Goal: Task Accomplishment & Management: Use online tool/utility

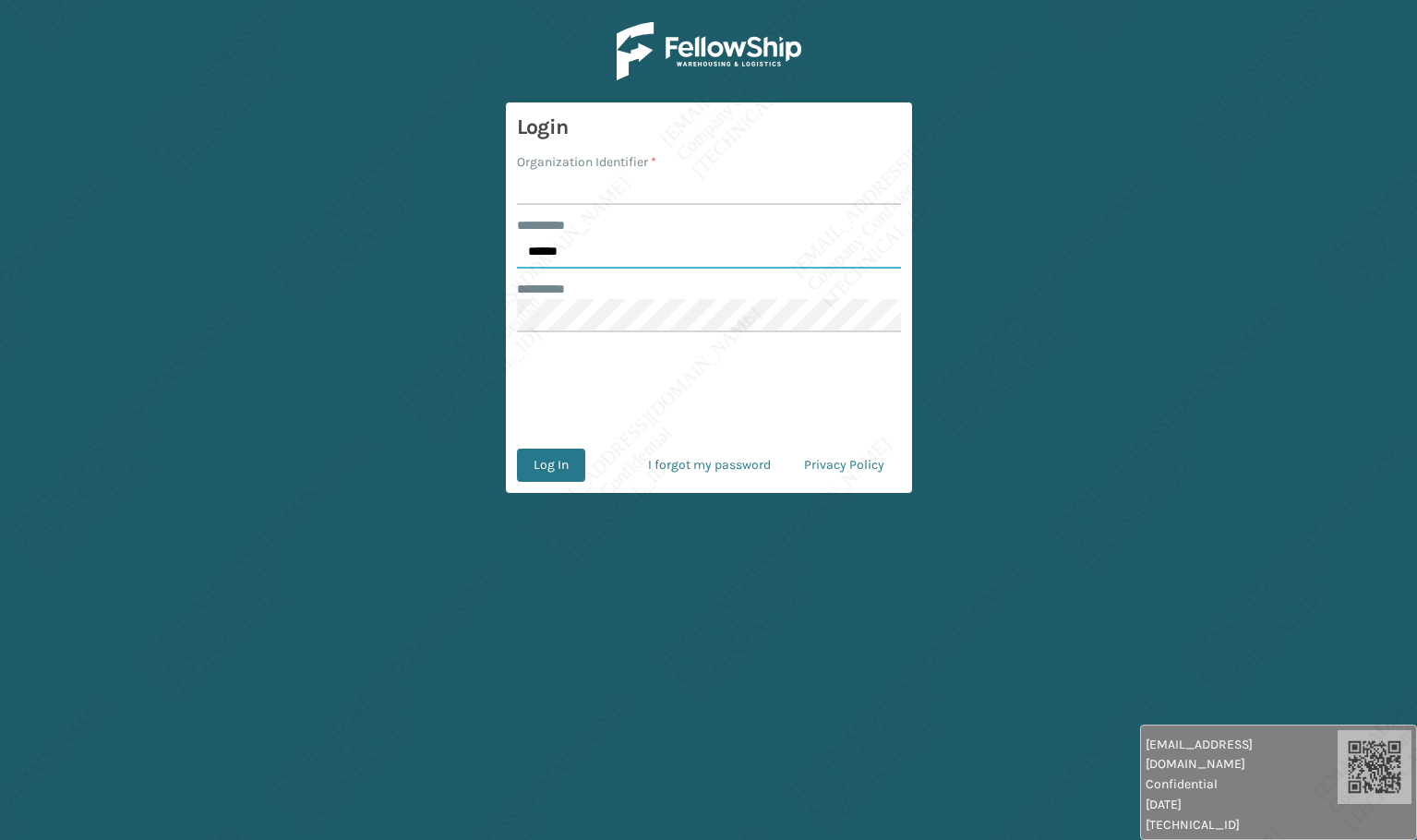
click at [620, 255] on input "******" at bounding box center [708, 252] width 384 height 33
click at [620, 254] on input "******" at bounding box center [708, 252] width 384 height 33
type input "*****"
click at [586, 188] on input "Organization Identifier *" at bounding box center [708, 188] width 384 height 33
type input "[PERSON_NAME]"
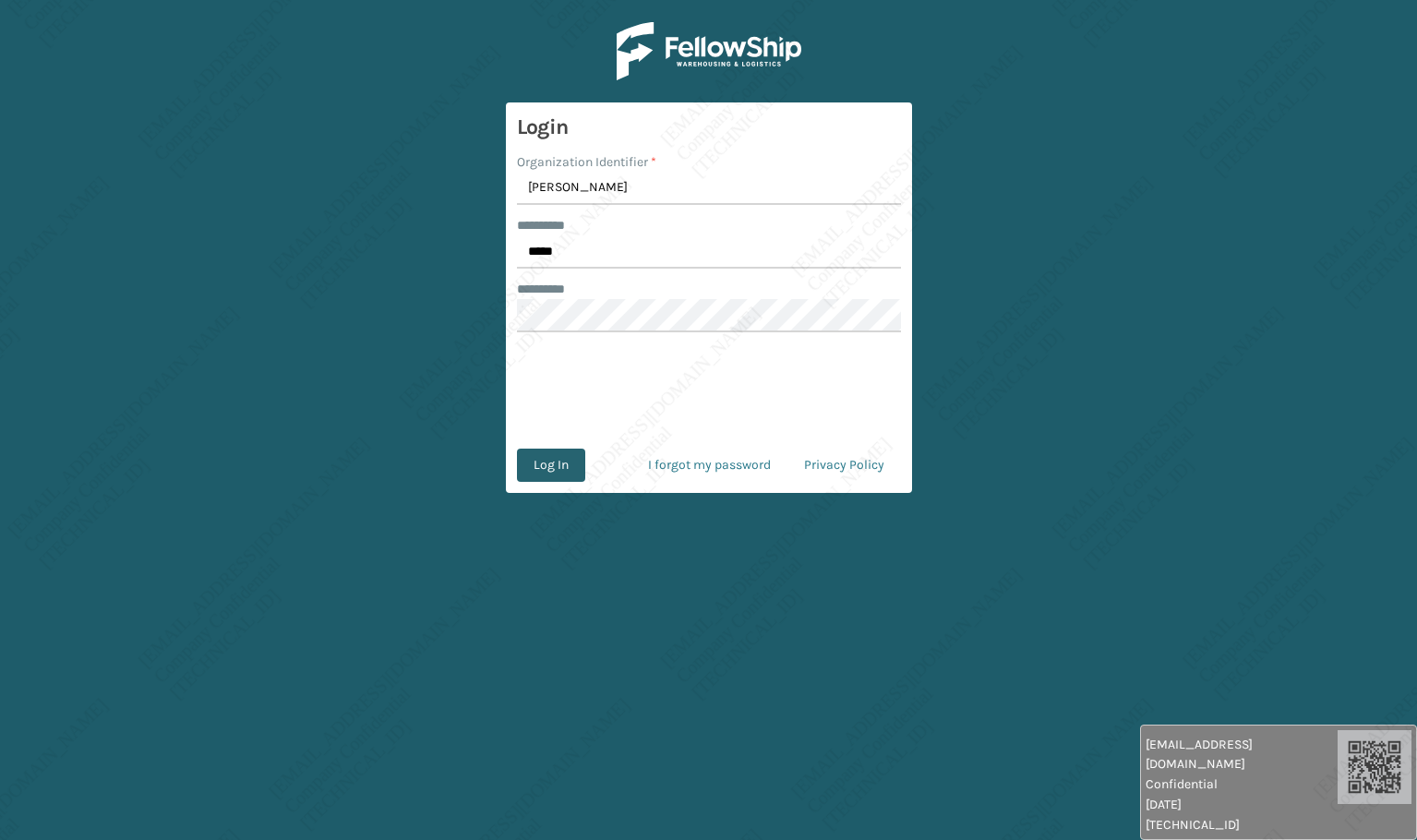
click at [548, 464] on button "Log In" at bounding box center [550, 465] width 68 height 33
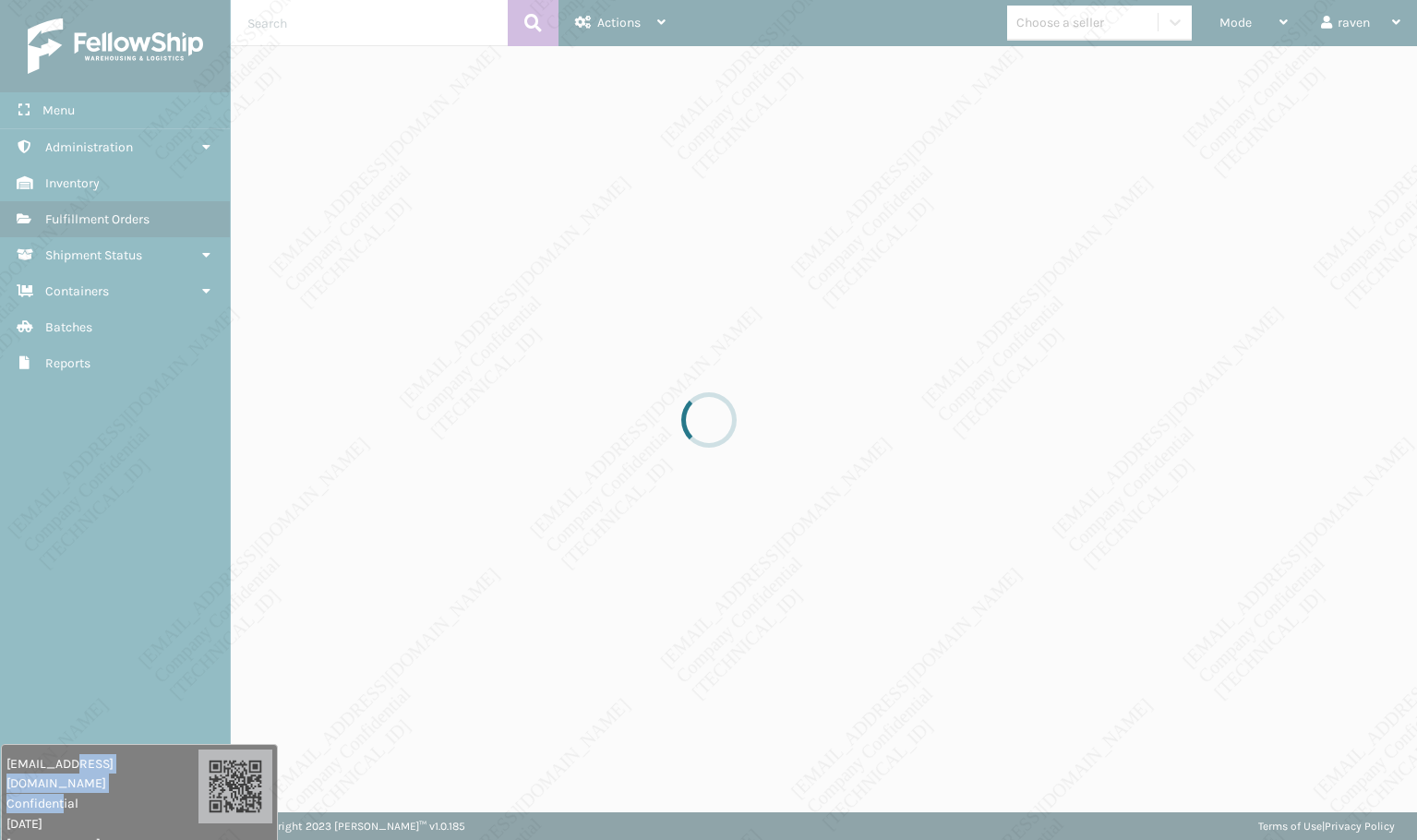
drag, startPoint x: 1204, startPoint y: 774, endPoint x: 64, endPoint y: 782, distance: 1140.0
click at [64, 782] on div "[EMAIL_ADDRESS][DOMAIN_NAME] Confidential [DATE] [TECHNICAL_ID]" at bounding box center [102, 804] width 192 height 99
click at [56, 691] on div at bounding box center [708, 420] width 1417 height 840
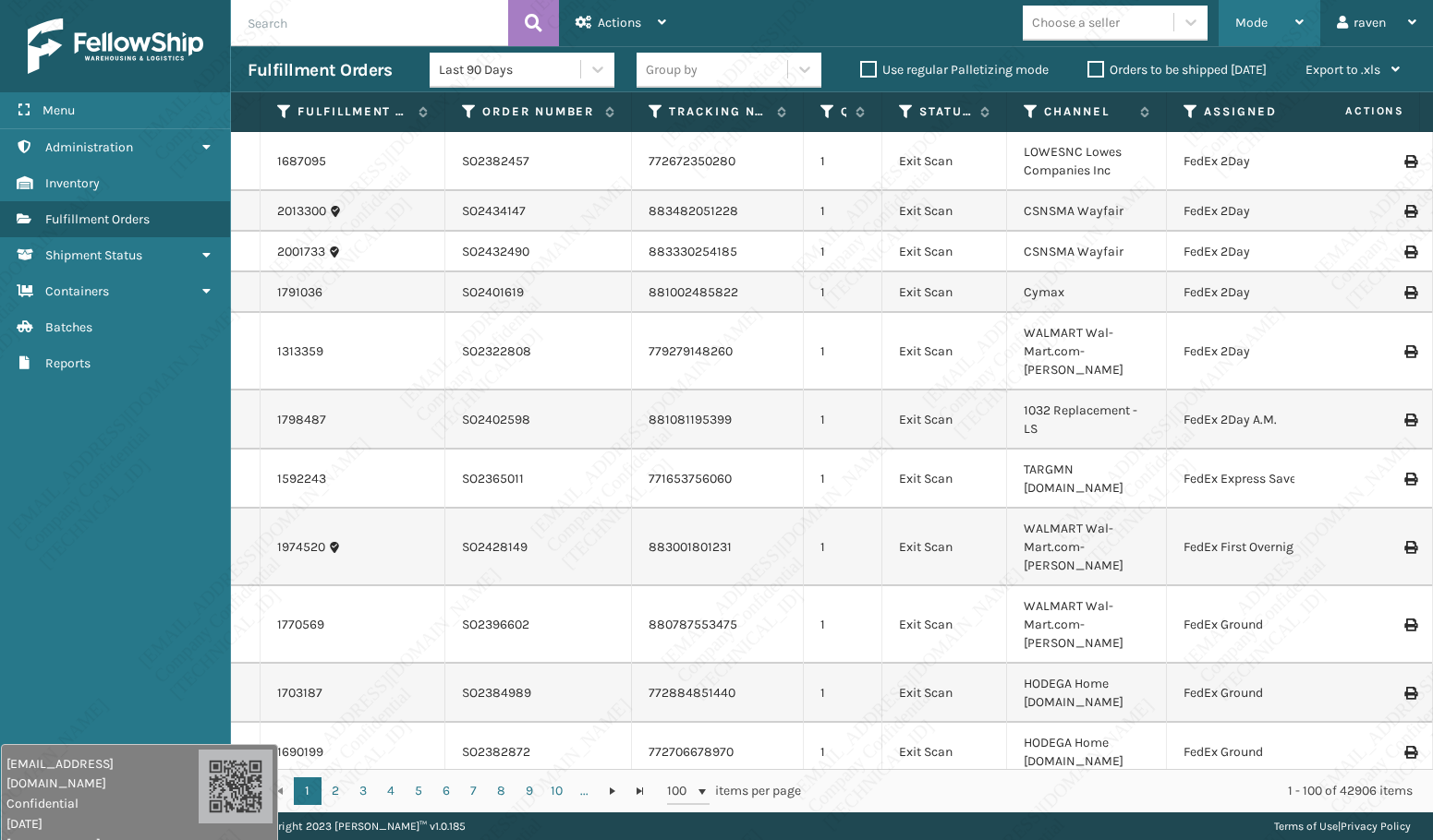
click at [1251, 13] on div "Mode" at bounding box center [1268, 23] width 68 height 46
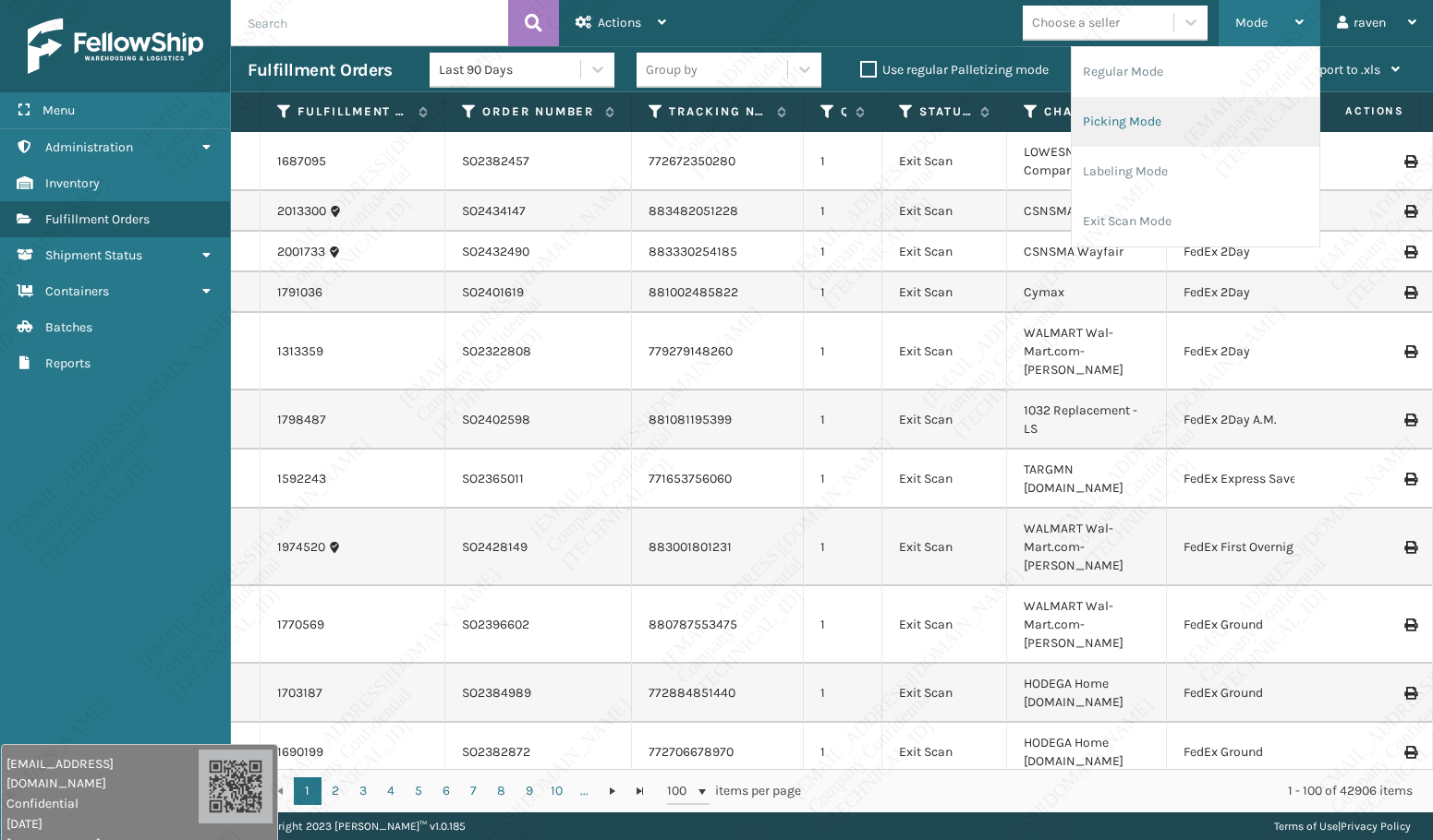
click at [1196, 122] on li "Picking Mode" at bounding box center [1196, 122] width 248 height 50
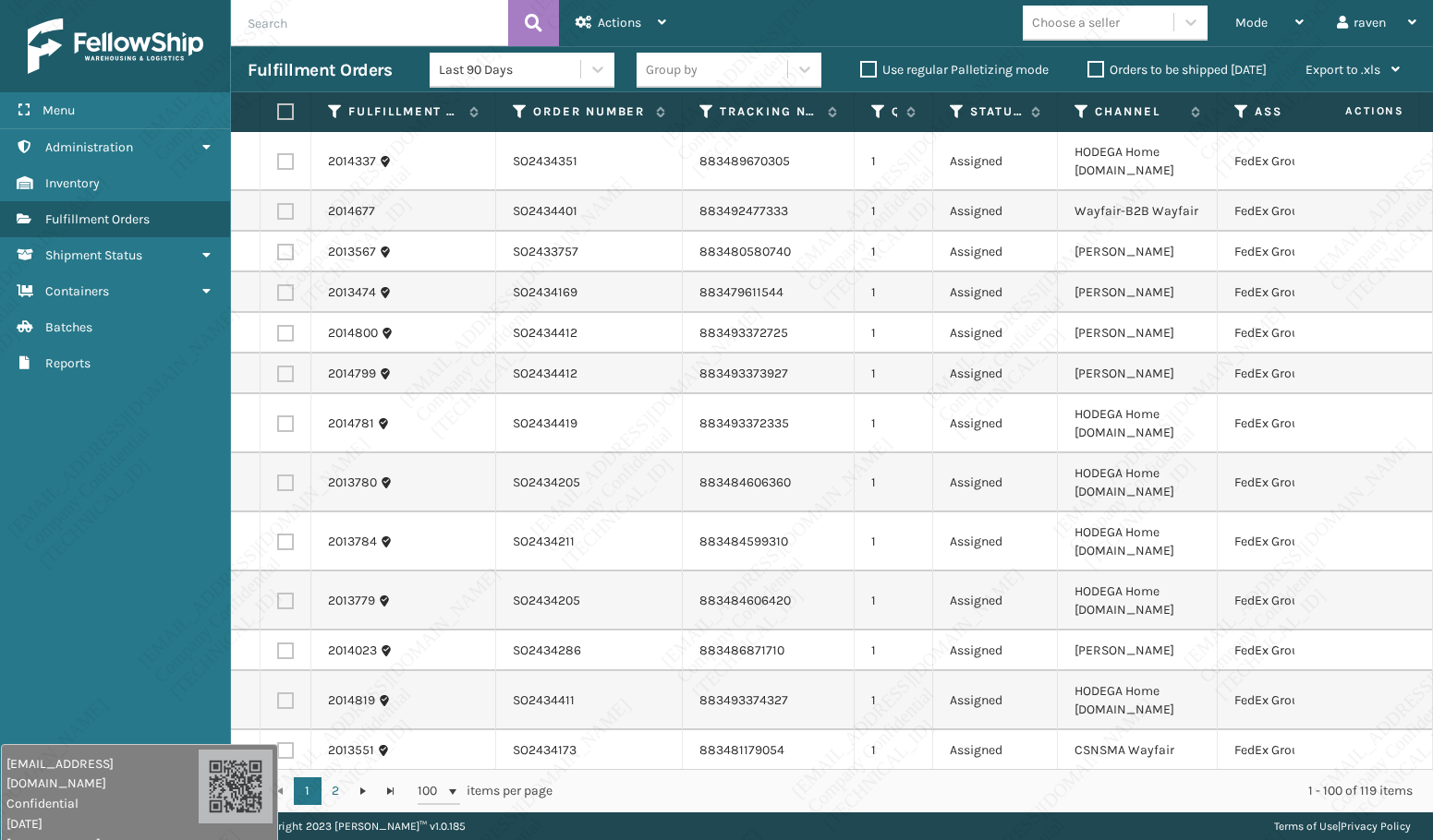
click at [1239, 113] on icon at bounding box center [1241, 111] width 14 height 16
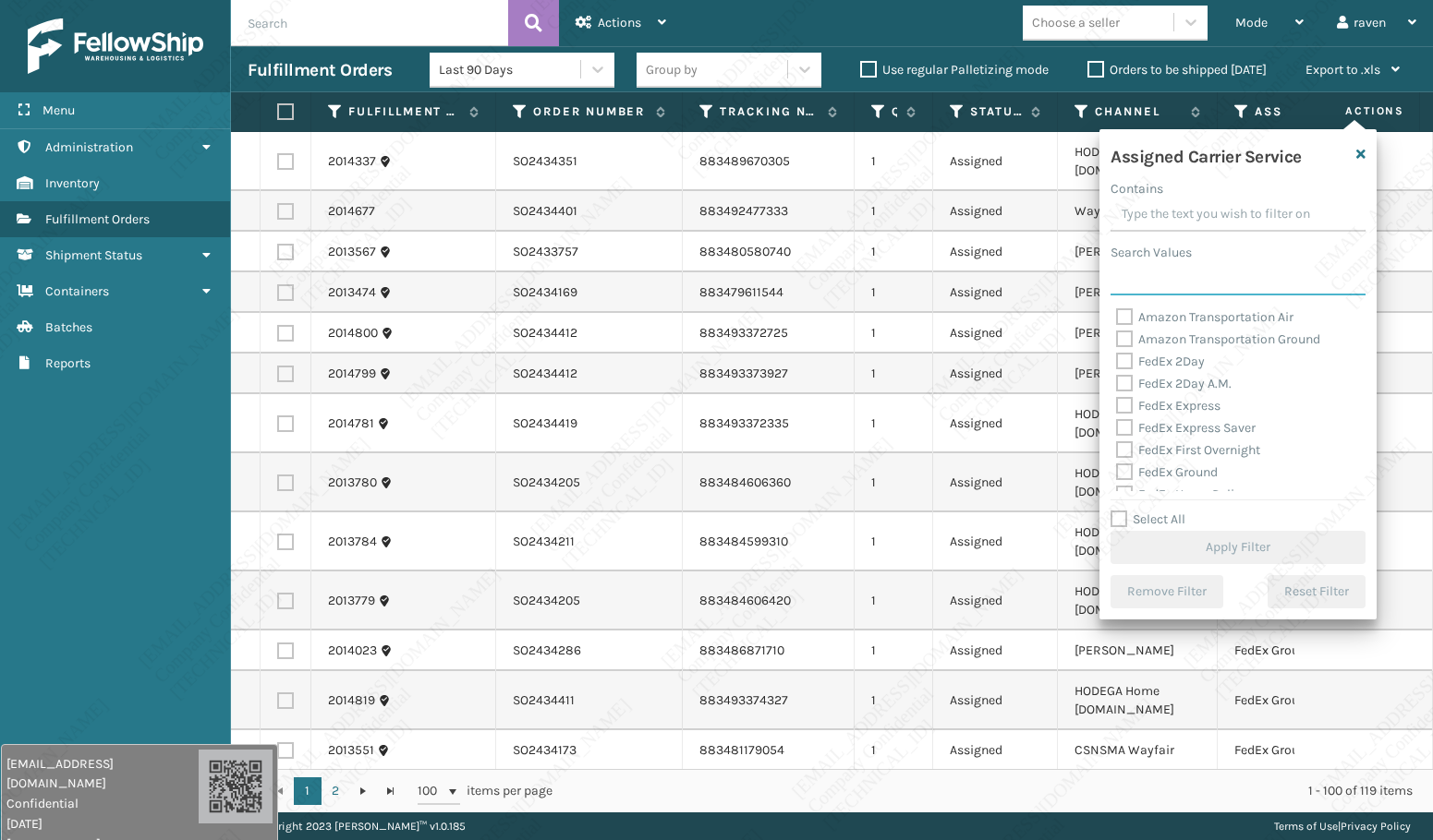
click at [1183, 289] on input "Search Values" at bounding box center [1238, 278] width 255 height 33
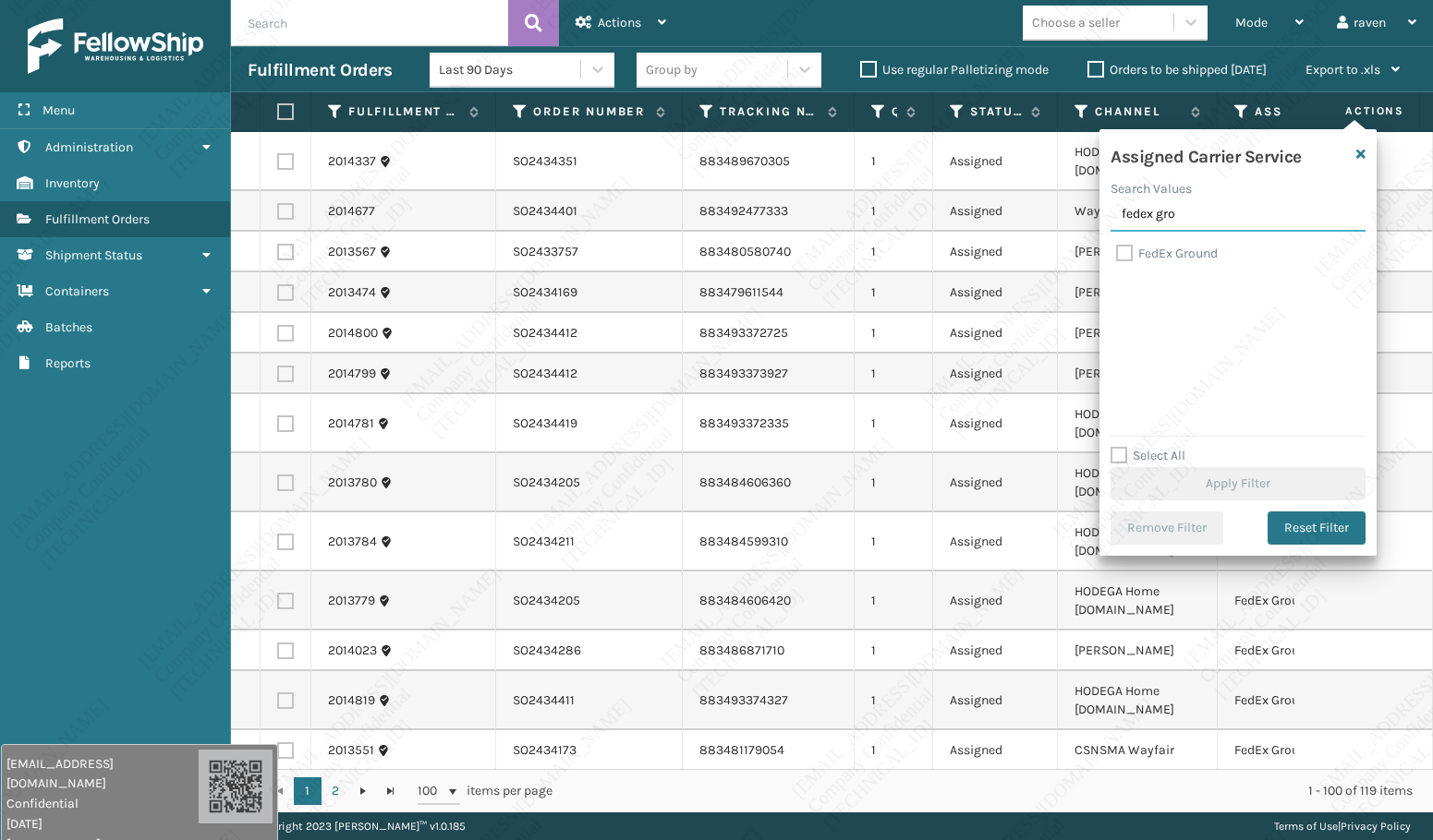
type input "fedex gro"
click at [1165, 252] on label "FedEx Ground" at bounding box center [1167, 254] width 101 height 15
click at [1117, 252] on input "FedEx Ground" at bounding box center [1116, 249] width 1 height 12
checkbox input "true"
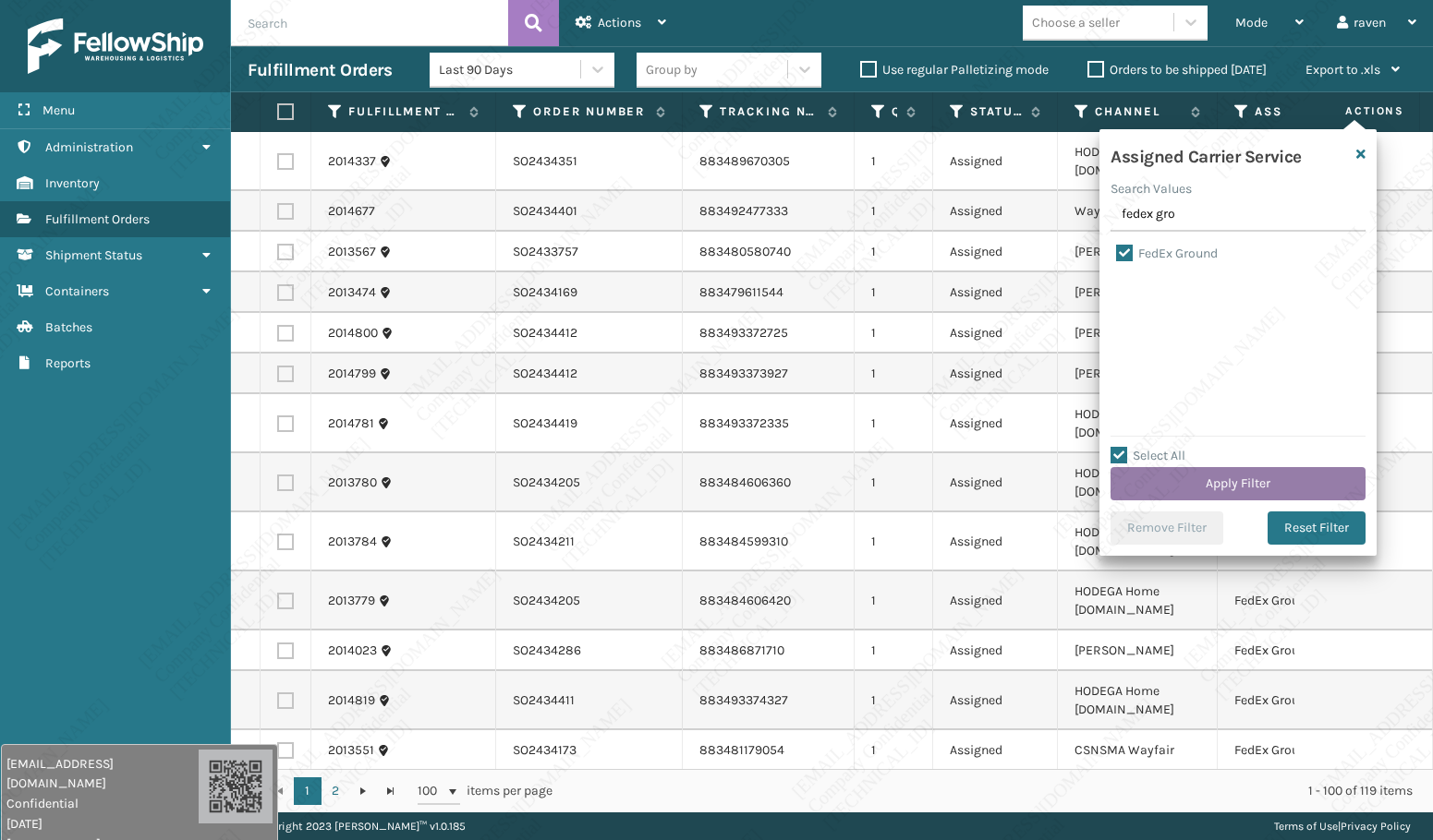
click at [1237, 481] on button "Apply Filter" at bounding box center [1238, 483] width 255 height 33
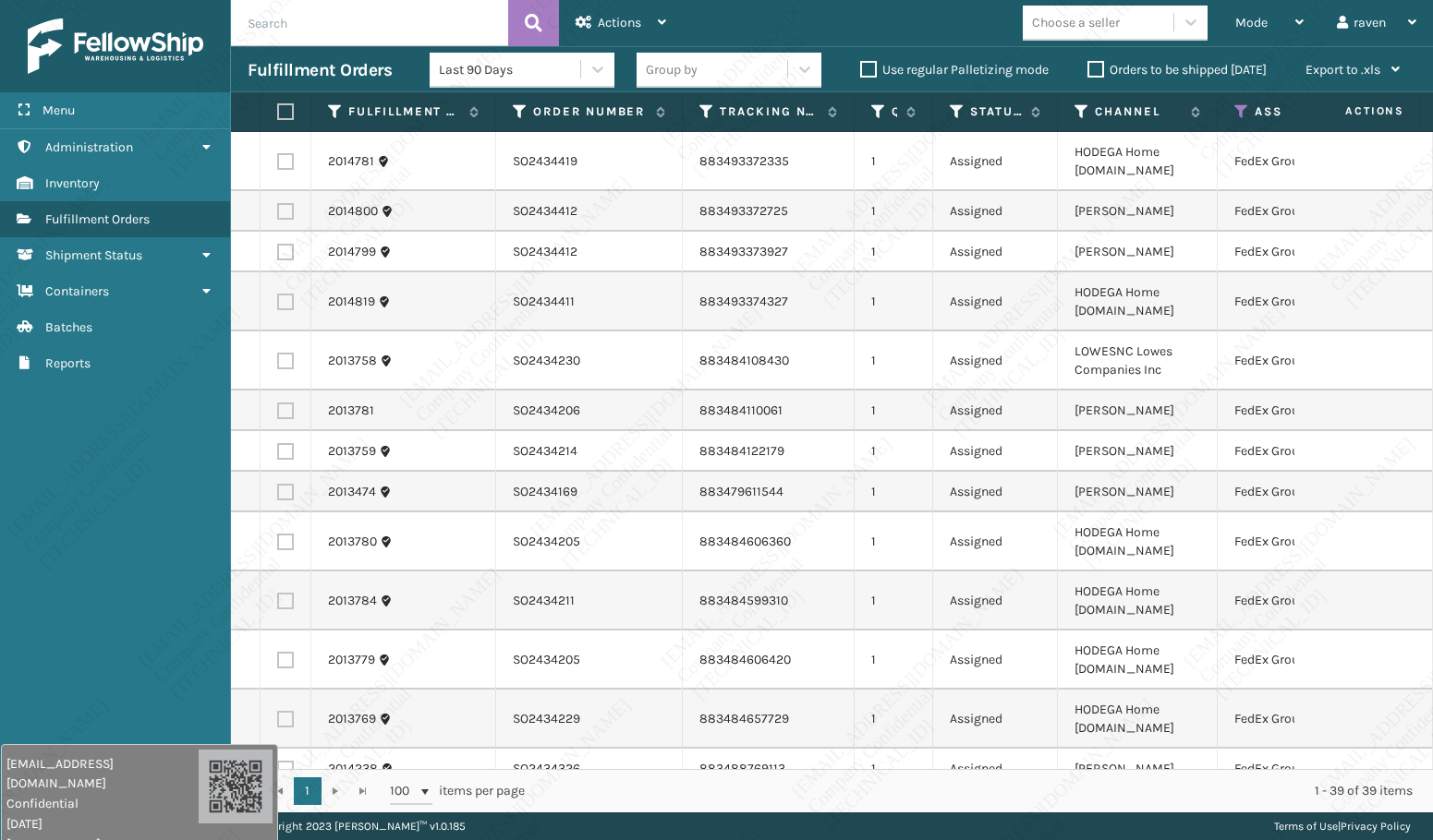
click at [288, 110] on label at bounding box center [283, 111] width 11 height 16
click at [278, 110] on input "checkbox" at bounding box center [278, 112] width 1 height 12
checkbox input "true"
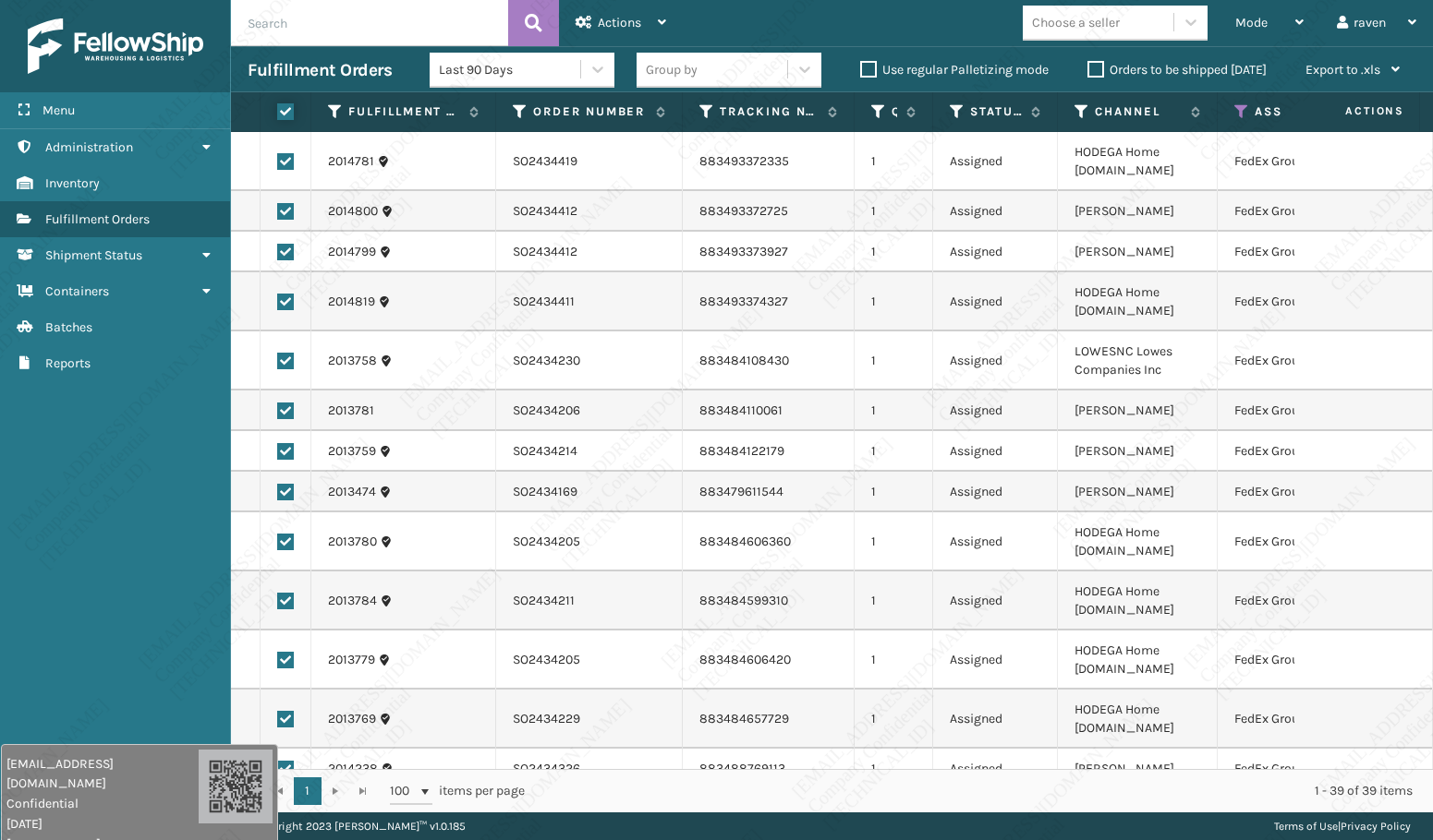
checkbox input "true"
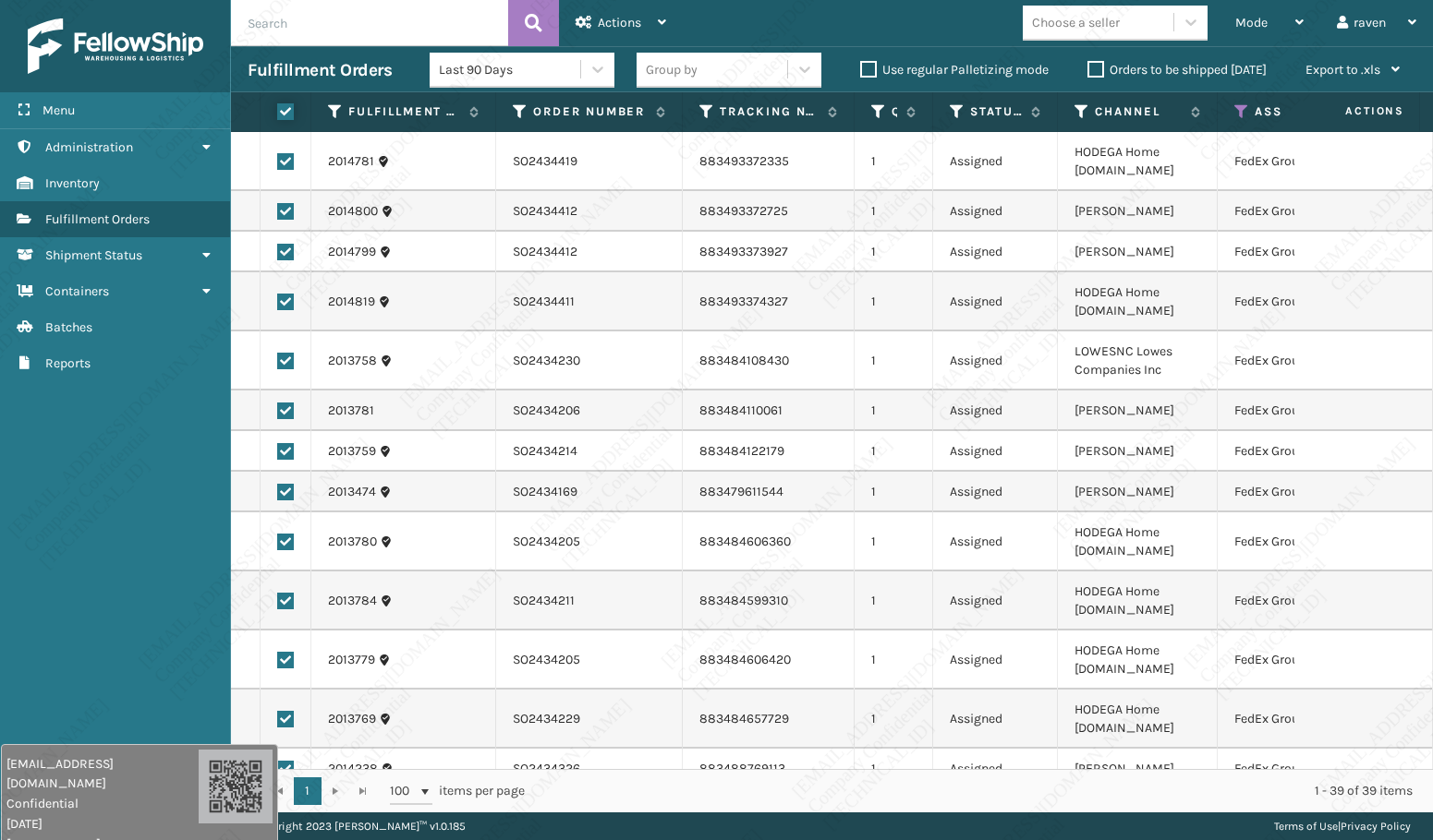
checkbox input "true"
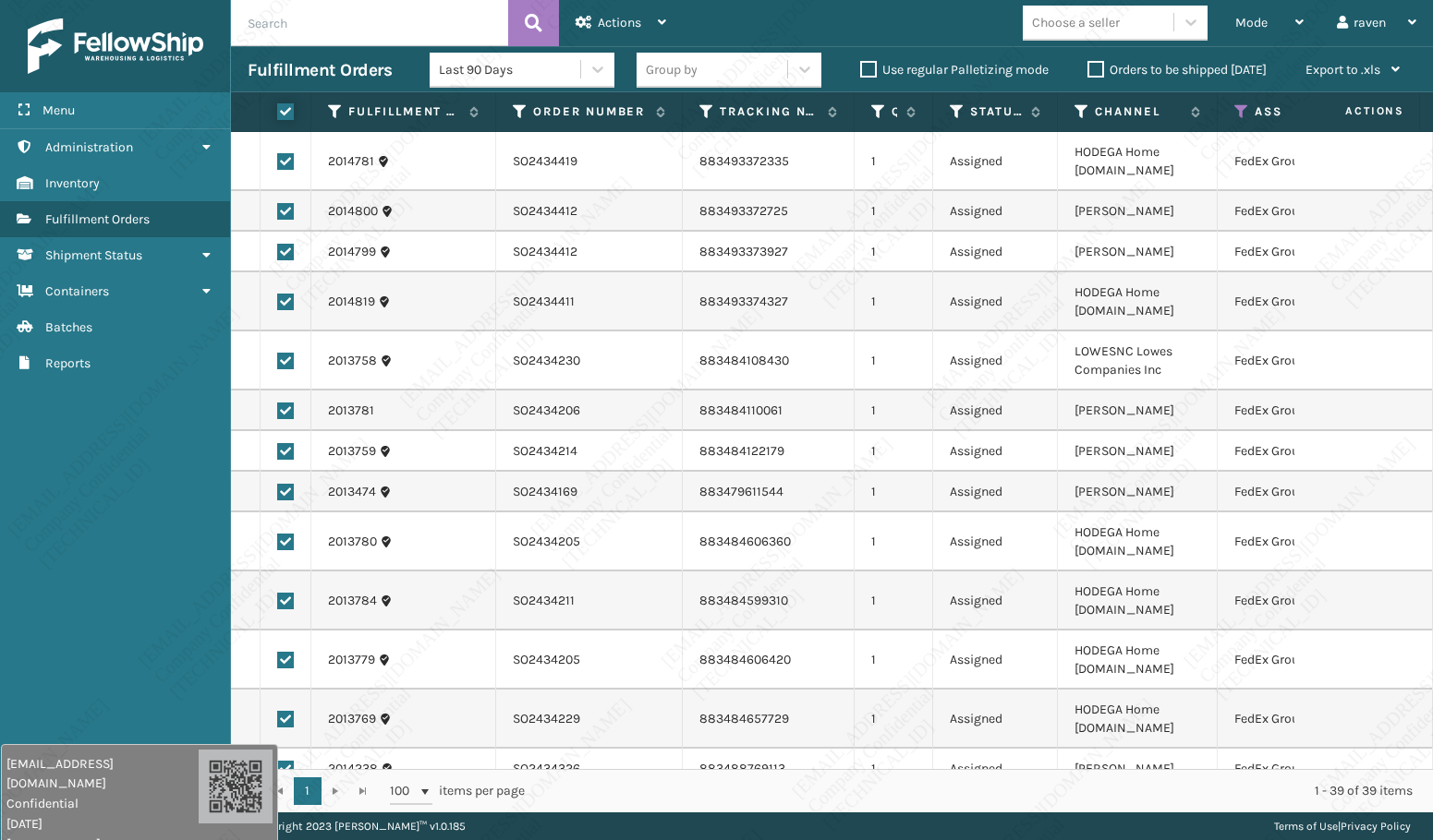
checkbox input "true"
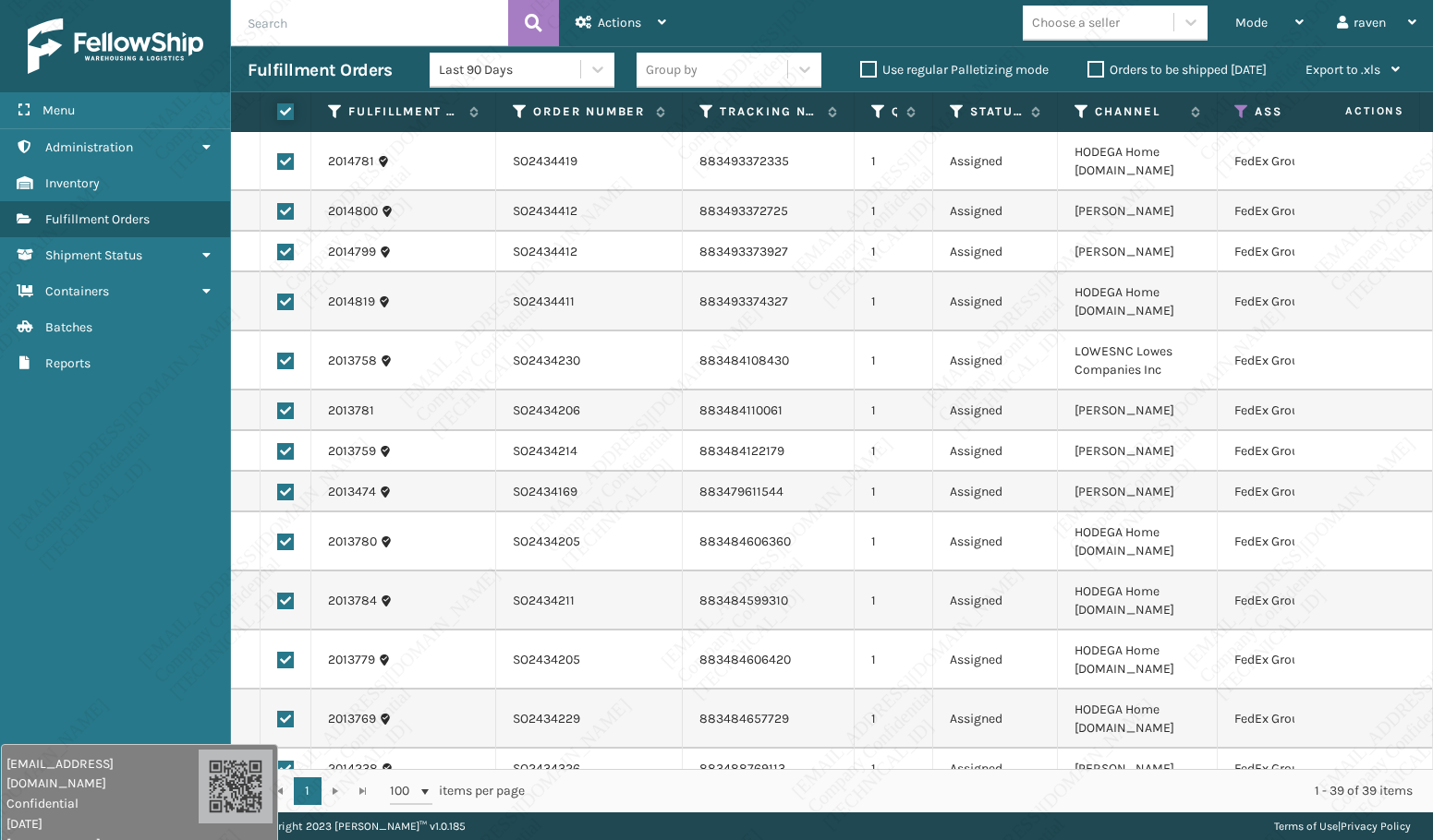
checkbox input "true"
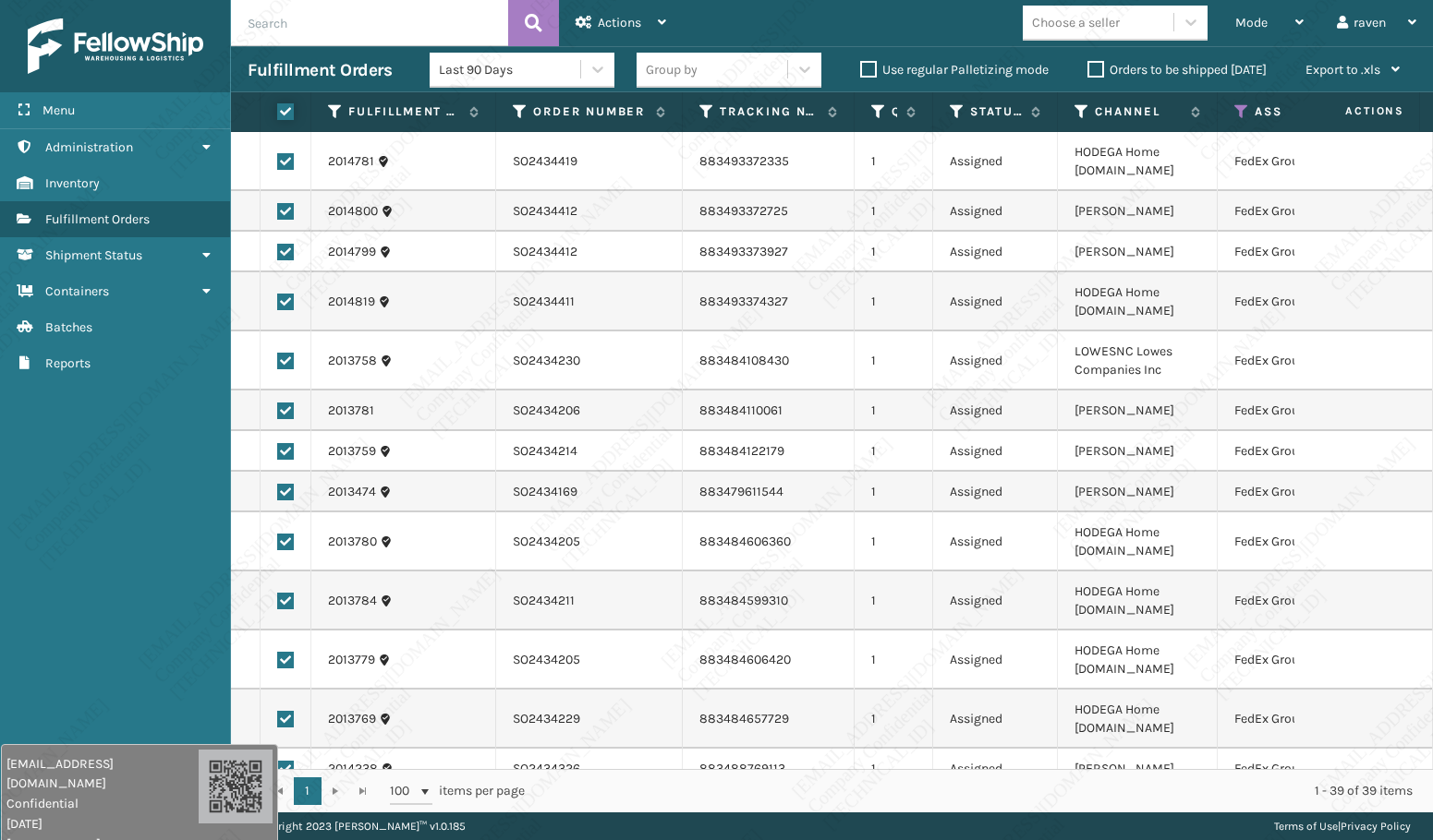
checkbox input "true"
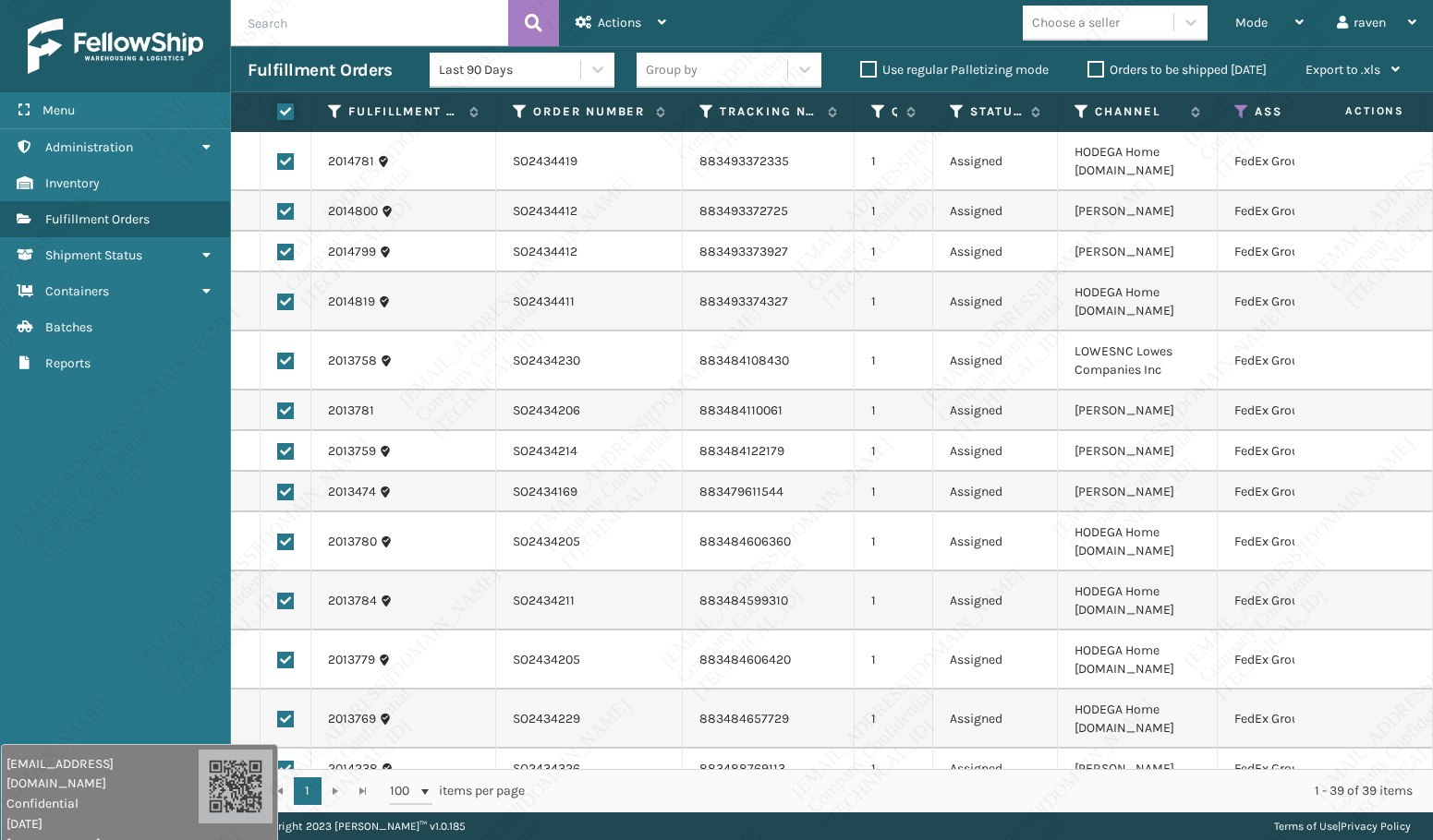
checkbox input "true"
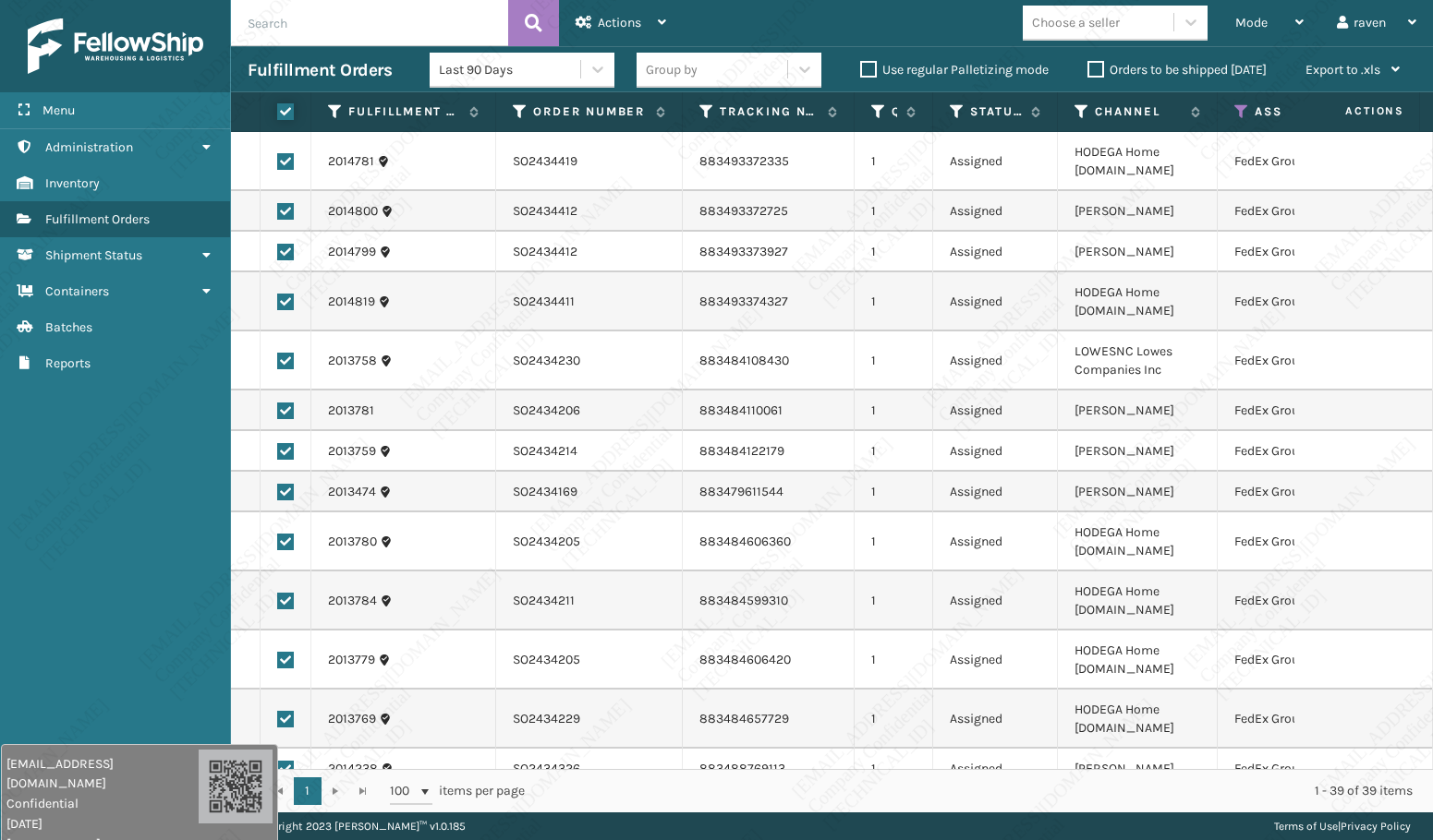
checkbox input "true"
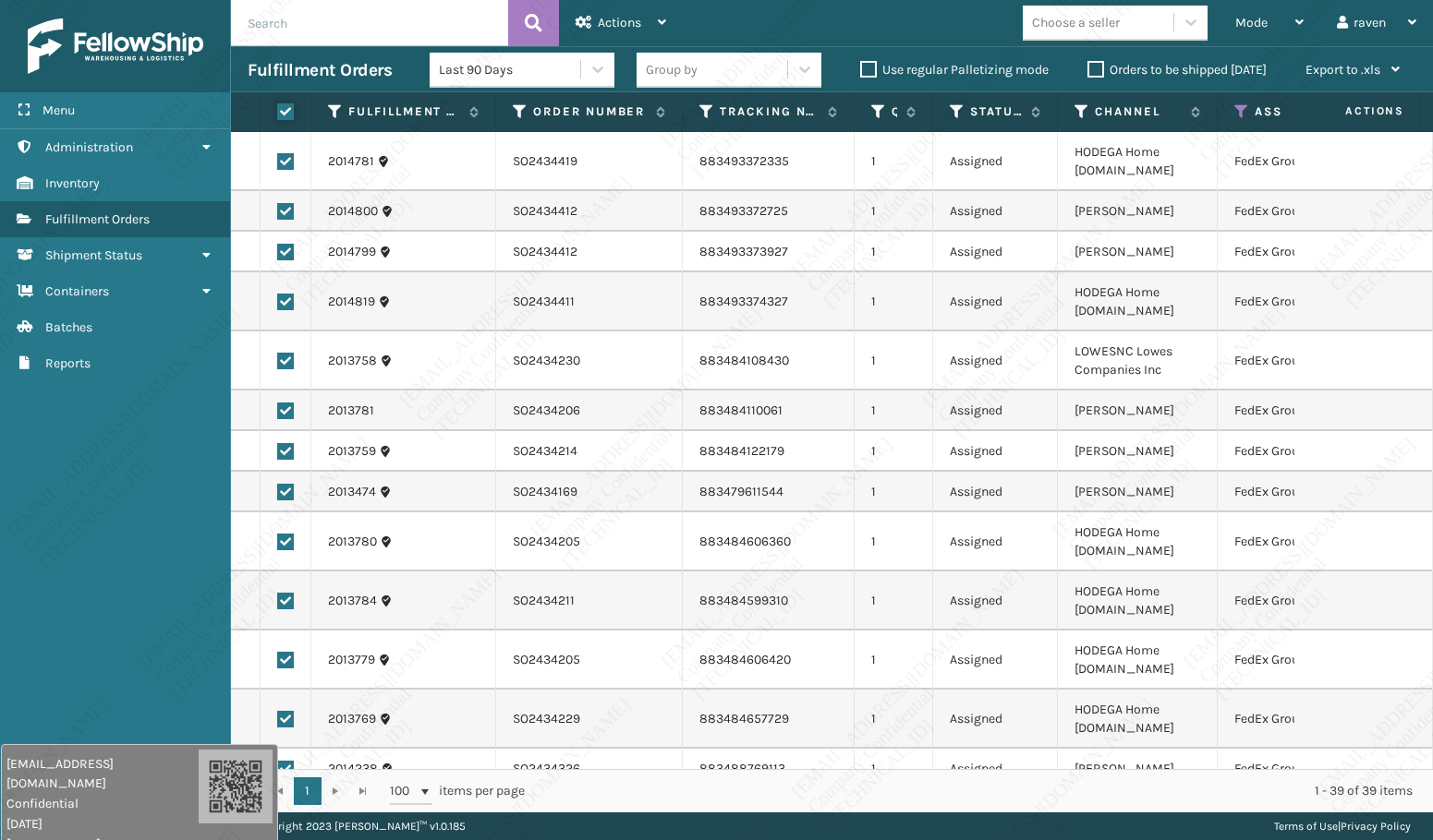
checkbox input "true"
click at [629, 27] on span "Actions" at bounding box center [618, 22] width 43 height 15
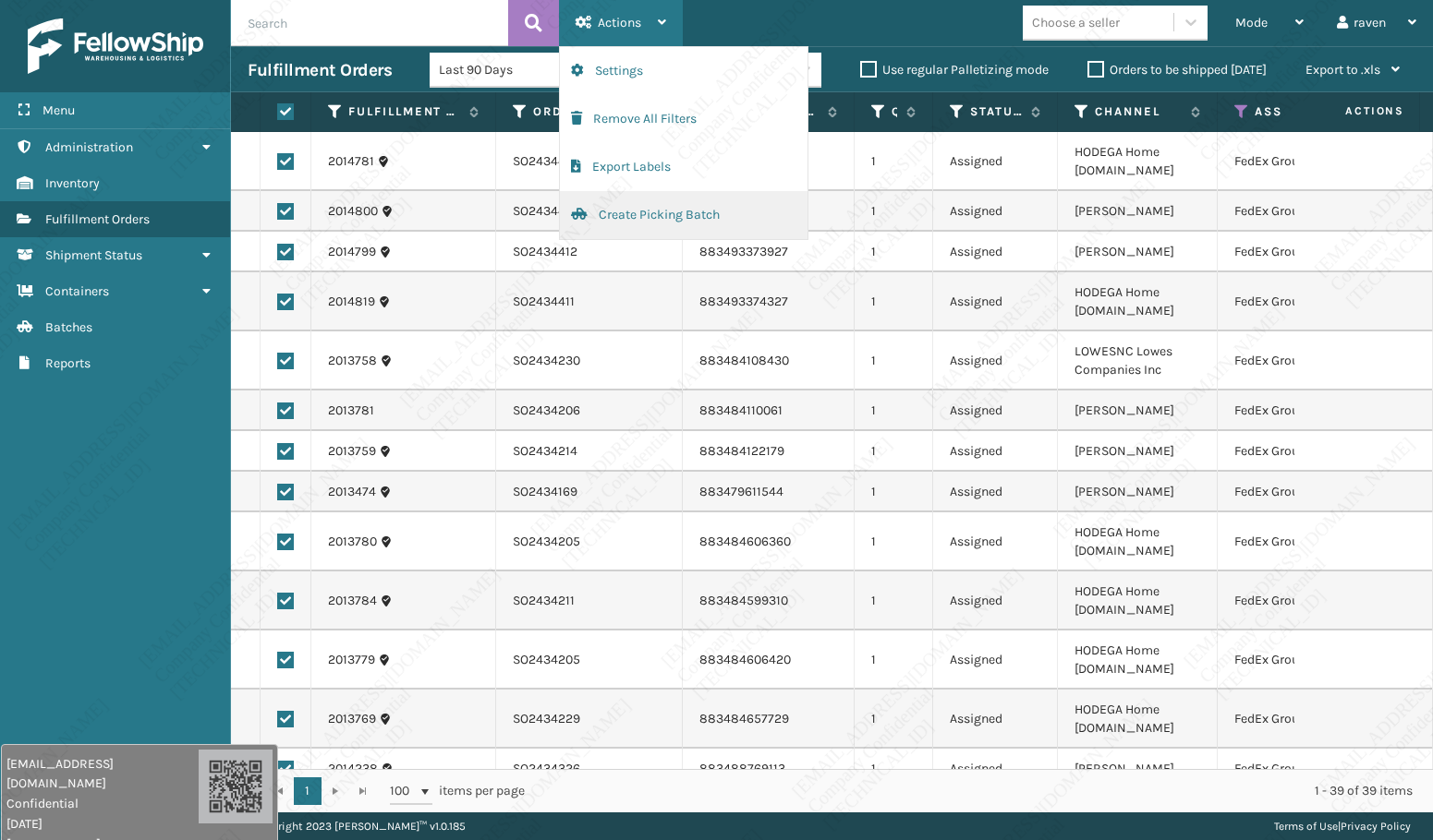
click at [625, 221] on button "Create Picking Batch" at bounding box center [683, 215] width 248 height 48
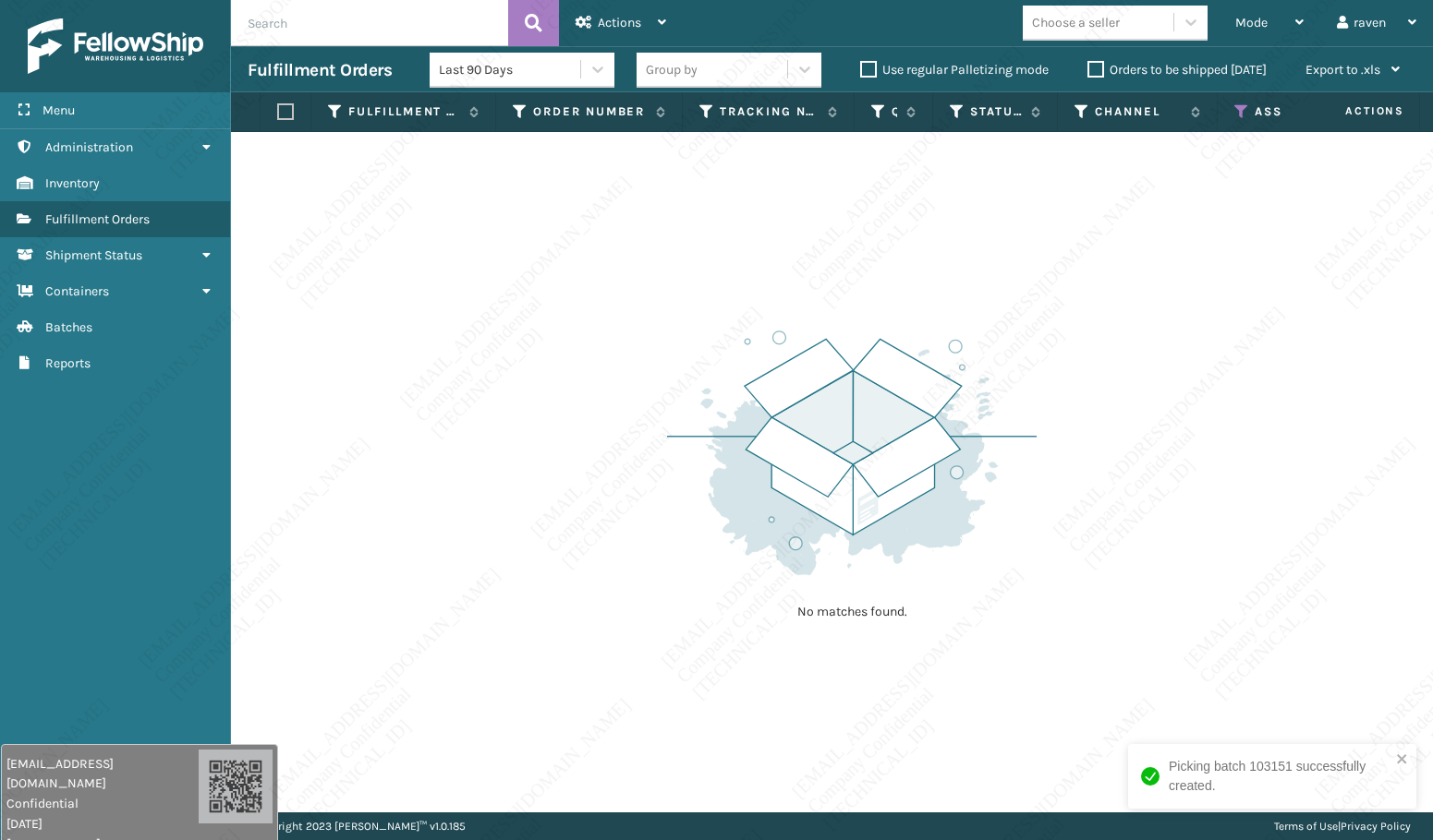
click at [1242, 114] on icon at bounding box center [1241, 111] width 14 height 16
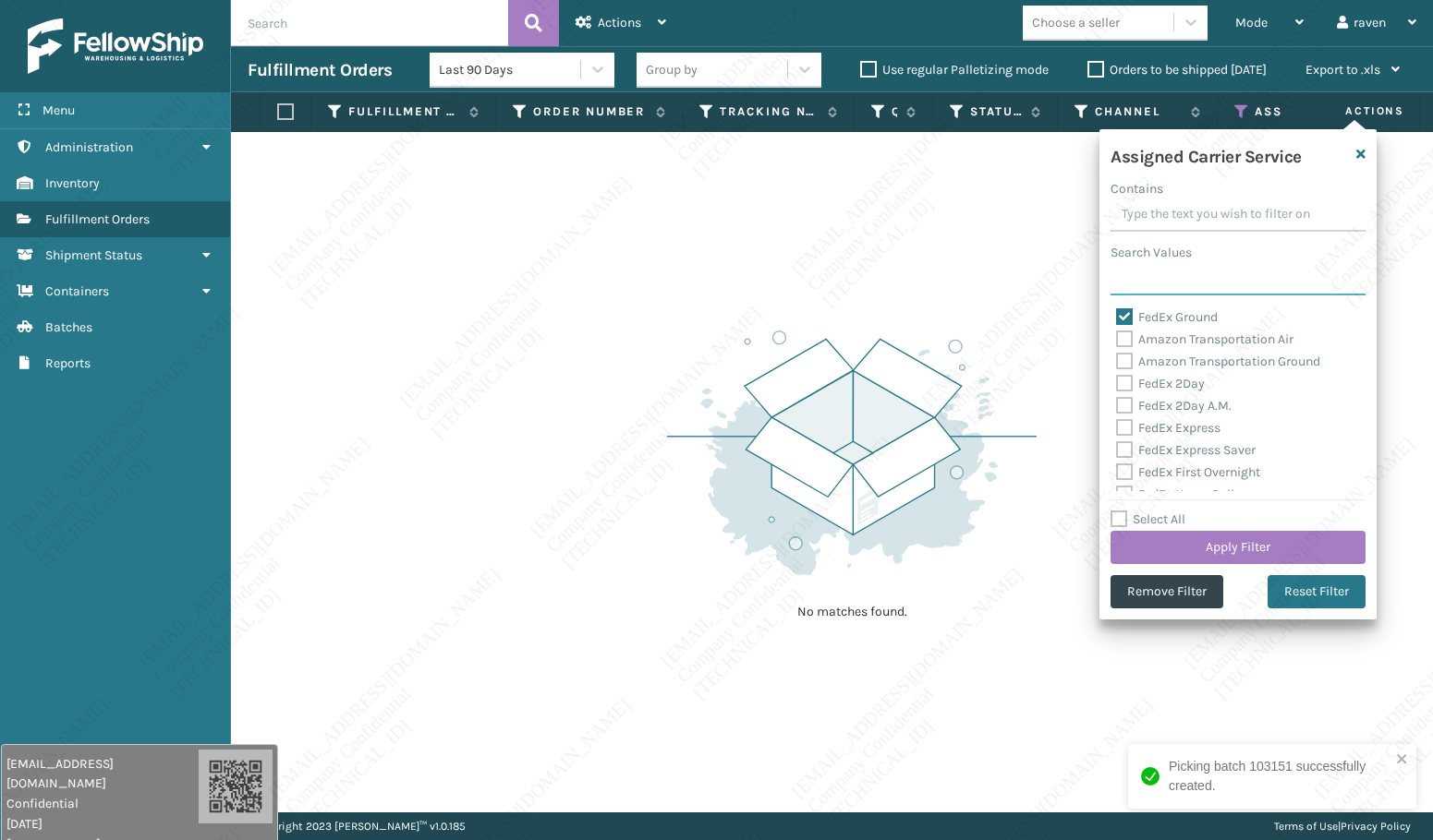
click at [1198, 279] on input "Search Values" at bounding box center [1238, 278] width 255 height 33
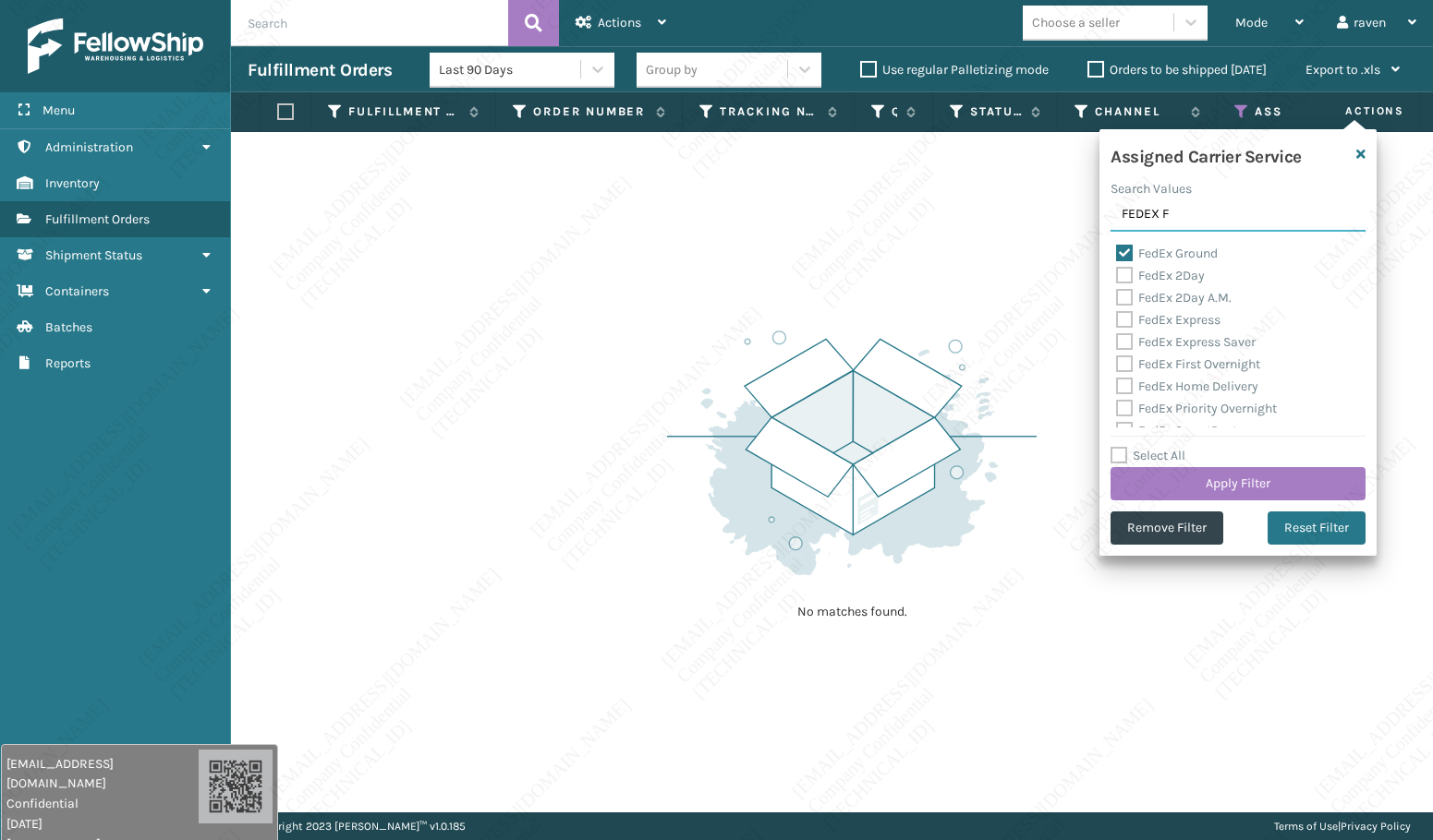
type input "FEDEX FE"
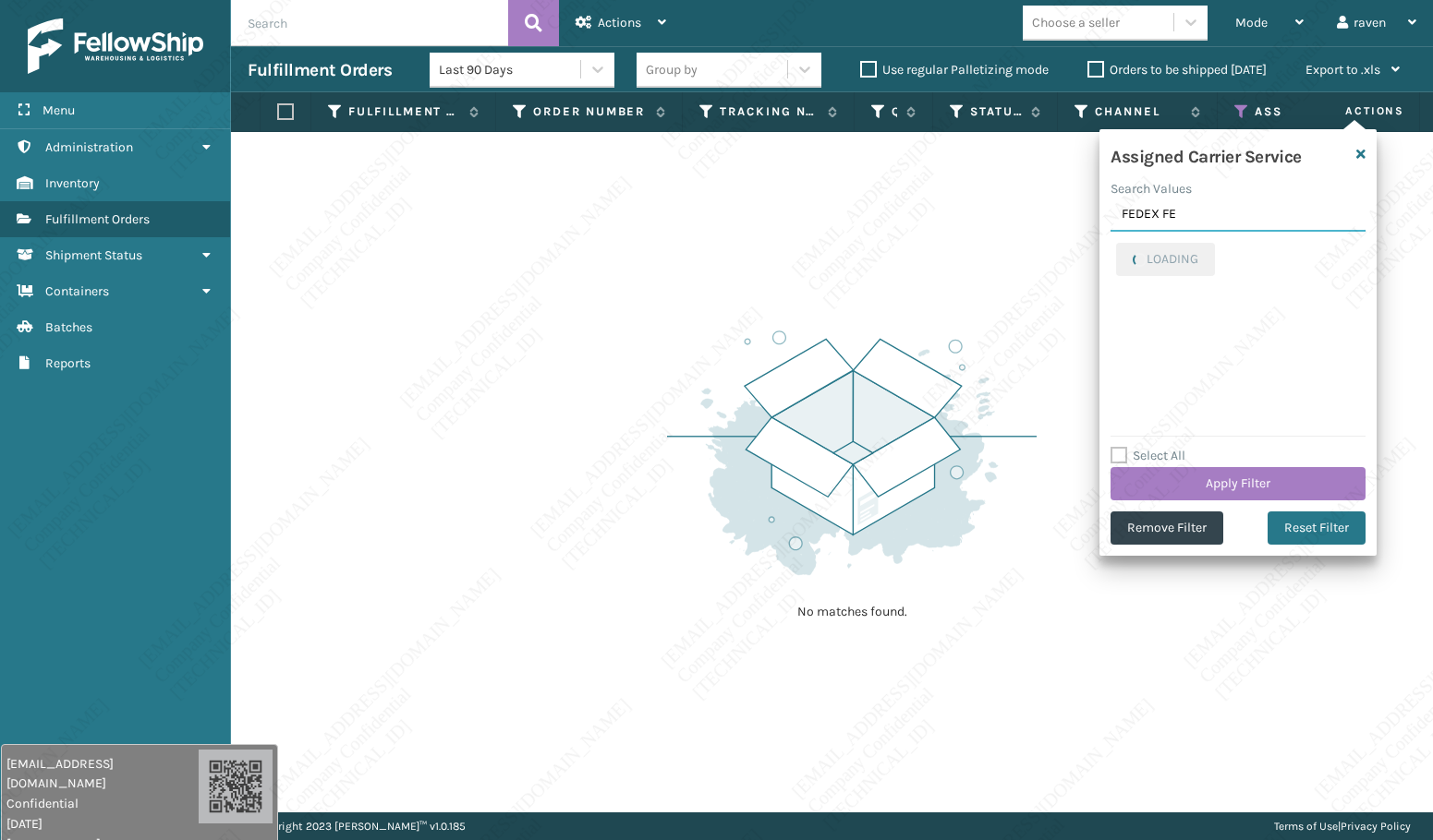
checkbox input "true"
type input "FEDEX FRE"
click at [1164, 253] on label "FedEx Ground" at bounding box center [1167, 254] width 101 height 15
click at [1117, 253] on input "FedEx Ground" at bounding box center [1116, 249] width 1 height 12
checkbox input "false"
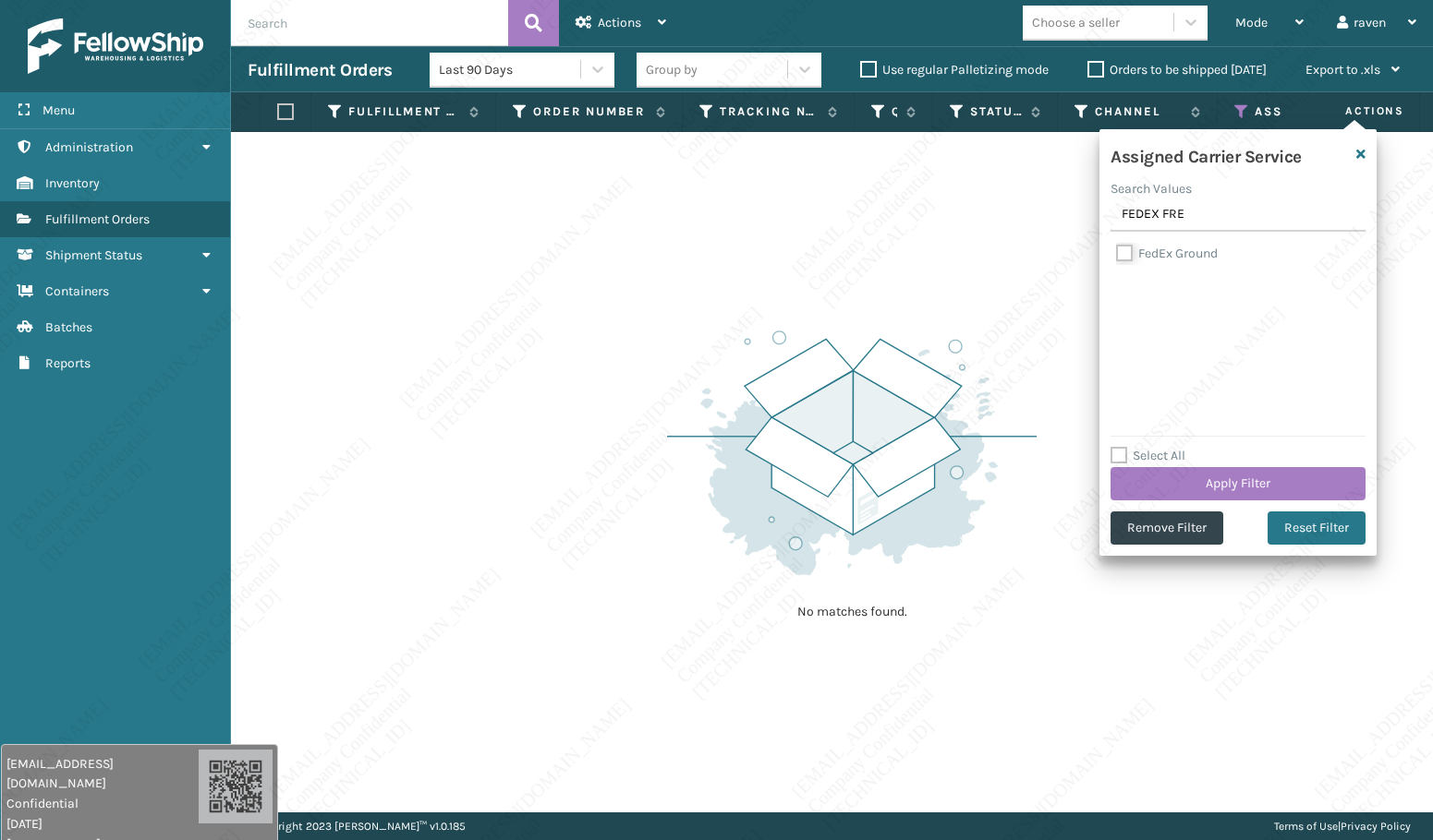
checkbox input "false"
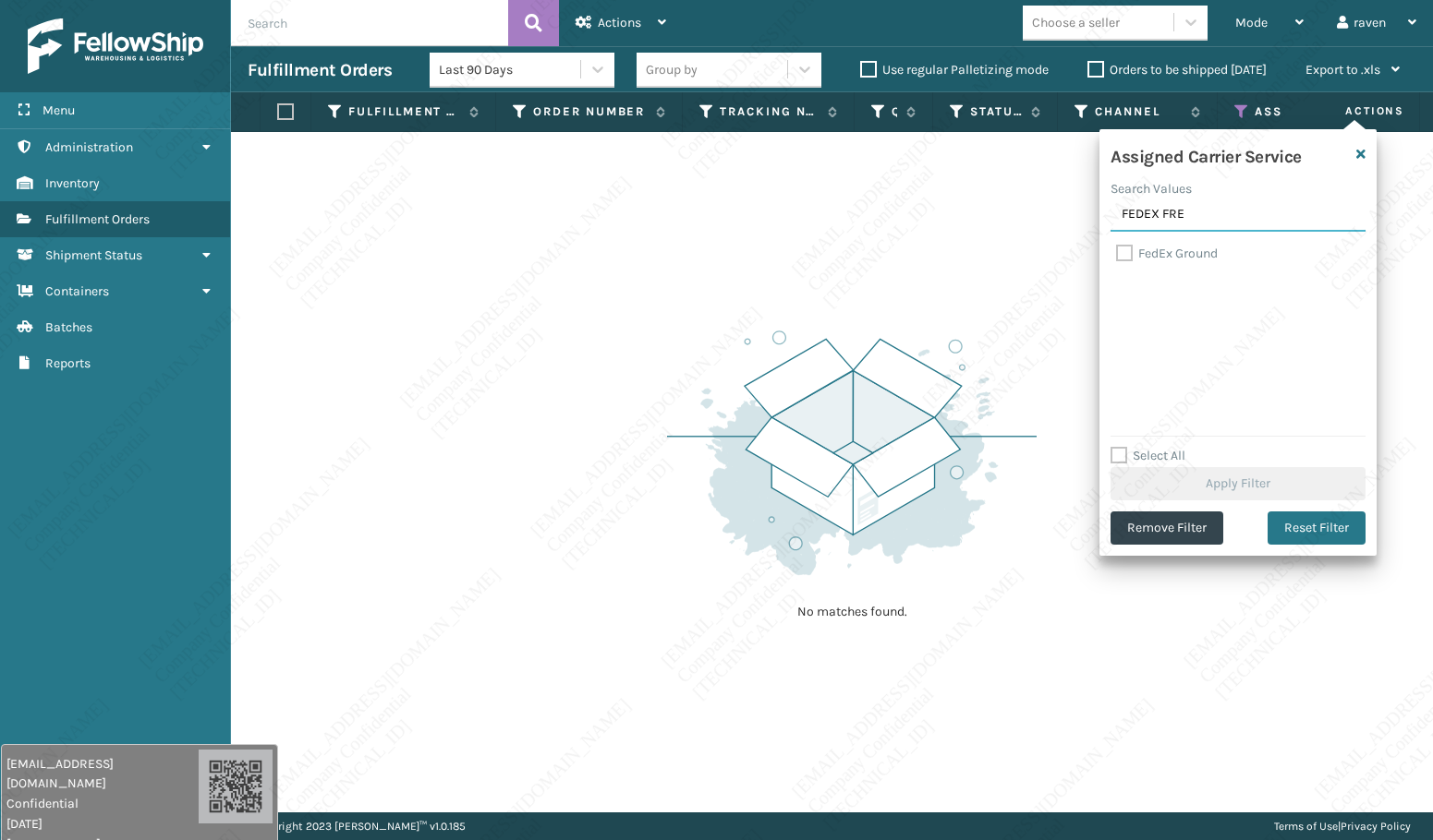
click at [1198, 228] on input "FEDEX FRE" at bounding box center [1238, 214] width 255 height 33
type input "FEDEX HOME"
click at [1176, 254] on label "FedEx Home Delivery" at bounding box center [1187, 254] width 143 height 15
click at [1117, 254] on input "FedEx Home Delivery" at bounding box center [1116, 249] width 1 height 12
checkbox input "true"
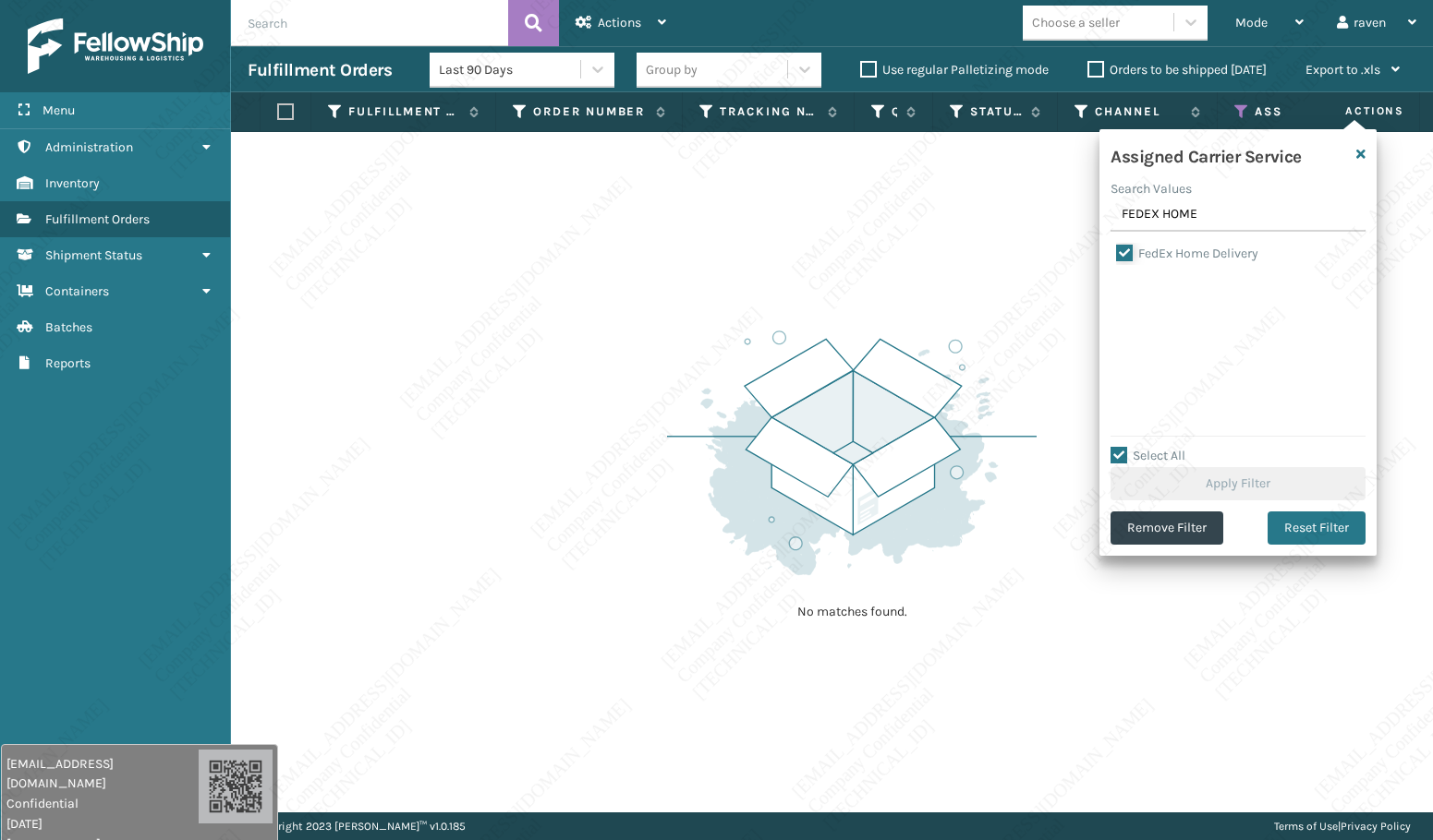
checkbox input "true"
click at [1270, 475] on button "Apply Filter" at bounding box center [1238, 483] width 255 height 33
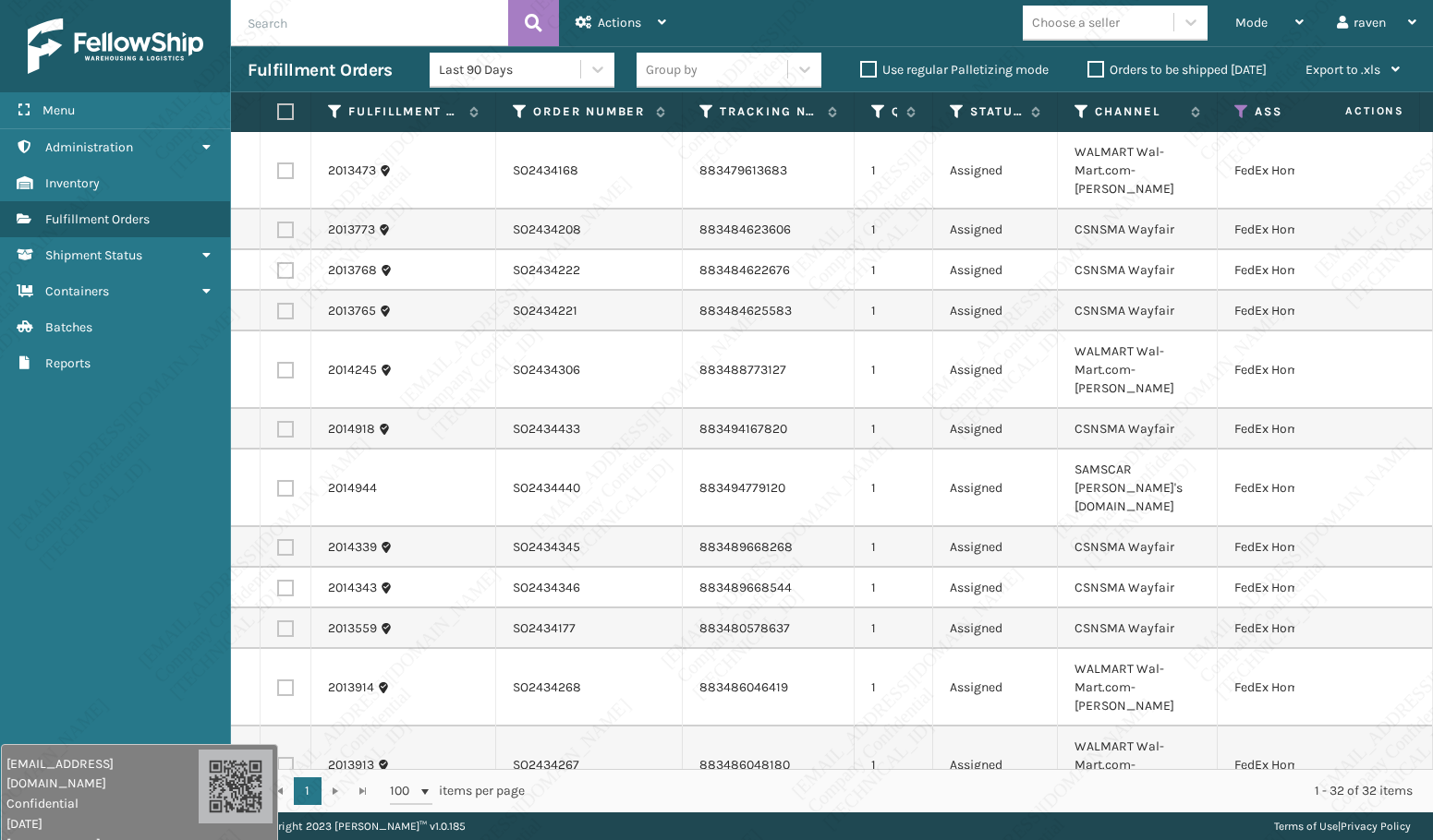
click at [285, 114] on label at bounding box center [283, 111] width 11 height 16
click at [278, 114] on input "checkbox" at bounding box center [278, 112] width 1 height 12
checkbox input "true"
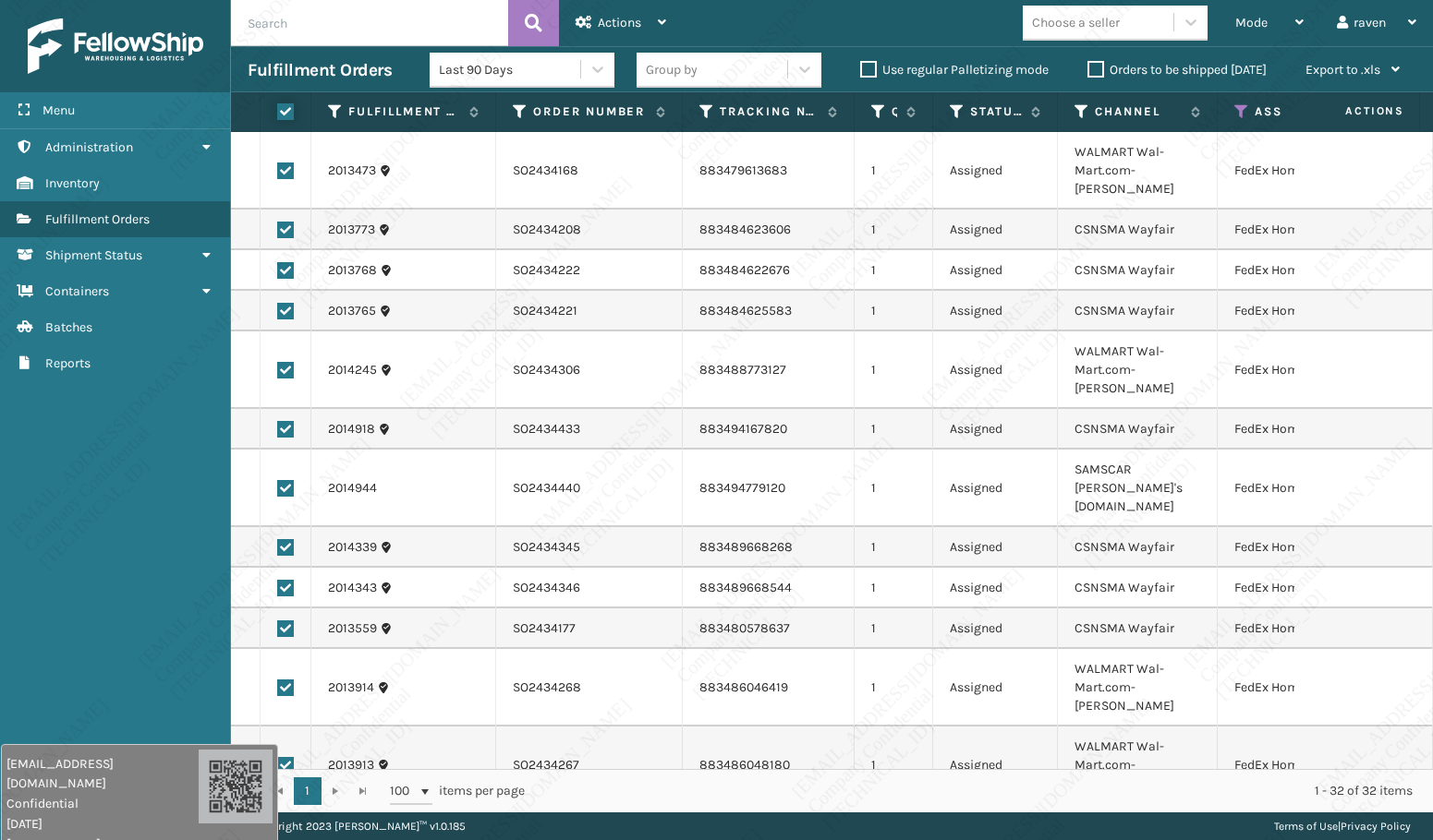
checkbox input "true"
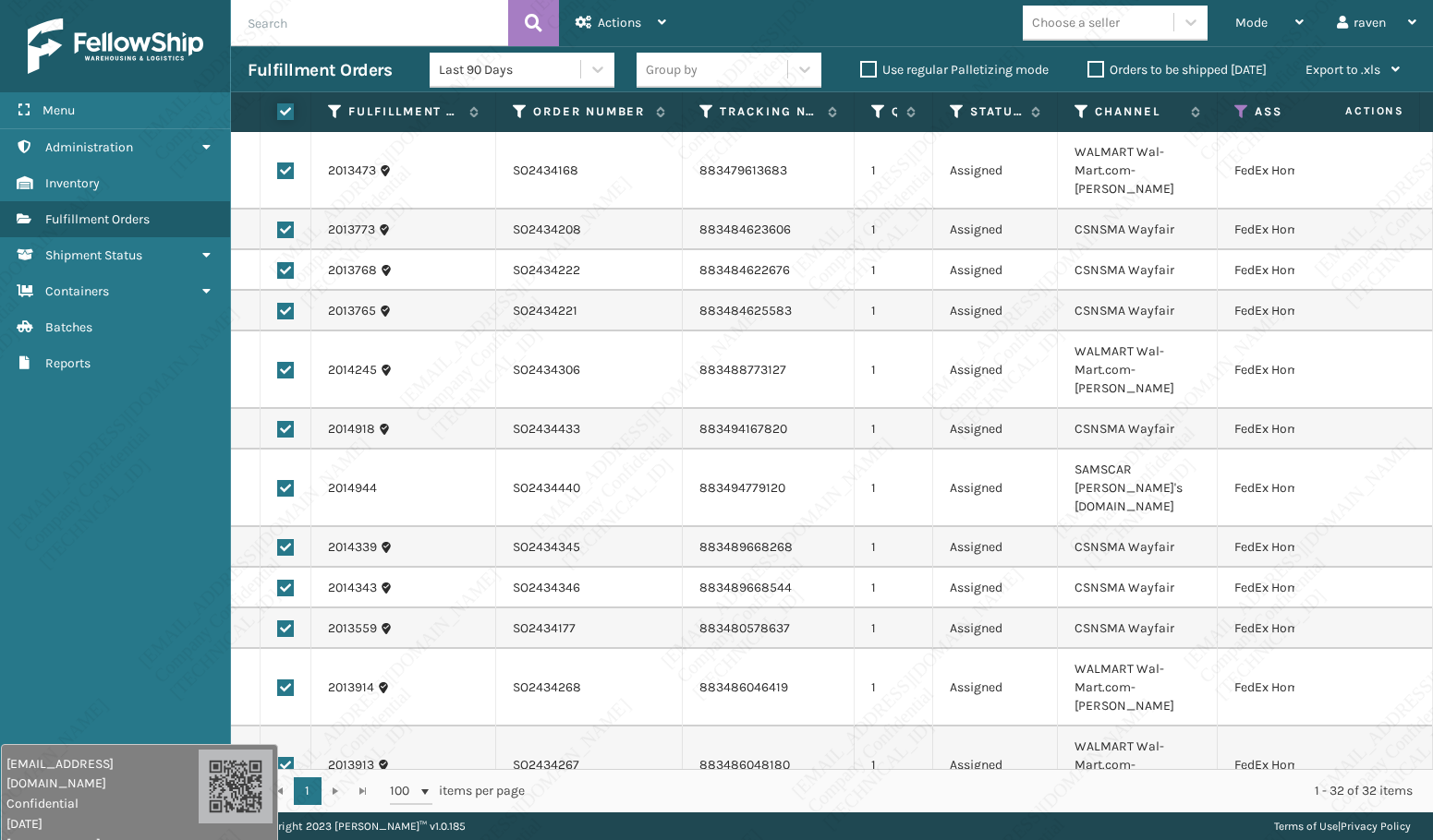
checkbox input "true"
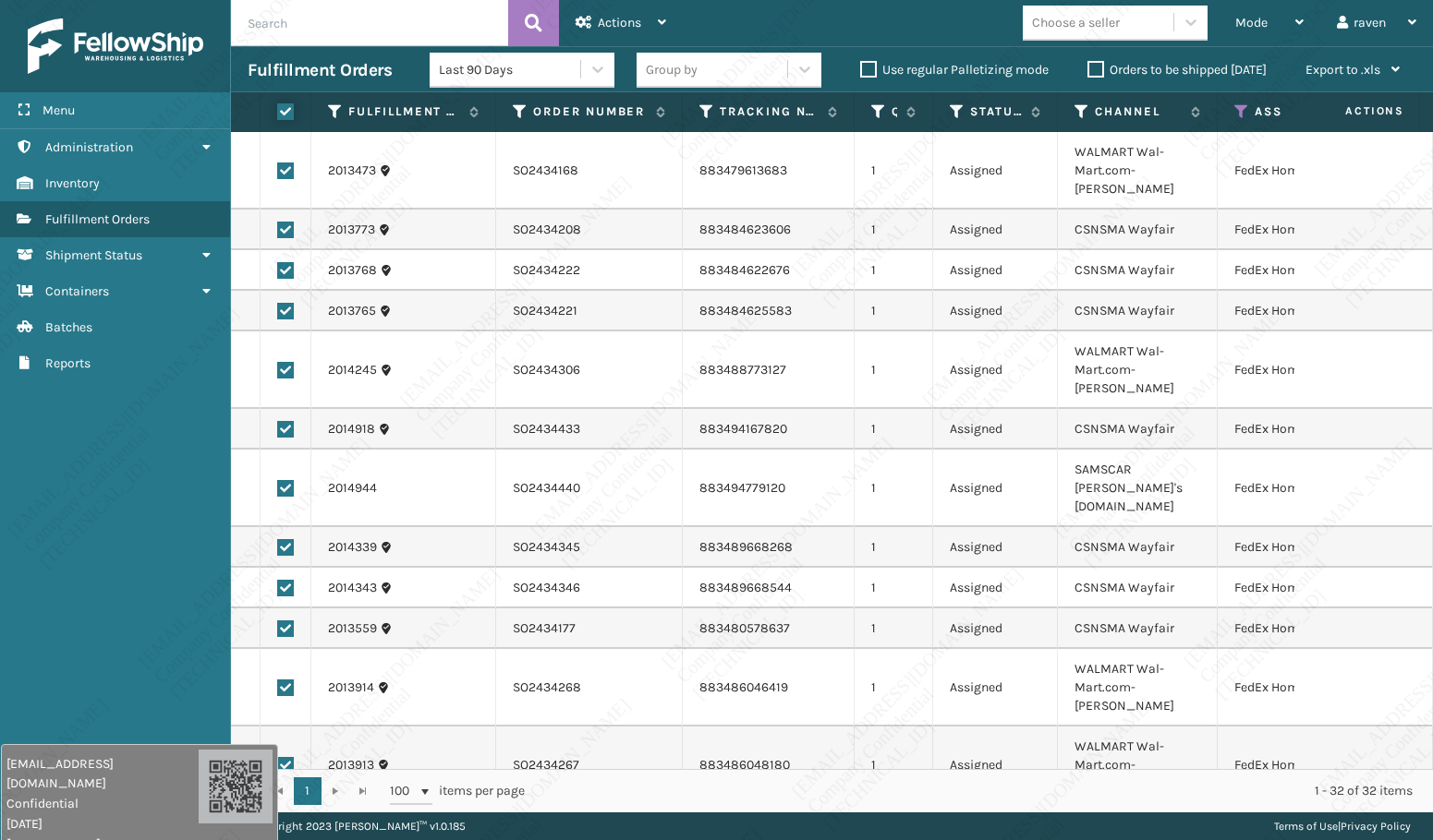
checkbox input "true"
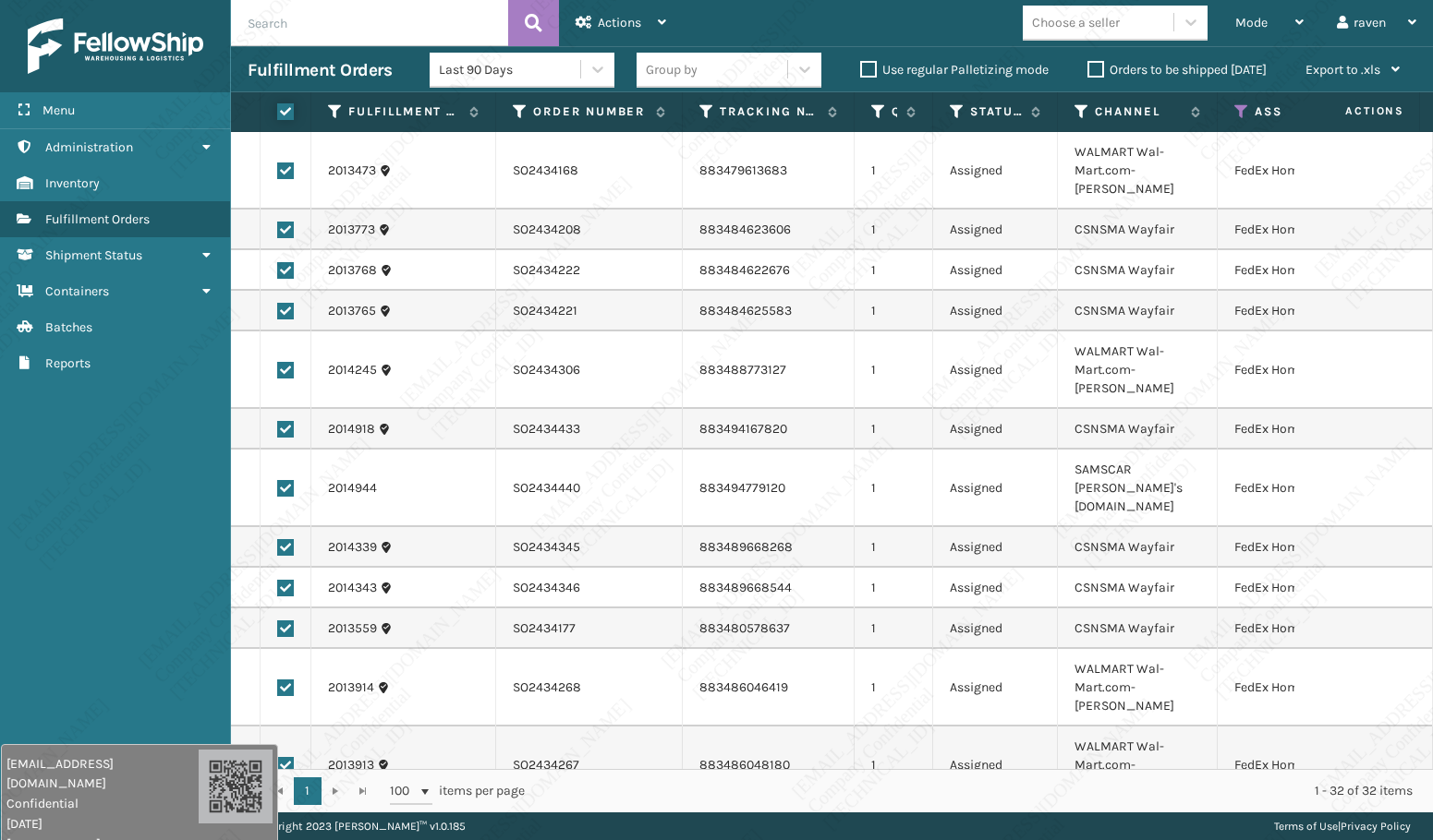
checkbox input "true"
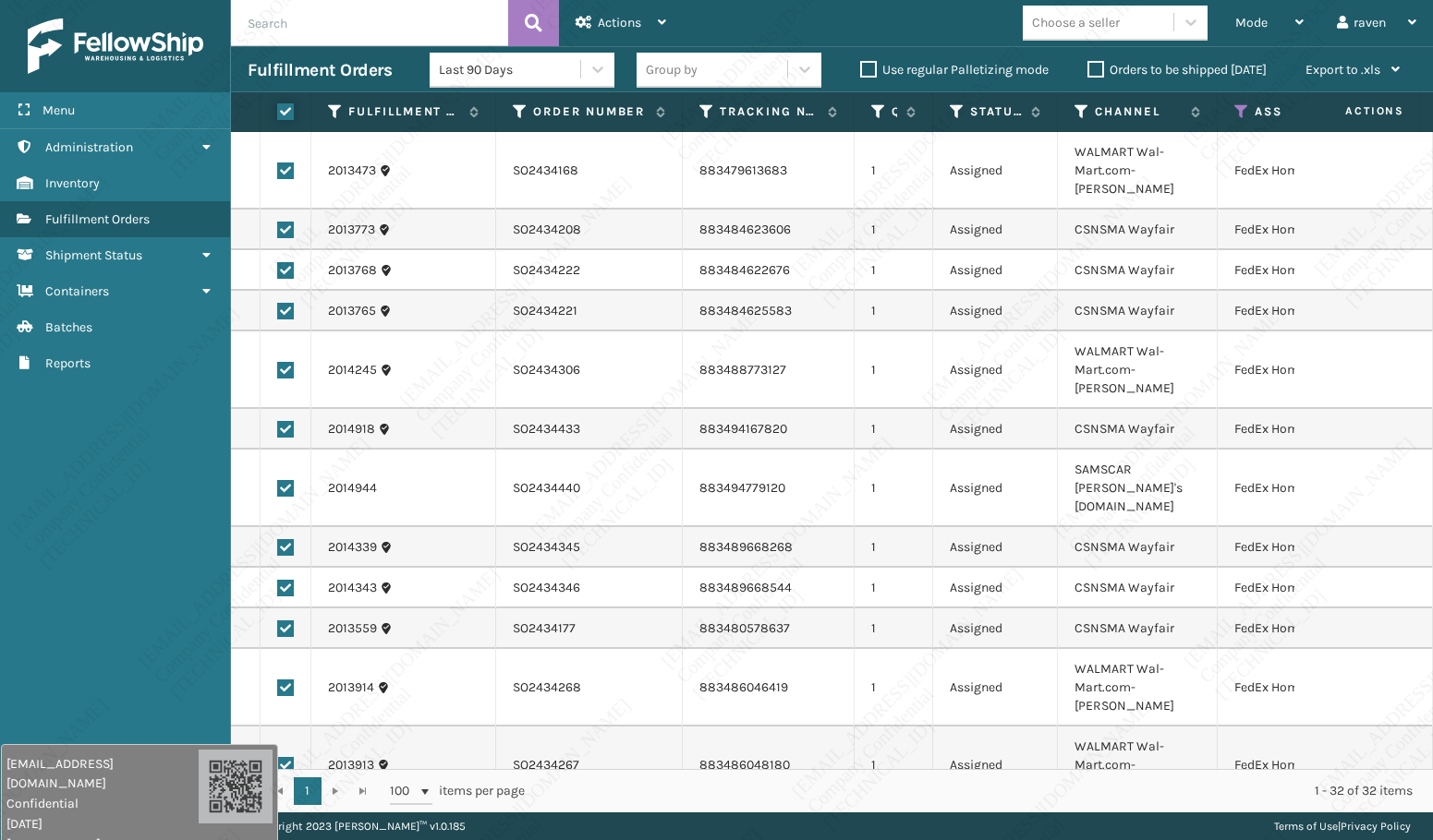
checkbox input "true"
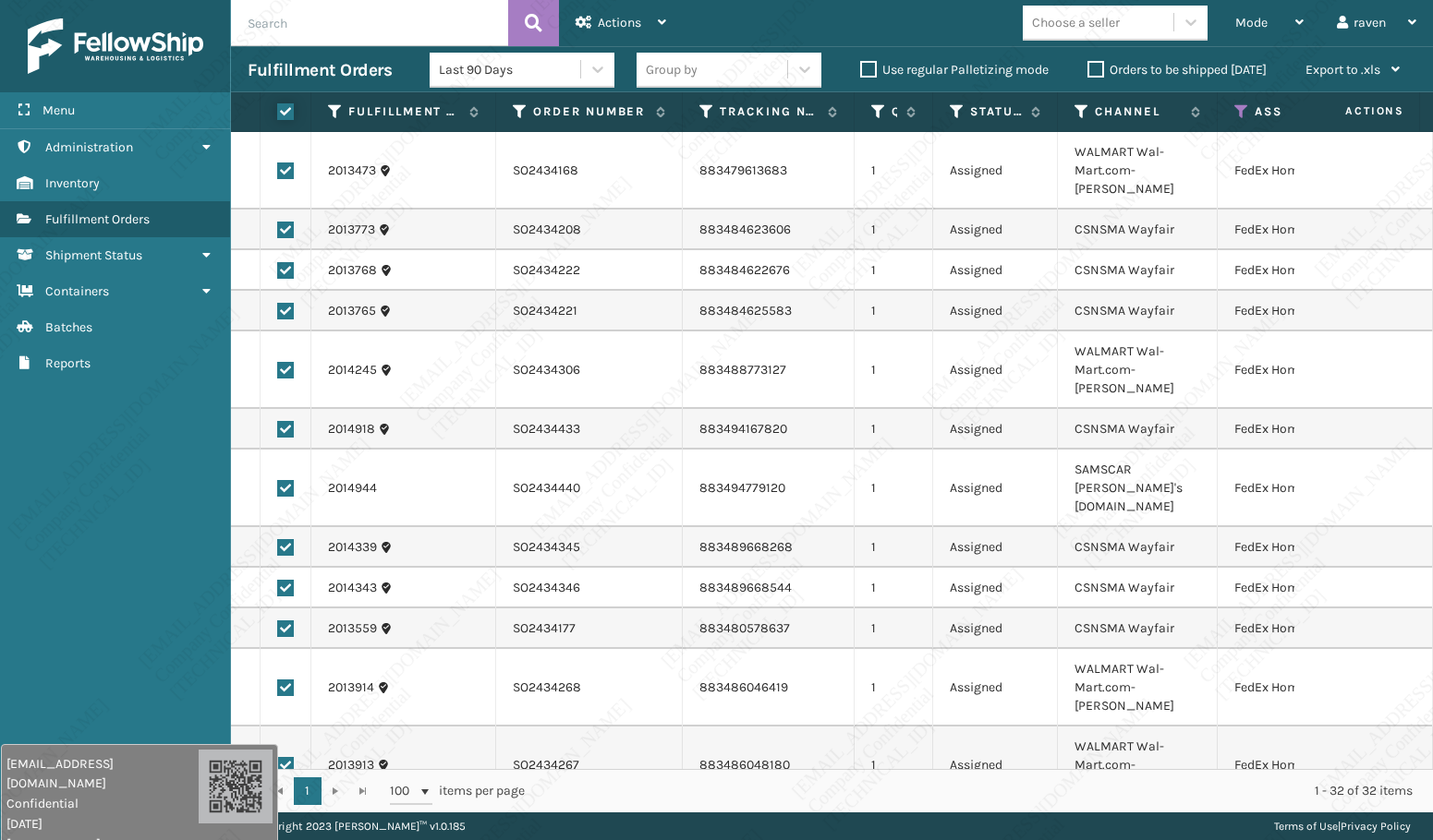
checkbox input "true"
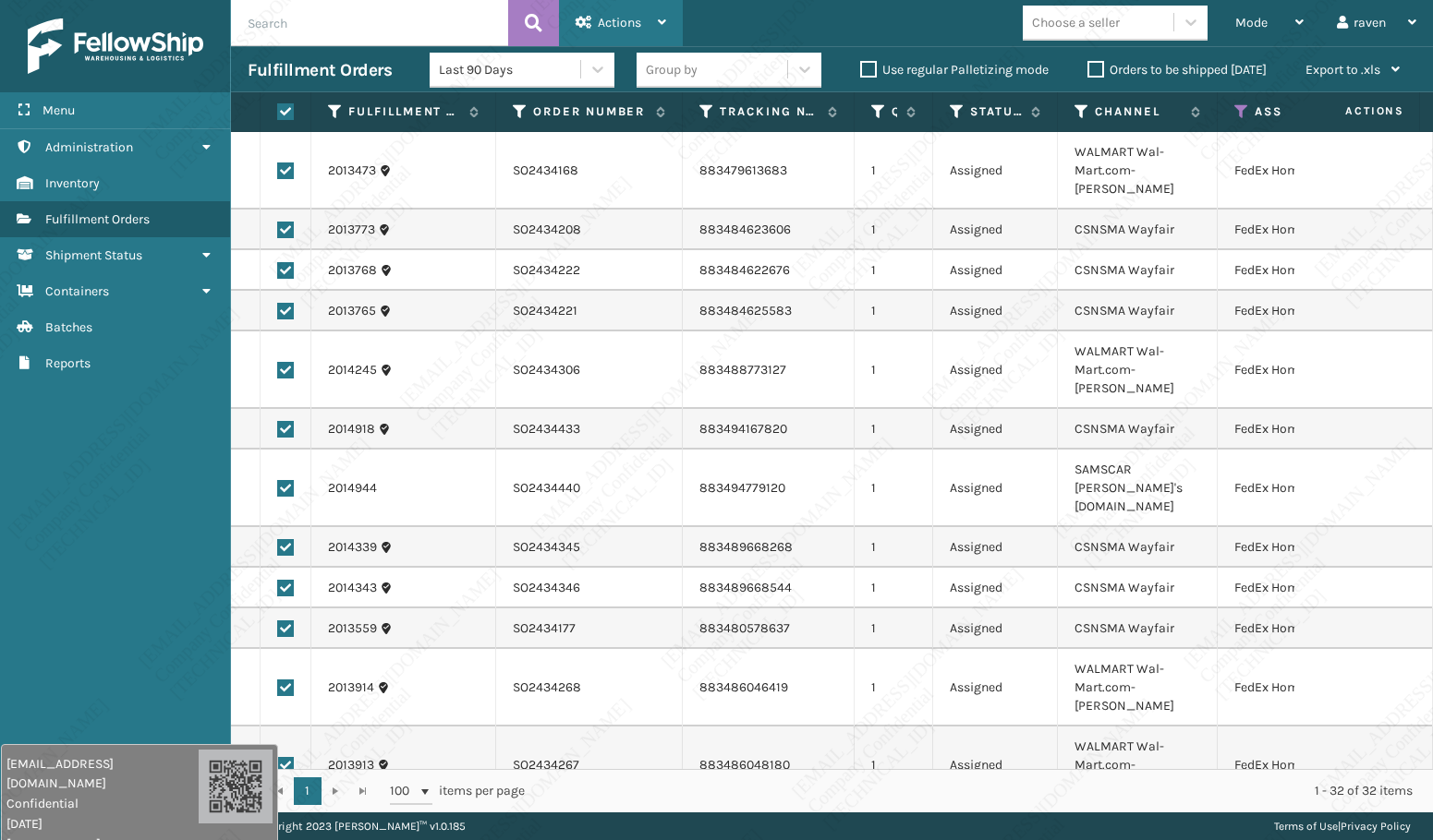
click at [620, 31] on div "Actions" at bounding box center [620, 23] width 91 height 46
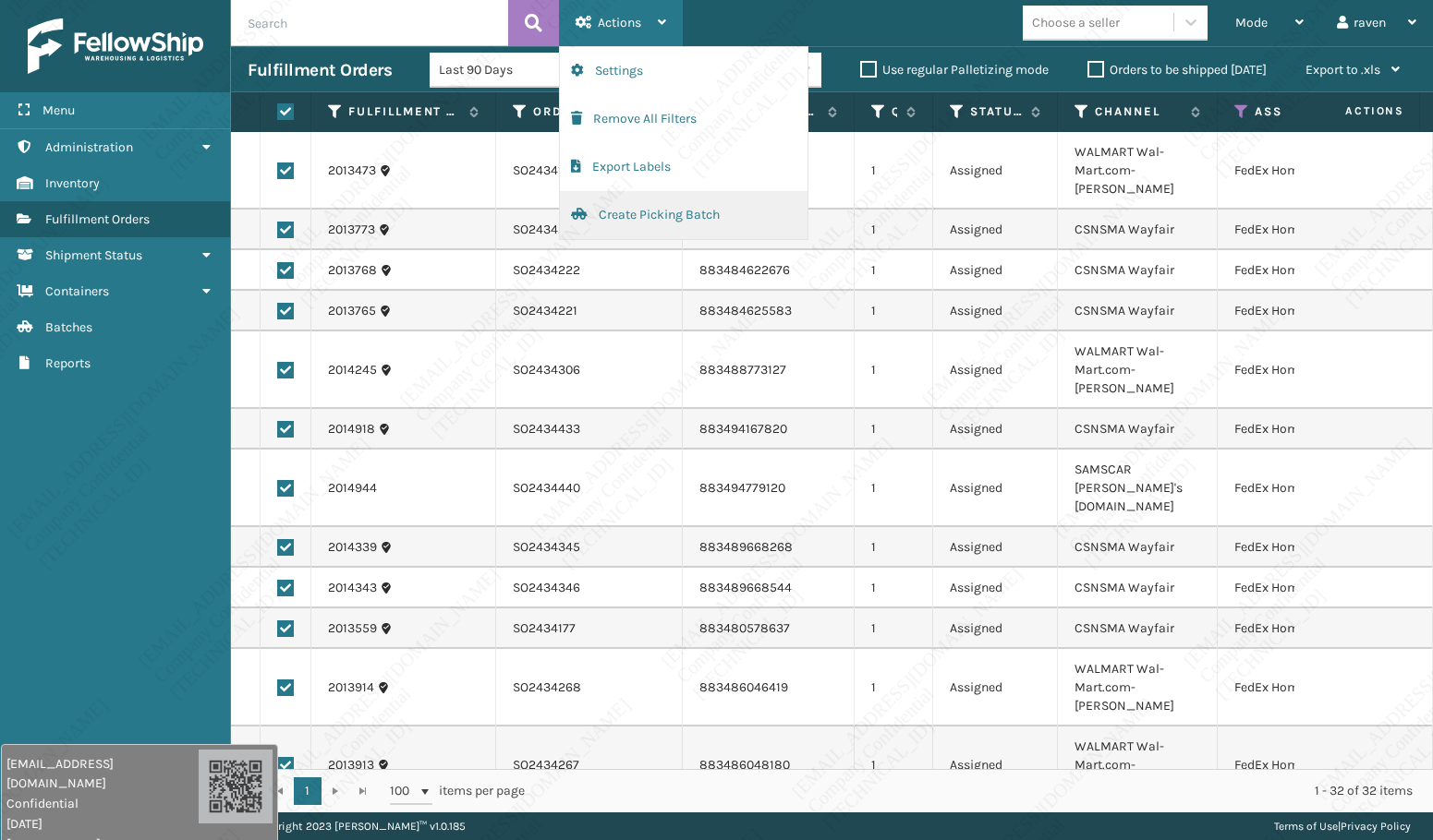
click at [637, 213] on button "Create Picking Batch" at bounding box center [683, 215] width 248 height 48
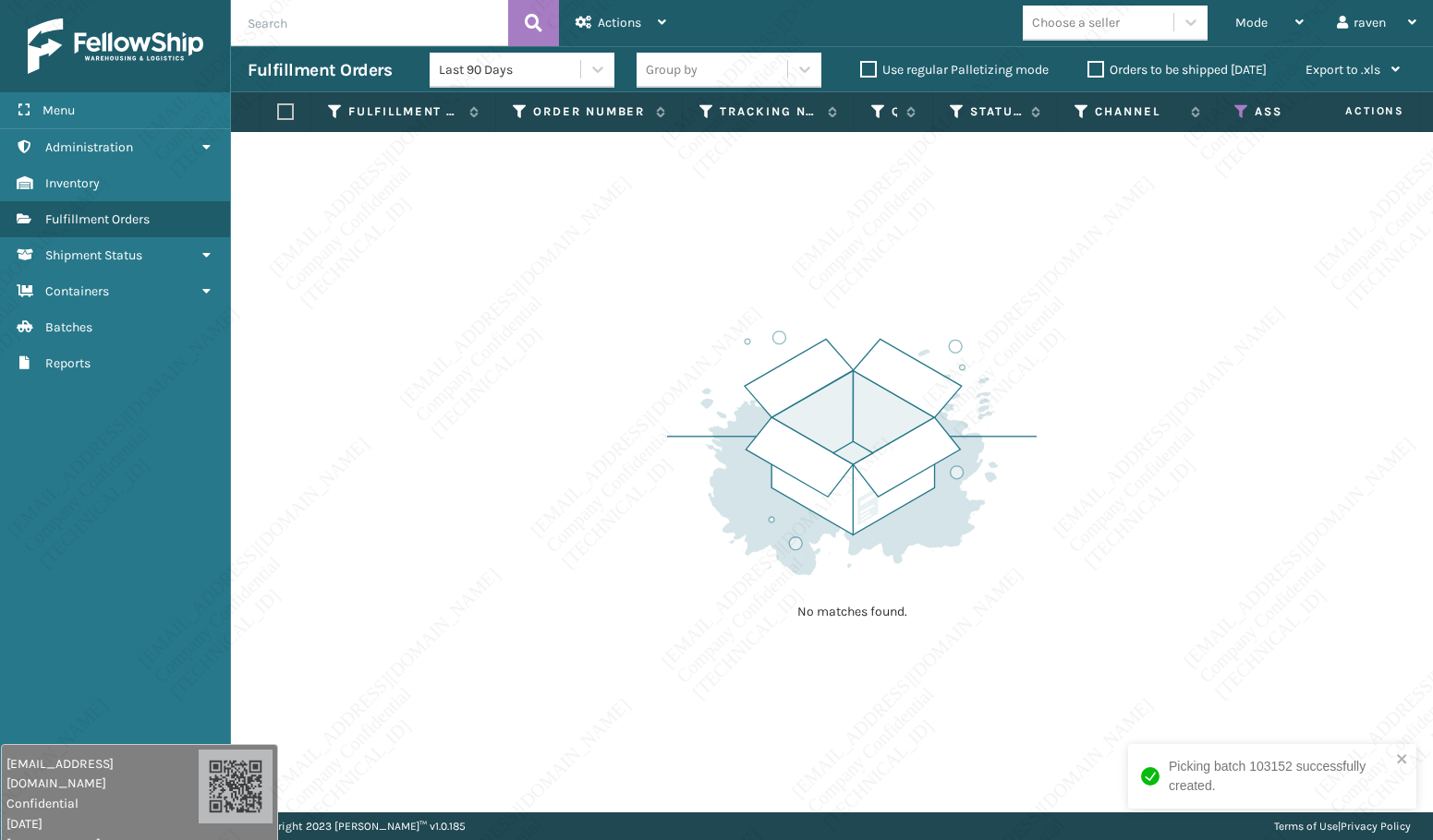
click at [1240, 113] on icon at bounding box center [1241, 111] width 14 height 16
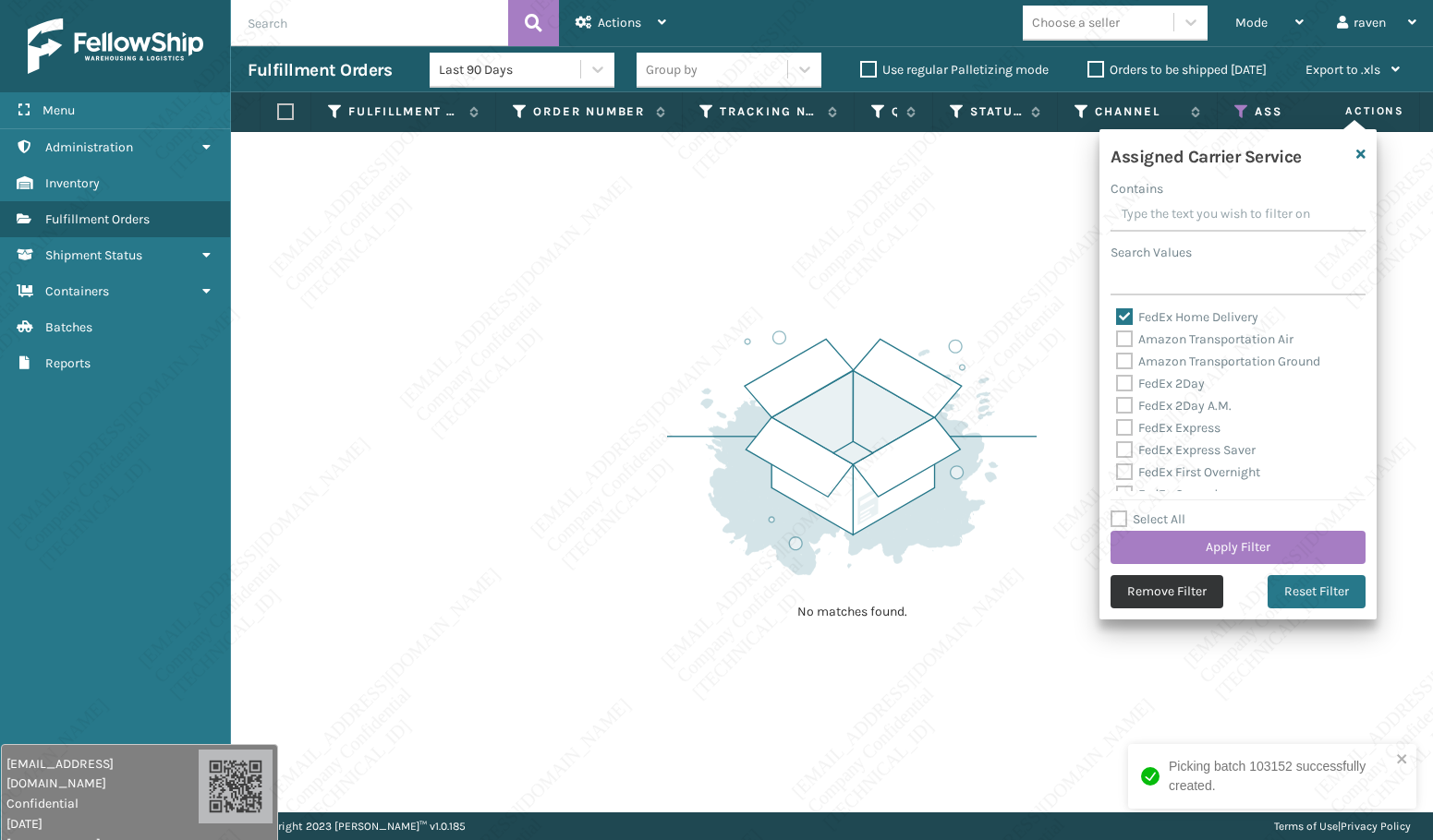
click at [1182, 596] on button "Remove Filter" at bounding box center [1167, 591] width 113 height 33
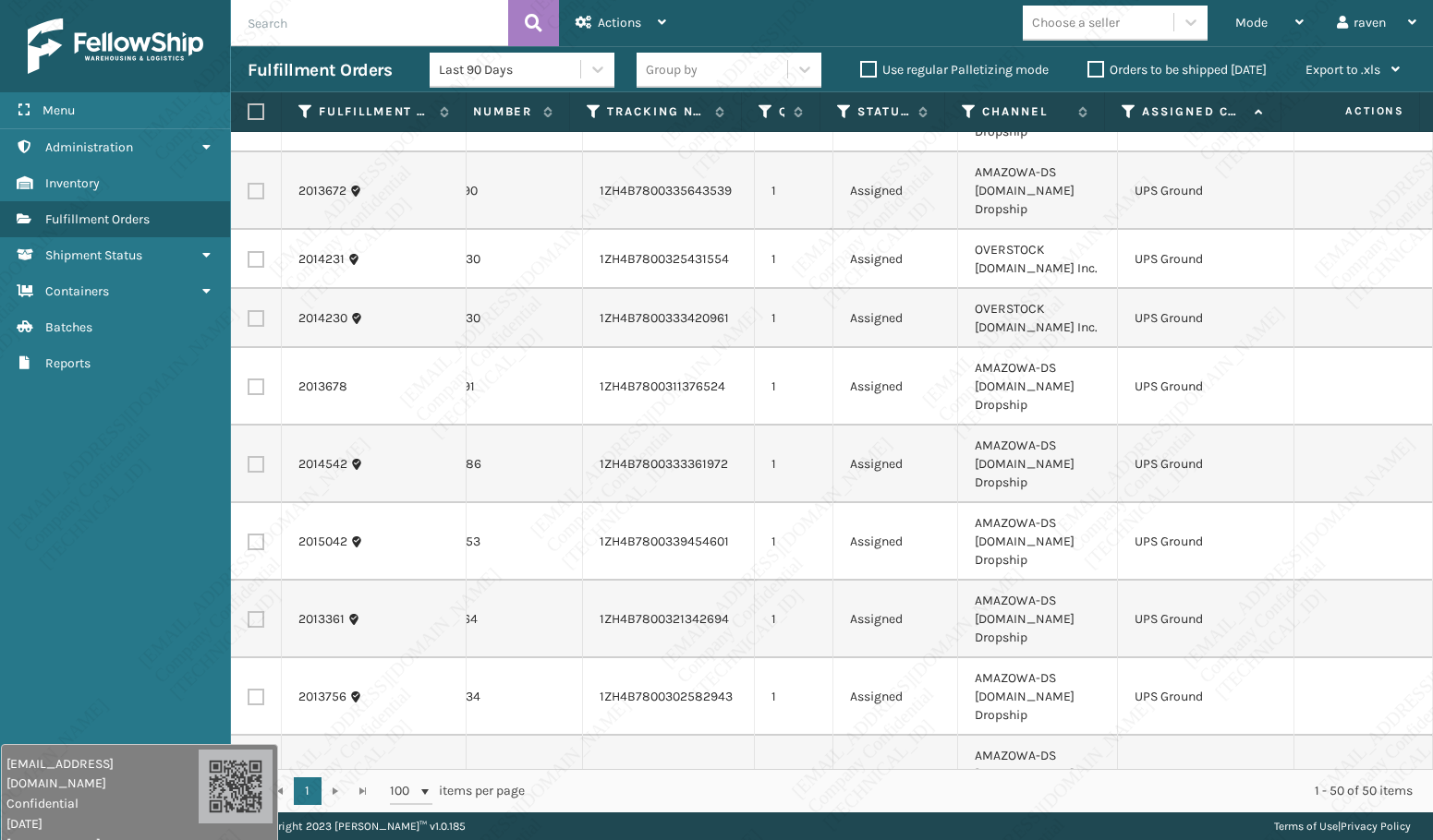
scroll to position [2400, 114]
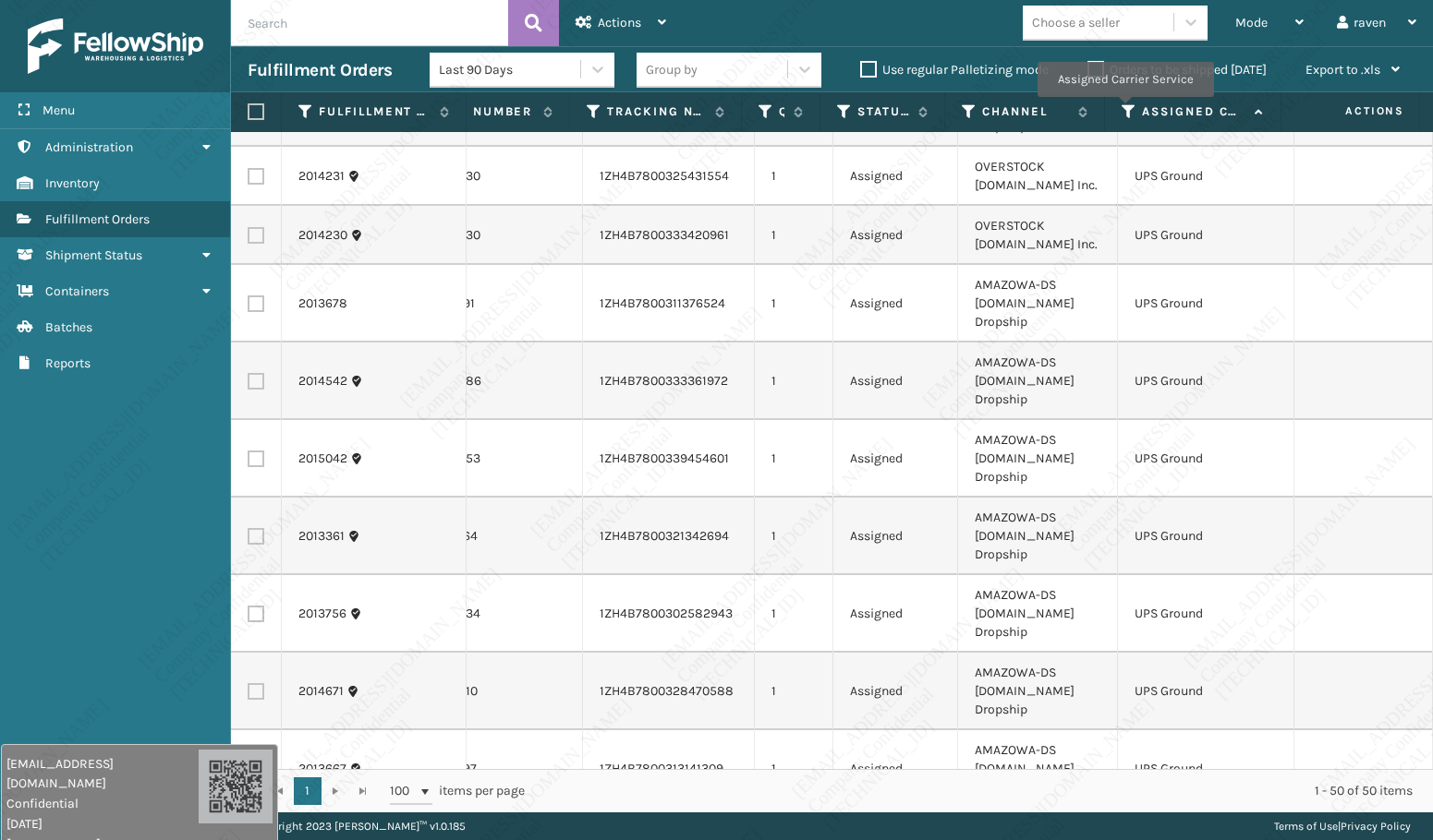
click at [1129, 109] on icon at bounding box center [1129, 111] width 14 height 16
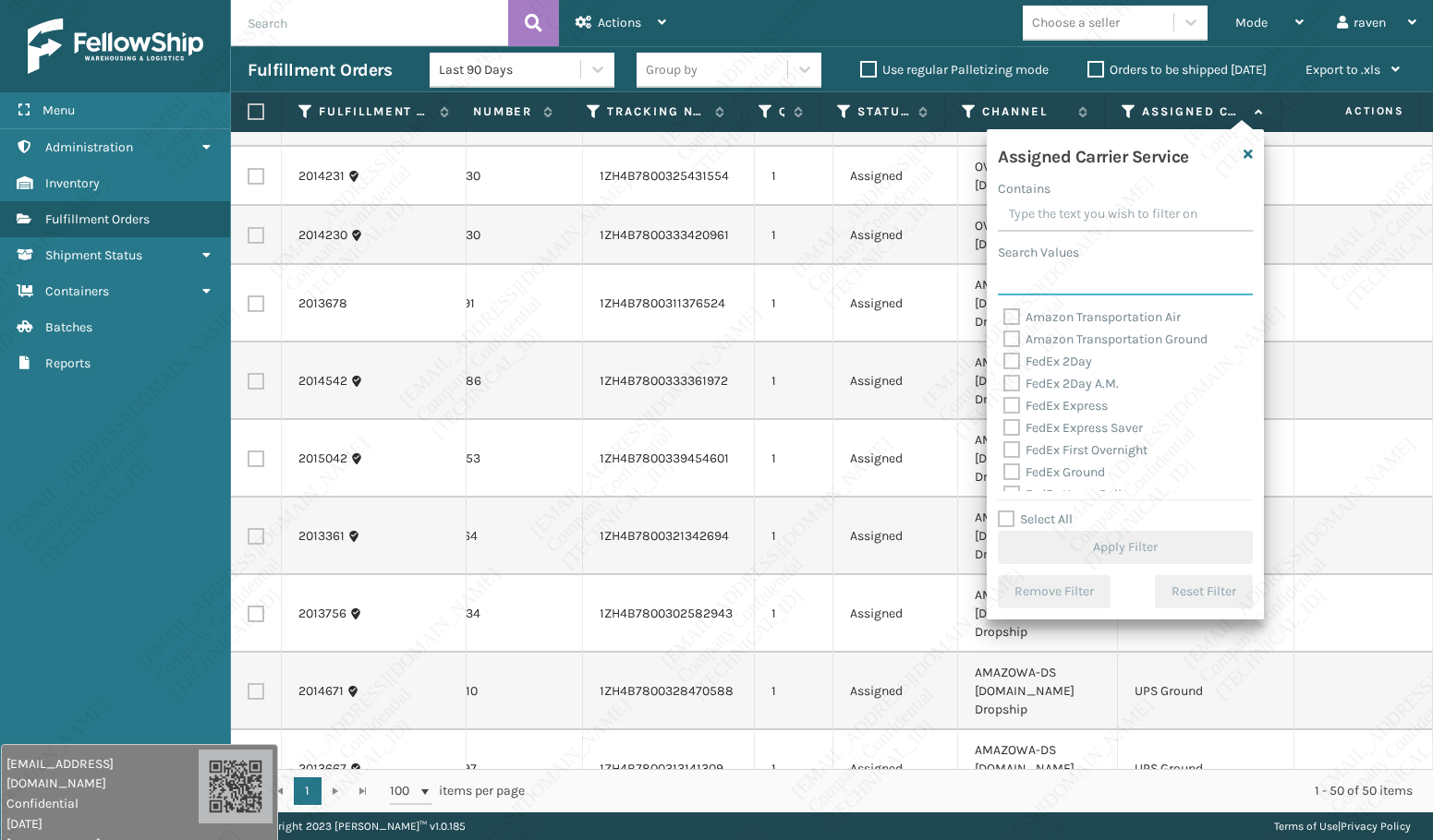
click at [1072, 276] on input "Search Values" at bounding box center [1125, 278] width 255 height 33
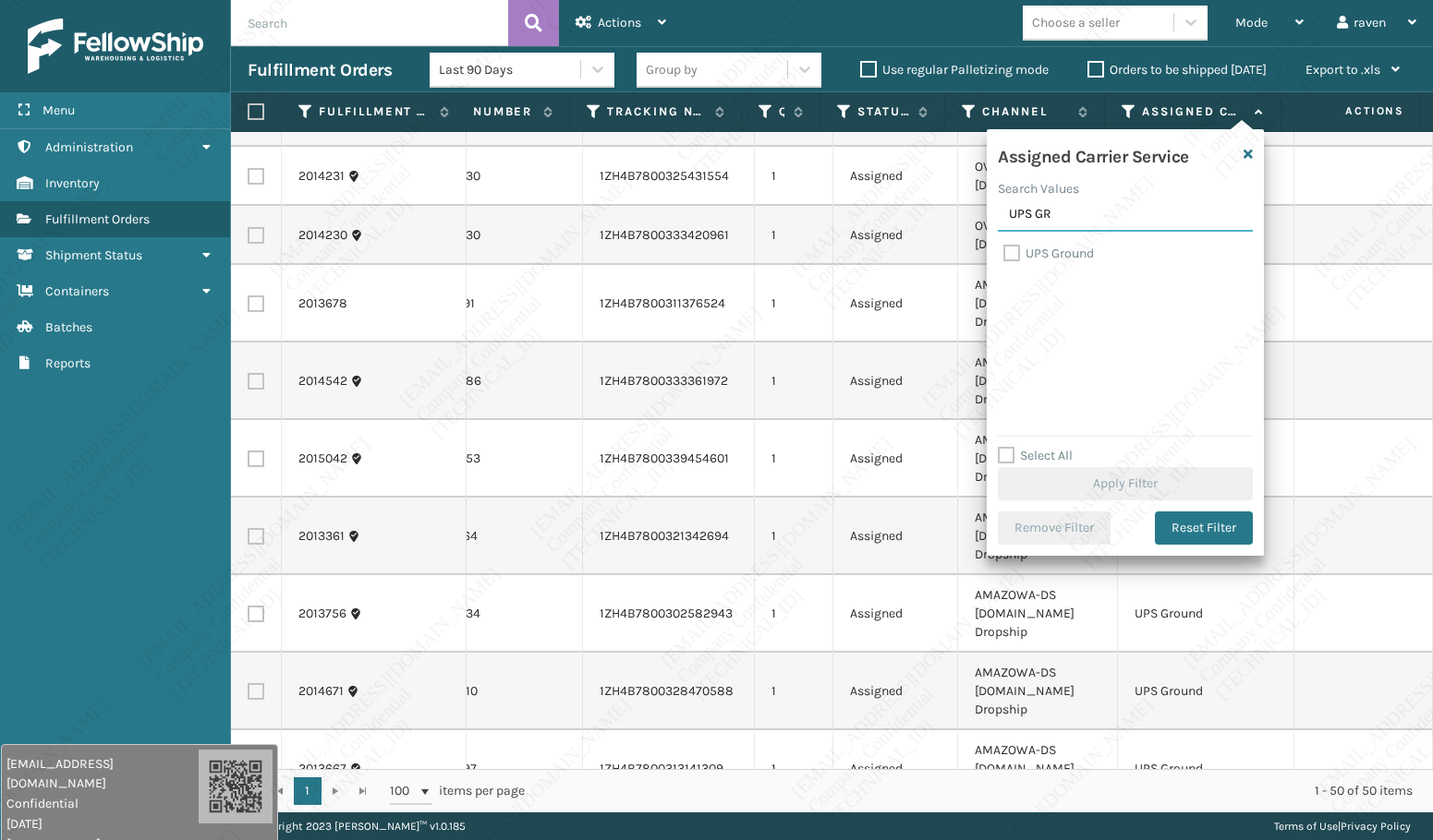
type input "UPS GR"
click at [1052, 246] on label "UPS Ground" at bounding box center [1048, 254] width 91 height 15
click at [1004, 246] on input "UPS Ground" at bounding box center [1003, 249] width 1 height 12
checkbox input "true"
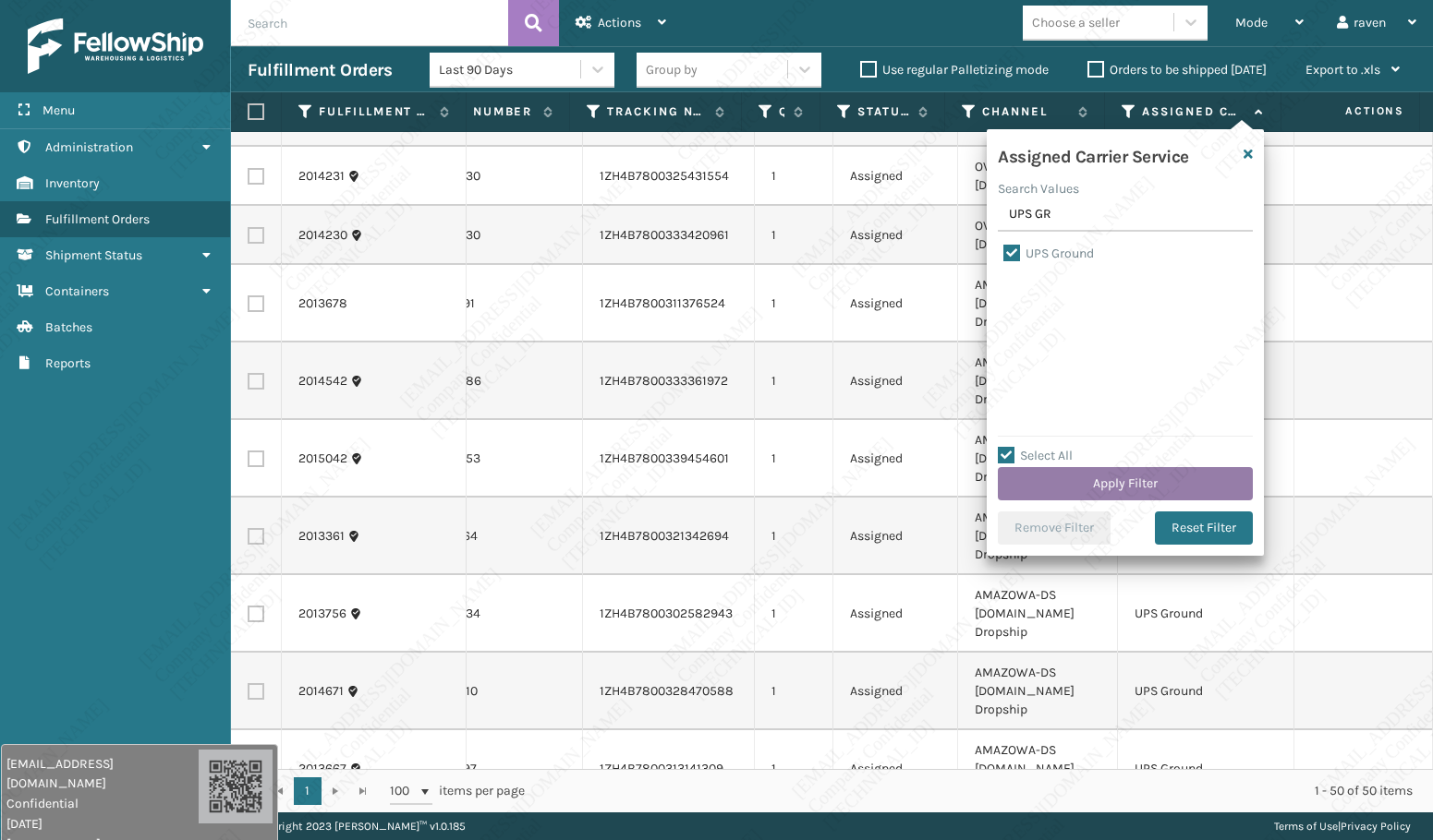
click at [1126, 477] on button "Apply Filter" at bounding box center [1125, 483] width 255 height 33
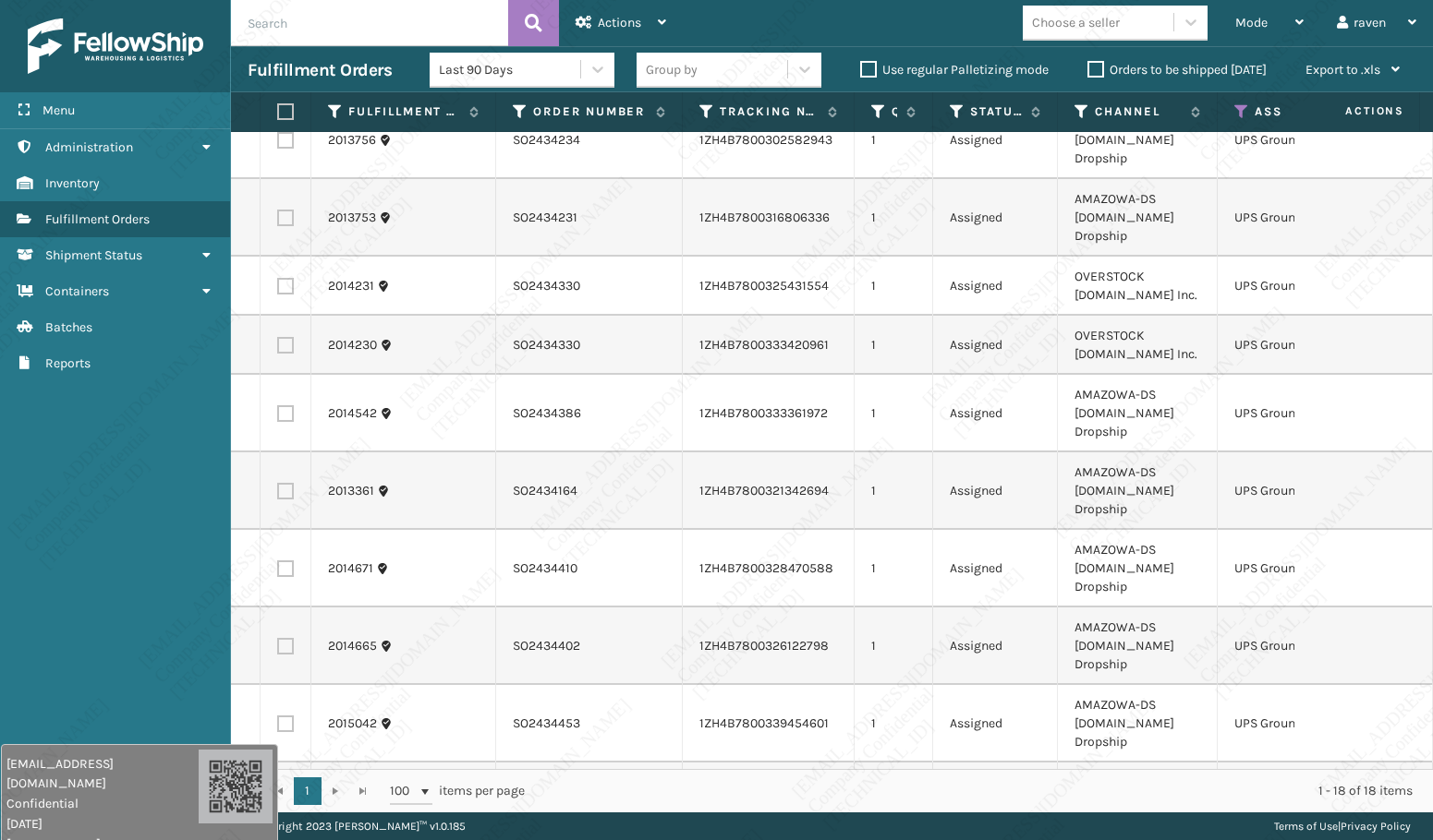
scroll to position [0, 0]
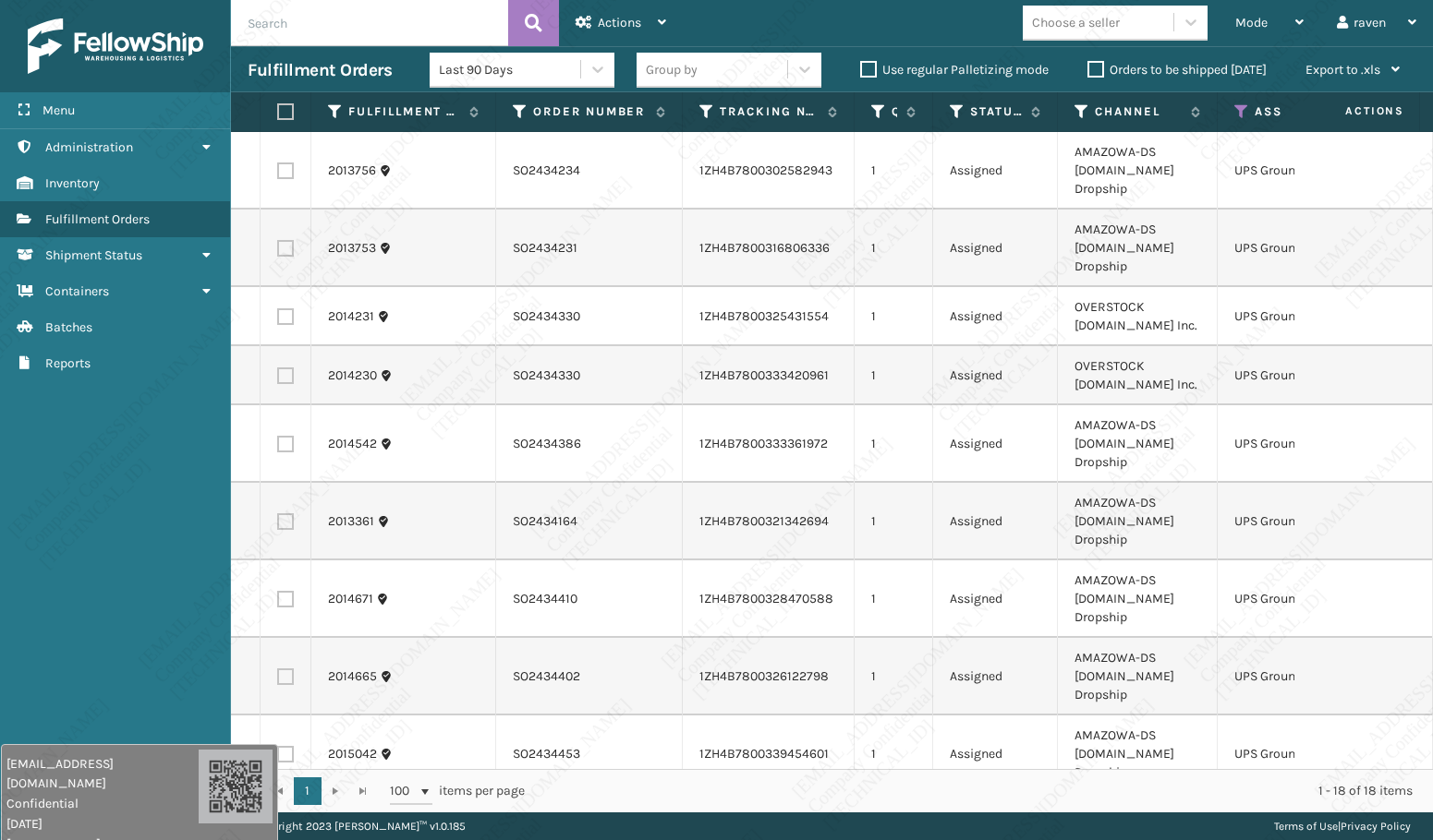
click at [286, 112] on label at bounding box center [283, 111] width 11 height 16
click at [278, 112] on input "checkbox" at bounding box center [278, 112] width 1 height 12
checkbox input "true"
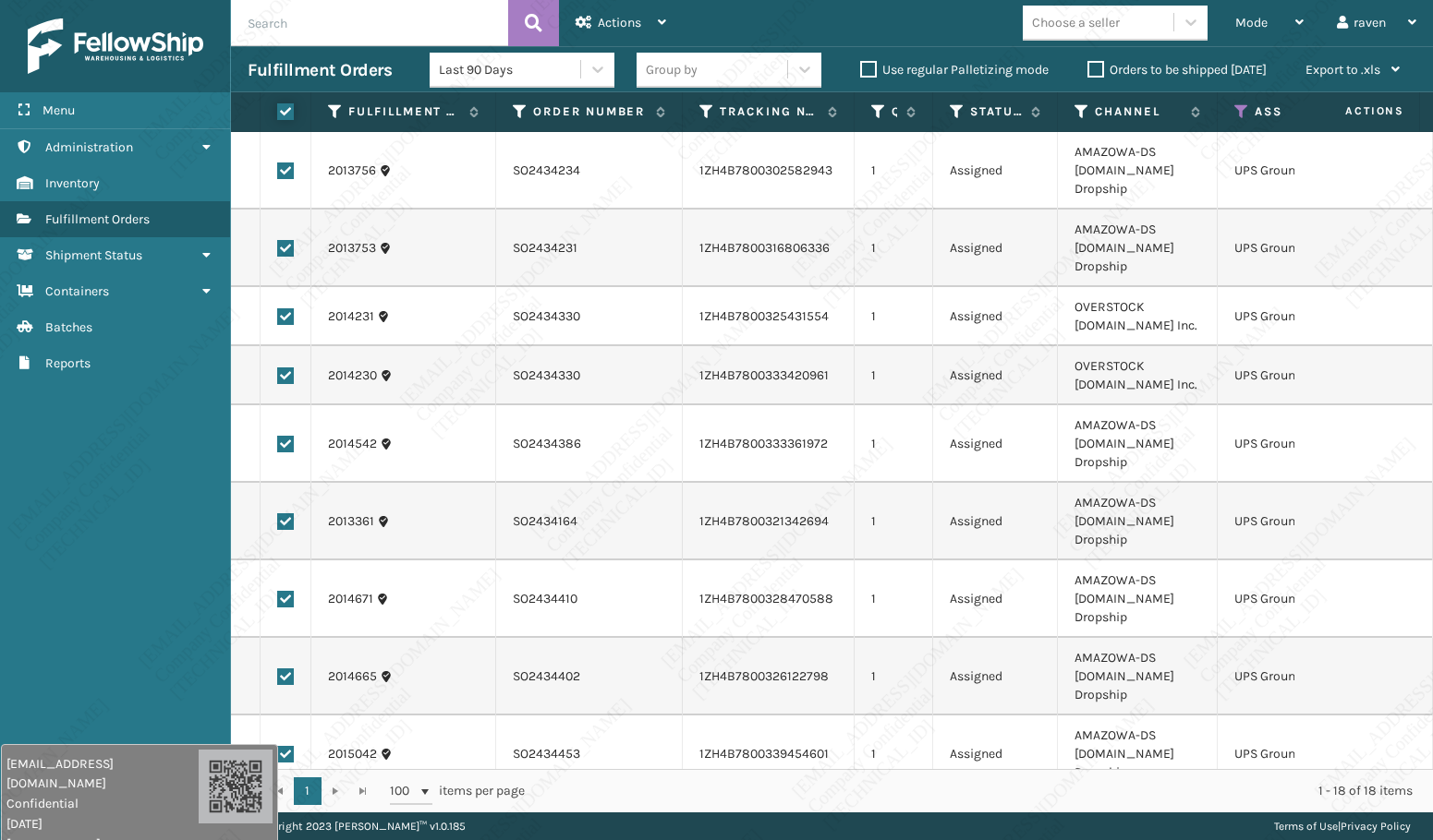
checkbox input "true"
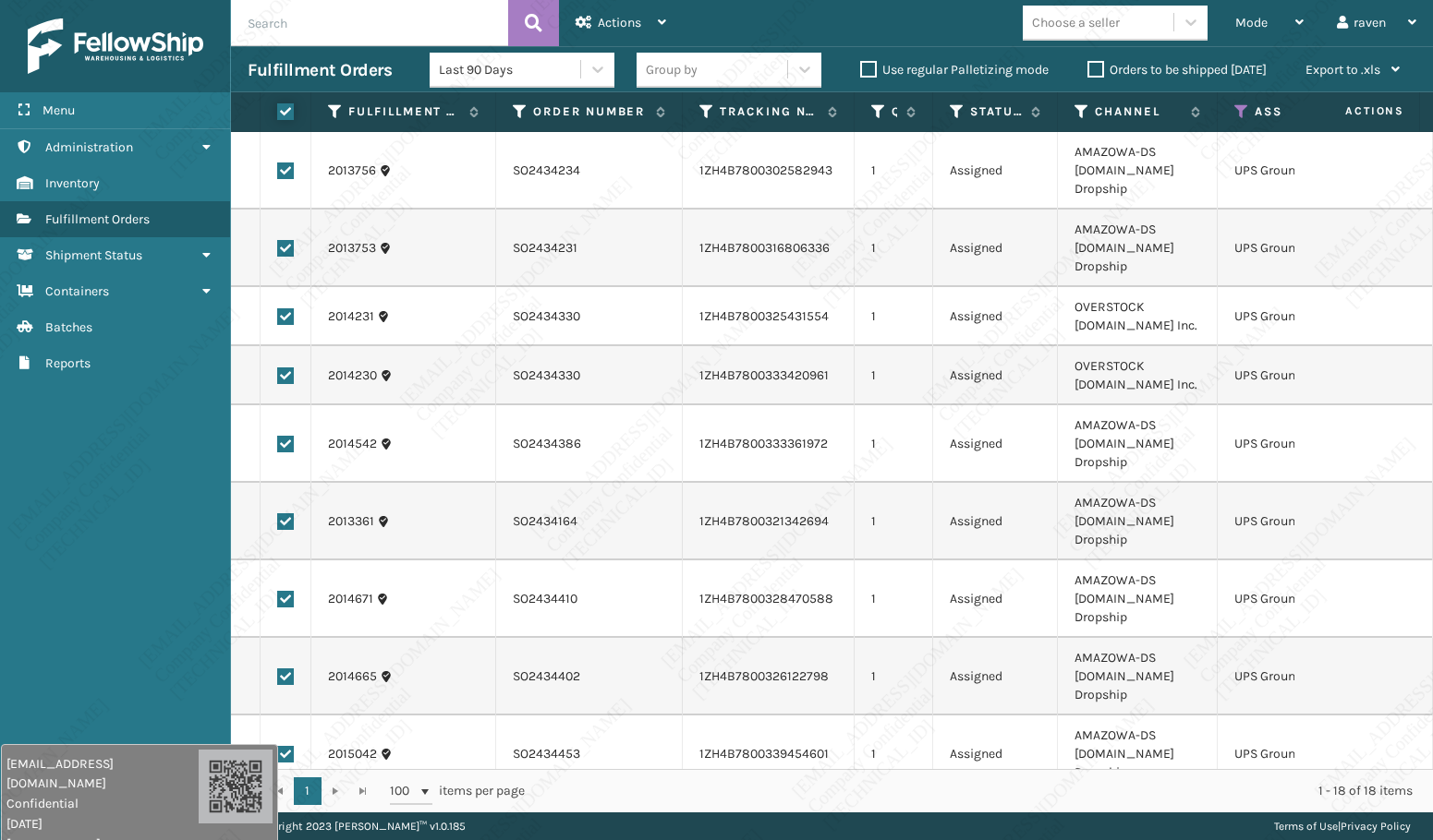
checkbox input "true"
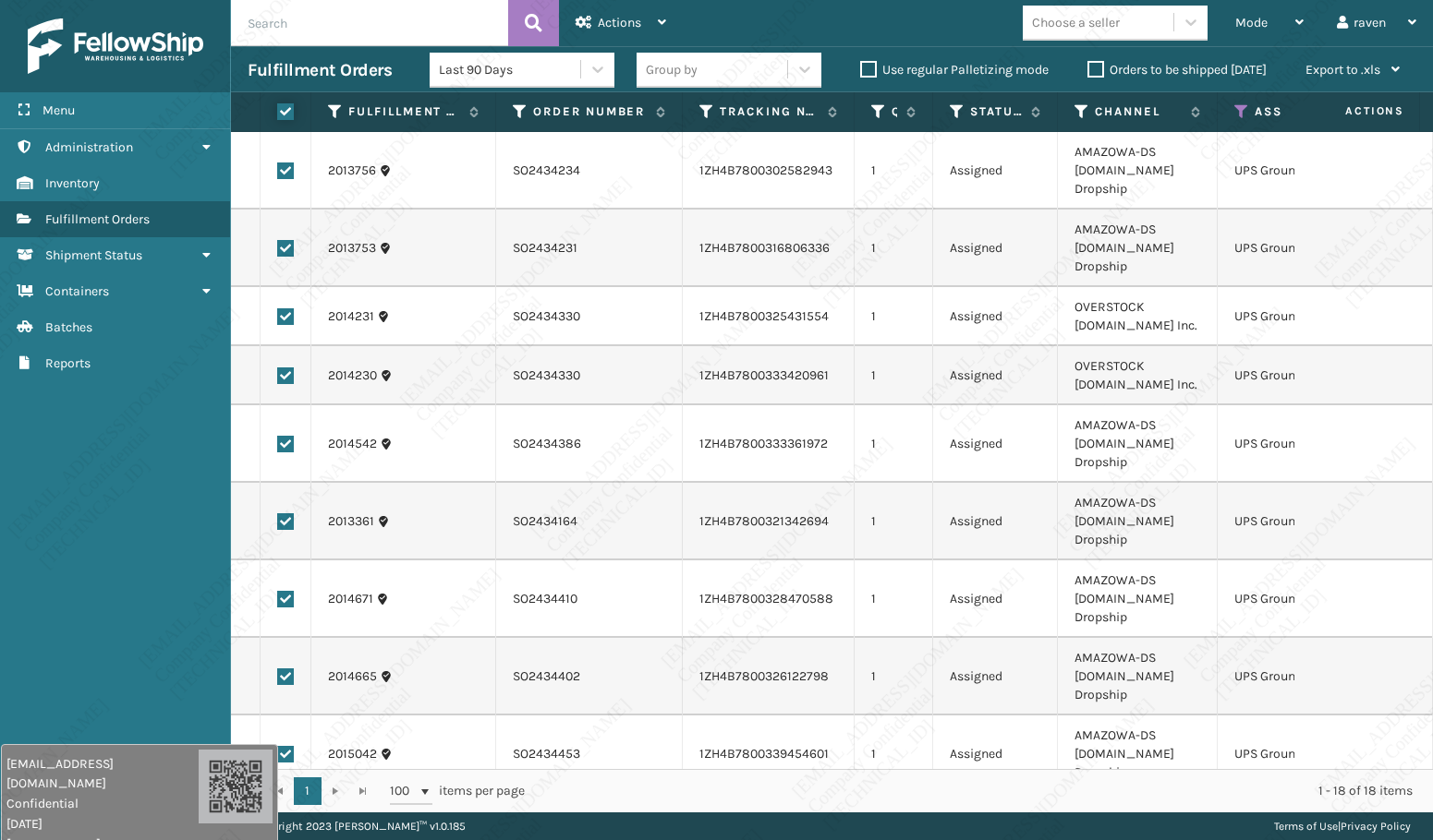
checkbox input "true"
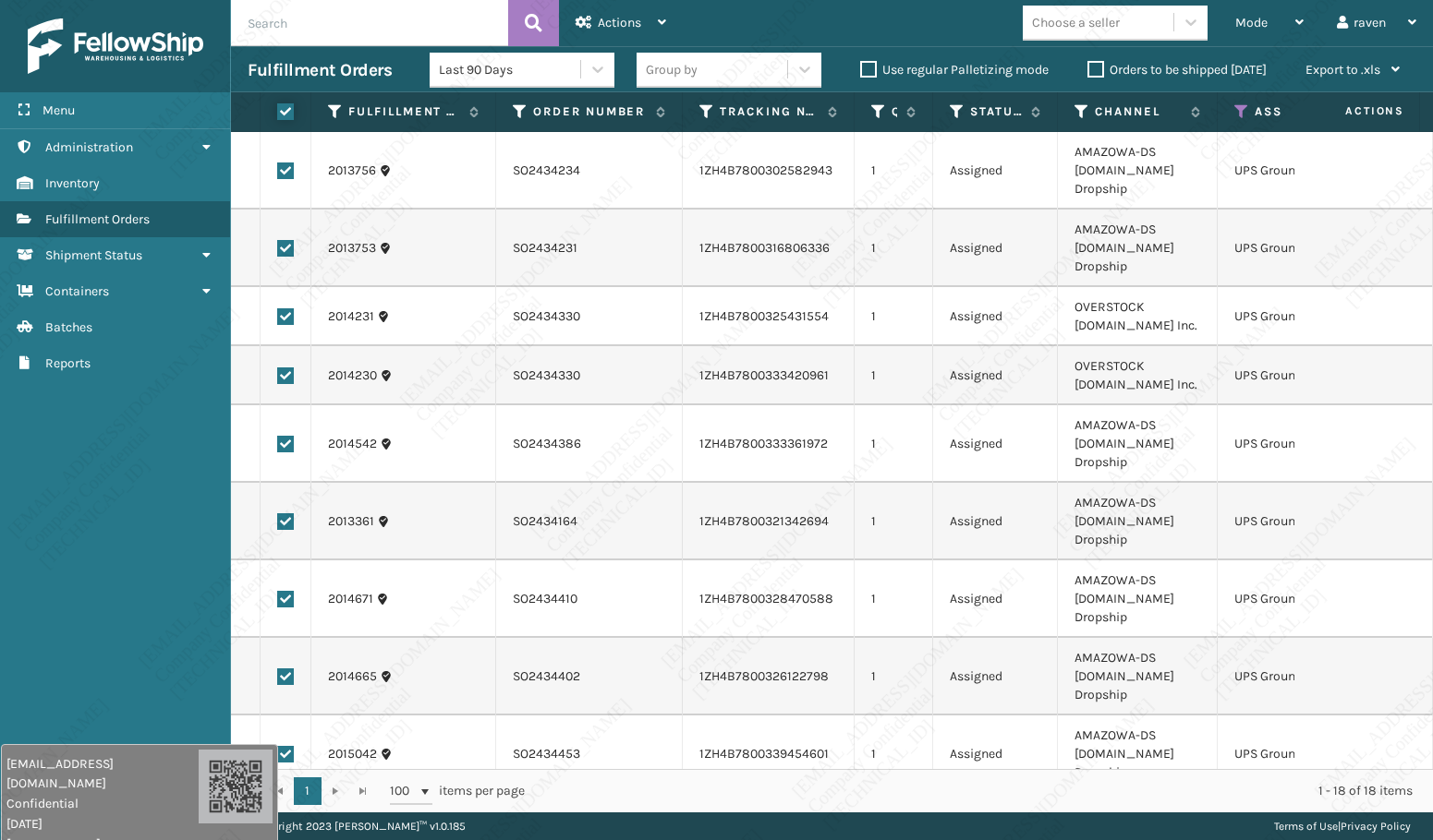
checkbox input "true"
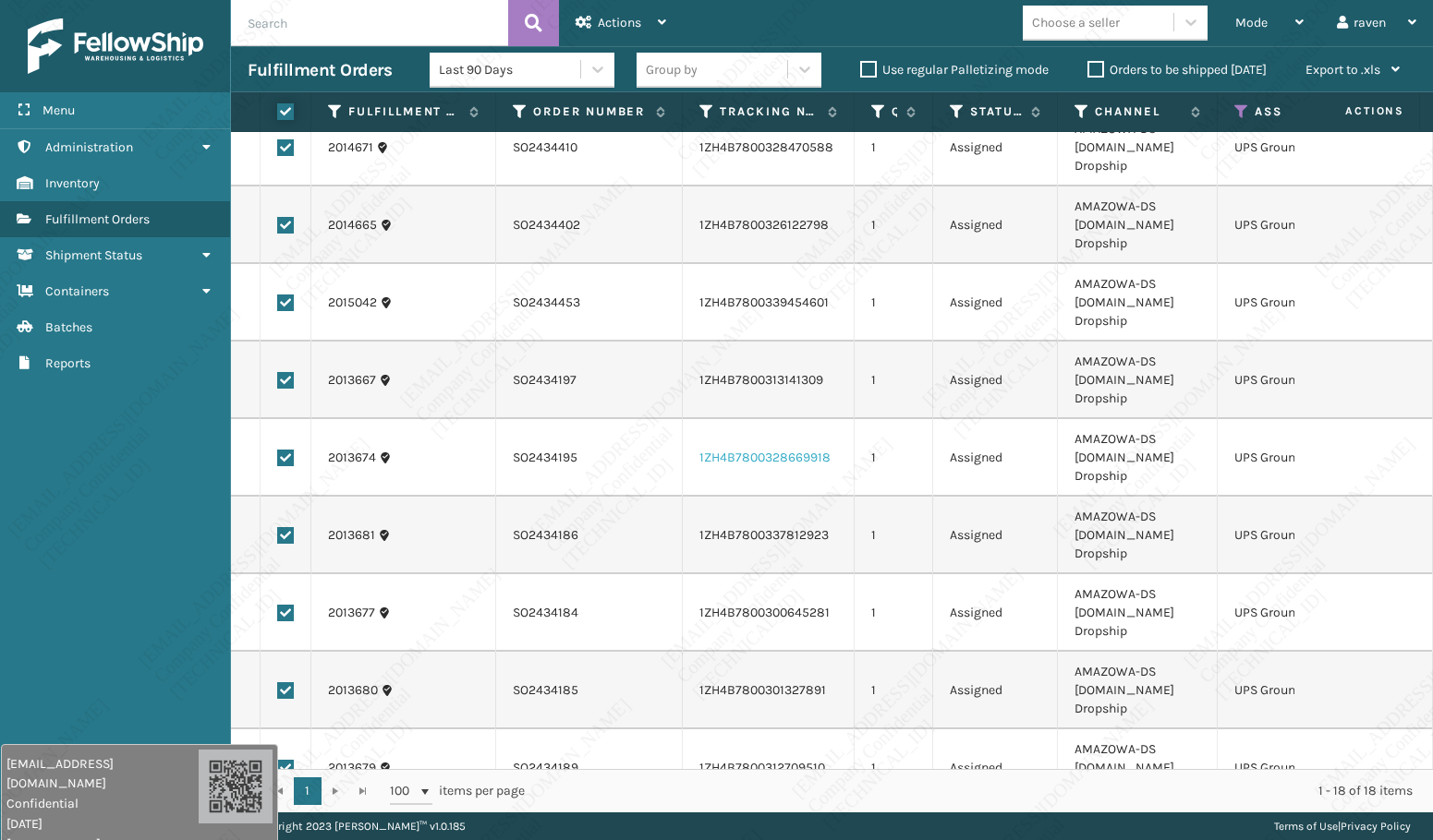
scroll to position [736, 0]
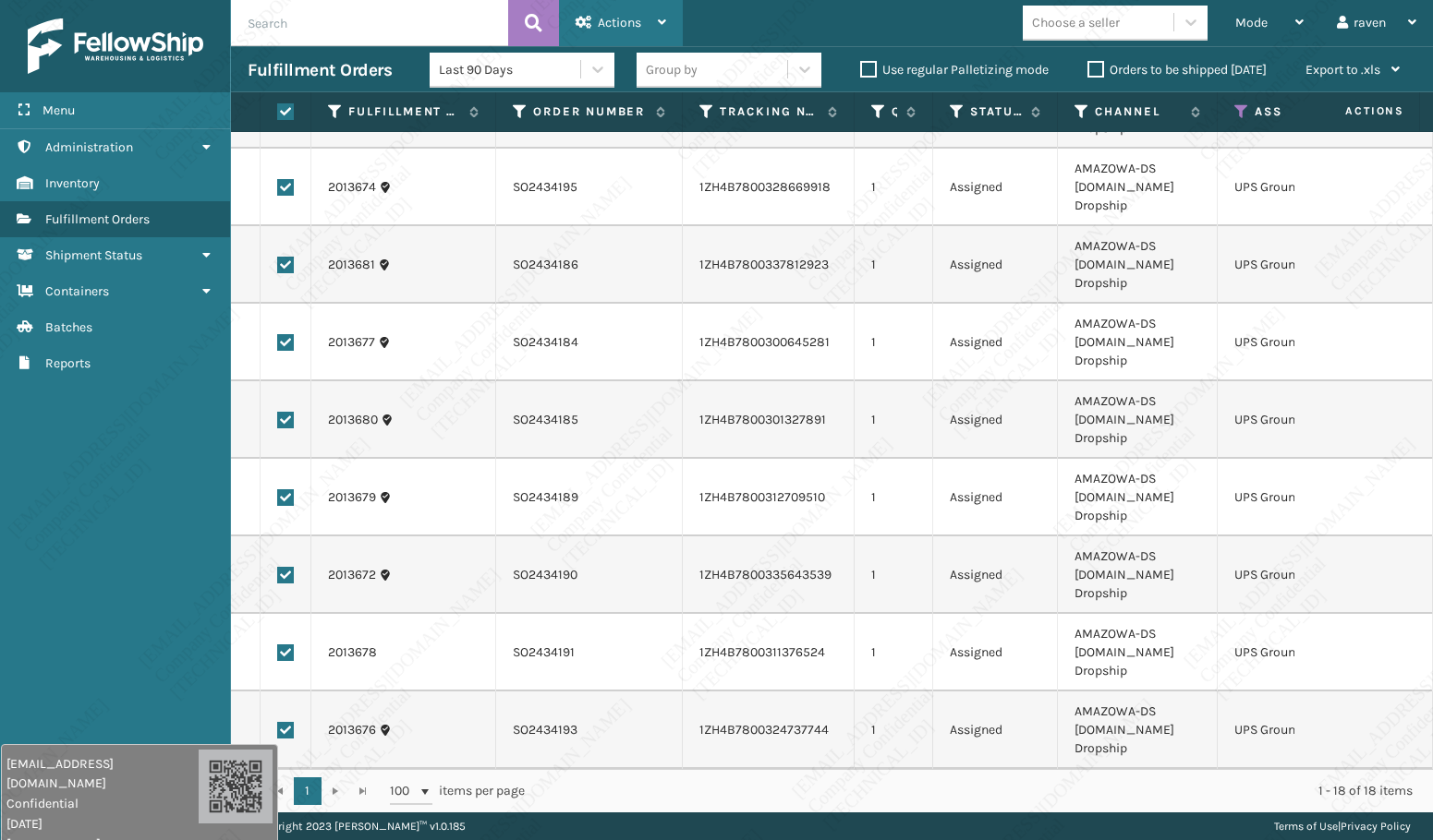
click at [616, 20] on span "Actions" at bounding box center [618, 22] width 43 height 15
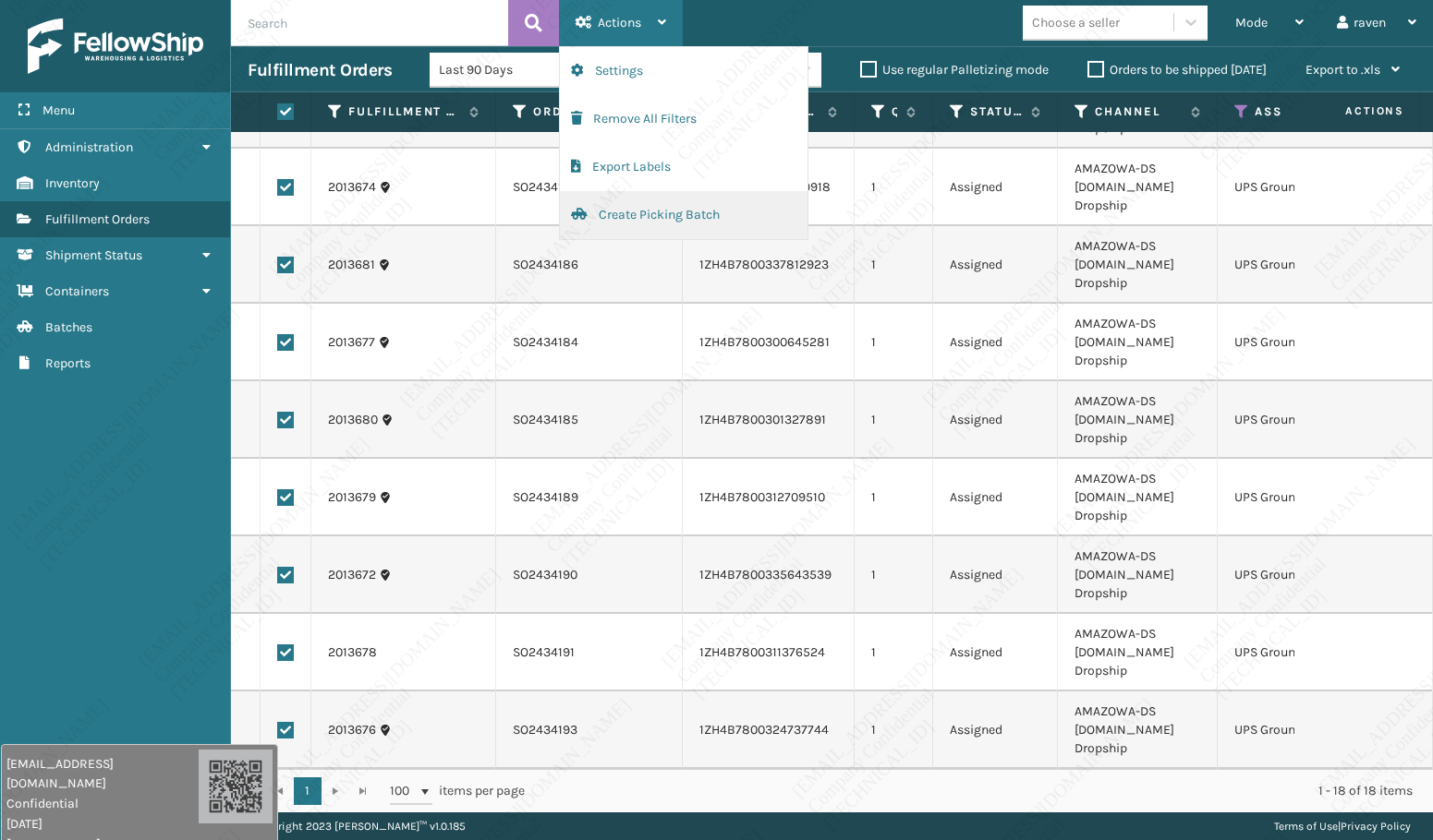
click at [646, 210] on button "Create Picking Batch" at bounding box center [683, 215] width 248 height 48
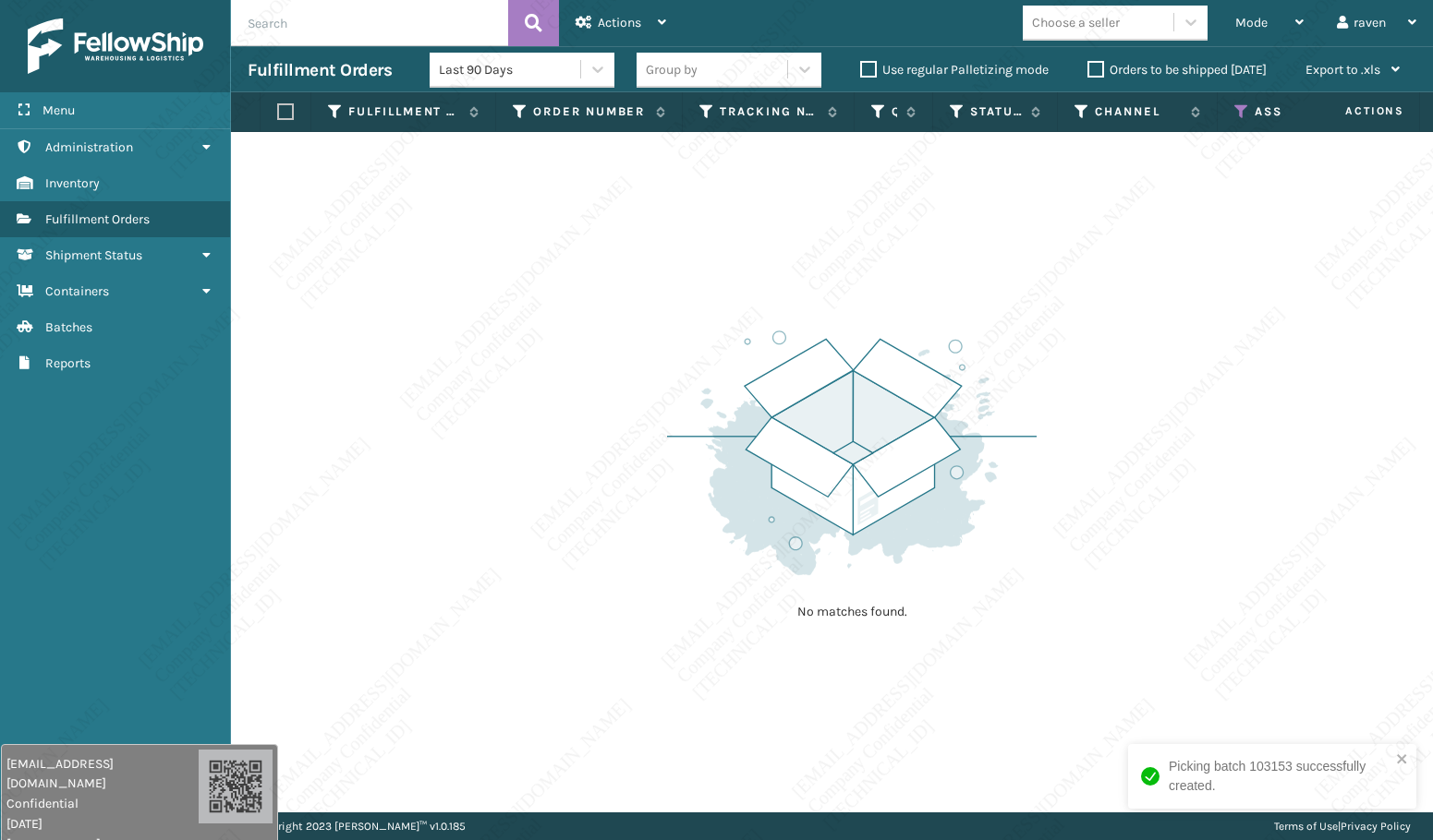
click at [1231, 110] on th "Assigned Carrier Service" at bounding box center [1306, 112] width 176 height 39
click at [1237, 109] on icon at bounding box center [1241, 111] width 14 height 16
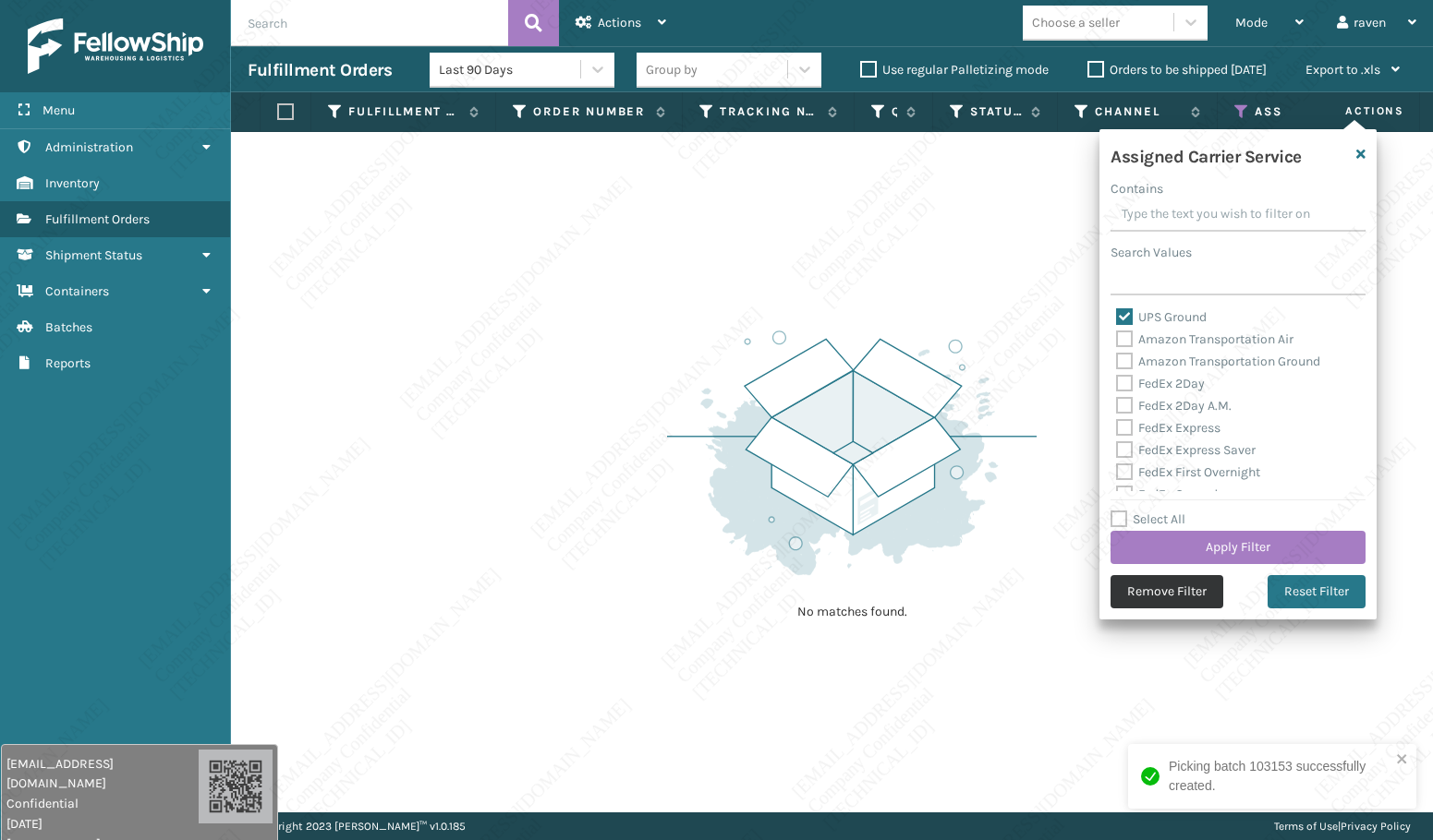
click at [1163, 579] on button "Remove Filter" at bounding box center [1167, 591] width 113 height 33
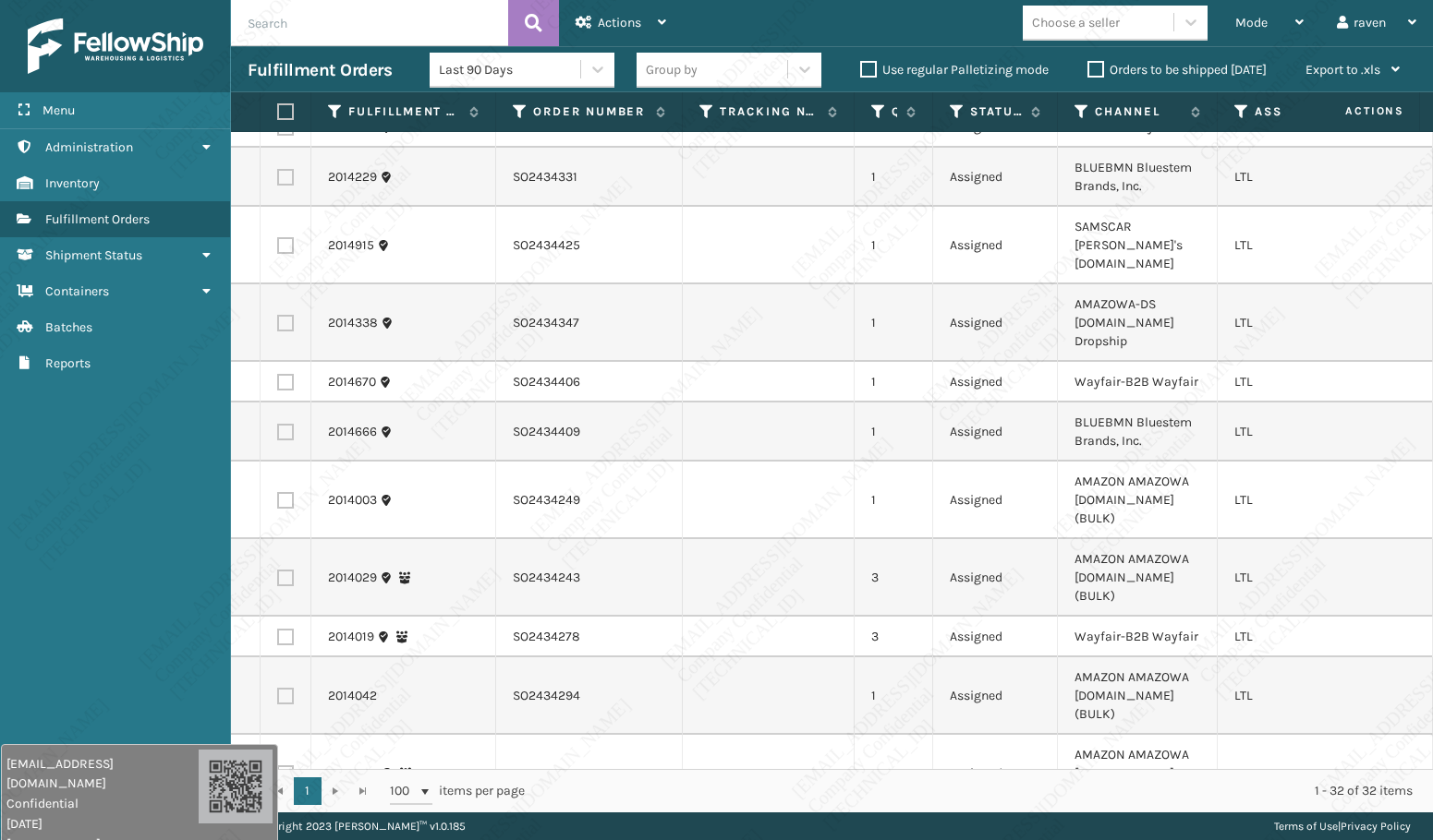
scroll to position [0, 0]
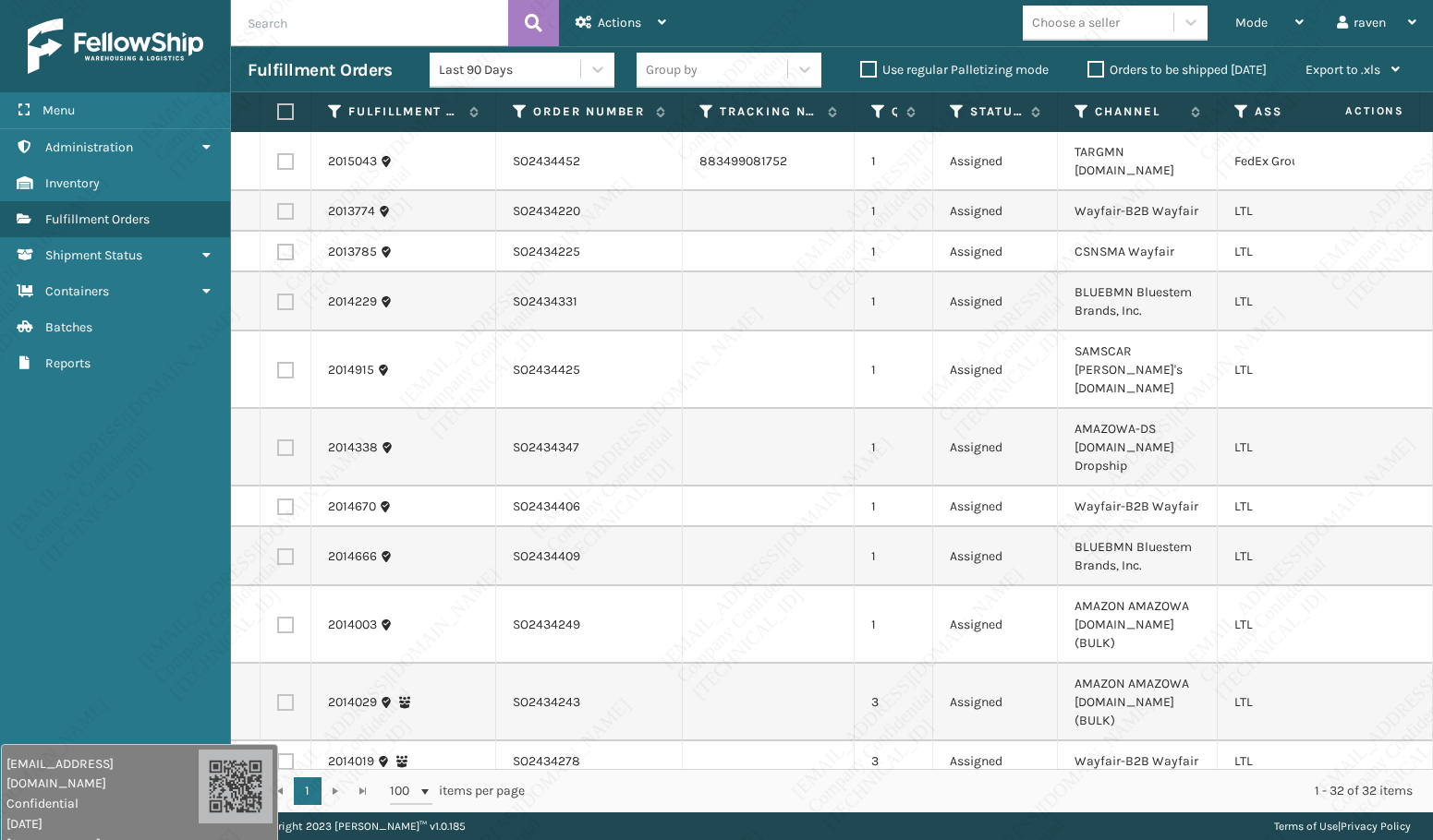
click at [290, 153] on label at bounding box center [285, 161] width 16 height 16
click at [278, 153] on input "checkbox" at bounding box center [278, 159] width 1 height 12
checkbox input "true"
click at [599, 22] on span "Actions" at bounding box center [618, 22] width 43 height 15
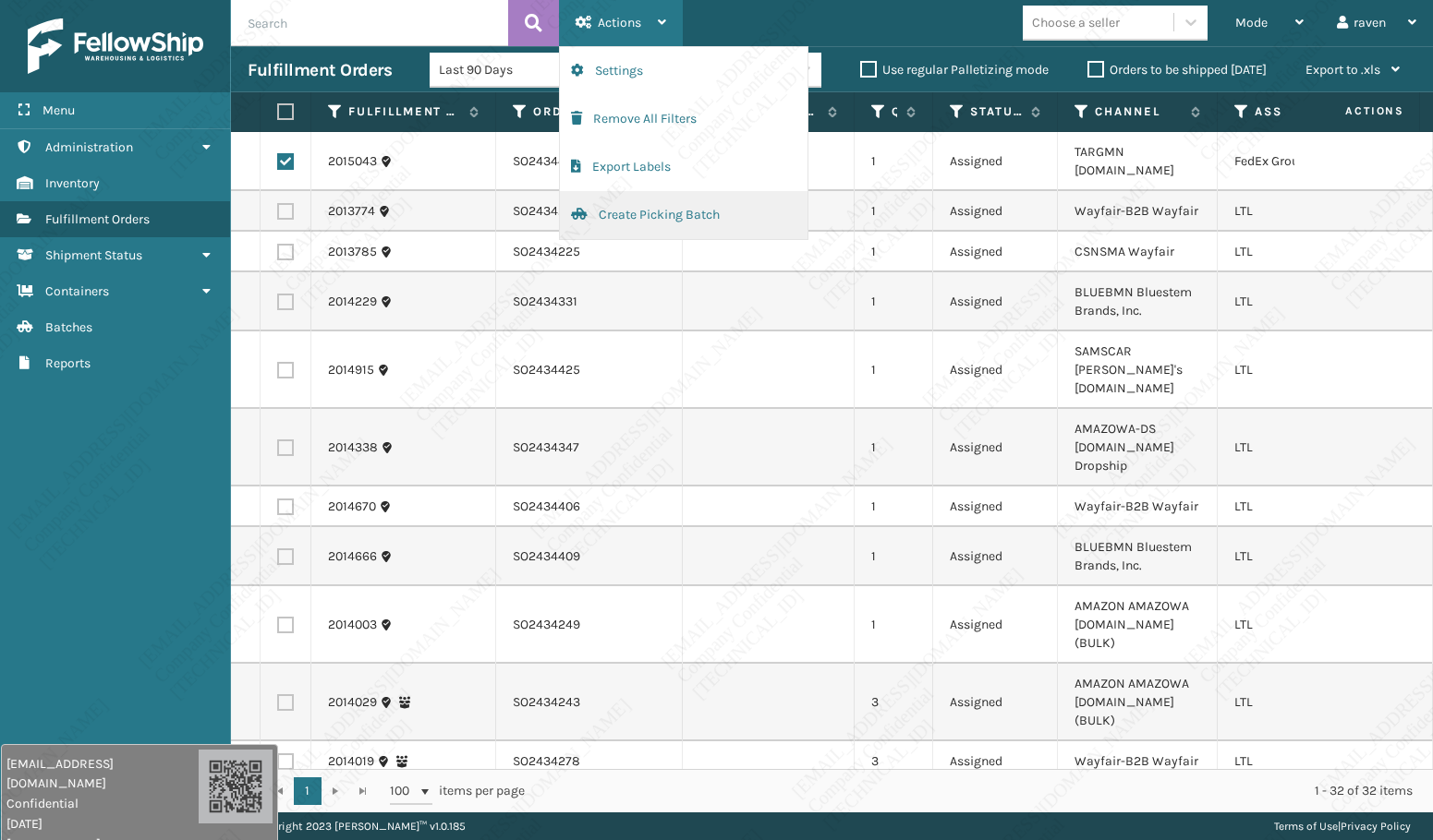
click at [625, 204] on button "Create Picking Batch" at bounding box center [683, 215] width 248 height 48
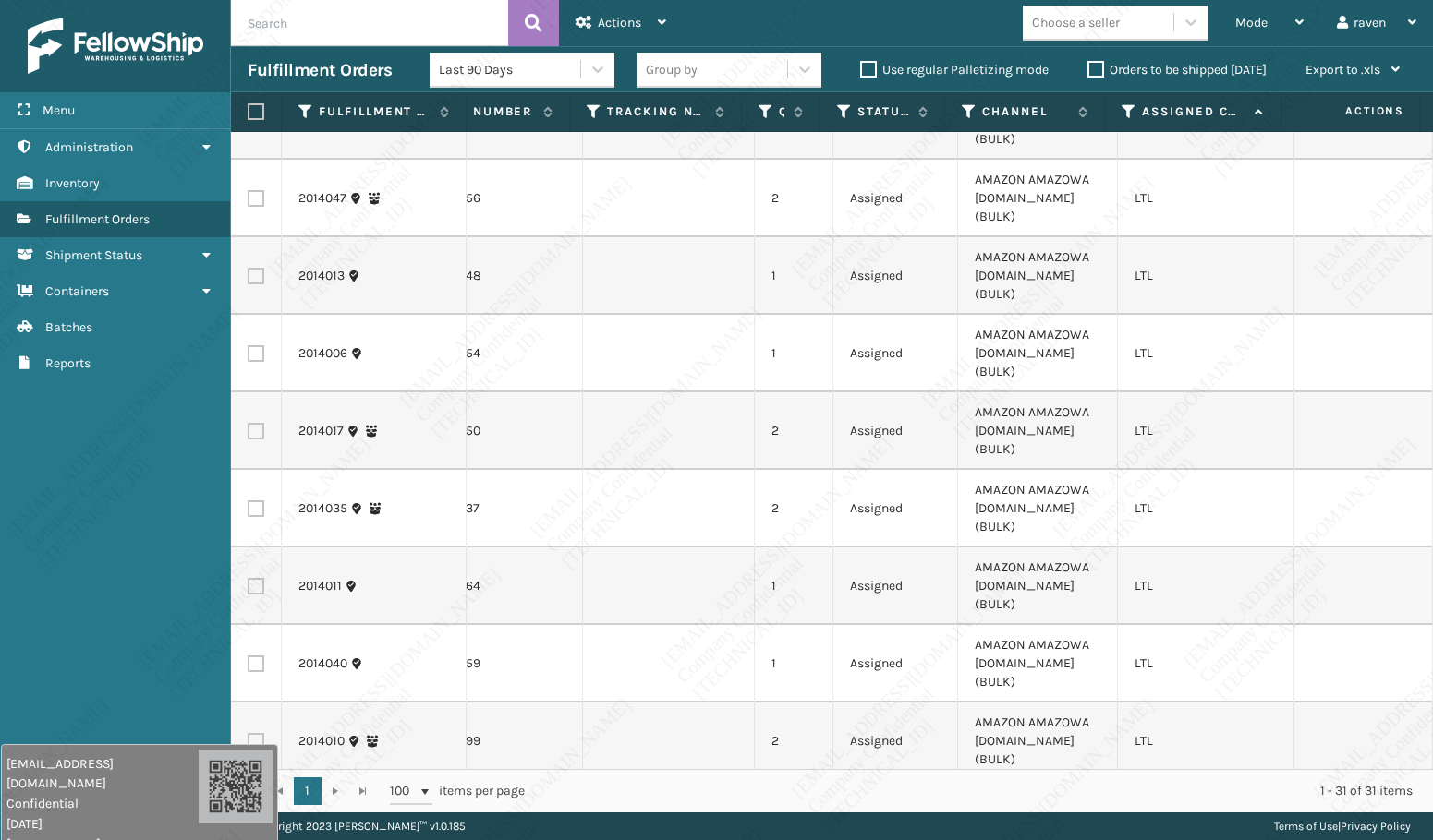
scroll to position [1172, 114]
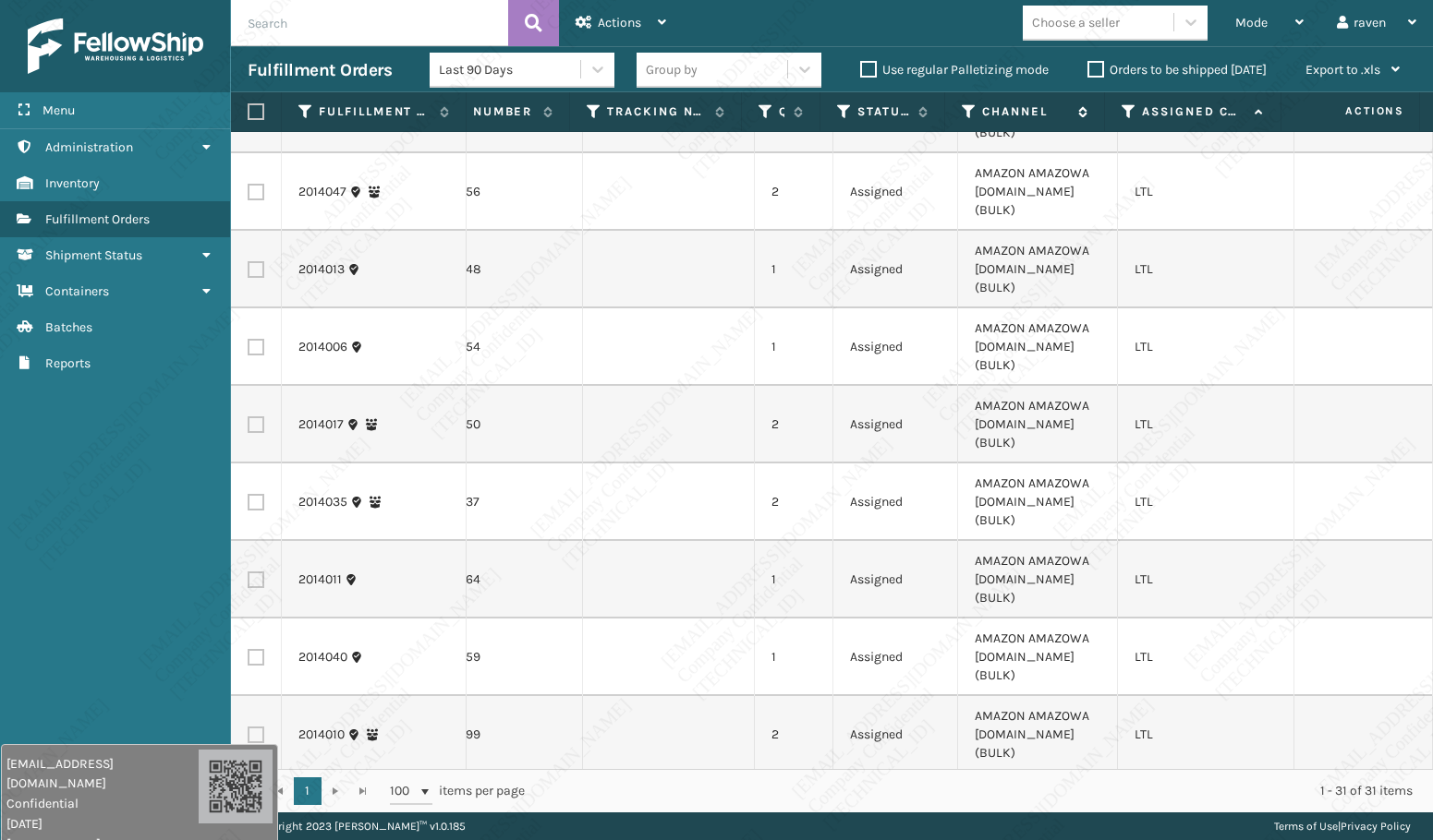
click at [968, 113] on icon at bounding box center [969, 111] width 14 height 16
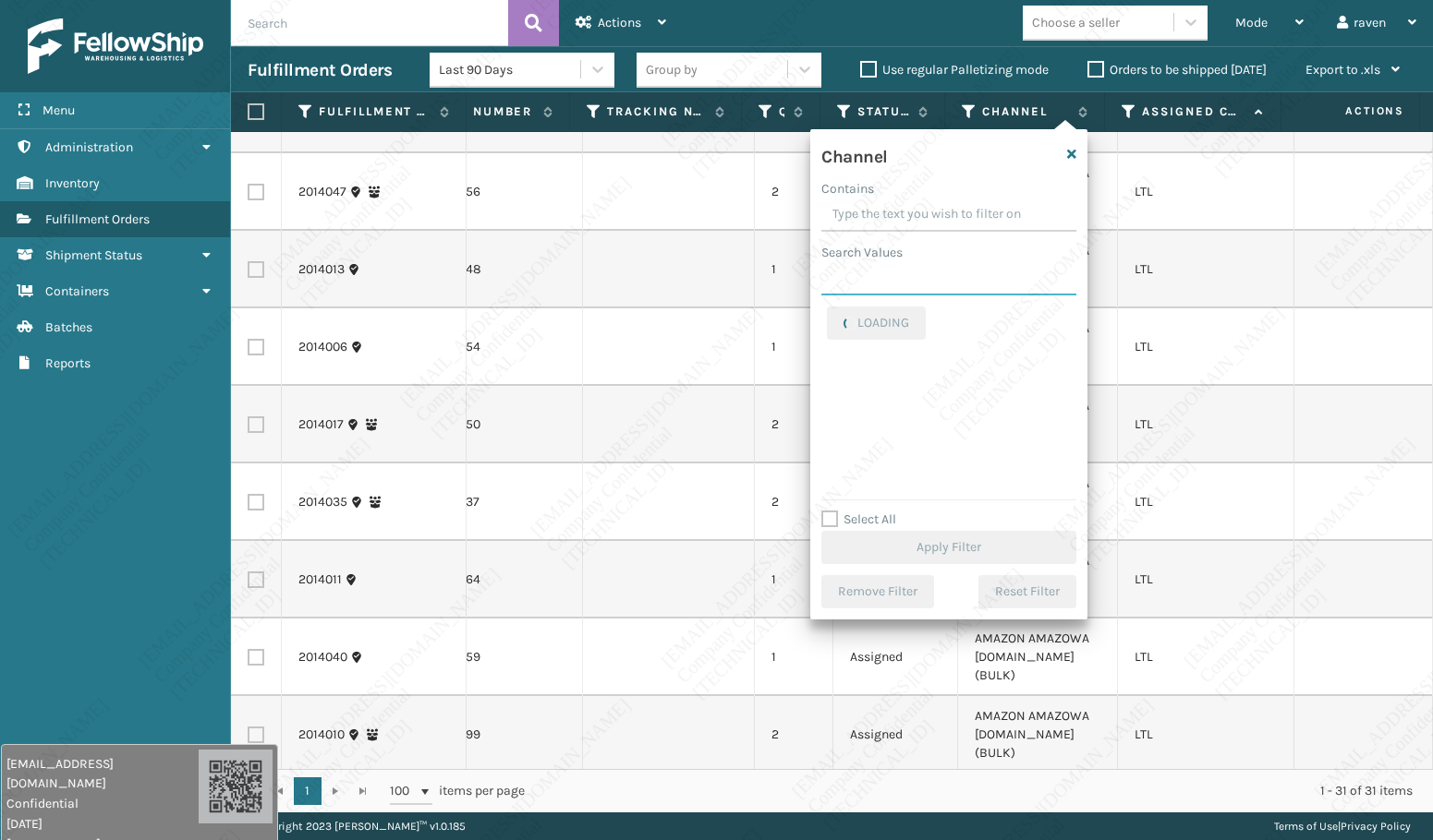
click at [920, 291] on input "Search Values" at bounding box center [949, 278] width 255 height 33
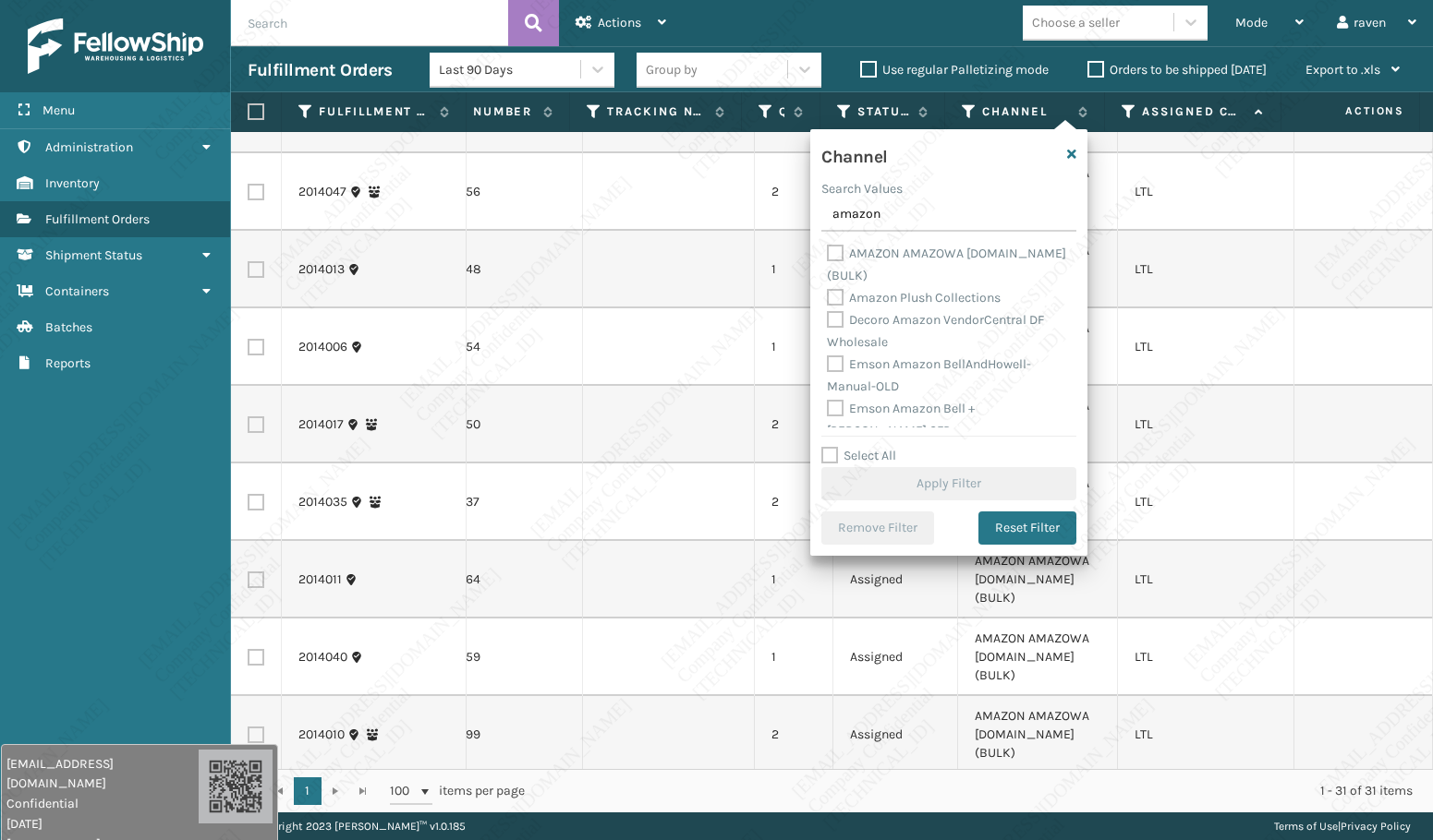
type input "amazon"
click at [902, 257] on label "AMAZON AMAZOWA [DOMAIN_NAME] (BULK)" at bounding box center [947, 265] width 239 height 38
click at [828, 254] on input "AMAZON AMAZOWA [DOMAIN_NAME] (BULK)" at bounding box center [827, 249] width 1 height 12
checkbox input "true"
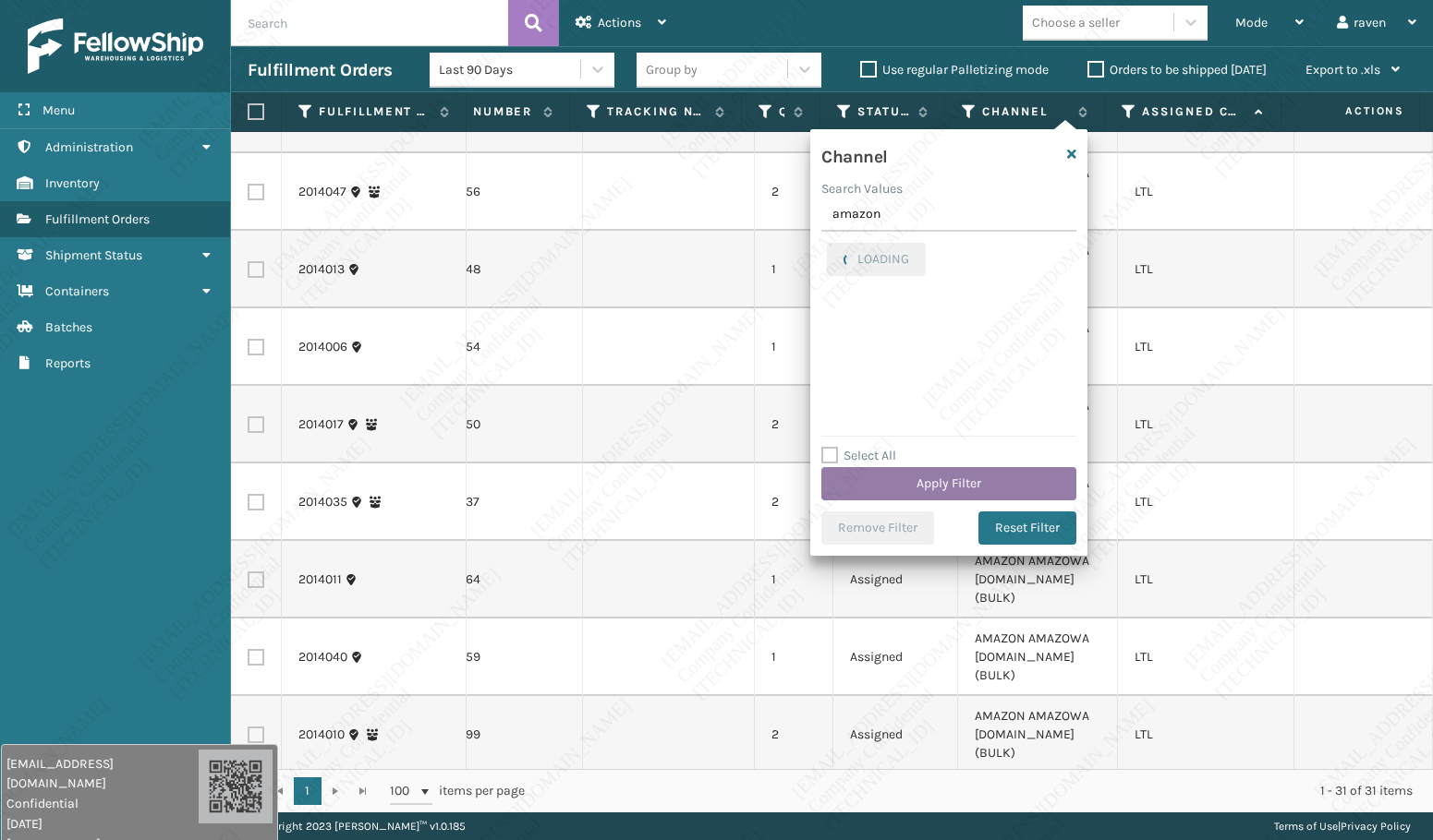
click at [990, 484] on button "Apply Filter" at bounding box center [949, 483] width 255 height 33
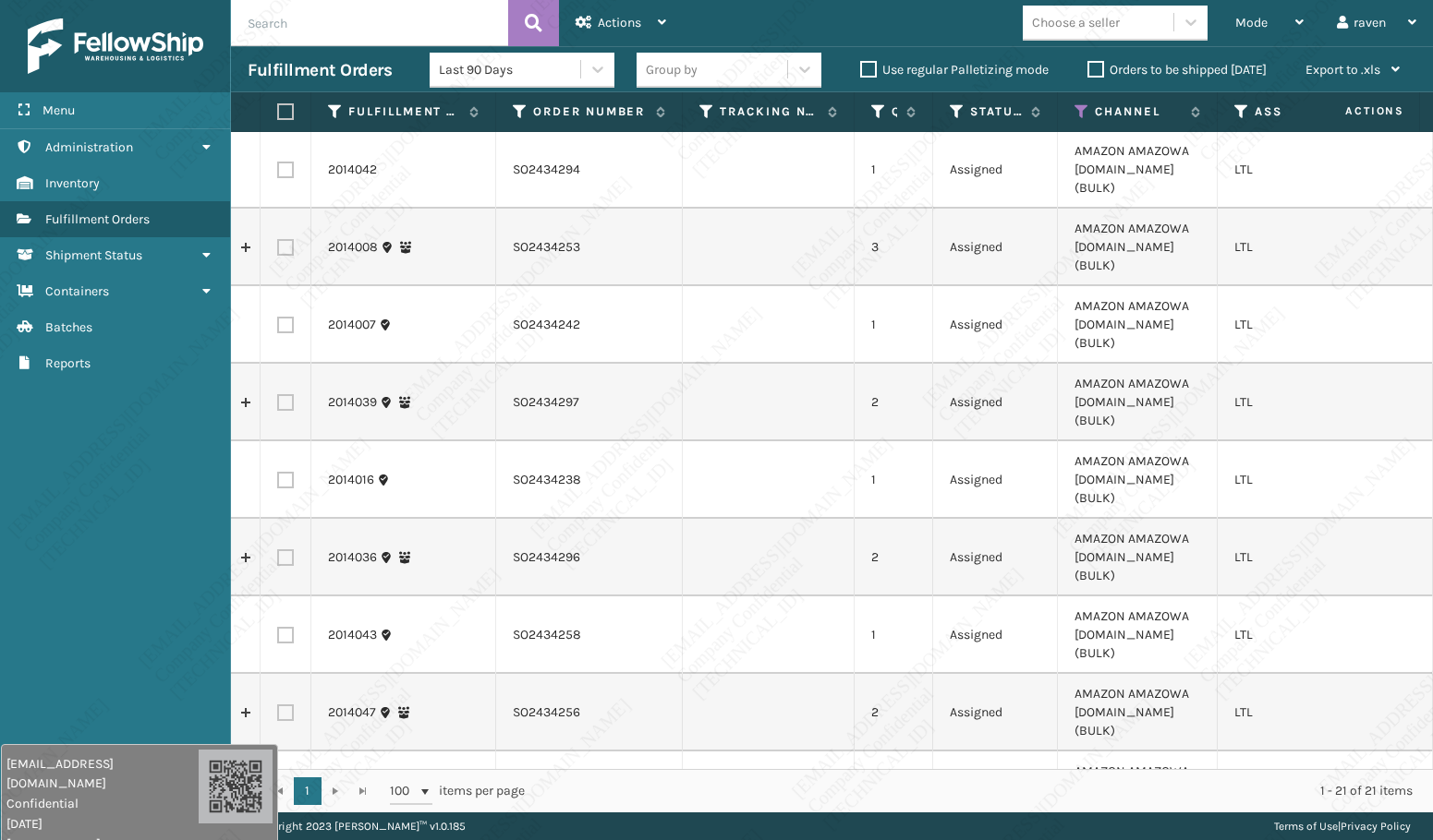
scroll to position [0, 0]
click at [285, 111] on label at bounding box center [283, 111] width 11 height 16
click at [278, 111] on input "checkbox" at bounding box center [278, 112] width 1 height 12
checkbox input "true"
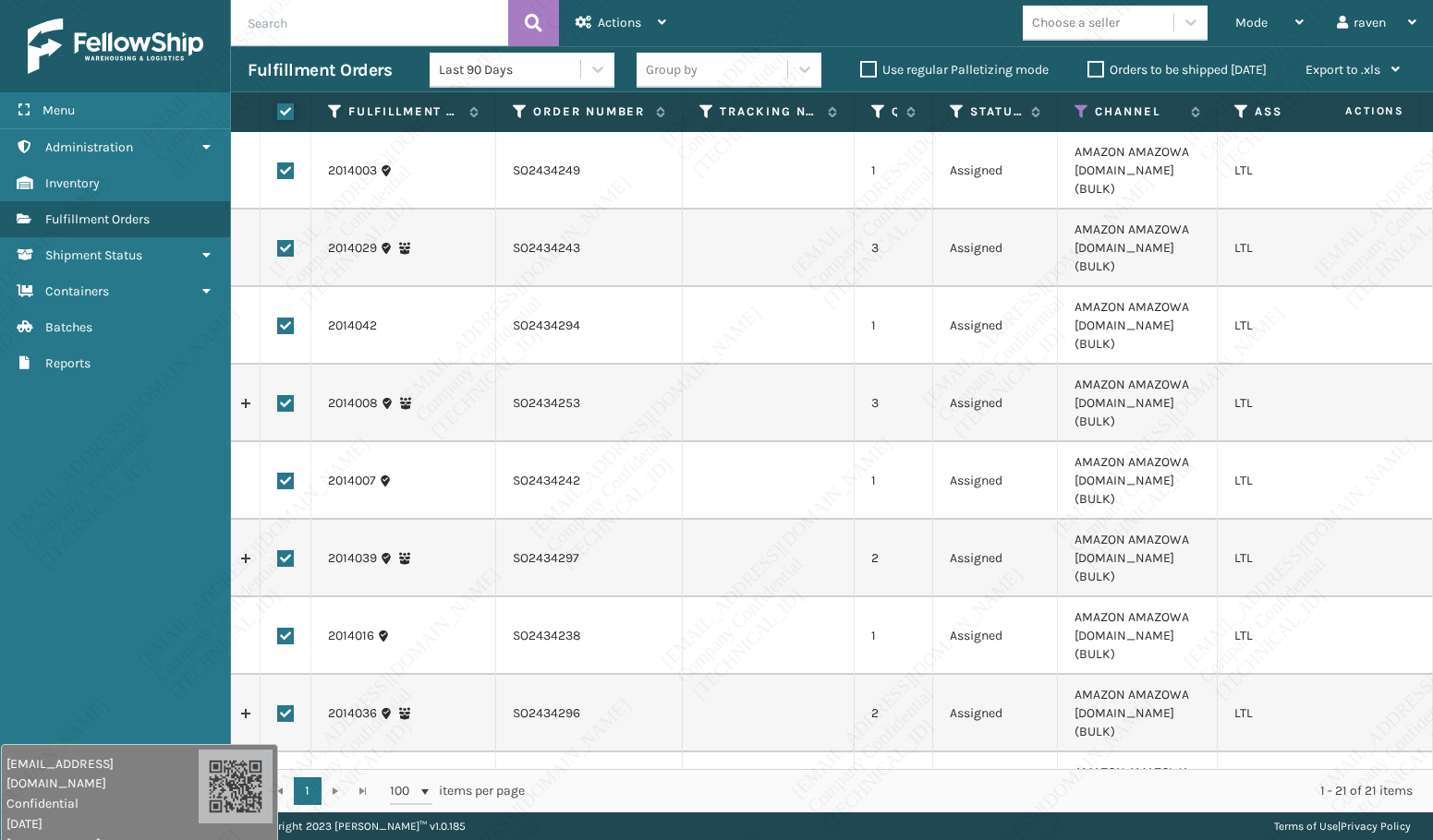
checkbox input "true"
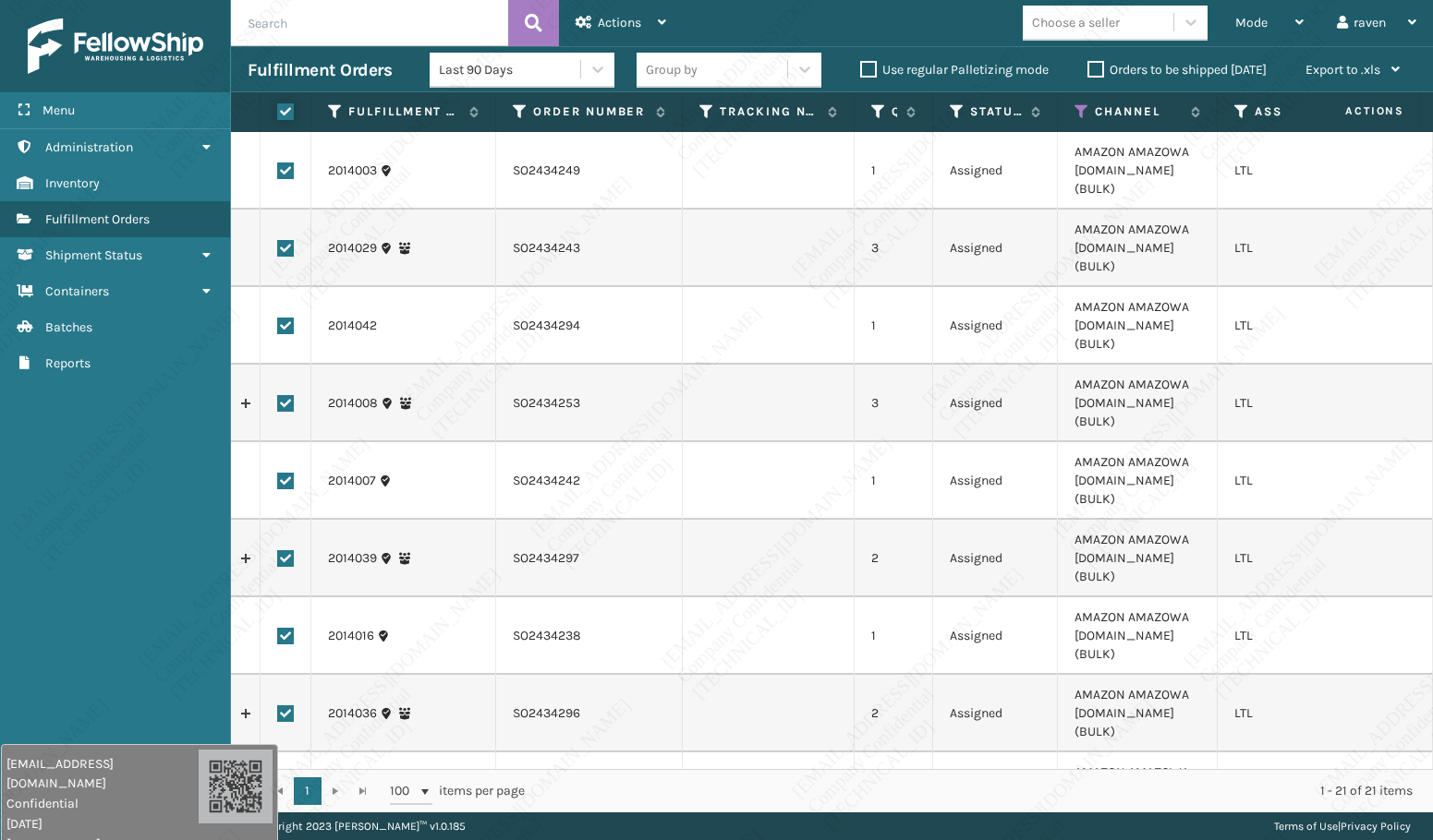
checkbox input "true"
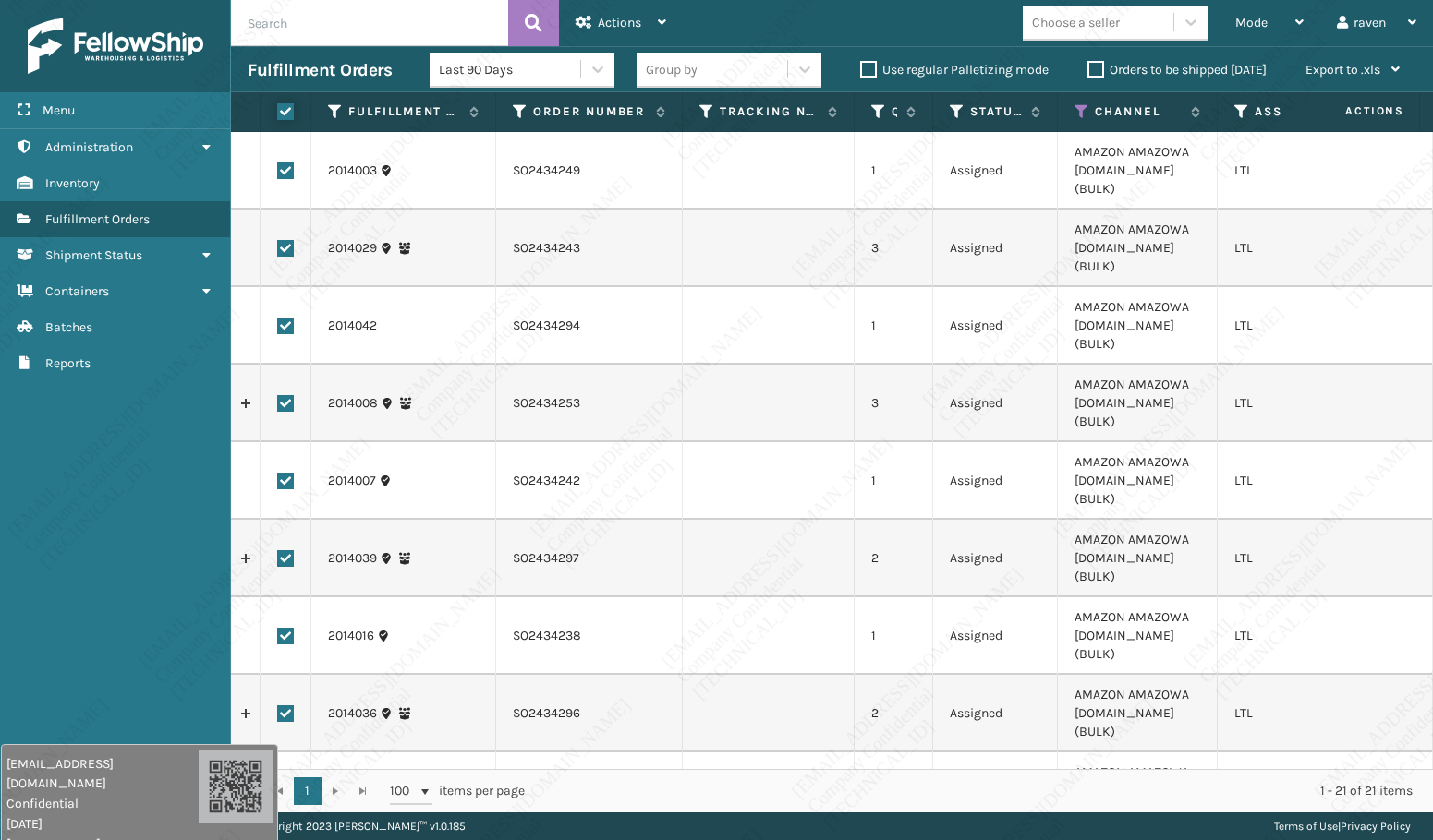
checkbox input "true"
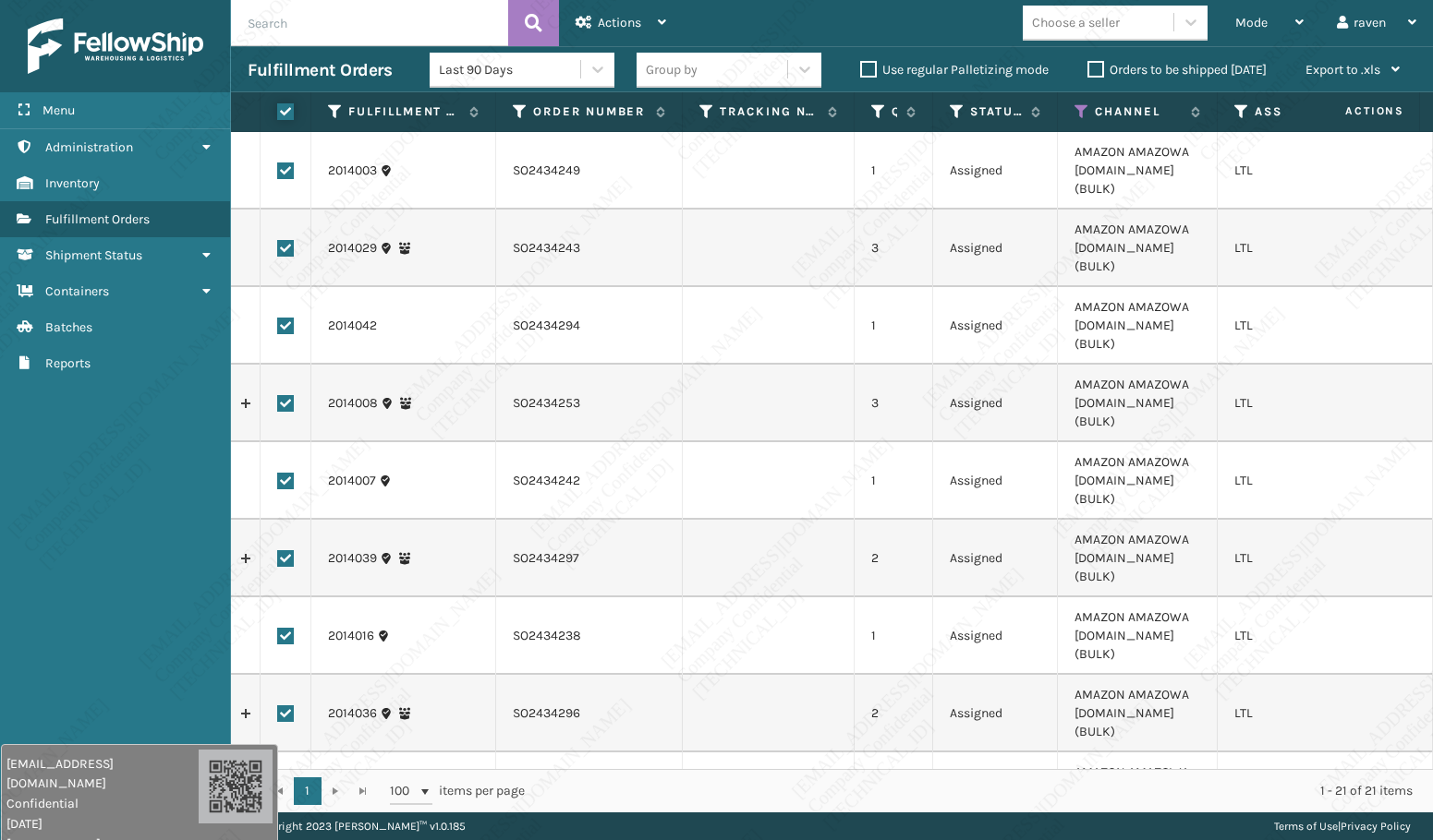
checkbox input "true"
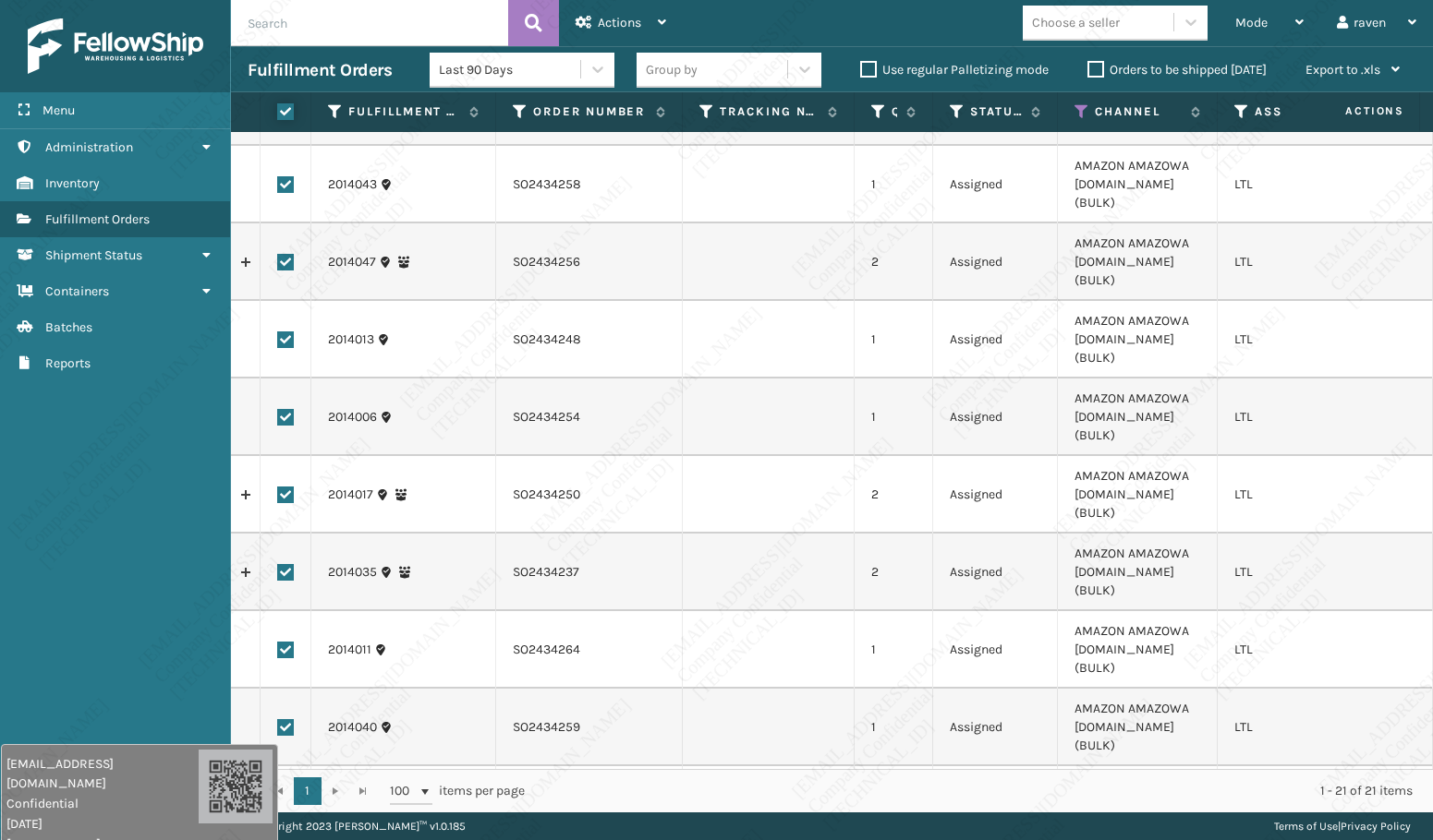
scroll to position [618, 0]
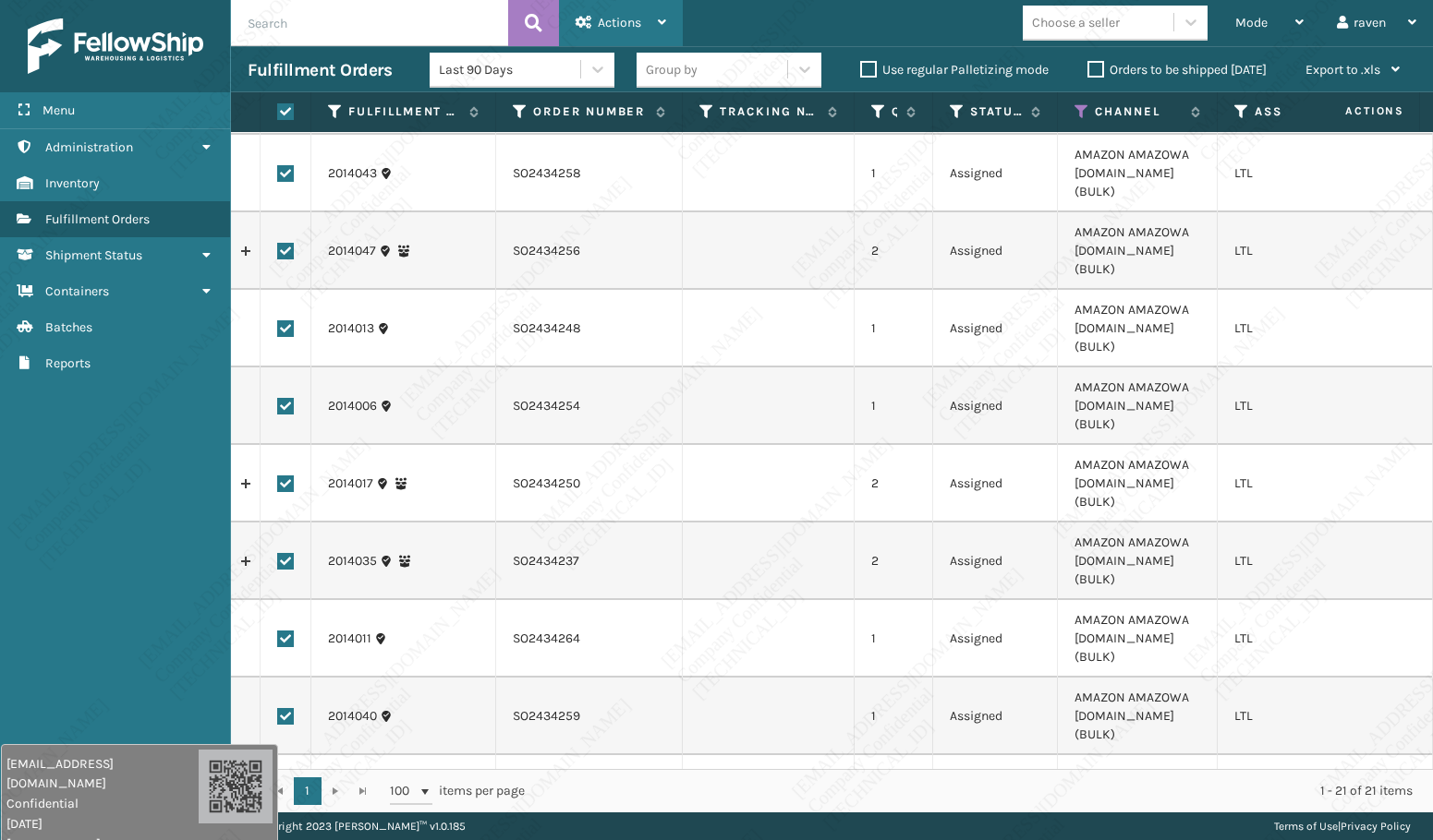
click at [636, 25] on span "Actions" at bounding box center [618, 22] width 43 height 15
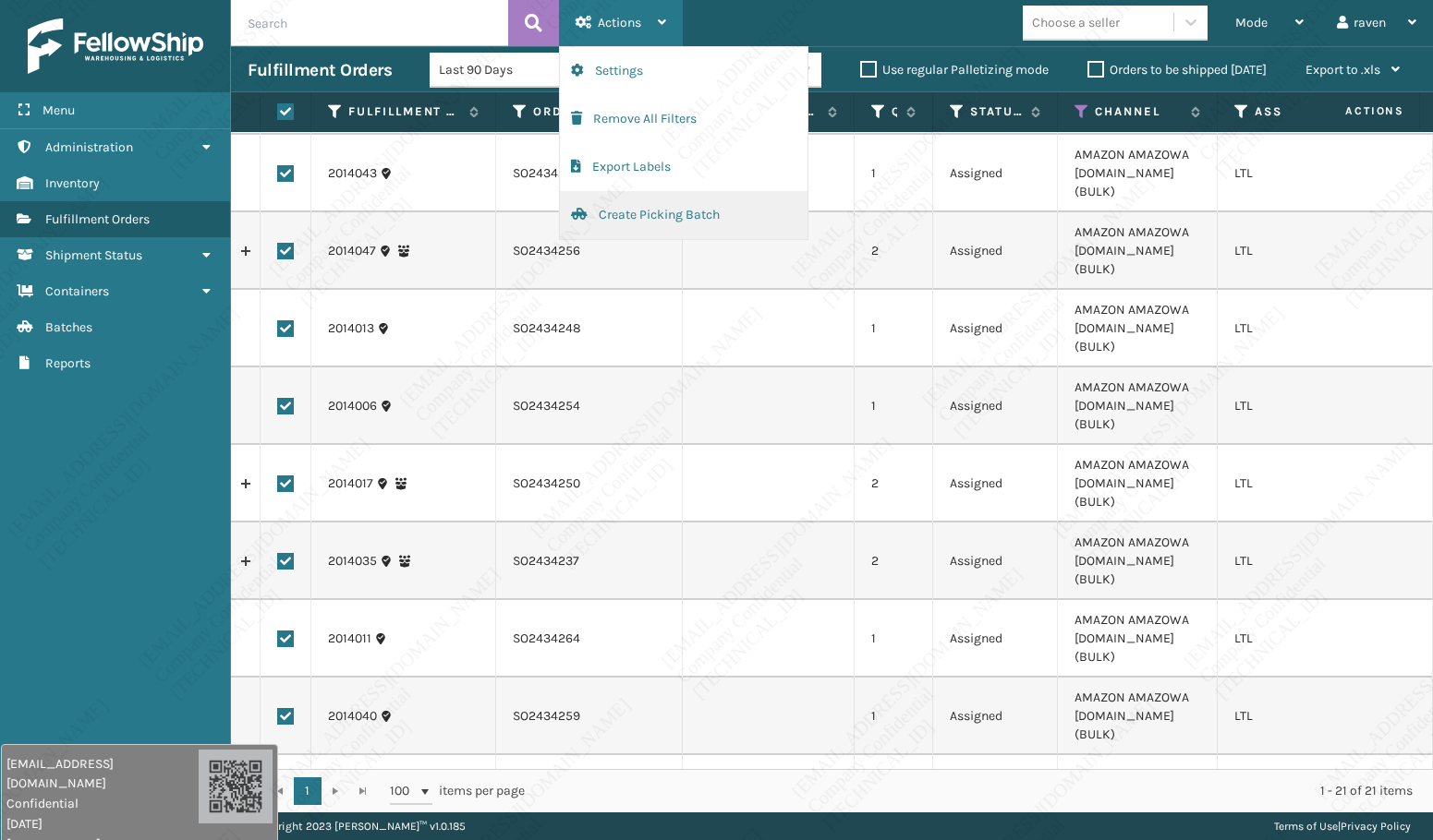
click at [675, 212] on button "Create Picking Batch" at bounding box center [683, 215] width 248 height 48
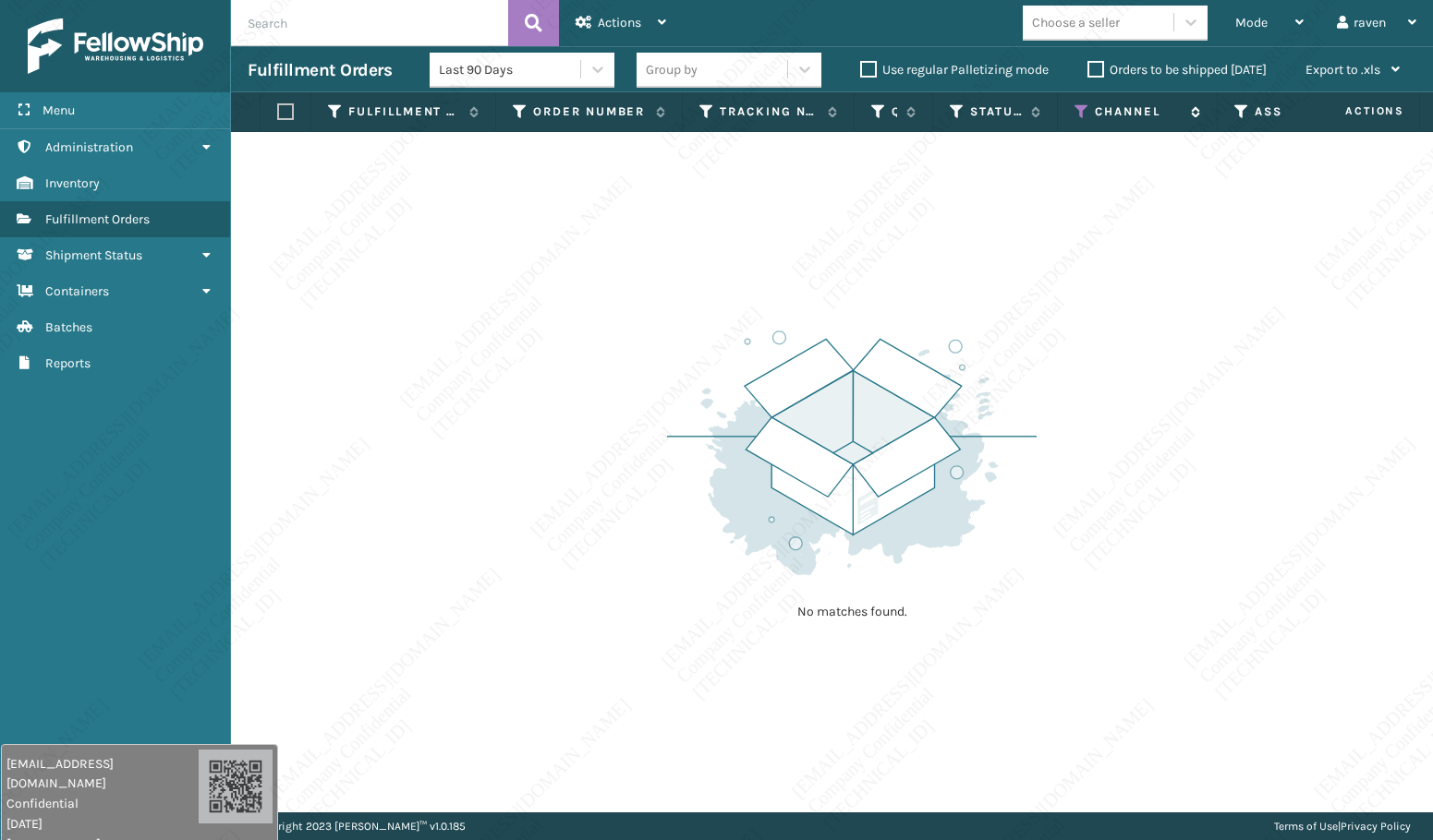
click at [1088, 113] on icon at bounding box center [1081, 111] width 14 height 16
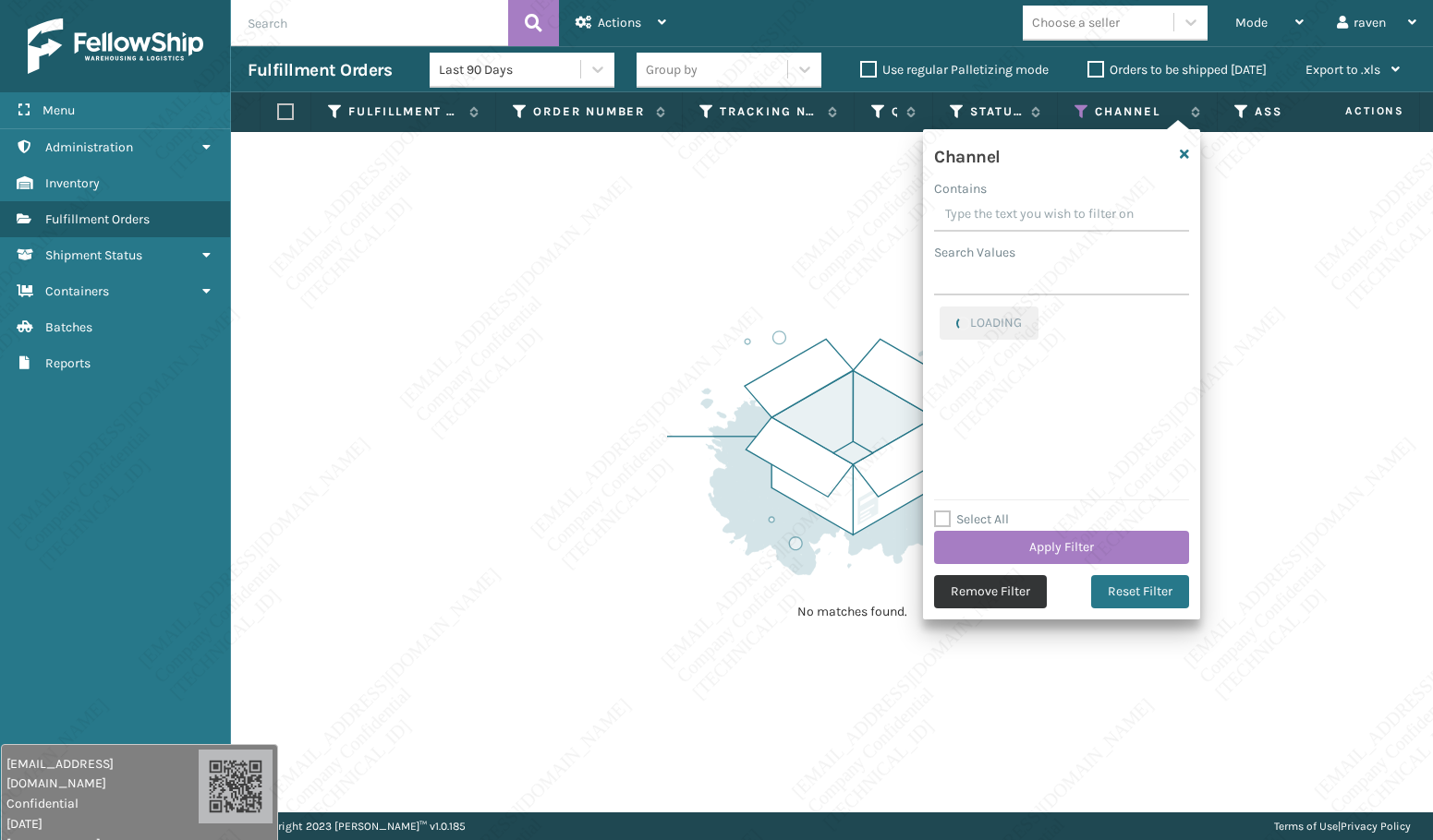
click at [992, 588] on button "Remove Filter" at bounding box center [991, 591] width 113 height 33
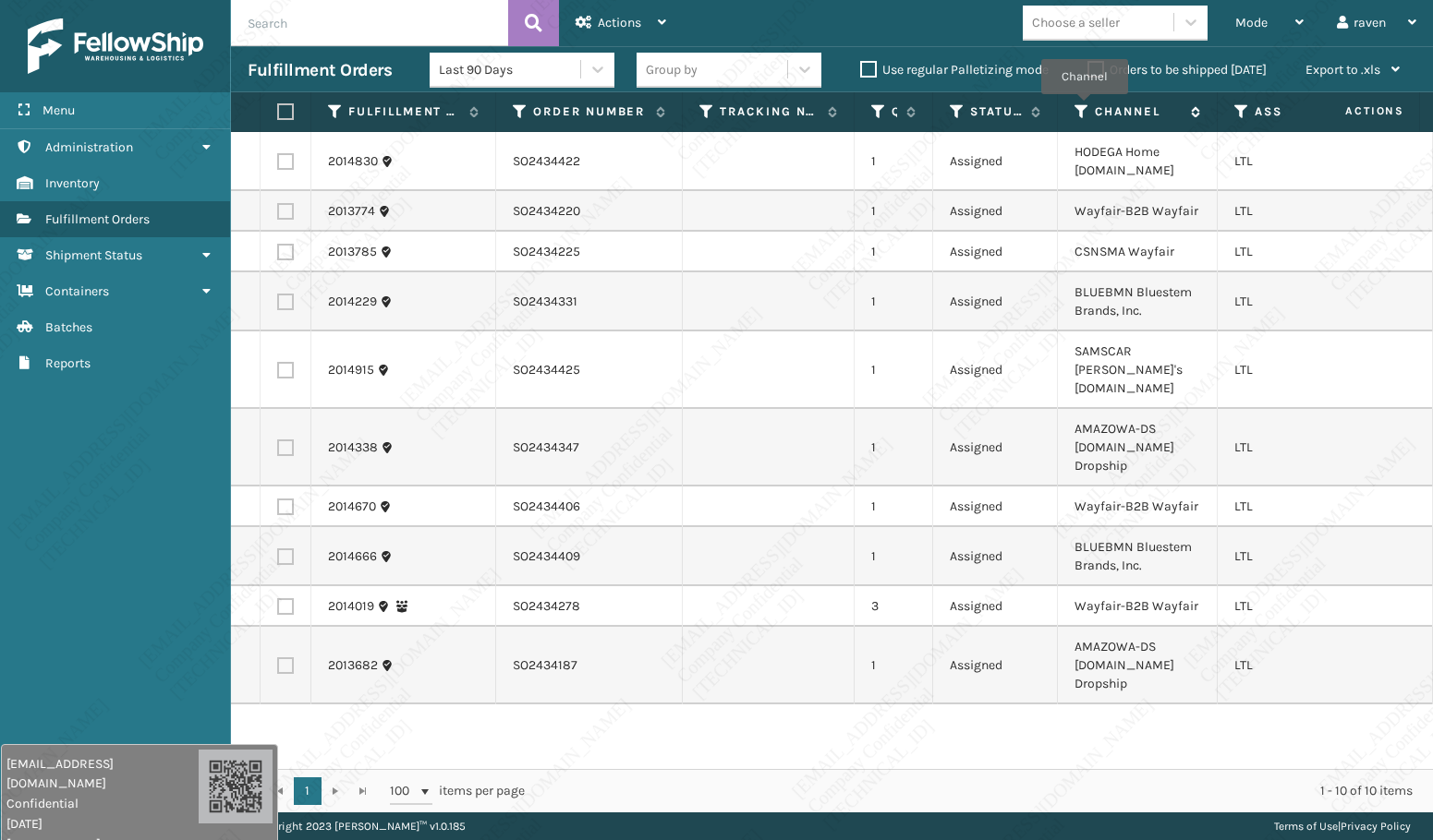
click at [1084, 107] on icon at bounding box center [1081, 111] width 14 height 16
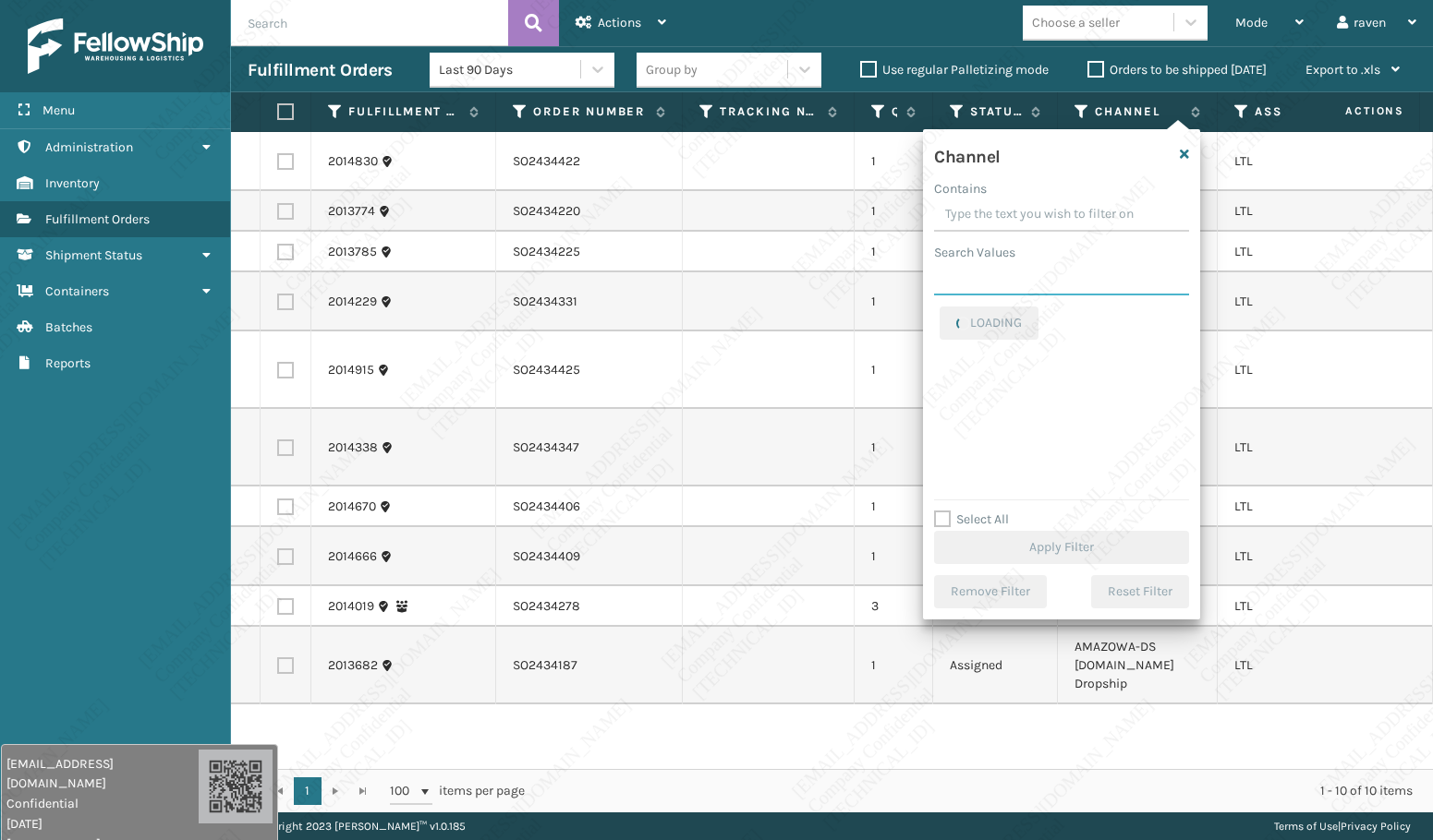
click at [1050, 290] on input "Search Values" at bounding box center [1062, 278] width 255 height 33
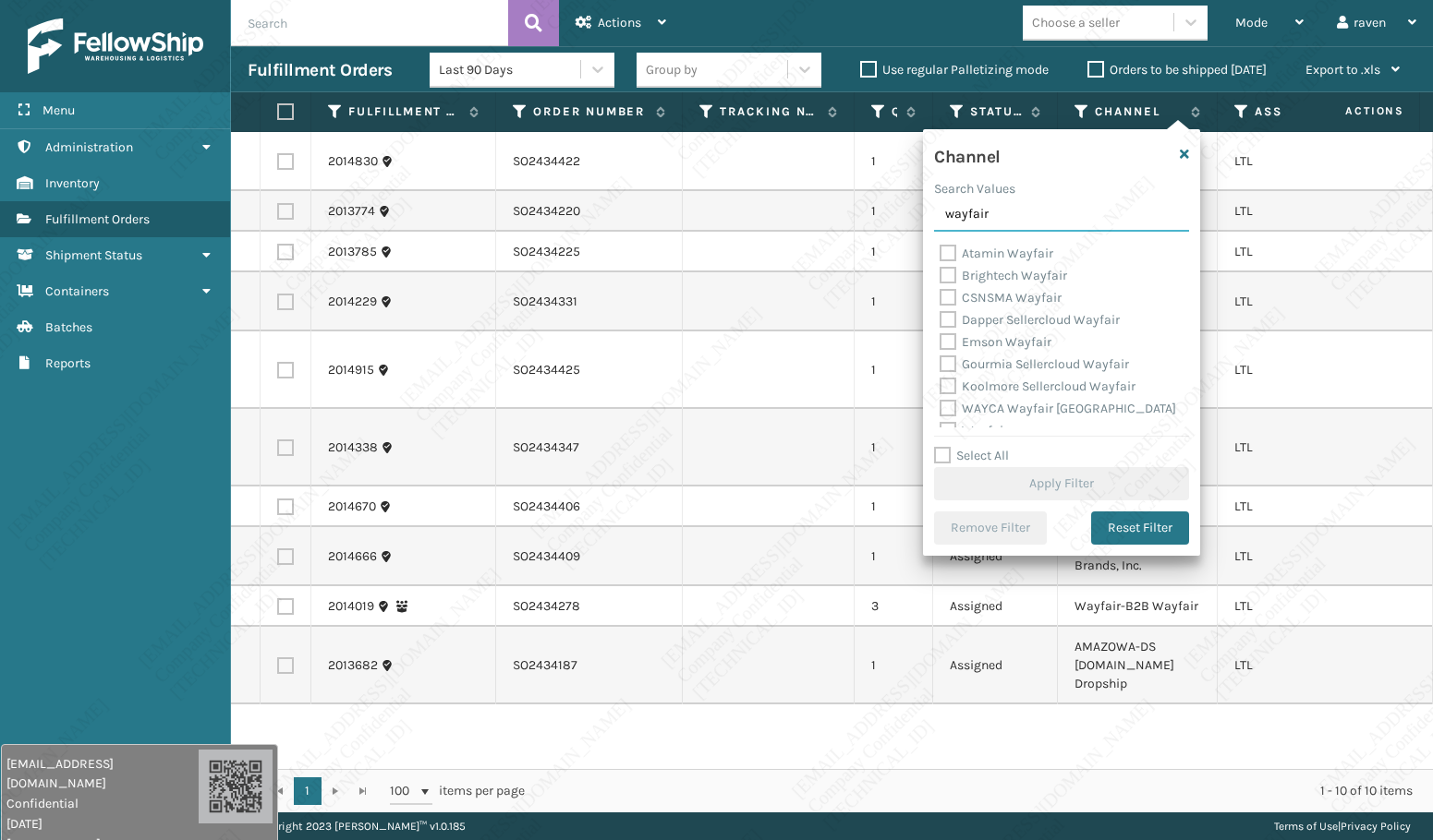
type input "wayfair"
click at [1008, 291] on label "CSNSMA Wayfair" at bounding box center [1000, 298] width 122 height 15
click at [940, 291] on input "CSNSMA Wayfair" at bounding box center [940, 293] width 1 height 12
checkbox input "true"
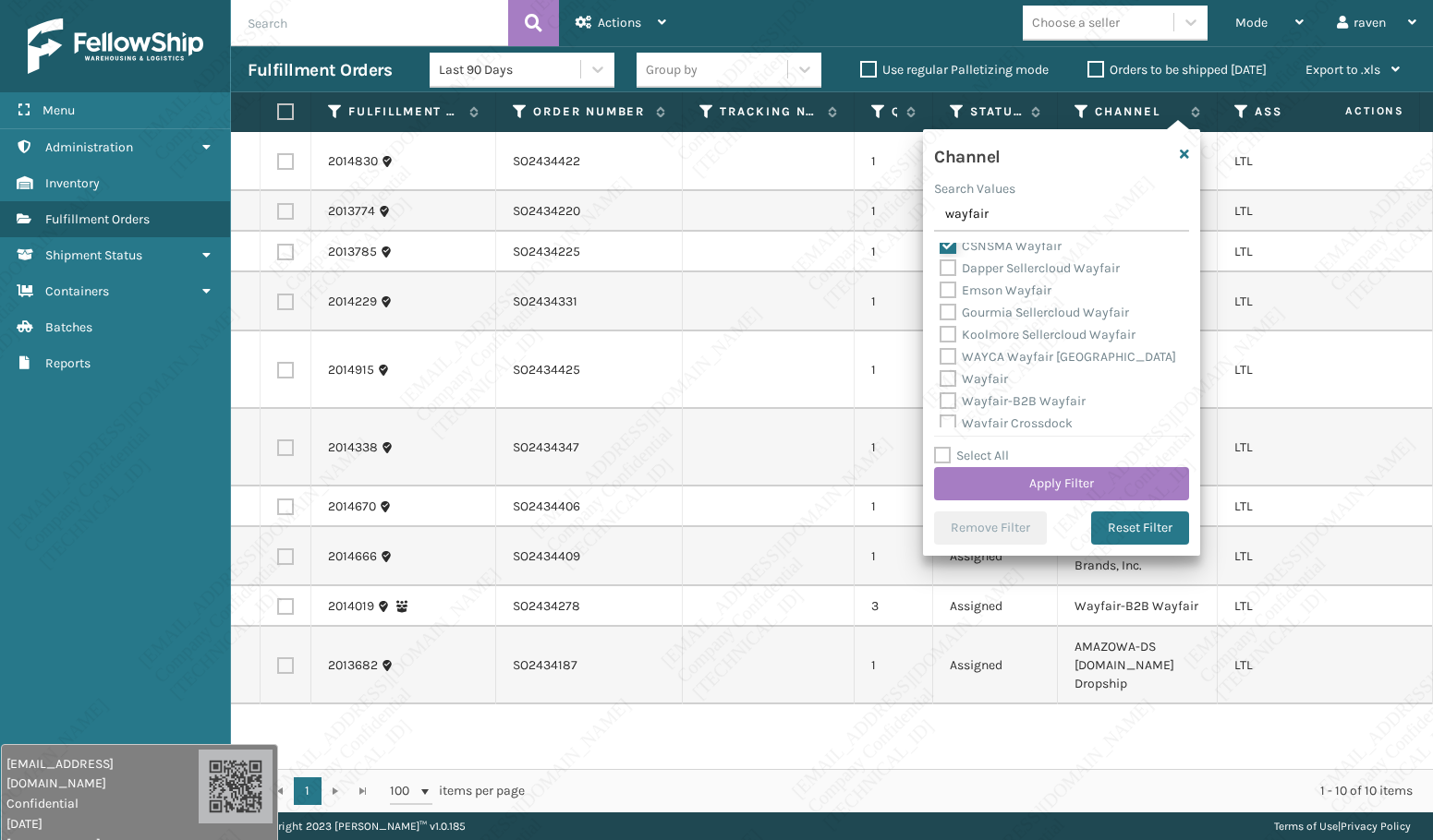
scroll to position [59, 0]
click at [1000, 373] on label "Wayfair" at bounding box center [974, 371] width 68 height 15
click at [940, 373] on input "Wayfair" at bounding box center [940, 366] width 1 height 12
checkbox input "true"
click at [1030, 396] on label "Wayfair-B2B Wayfair" at bounding box center [1013, 393] width 146 height 15
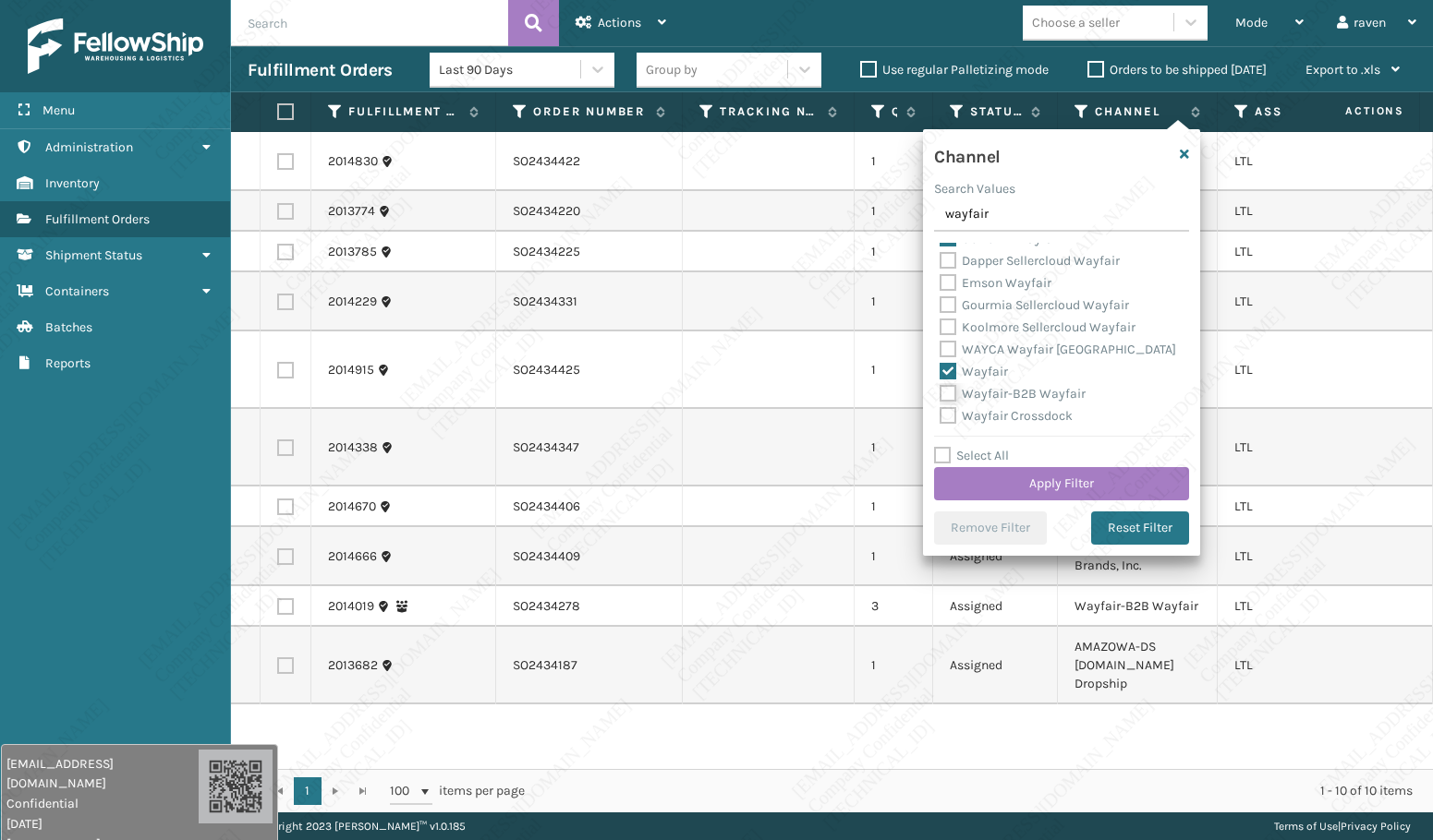
click at [940, 395] on input "Wayfair-B2B Wayfair" at bounding box center [940, 389] width 1 height 12
checkbox input "true"
click at [1084, 486] on button "Apply Filter" at bounding box center [1062, 483] width 255 height 33
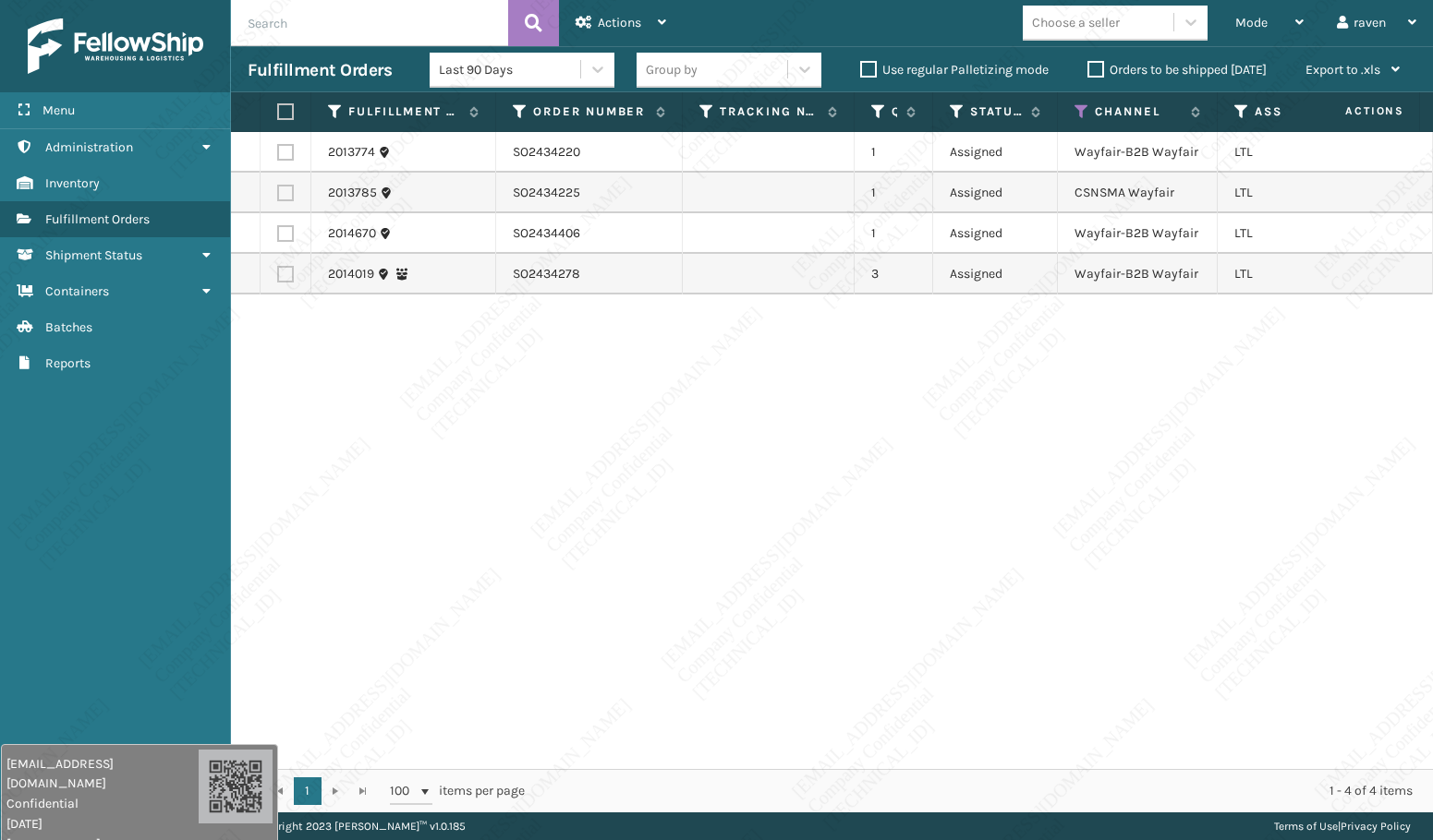
click at [288, 114] on label at bounding box center [283, 111] width 11 height 16
click at [278, 114] on input "checkbox" at bounding box center [278, 112] width 1 height 12
checkbox input "true"
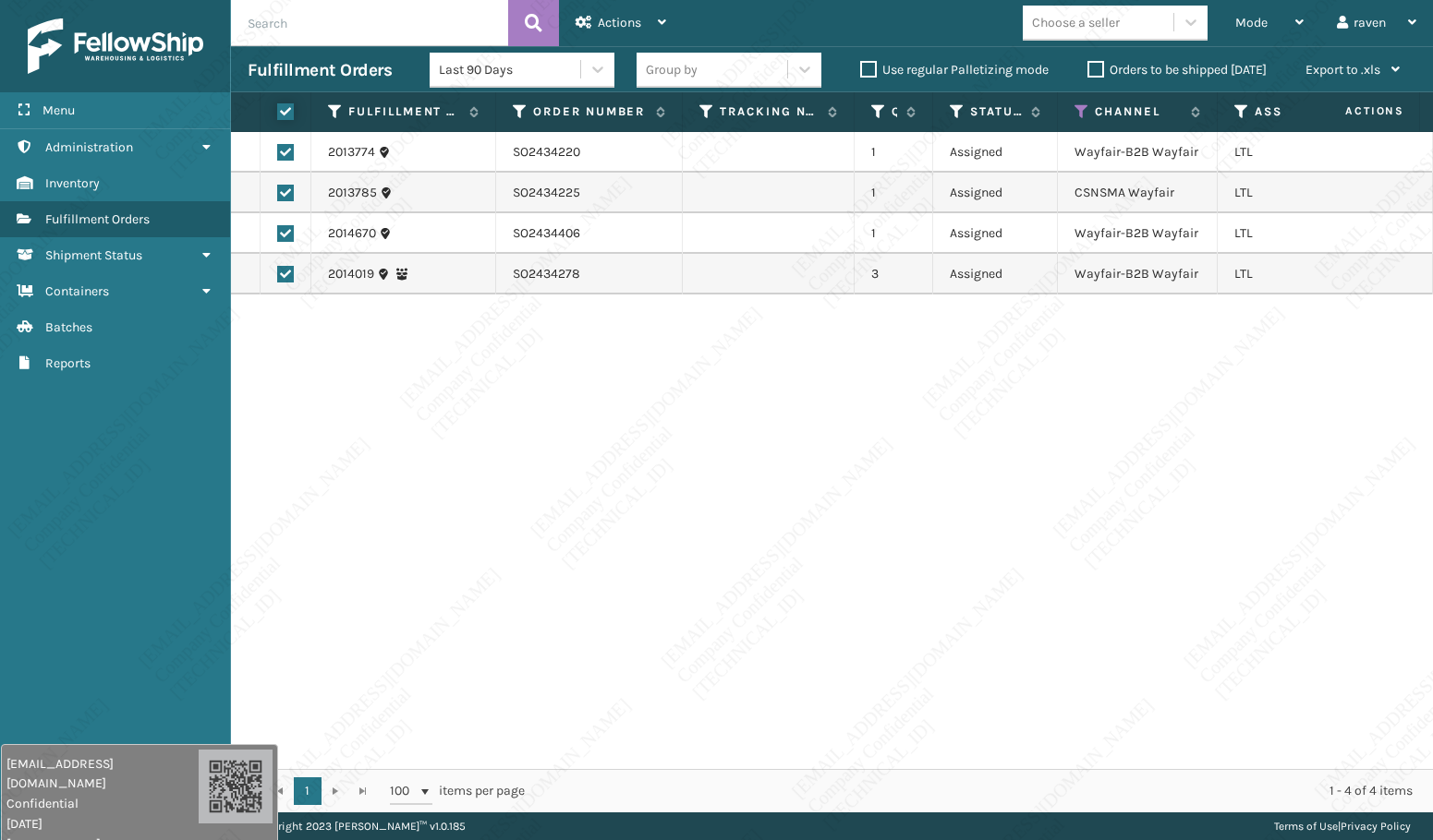
checkbox input "true"
click at [589, 23] on icon at bounding box center [583, 22] width 16 height 13
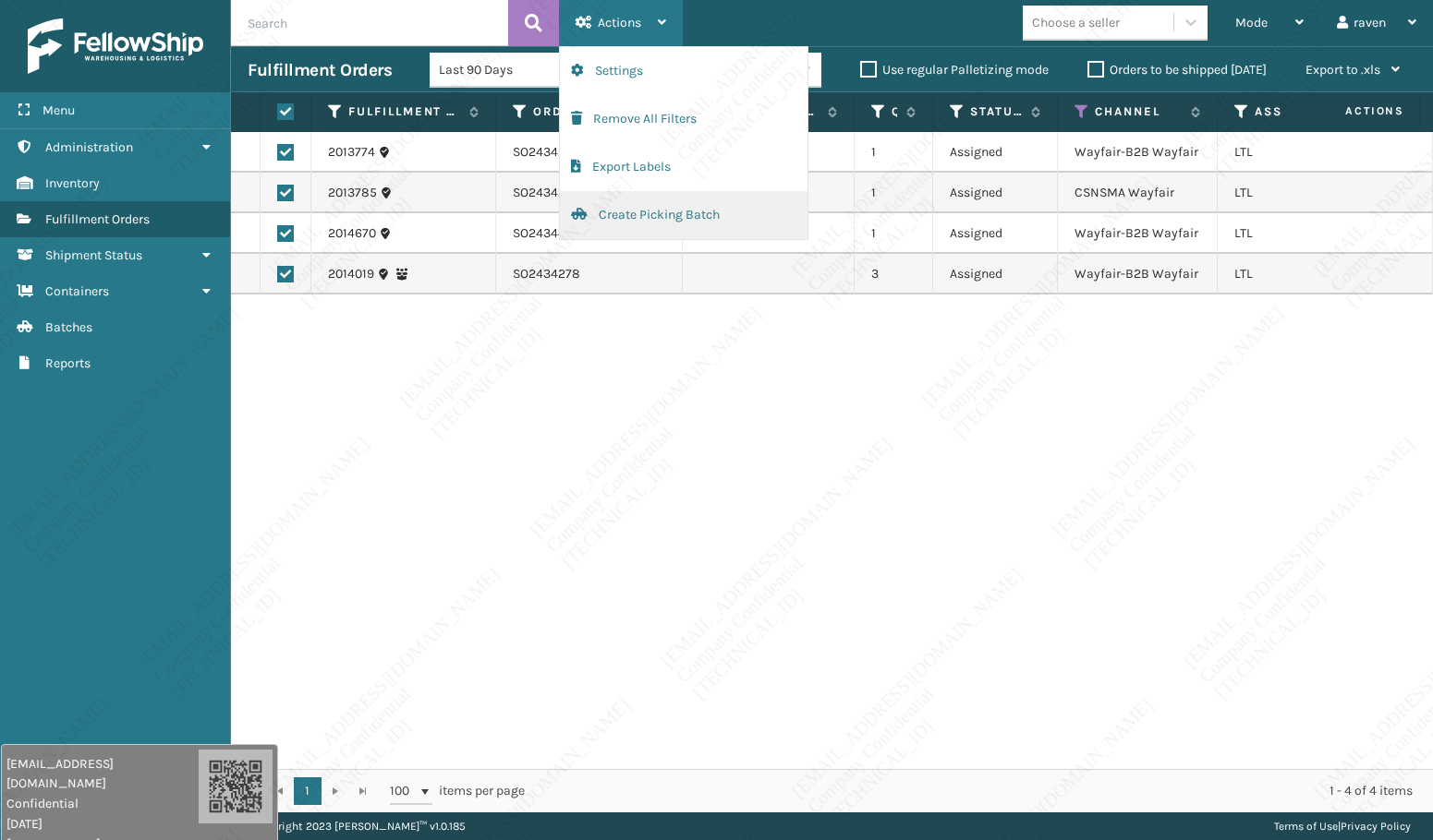
click at [615, 212] on button "Create Picking Batch" at bounding box center [683, 215] width 248 height 48
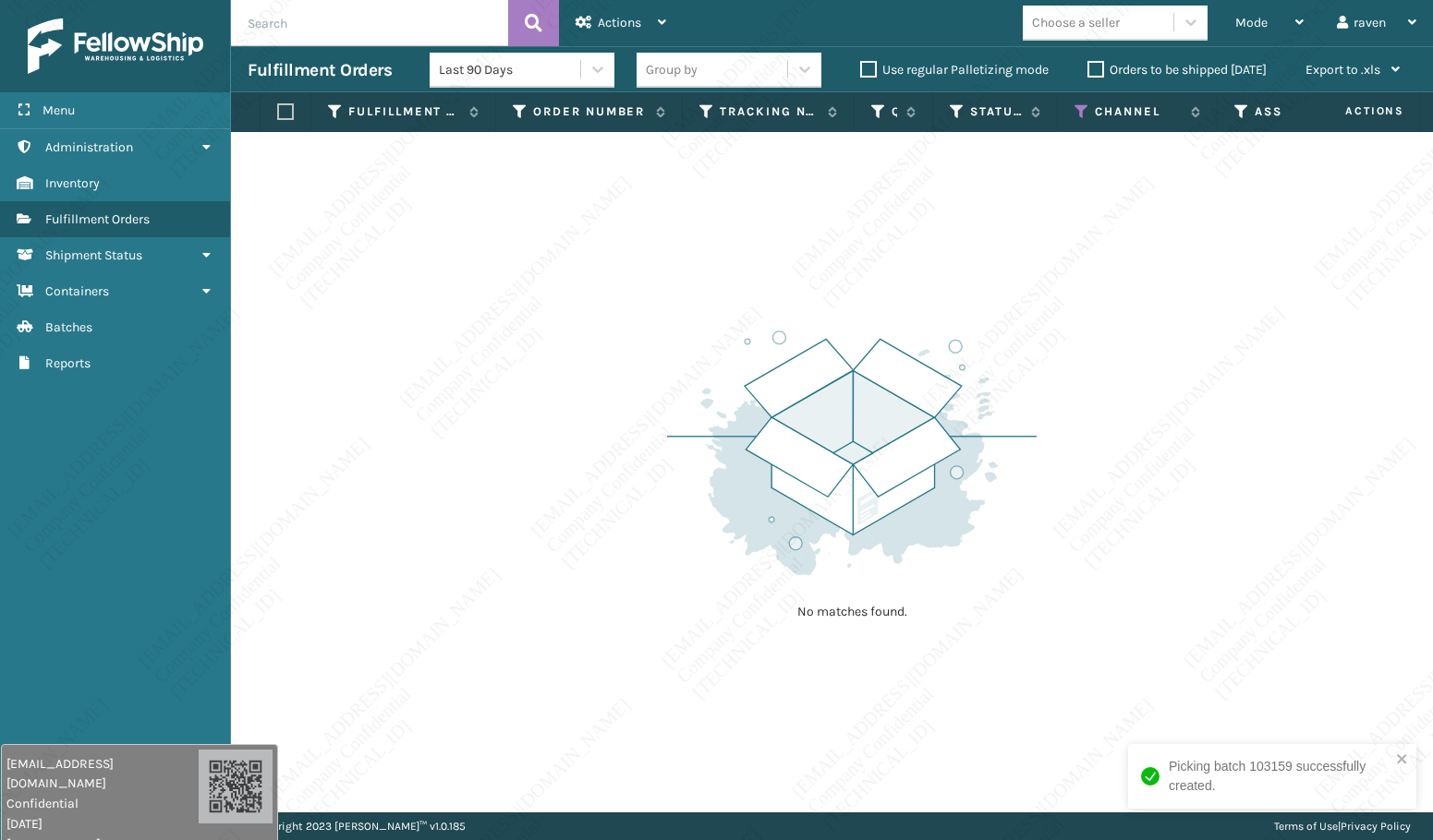
click at [1080, 102] on th "Channel" at bounding box center [1137, 112] width 160 height 39
click at [1086, 113] on icon at bounding box center [1081, 111] width 14 height 16
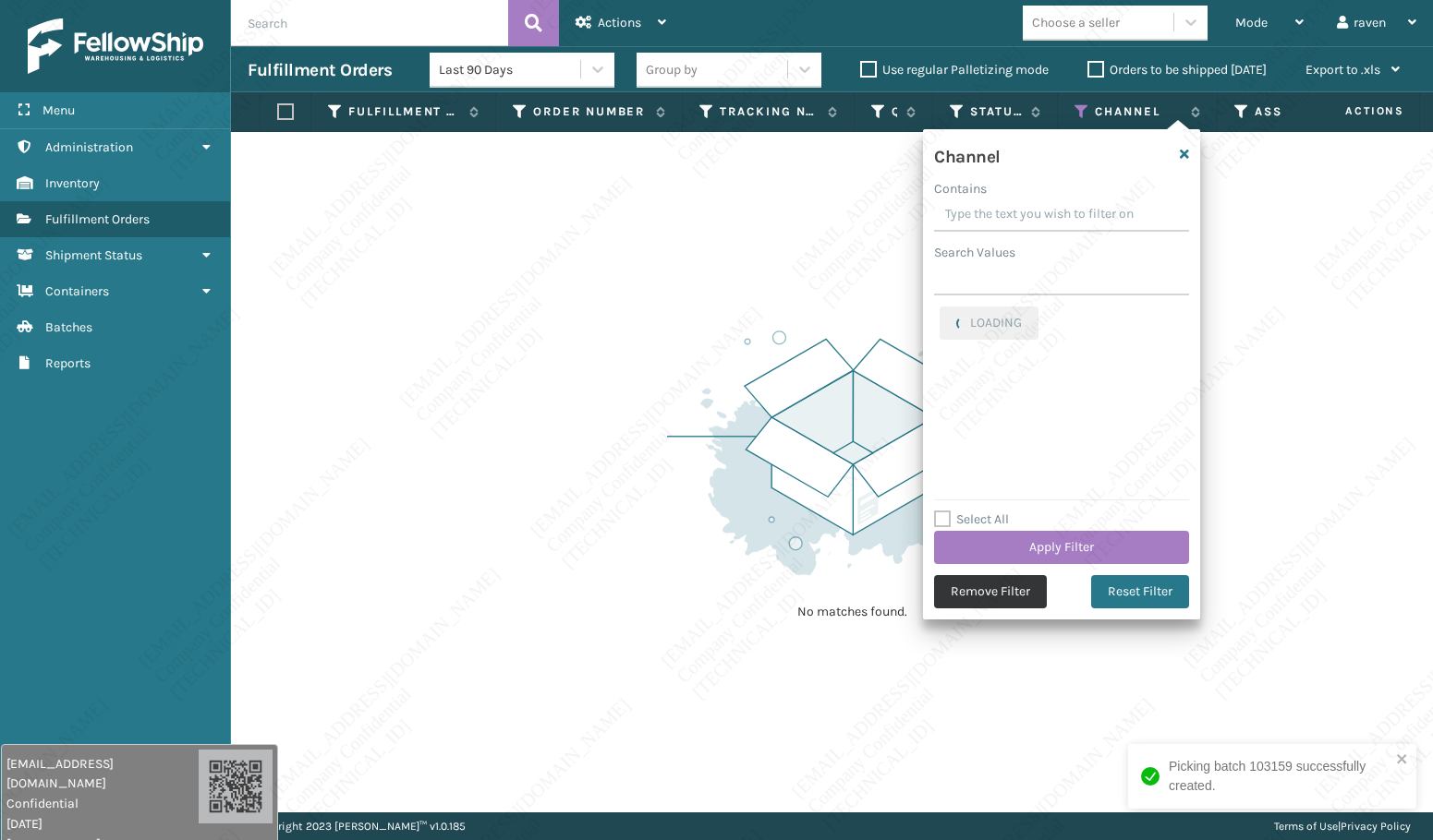
click at [1002, 589] on button "Remove Filter" at bounding box center [991, 591] width 113 height 33
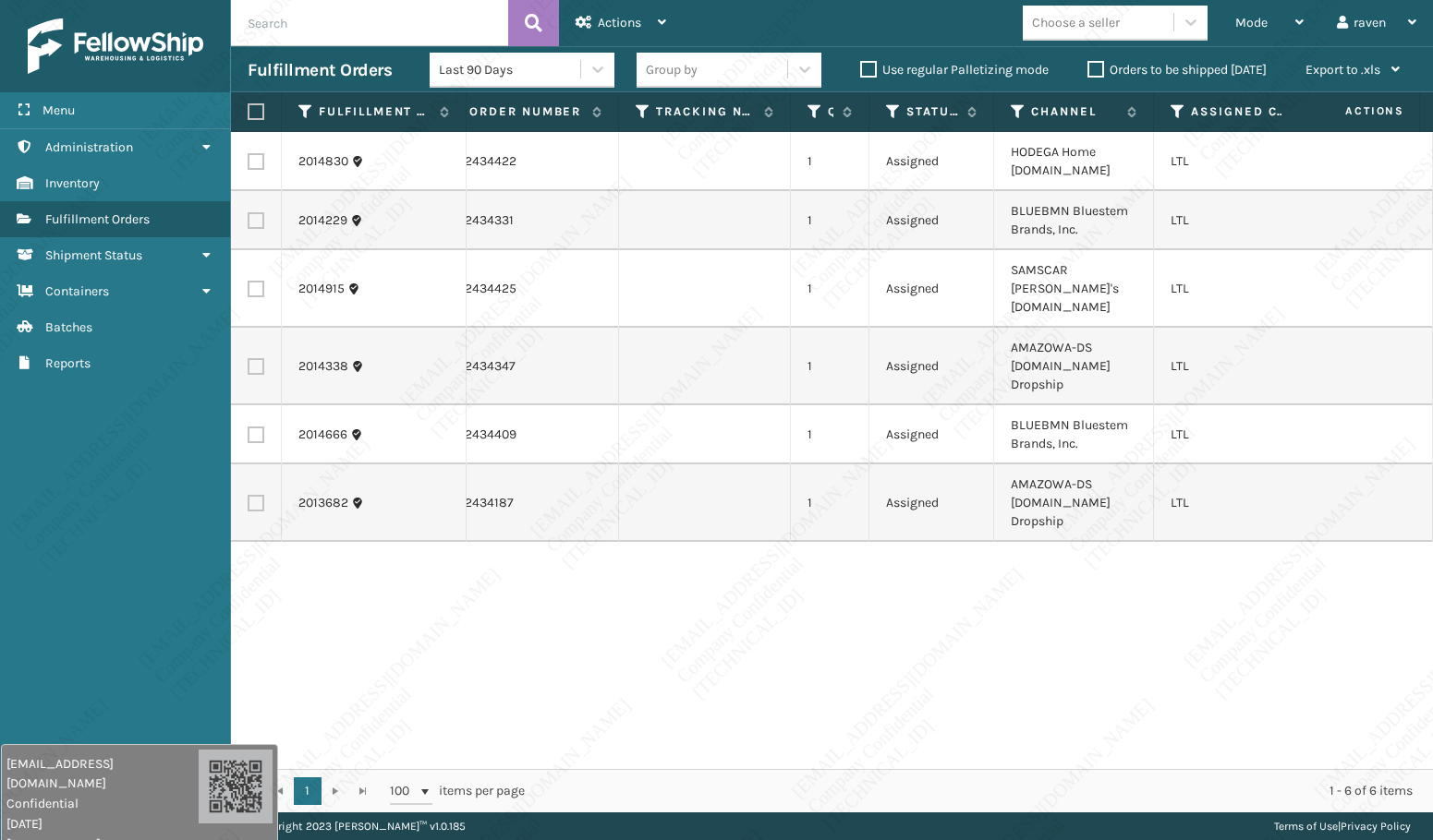
scroll to position [0, 0]
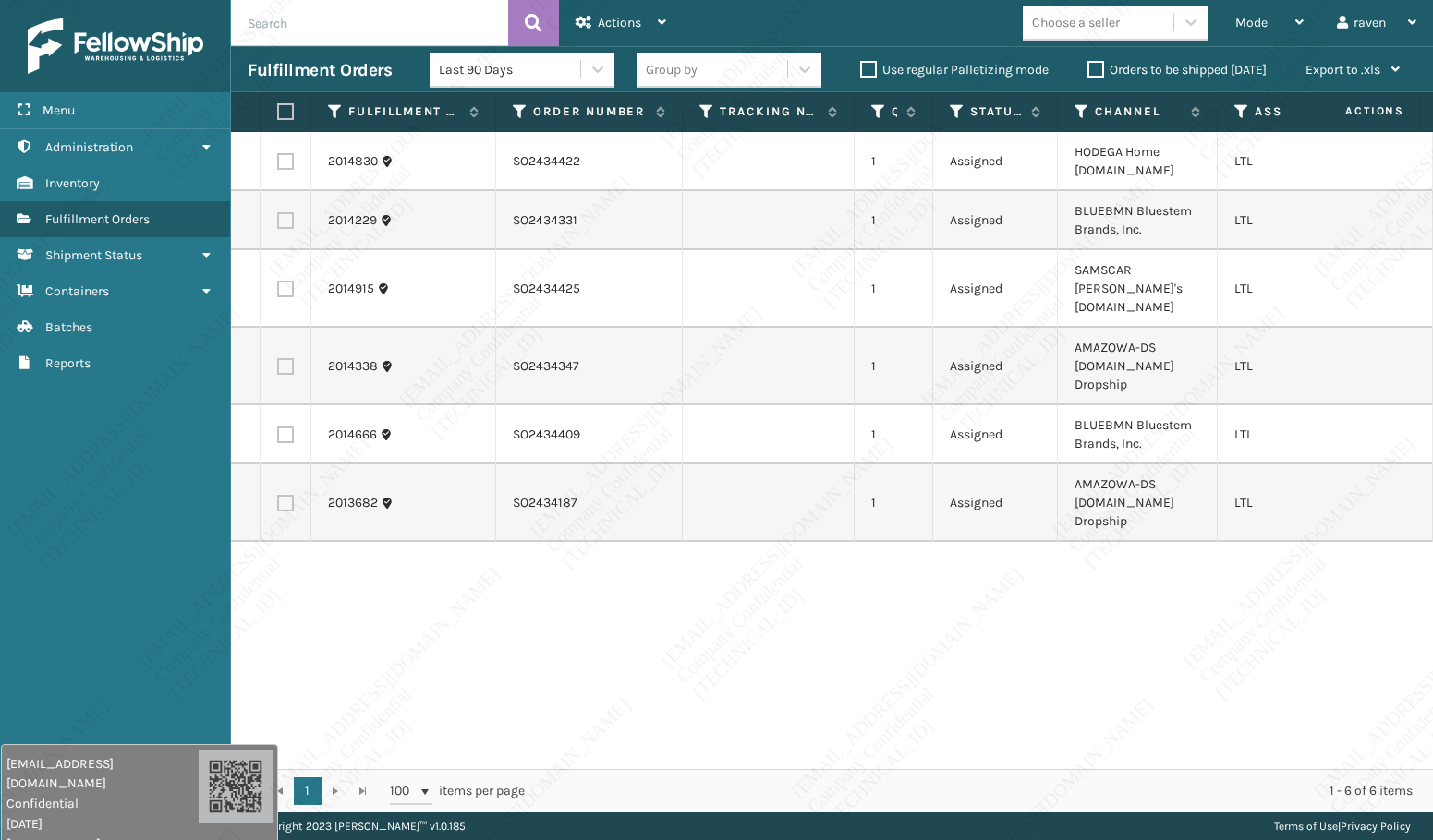
click at [434, 25] on input "text" at bounding box center [369, 23] width 278 height 46
paste input "SO2433496"
click at [1245, 20] on span "Mode" at bounding box center [1251, 22] width 33 height 15
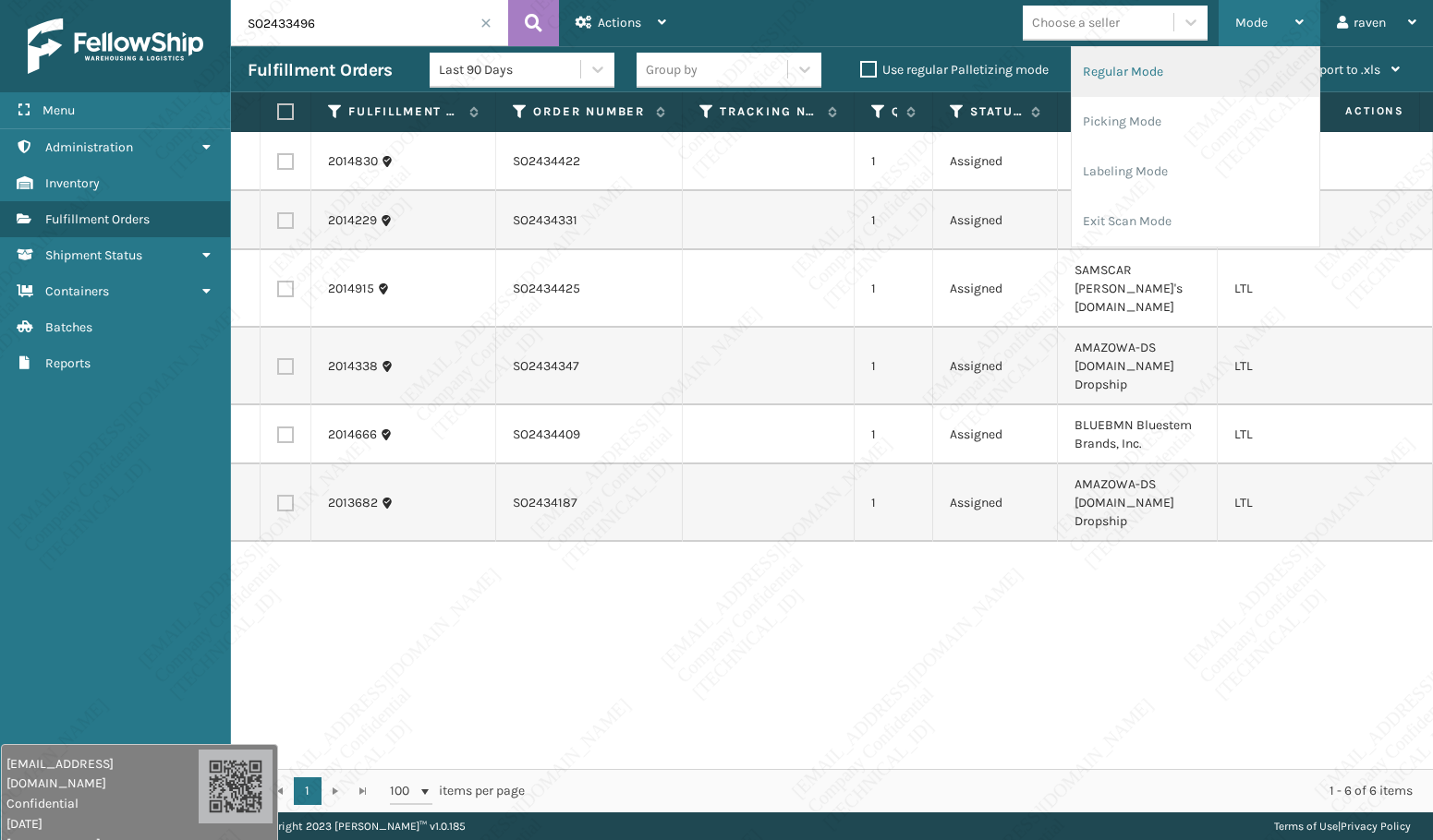
click at [1229, 86] on li "Regular Mode" at bounding box center [1196, 72] width 248 height 50
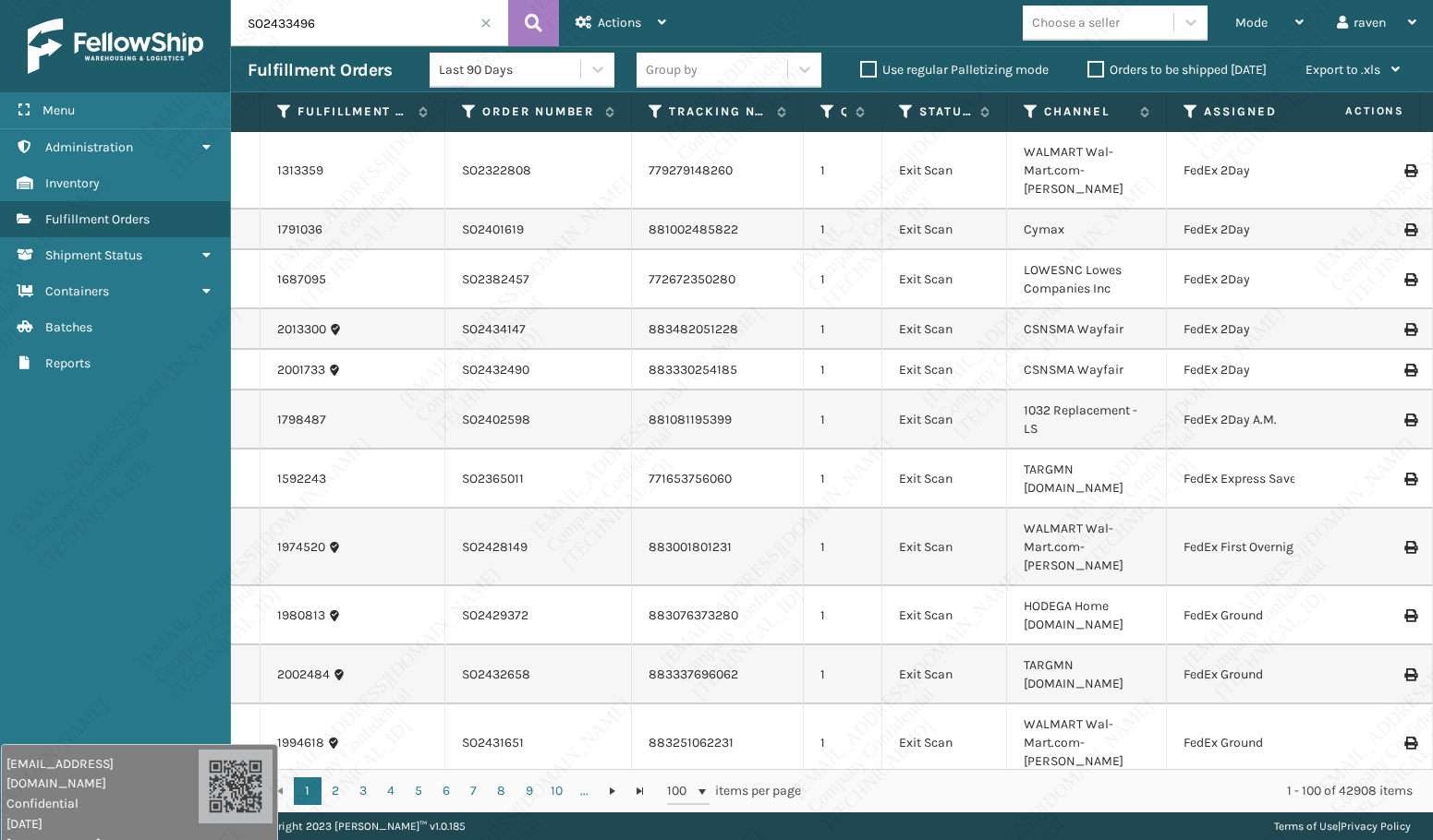
click at [395, 13] on input "SO2433496" at bounding box center [369, 23] width 278 height 46
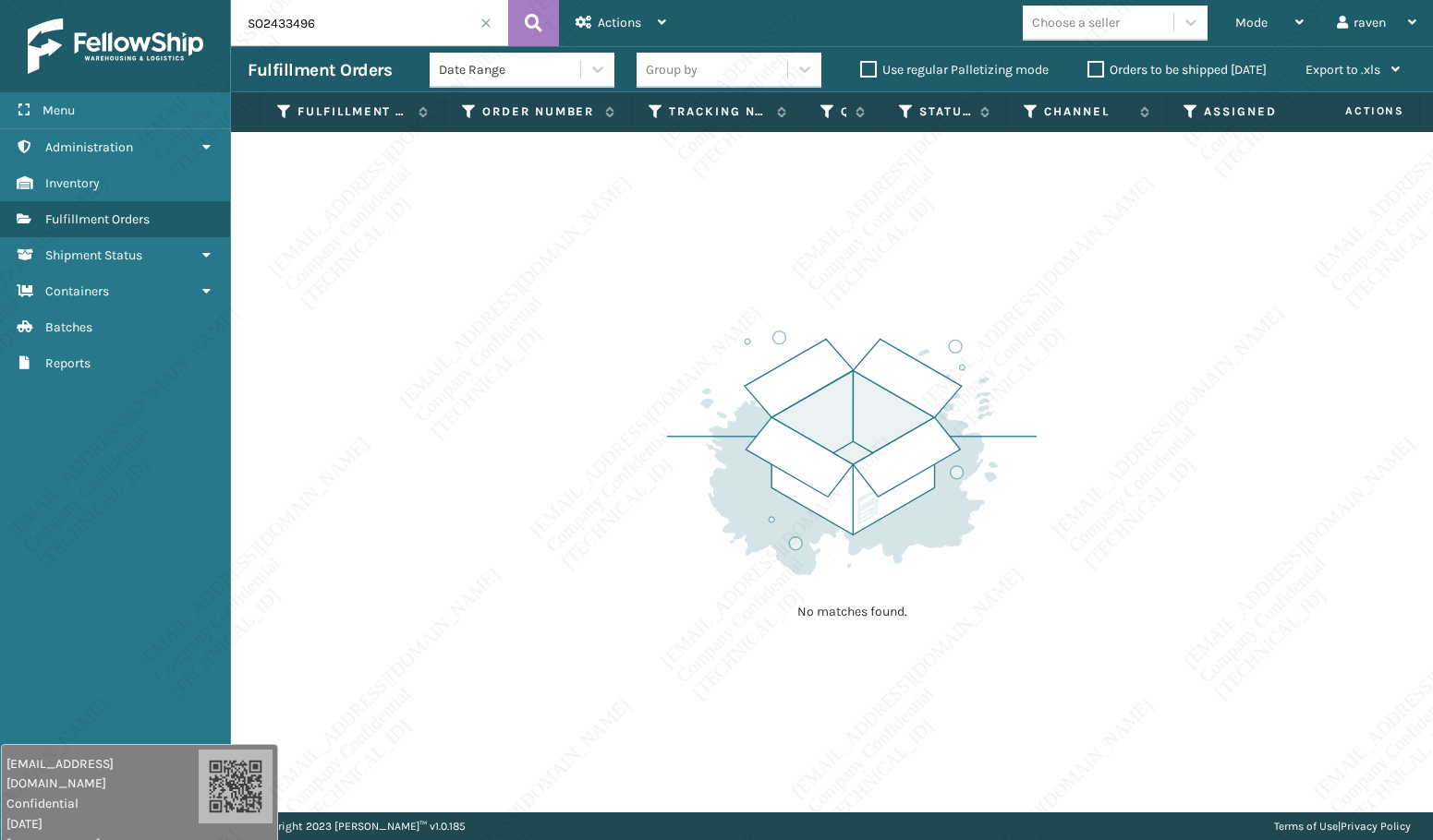
click at [863, 453] on img at bounding box center [852, 453] width 369 height 255
click at [358, 17] on input "SO2433496" at bounding box center [369, 23] width 278 height 46
click at [254, 26] on input "SO2433496" at bounding box center [369, 23] width 278 height 46
click at [1270, 21] on div "Mode" at bounding box center [1268, 23] width 68 height 46
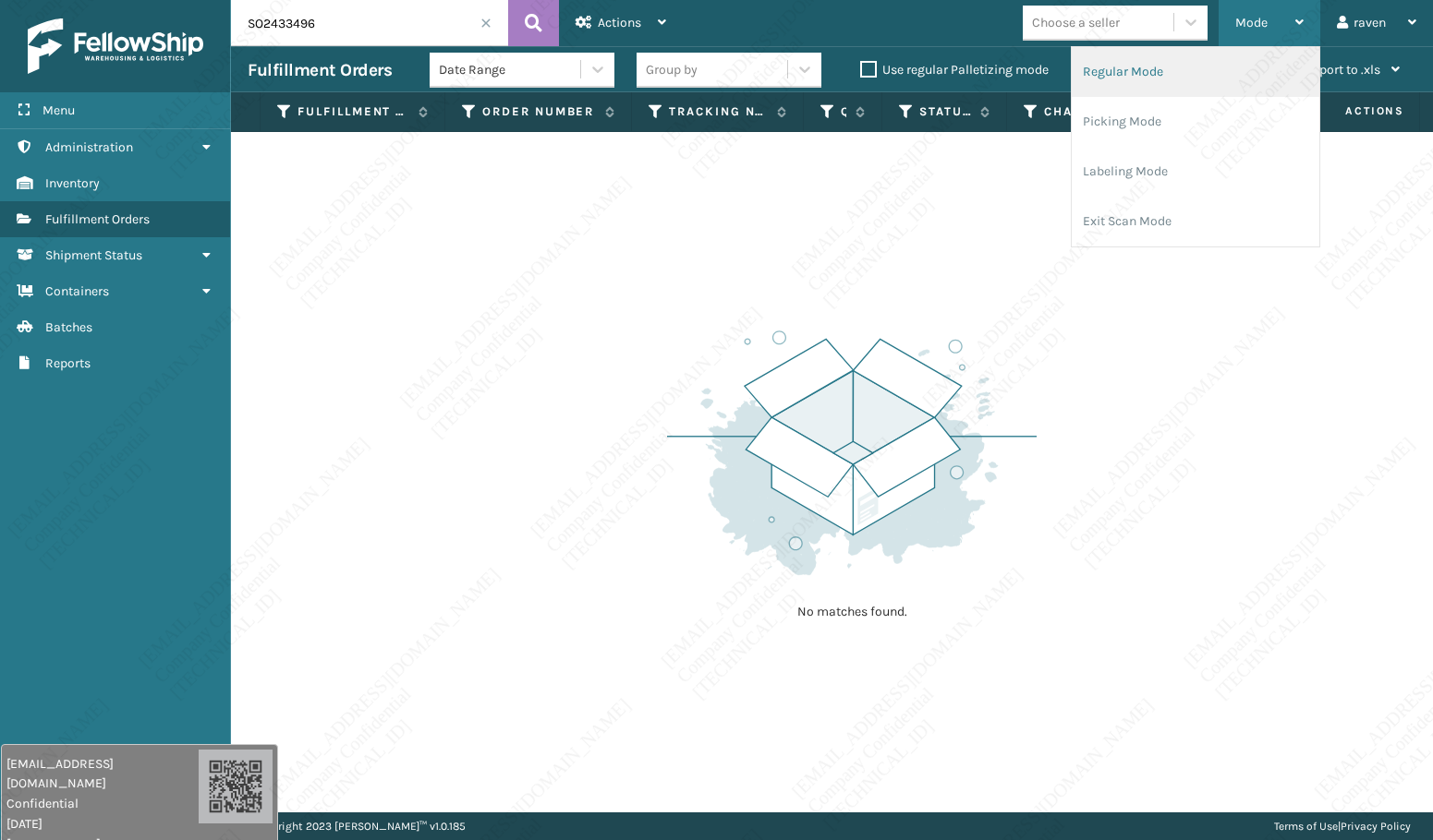
click at [1211, 75] on li "Regular Mode" at bounding box center [1196, 72] width 248 height 50
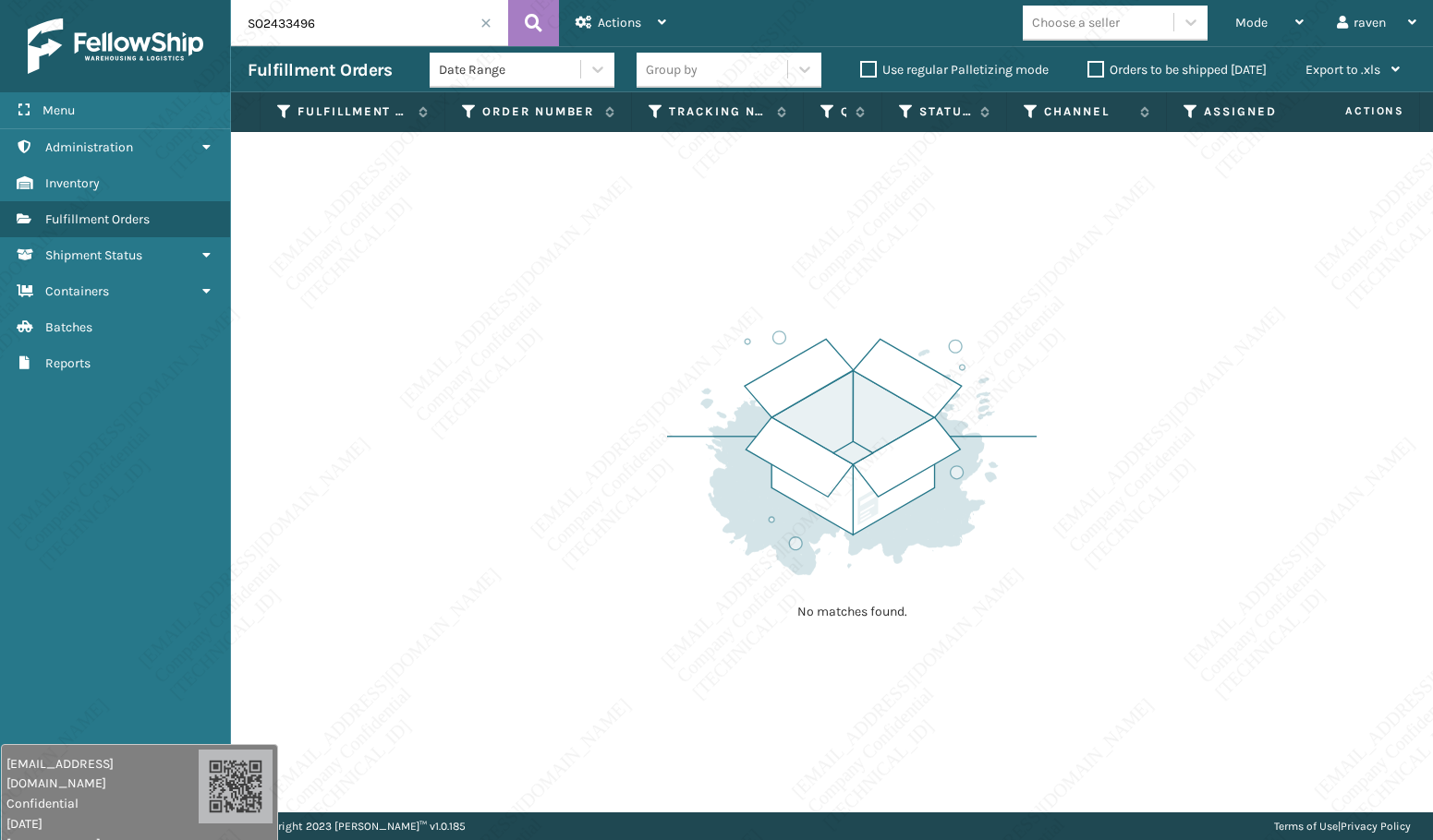
click at [370, 25] on input "SO2433496" at bounding box center [369, 23] width 278 height 46
drag, startPoint x: 319, startPoint y: 28, endPoint x: 235, endPoint y: 29, distance: 84.0
click at [235, 29] on input "SO2433496" at bounding box center [369, 23] width 278 height 46
click at [372, 626] on div "No matches found." at bounding box center [832, 472] width 1202 height 680
click at [341, 13] on input "SO2433496" at bounding box center [369, 23] width 278 height 46
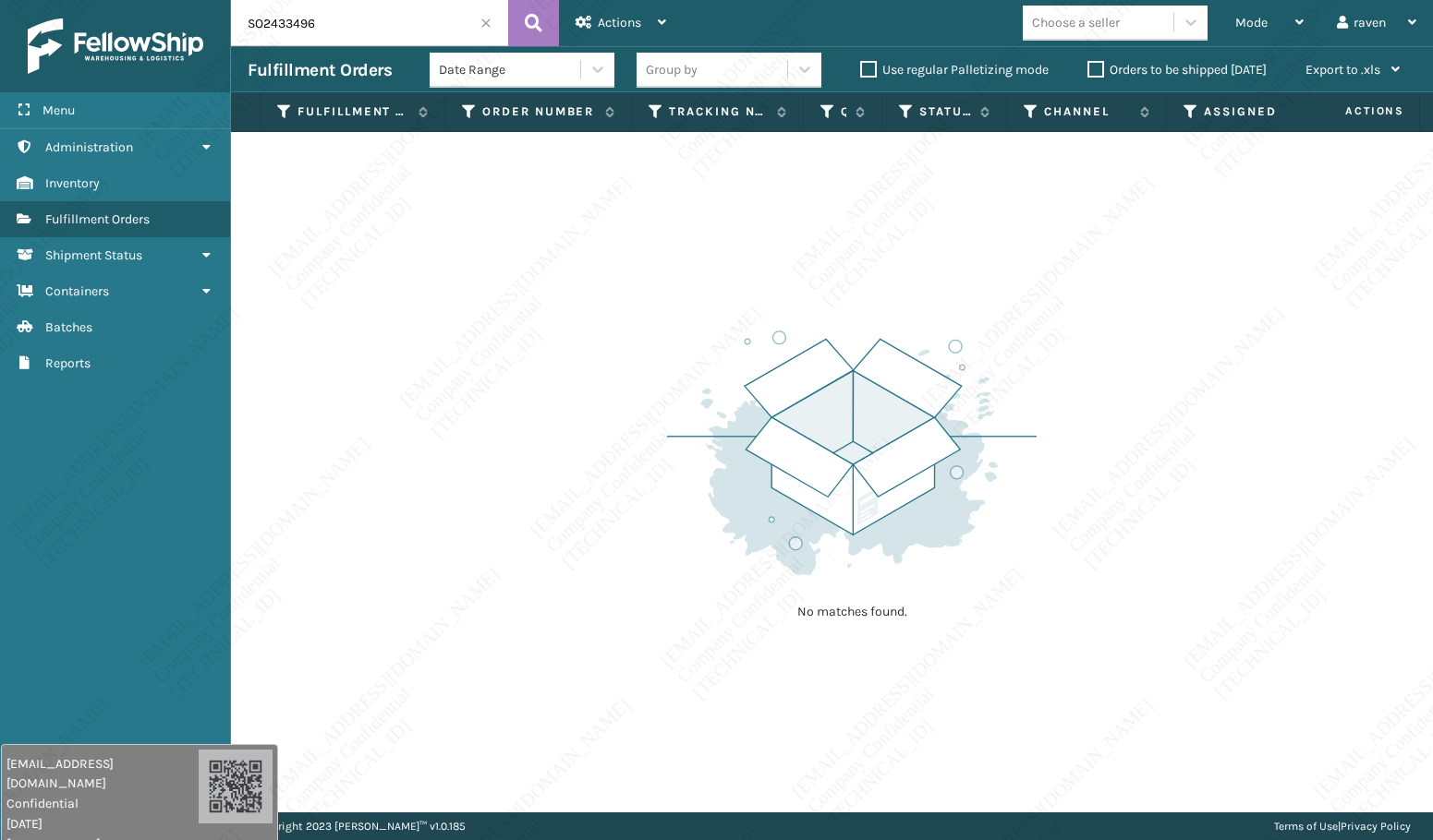
click at [341, 13] on input "SO2433496" at bounding box center [369, 23] width 278 height 46
paste input "942"
click at [532, 21] on icon at bounding box center [533, 23] width 17 height 28
click at [1224, 24] on div "Mode Regular Mode Picking Mode Labeling Mode Exit Scan Mode" at bounding box center [1269, 23] width 101 height 46
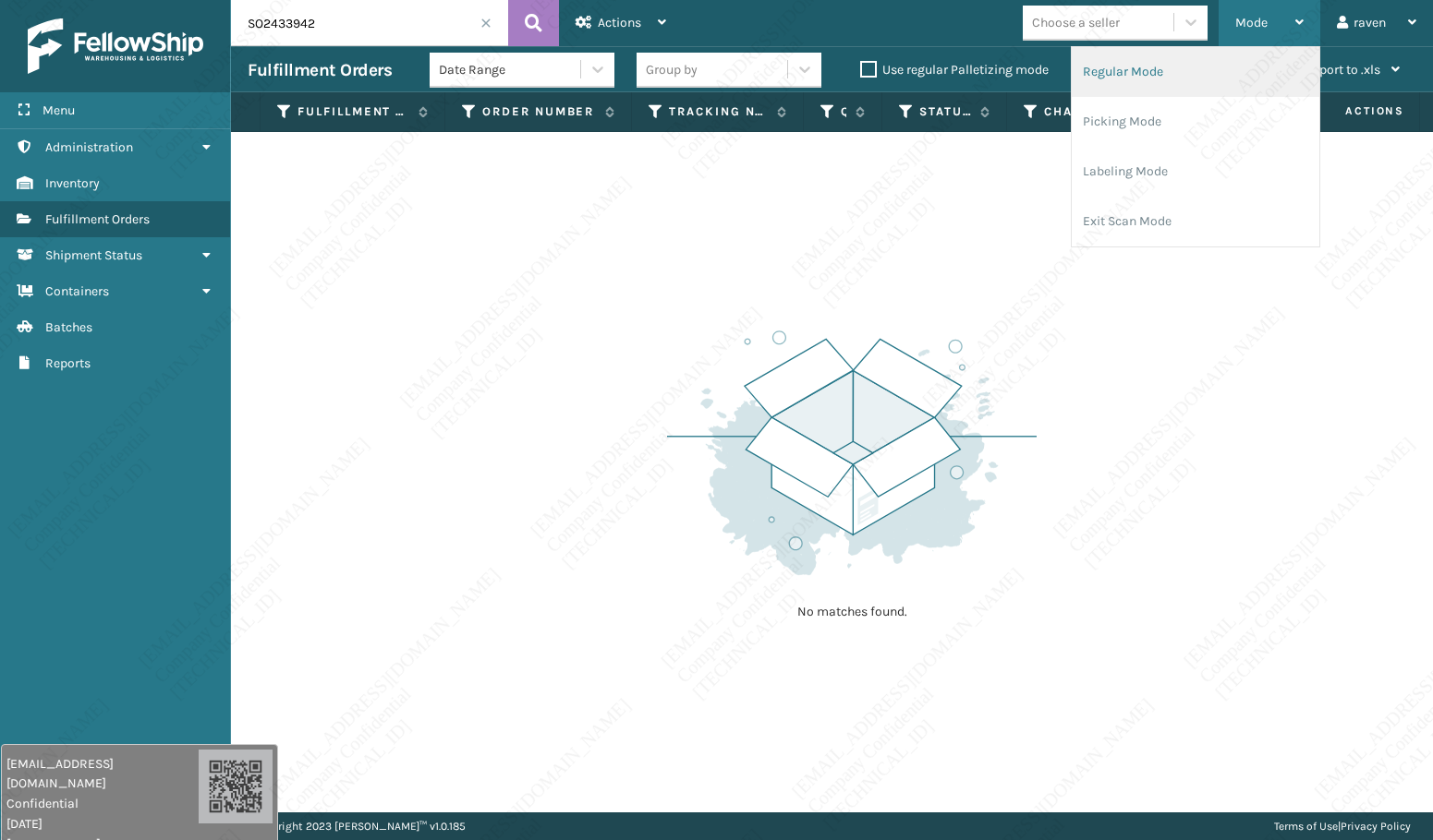
click at [1198, 83] on li "Regular Mode" at bounding box center [1196, 72] width 248 height 50
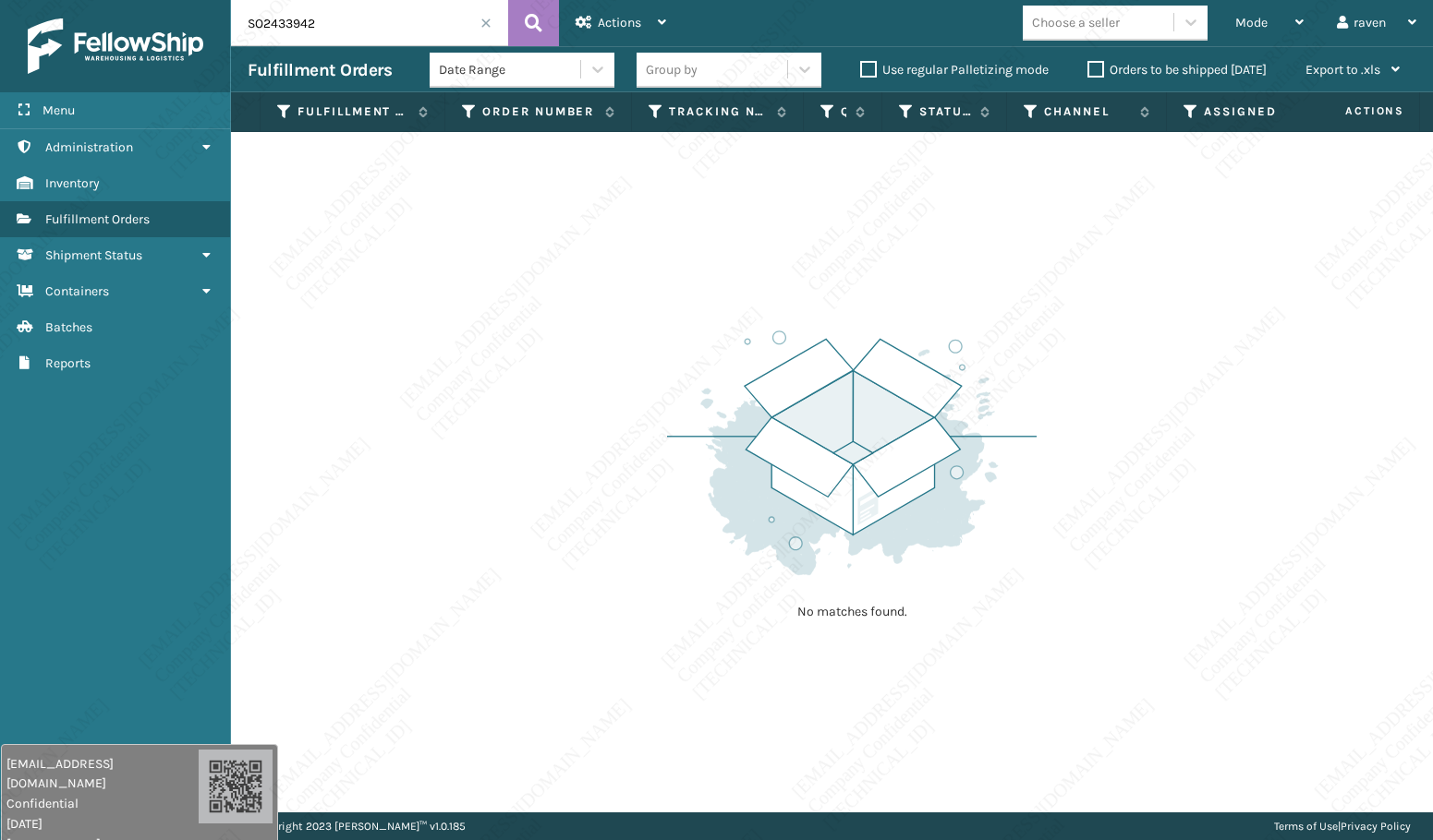
click at [77, 498] on div "Menu Administration Inventory Fulfillment Orders Shipment Status Containers Bat…" at bounding box center [115, 420] width 231 height 840
click at [370, 22] on input "SO2433942" at bounding box center [369, 23] width 278 height 46
click at [369, 21] on input "SO2433942" at bounding box center [369, 23] width 278 height 46
paste input "2863"
type input "SO2432863"
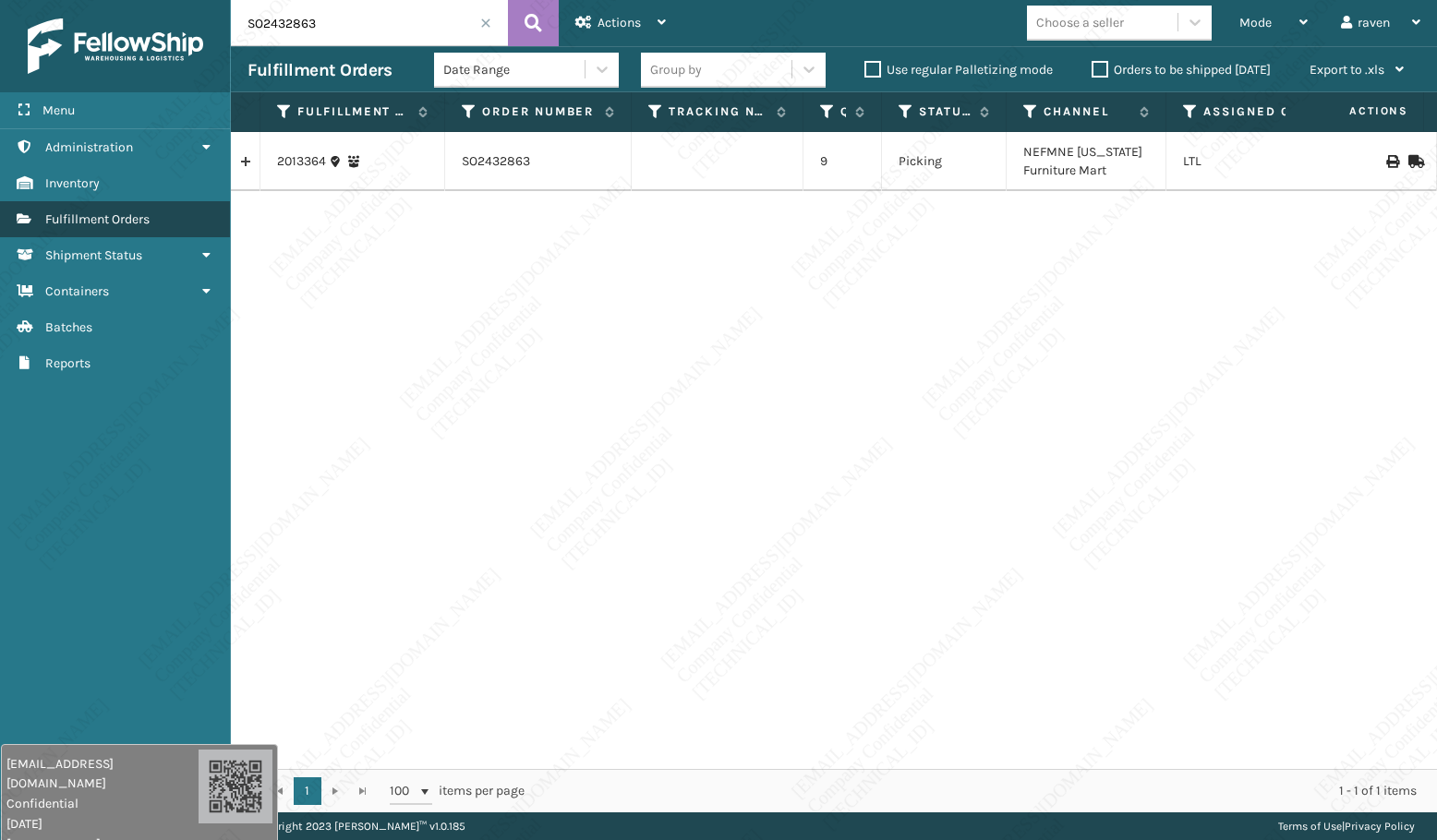
click at [97, 219] on span "Fulfillment Orders" at bounding box center [97, 219] width 104 height 15
click at [478, 11] on input "SO2432863" at bounding box center [369, 23] width 277 height 46
click at [477, 27] on input "SO2432863" at bounding box center [369, 23] width 277 height 46
click at [486, 18] on span at bounding box center [486, 23] width 11 height 11
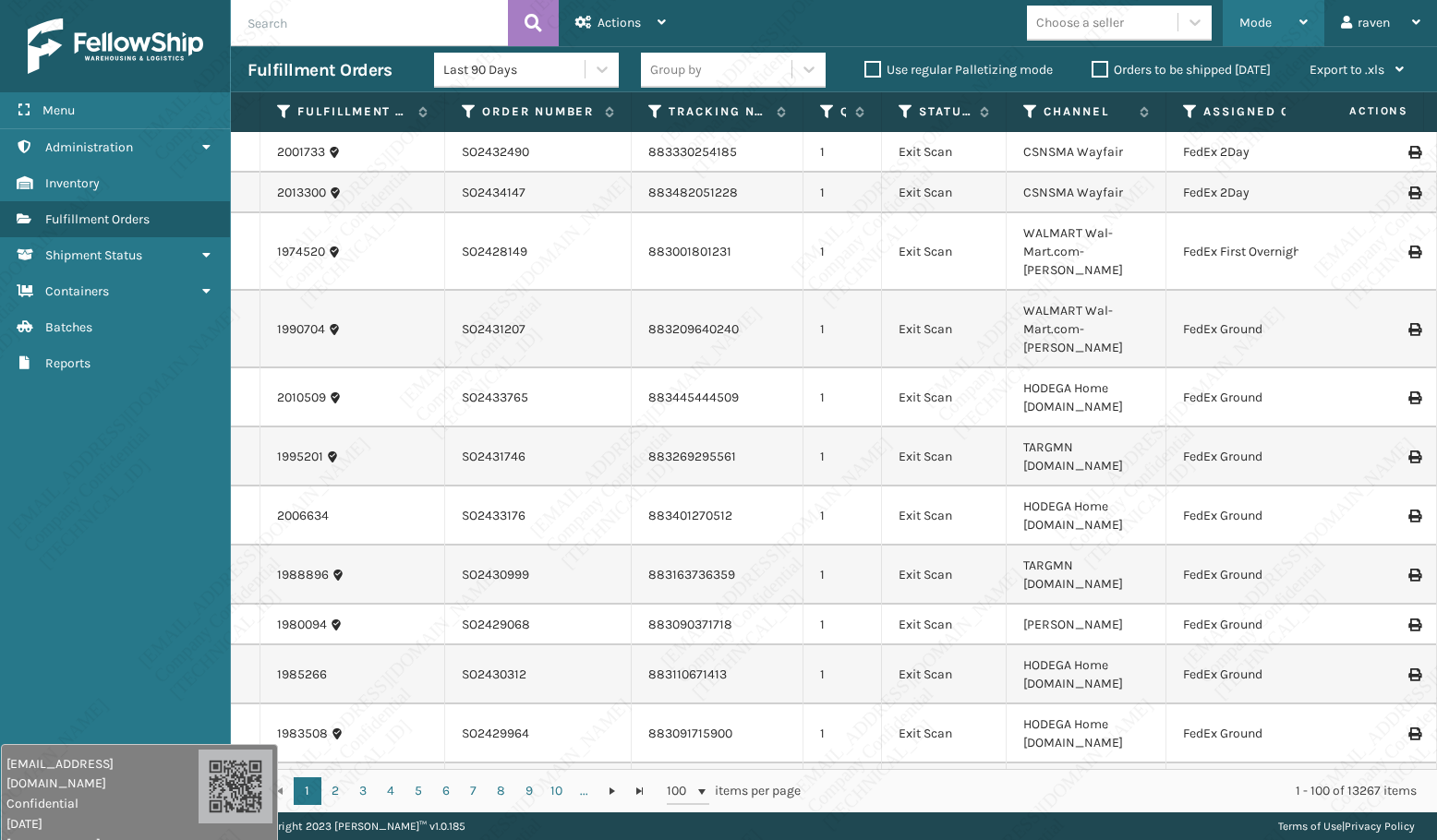
click at [1283, 13] on div "Mode" at bounding box center [1272, 23] width 68 height 46
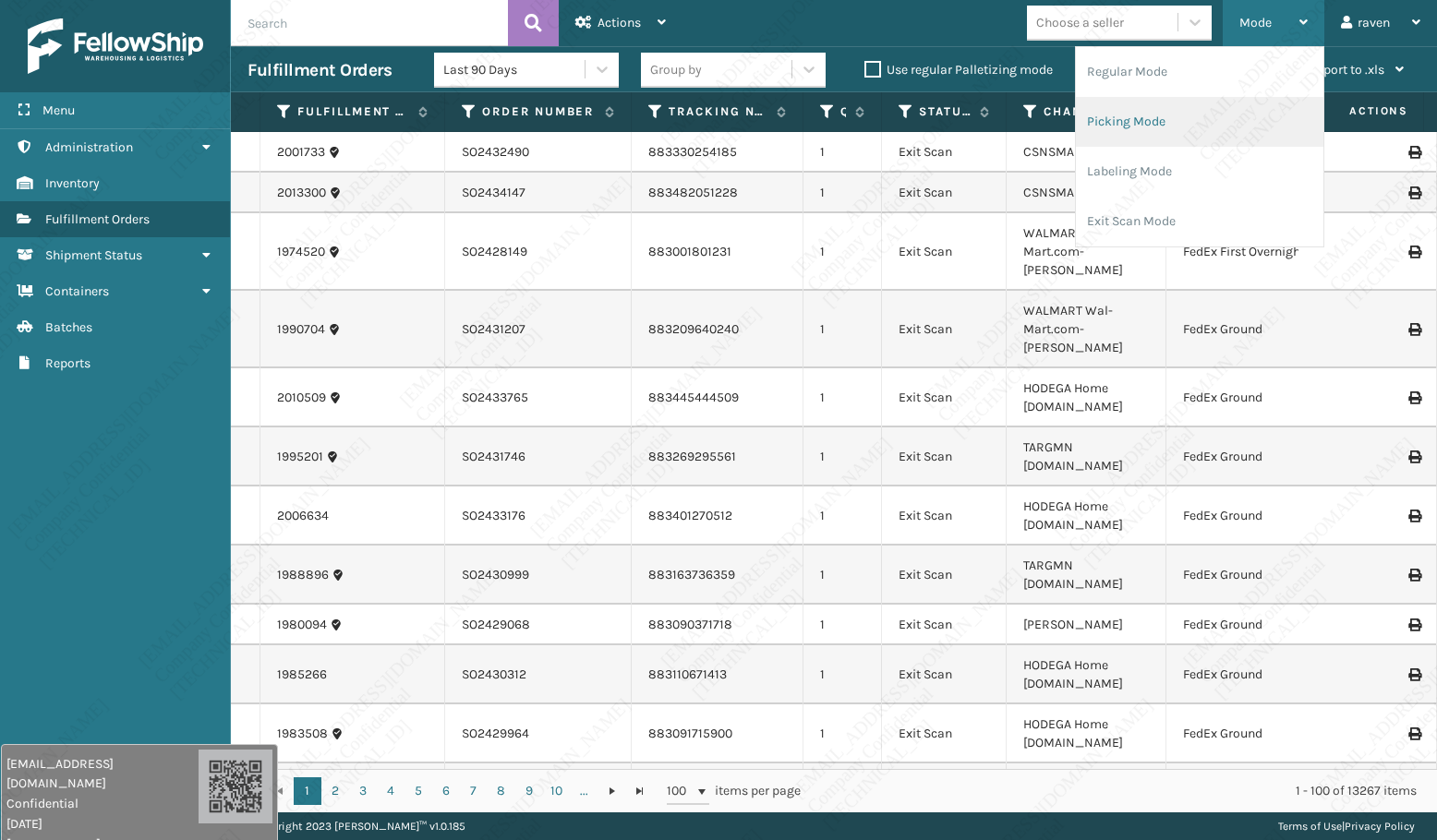
click at [1173, 121] on li "Picking Mode" at bounding box center [1199, 122] width 248 height 50
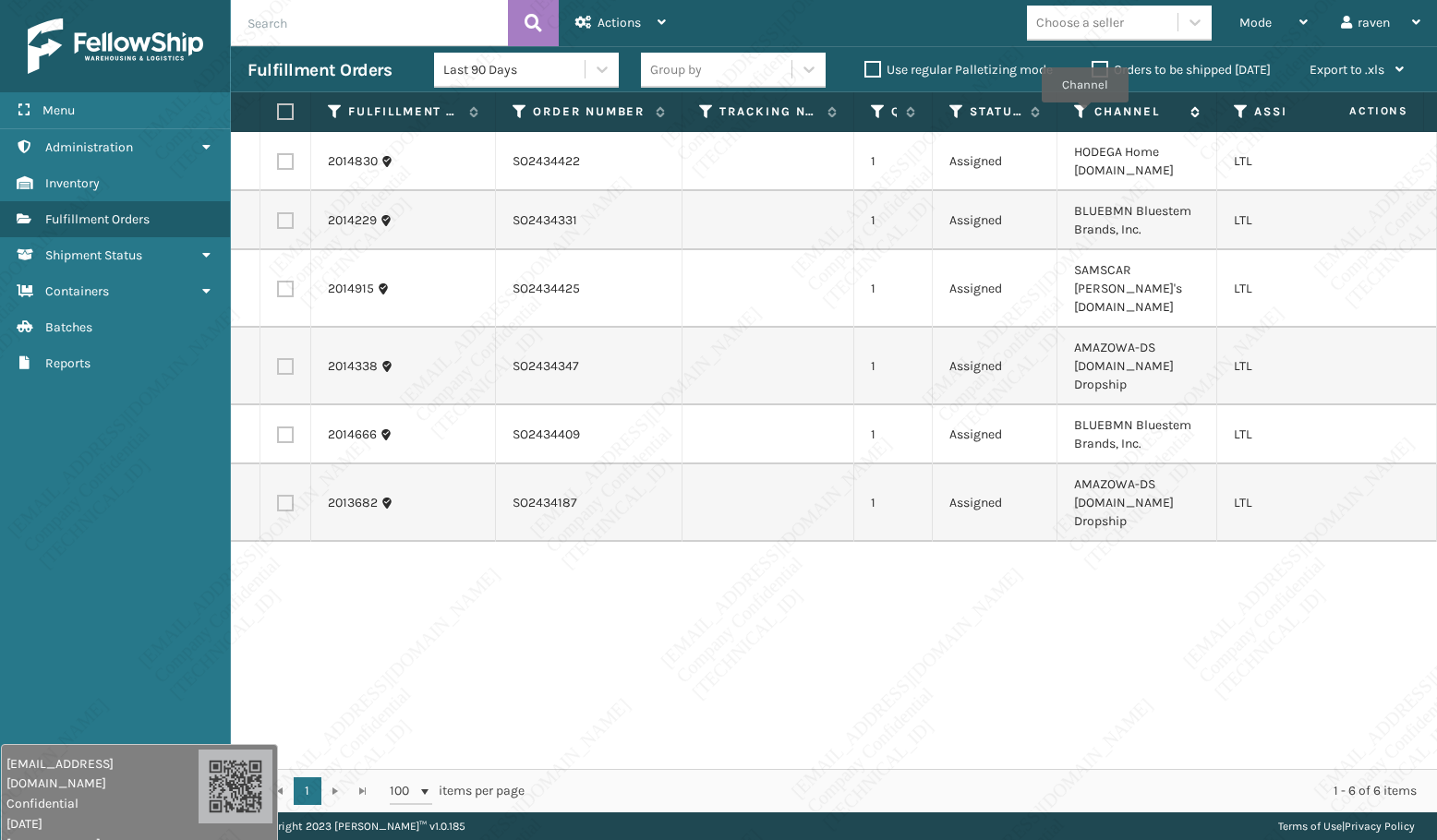
click at [1084, 116] on icon at bounding box center [1080, 111] width 14 height 16
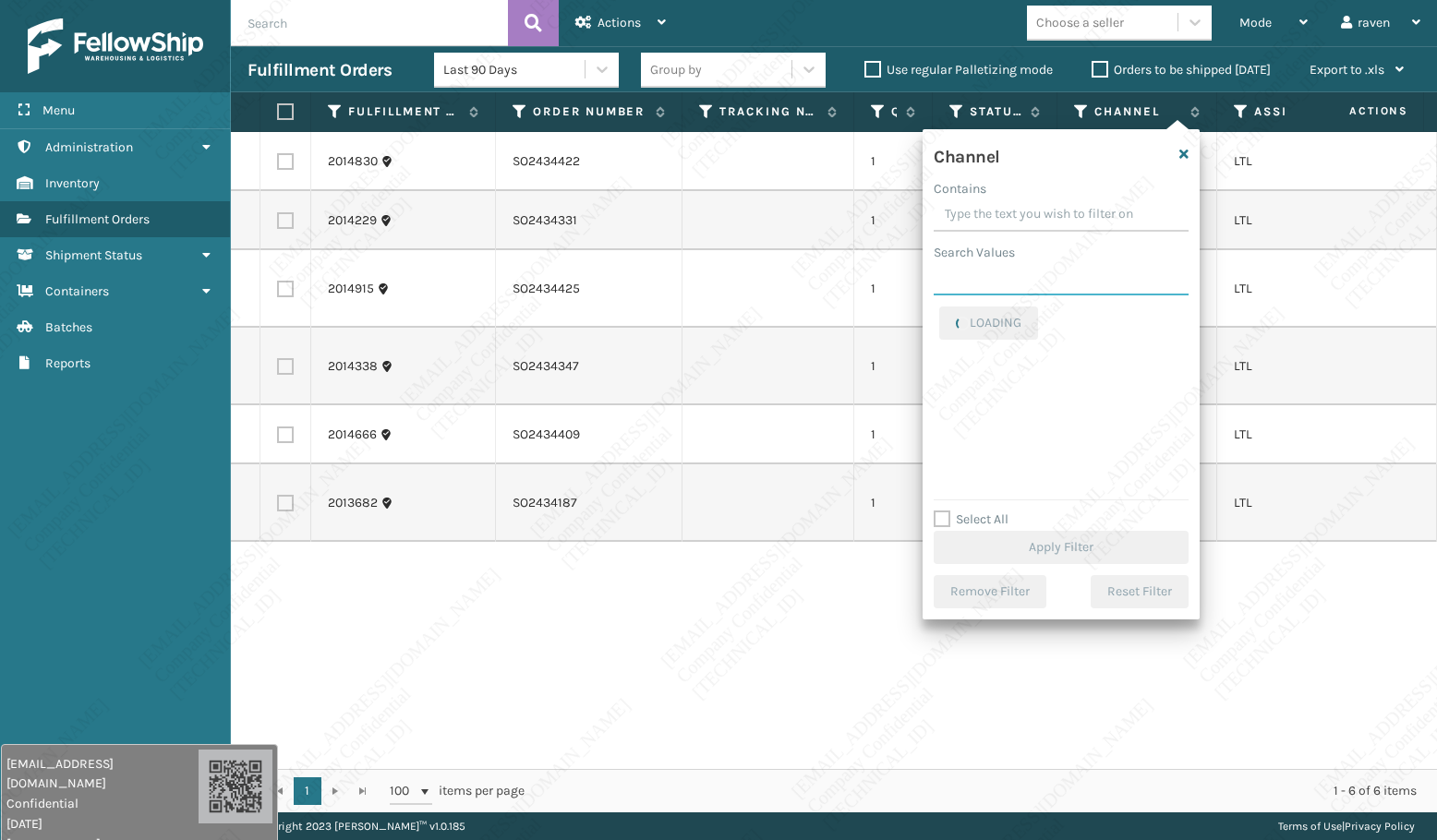
click at [1010, 274] on input "Search Values" at bounding box center [1061, 278] width 254 height 33
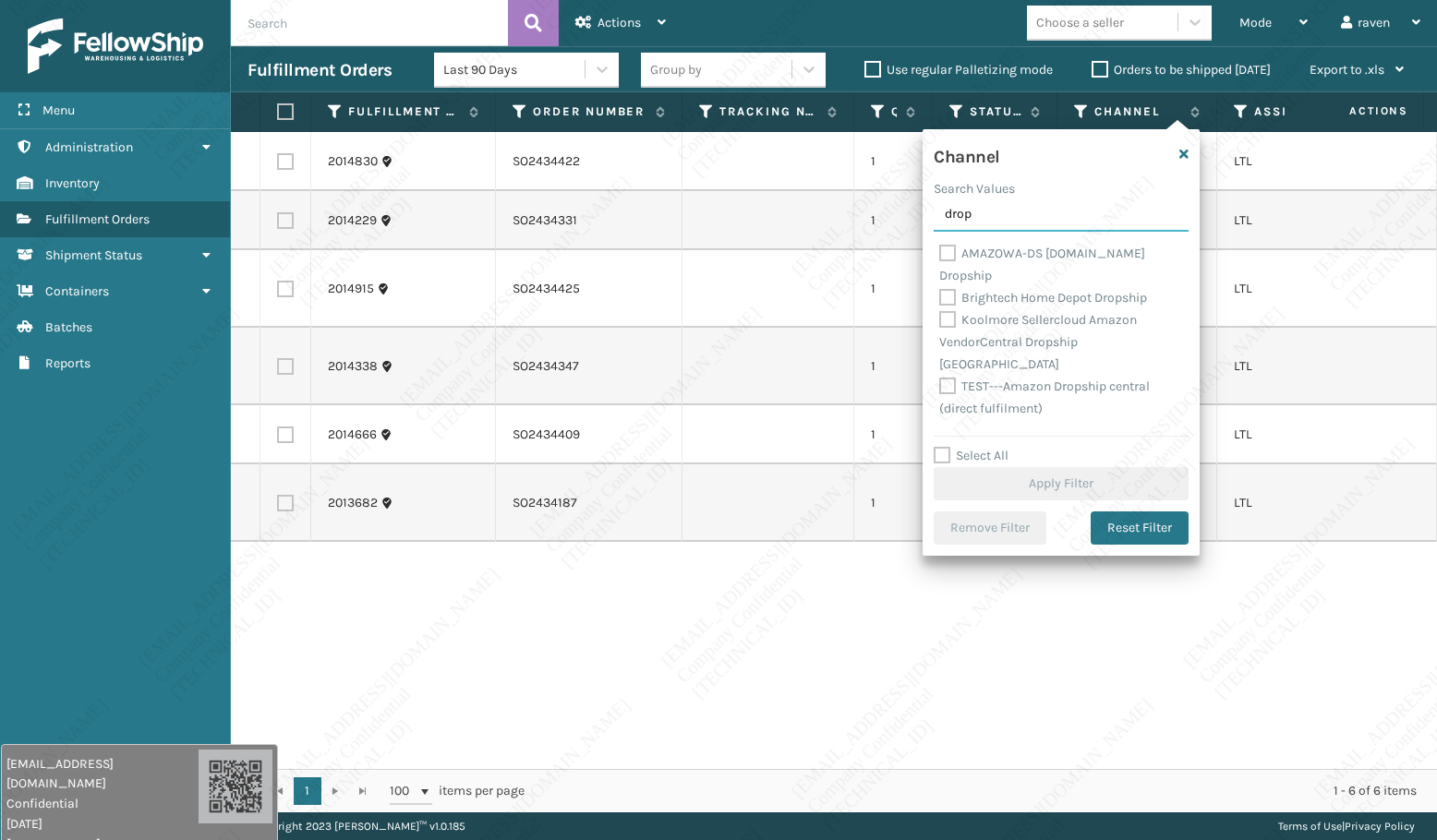
type input "drop"
click at [1064, 245] on div "AMAZOWA-DS [DOMAIN_NAME] Dropship" at bounding box center [1061, 265] width 244 height 44
click at [1063, 253] on label "AMAZOWA-DS [DOMAIN_NAME] Dropship" at bounding box center [1042, 265] width 206 height 38
click at [940, 253] on input "AMAZOWA-DS [DOMAIN_NAME] Dropship" at bounding box center [940, 249] width 1 height 12
checkbox input "true"
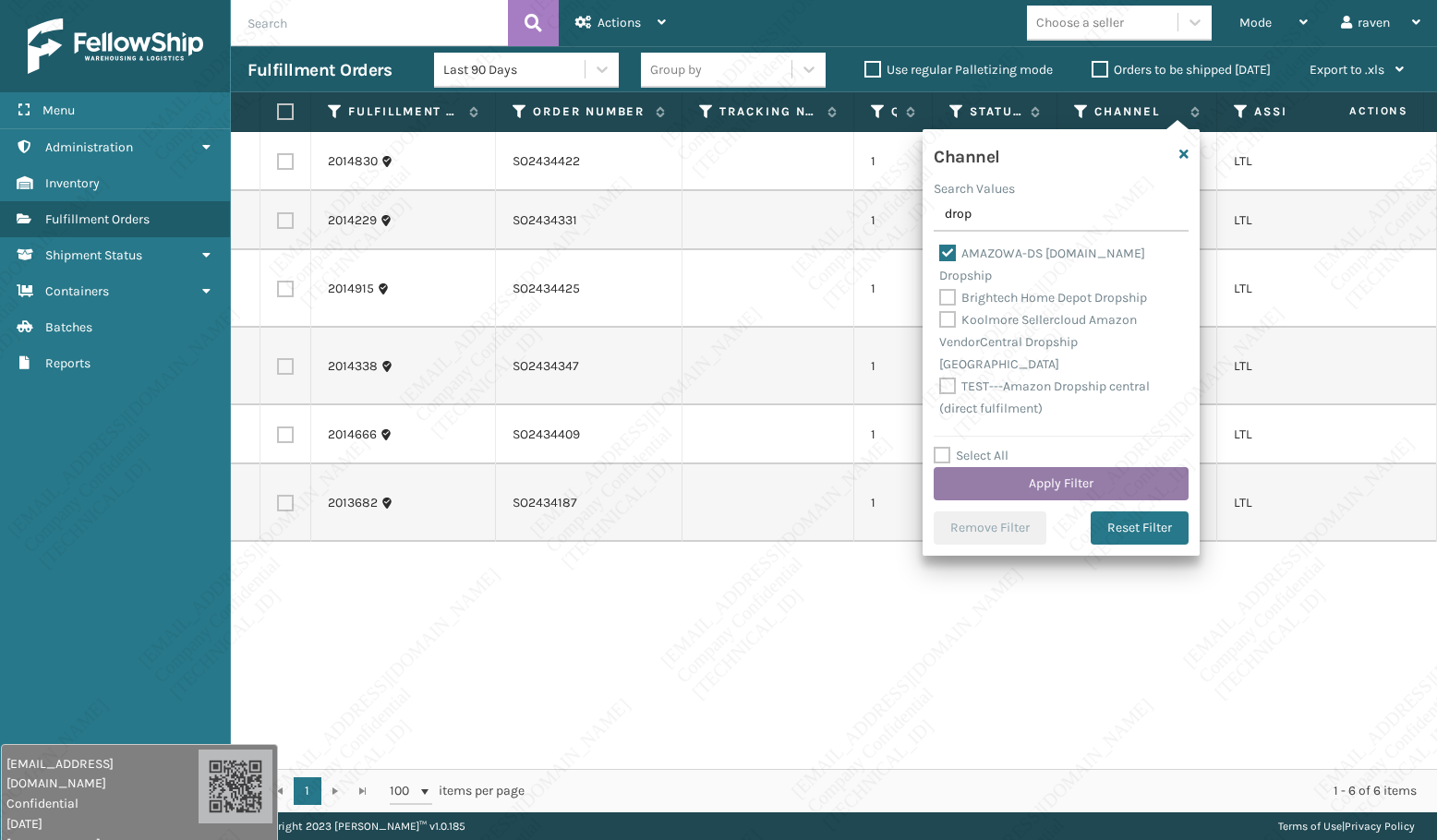
click at [1105, 479] on button "Apply Filter" at bounding box center [1061, 483] width 254 height 33
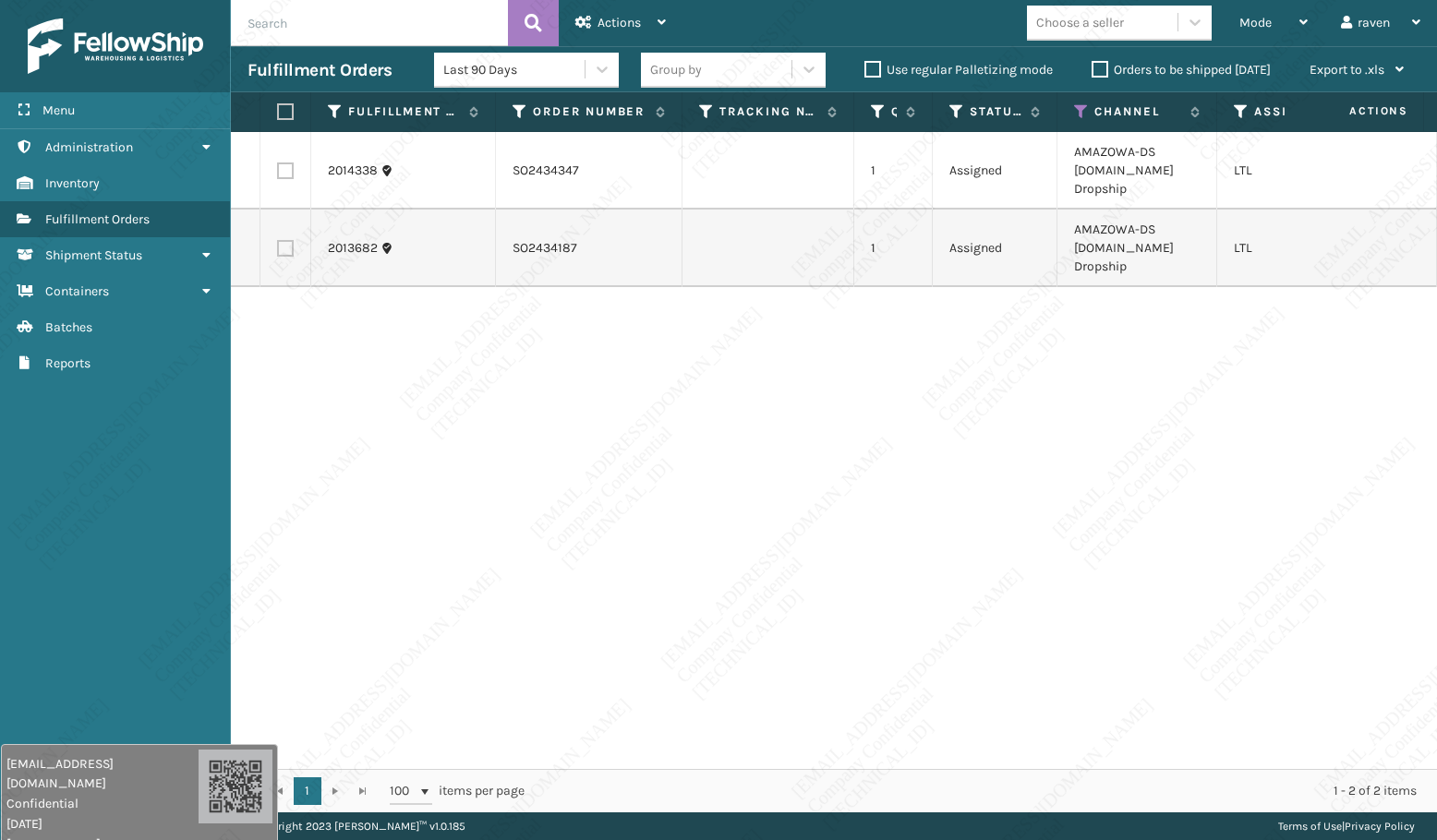
drag, startPoint x: 1100, startPoint y: 500, endPoint x: 997, endPoint y: 463, distance: 109.4
click at [1097, 500] on div "2014338 SO2434347 1 Assigned AMAZOWA-DS [DOMAIN_NAME] Dropship LTL 2013682 SO24…" at bounding box center [833, 451] width 1205 height 637
click at [288, 114] on label at bounding box center [283, 111] width 11 height 16
click at [277, 114] on input "checkbox" at bounding box center [277, 112] width 1 height 12
checkbox input "true"
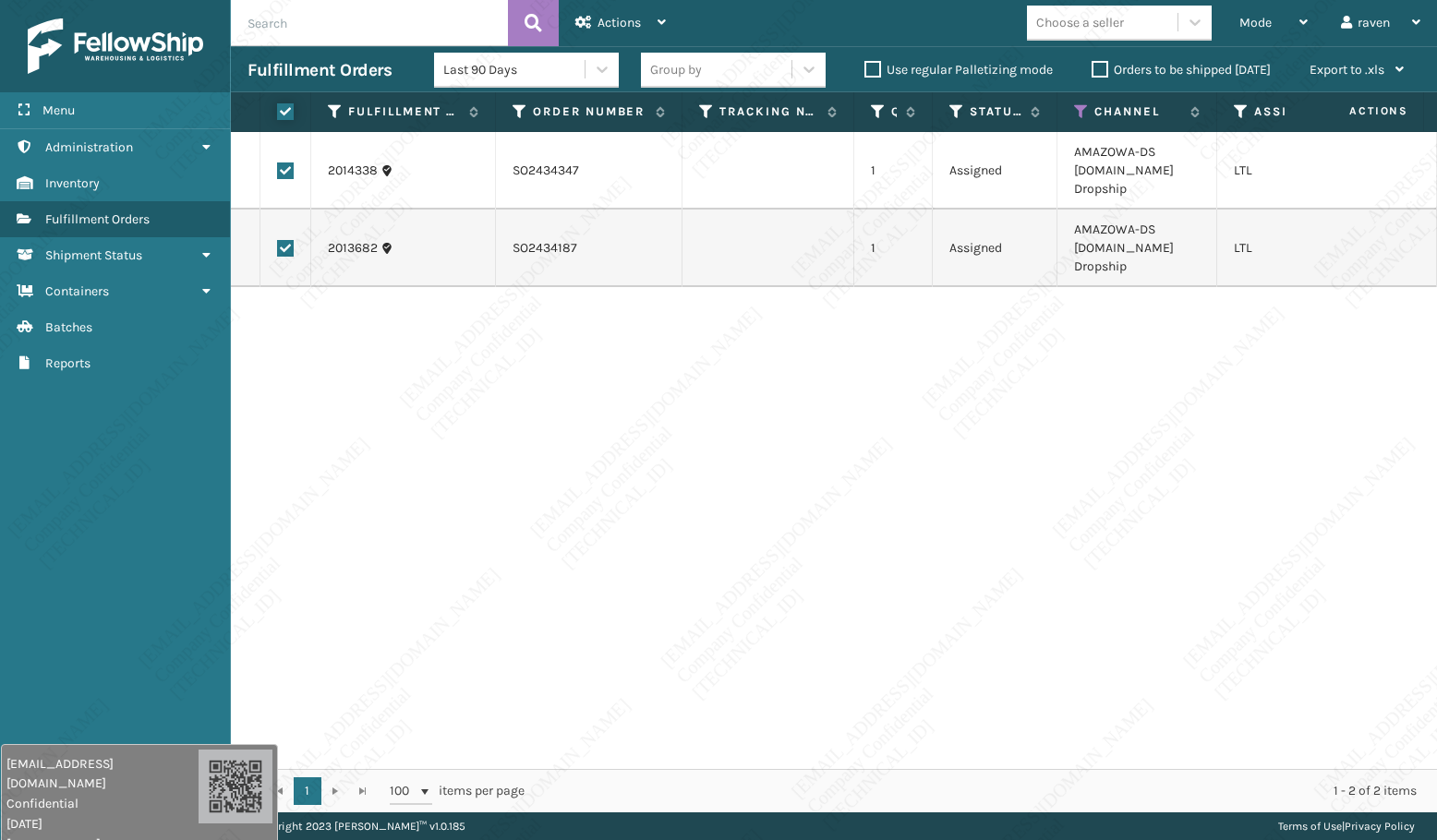
checkbox input "true"
click at [622, 10] on div "Actions" at bounding box center [620, 23] width 91 height 46
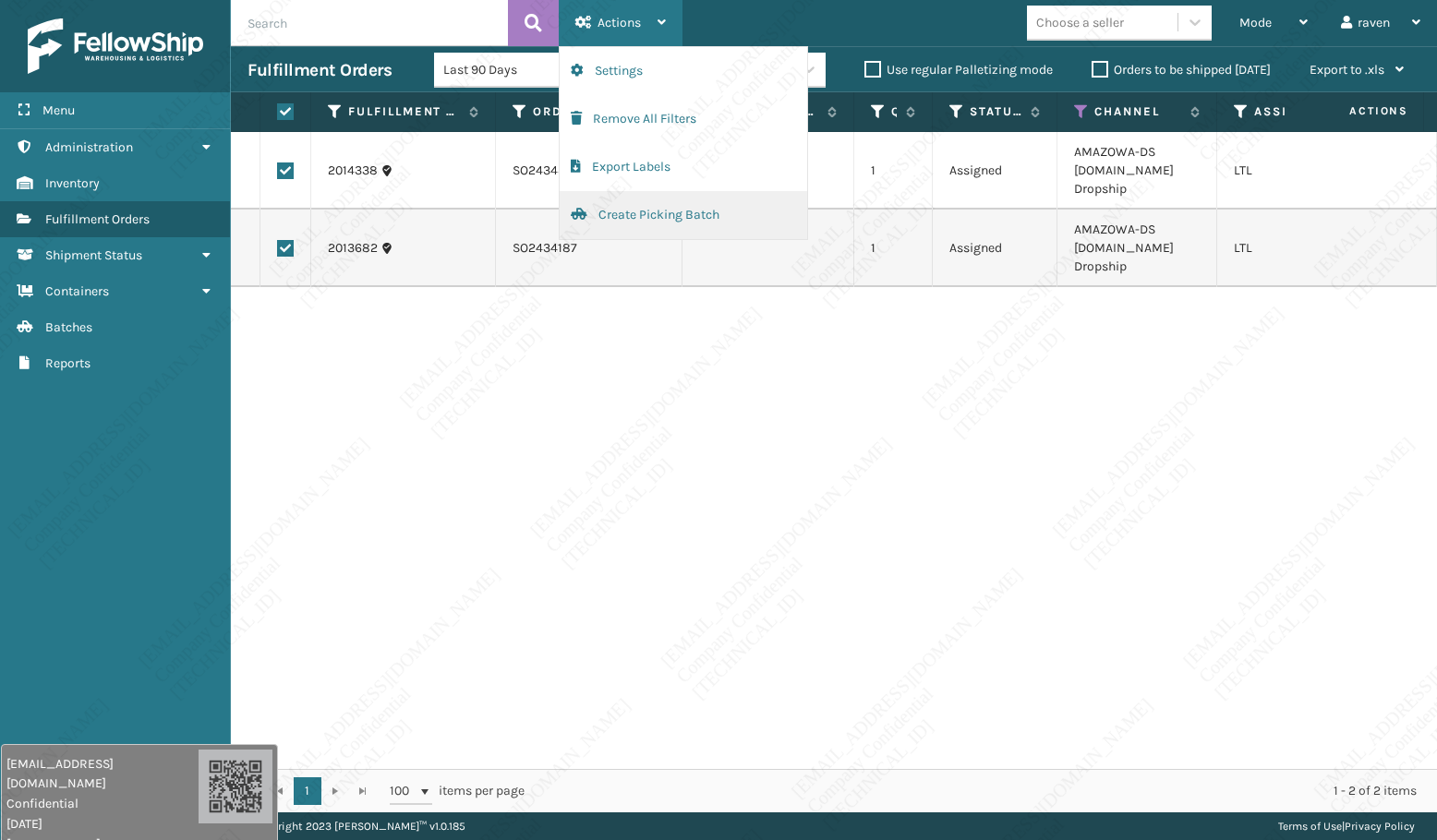
click at [681, 217] on button "Create Picking Batch" at bounding box center [683, 215] width 248 height 48
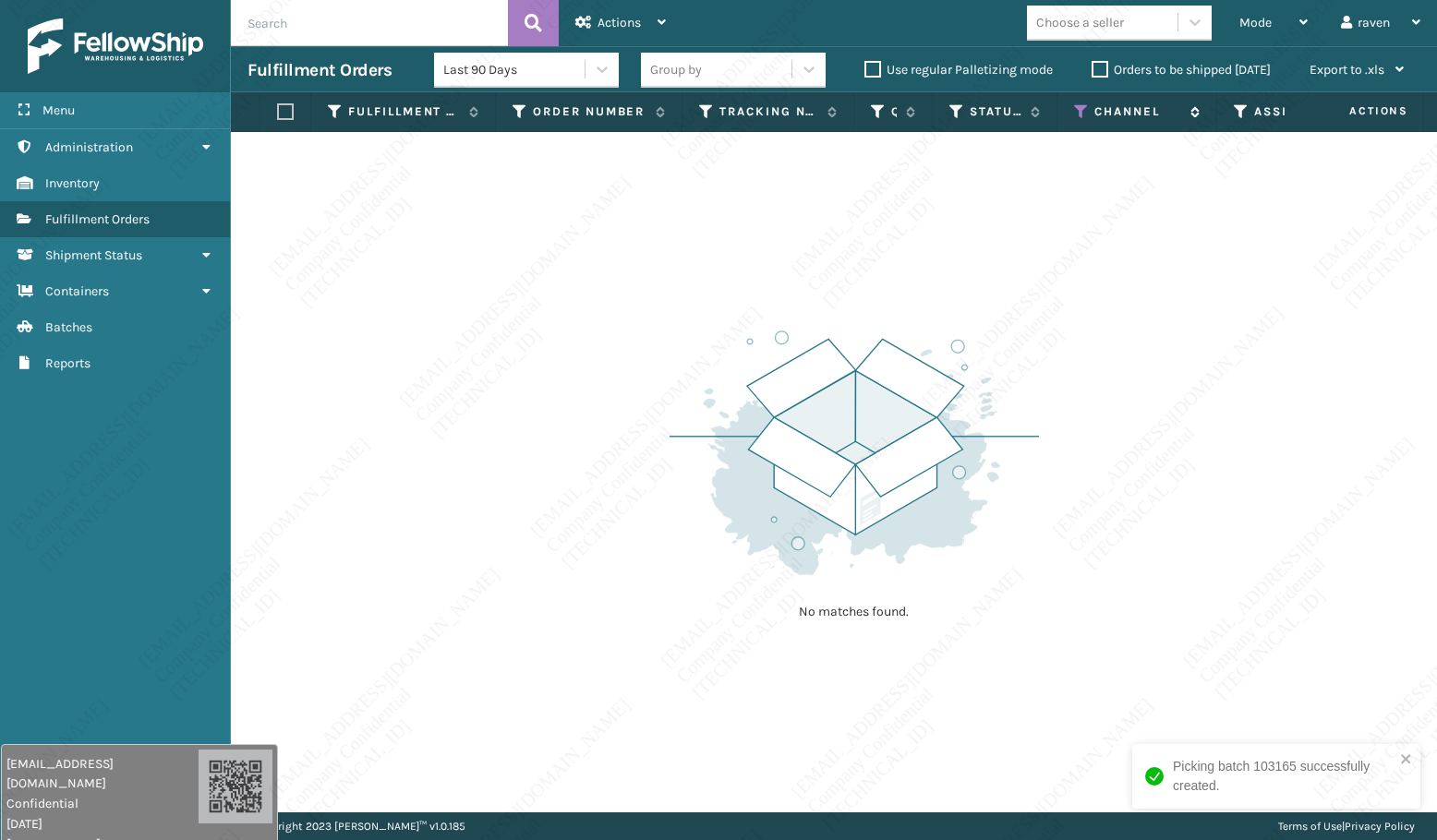
click at [1077, 107] on icon at bounding box center [1080, 111] width 14 height 16
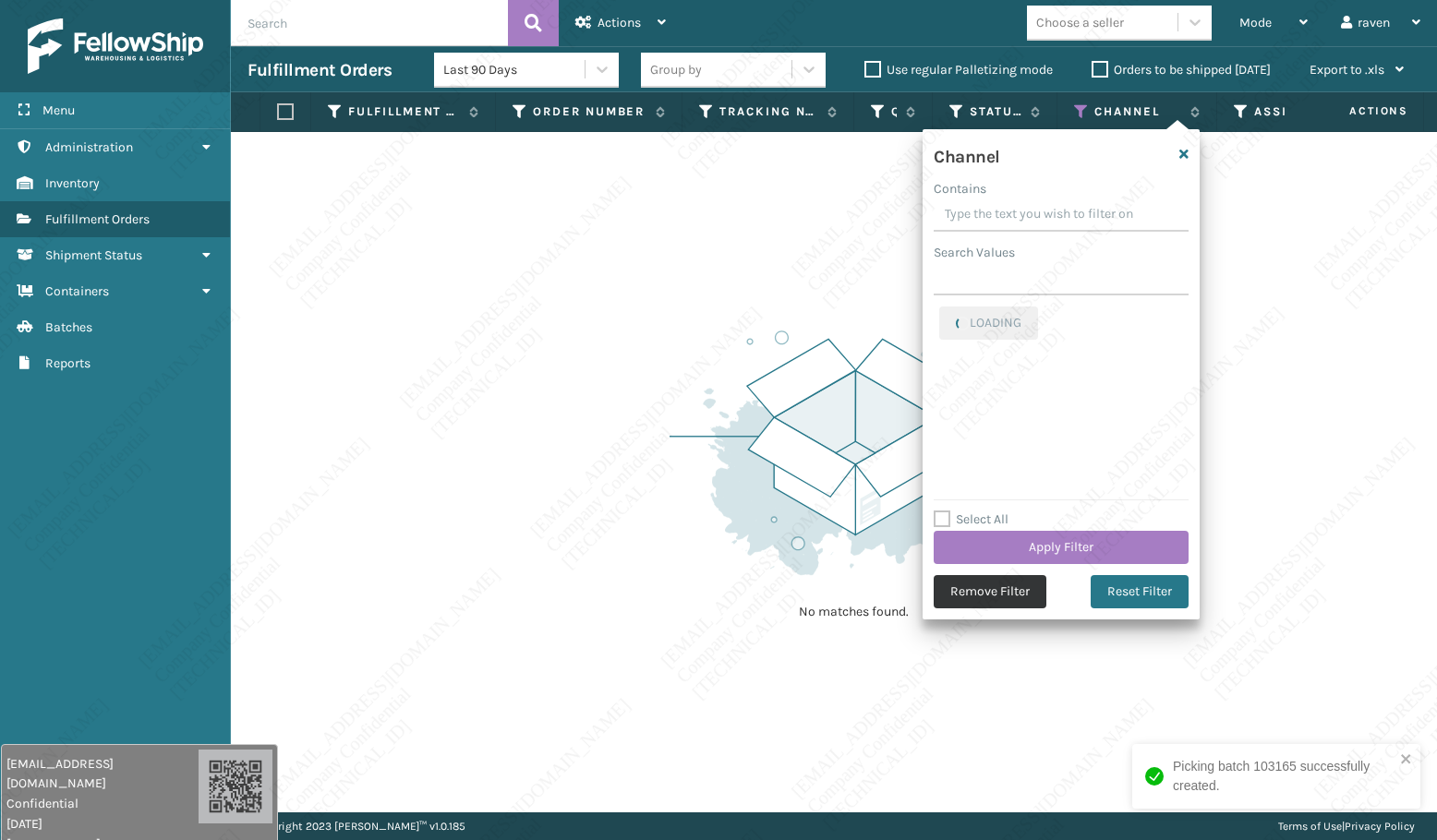
click at [984, 587] on button "Remove Filter" at bounding box center [990, 591] width 113 height 33
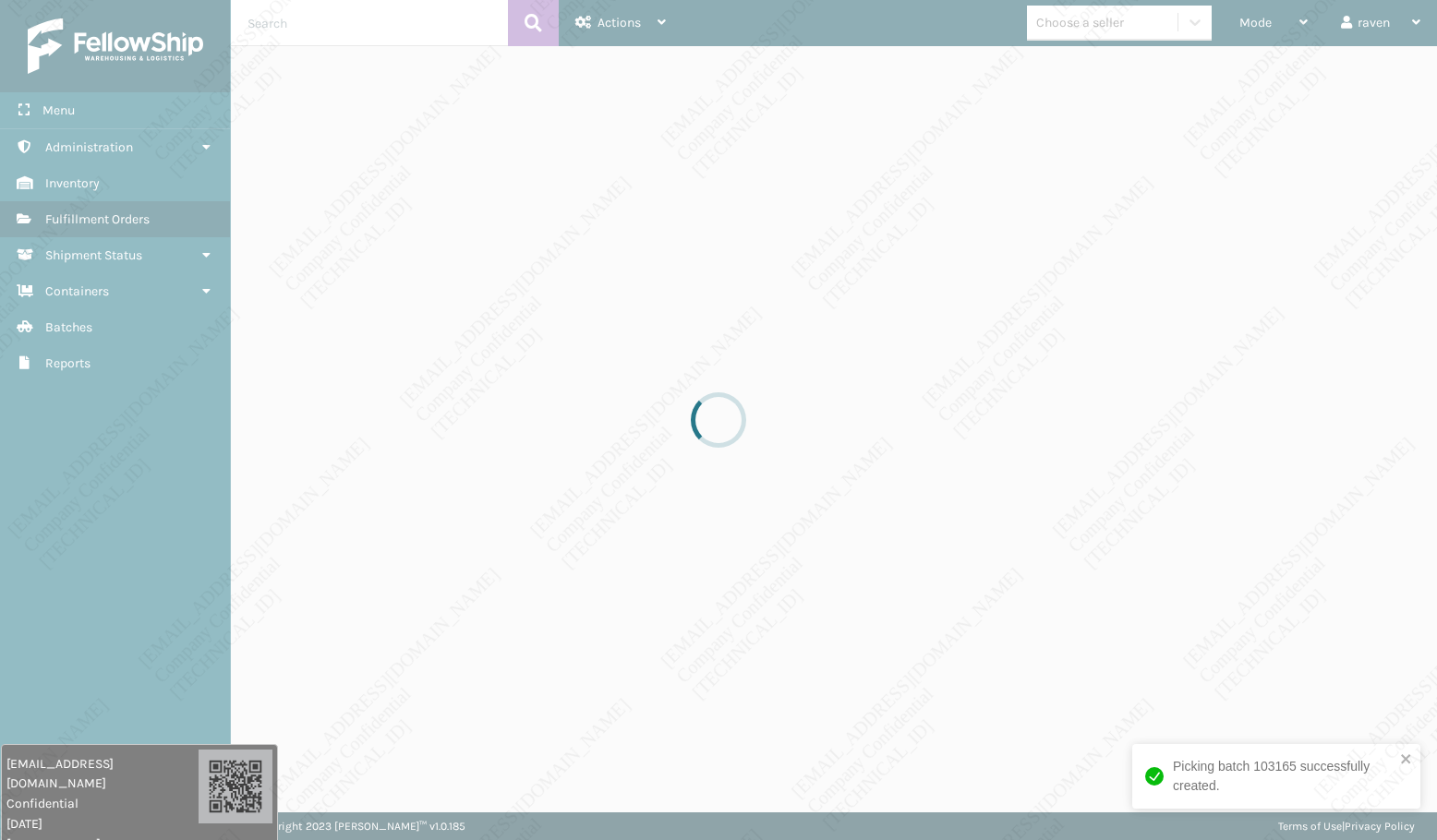
click at [981, 456] on div at bounding box center [718, 420] width 1437 height 840
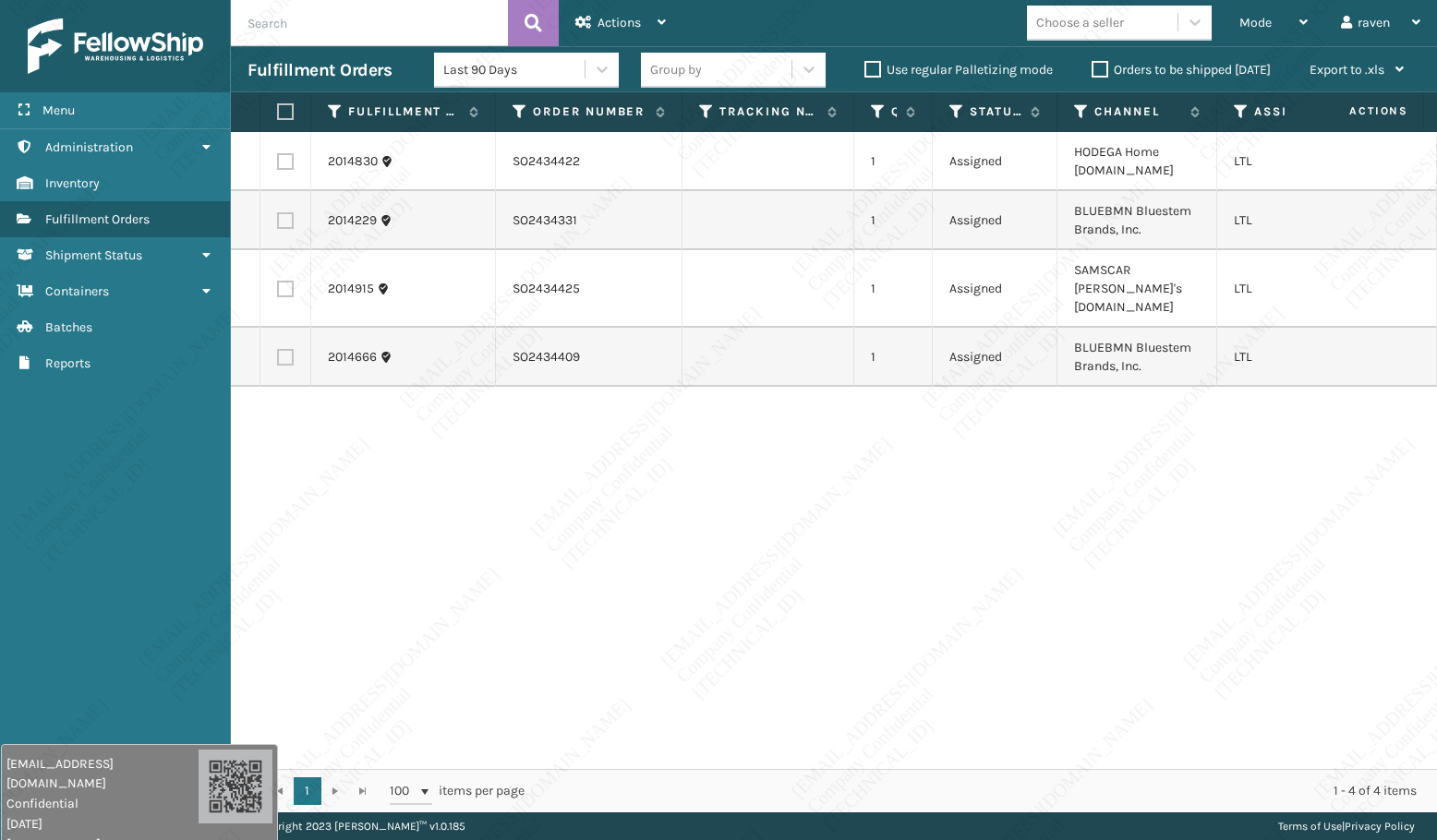
click at [890, 511] on div "2014830 SO2434422 1 Assigned HODEGA Home [DOMAIN_NAME] LTL 2014229 SO2434331 1 …" at bounding box center [833, 451] width 1205 height 637
drag, startPoint x: 591, startPoint y: 162, endPoint x: 513, endPoint y: 158, distance: 78.1
click at [513, 158] on td "SO2434422" at bounding box center [588, 162] width 187 height 59
copy td "SO2434422"
click at [291, 156] on label at bounding box center [285, 161] width 16 height 16
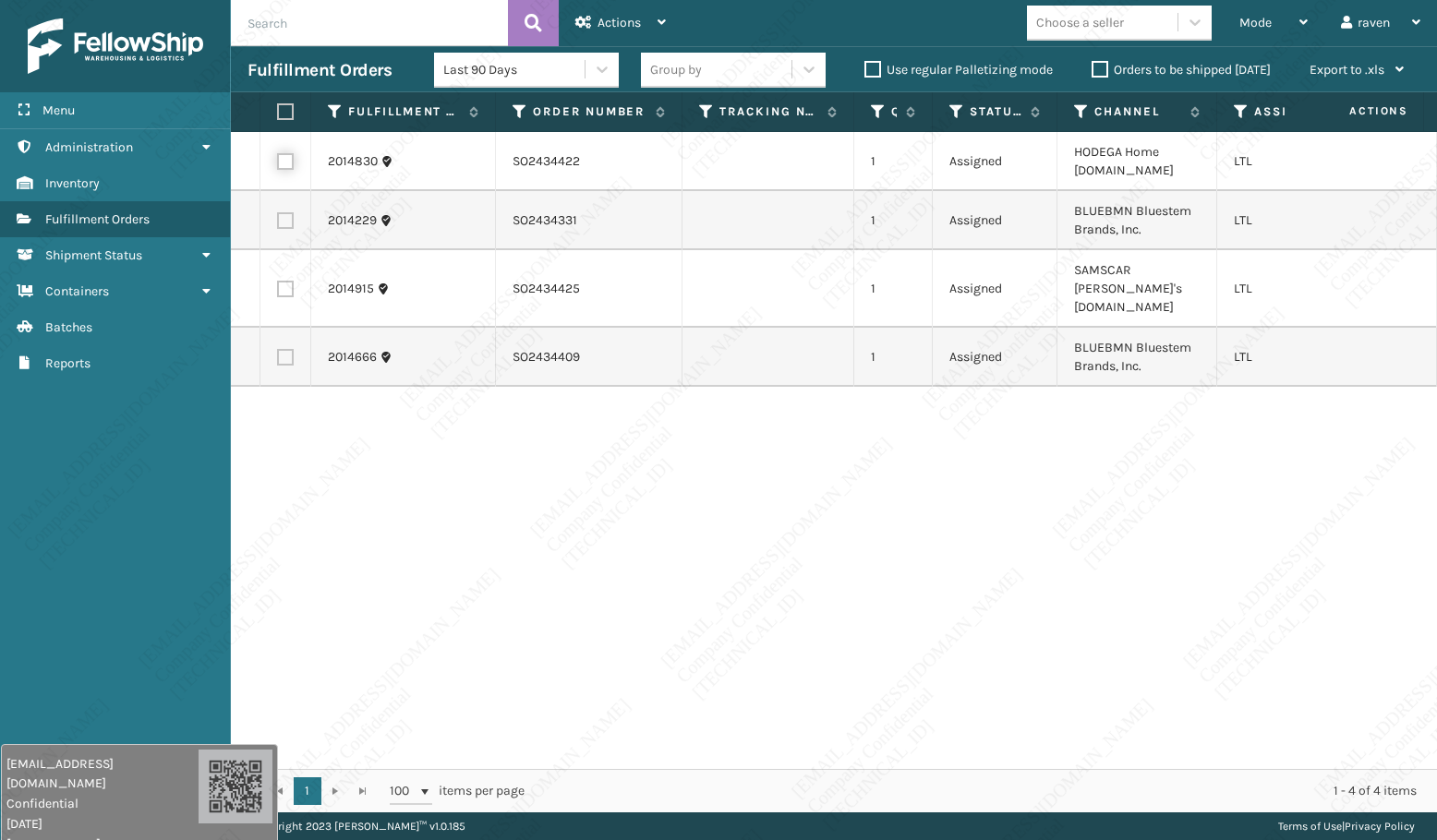
click at [277, 156] on input "checkbox" at bounding box center [277, 159] width 1 height 12
checkbox input "true"
click at [701, 12] on div "Mode Regular Mode Picking Mode Labeling Mode Exit Scan Mode Choose a seller rav…" at bounding box center [1059, 23] width 754 height 46
click at [643, 13] on div "Actions" at bounding box center [620, 23] width 91 height 46
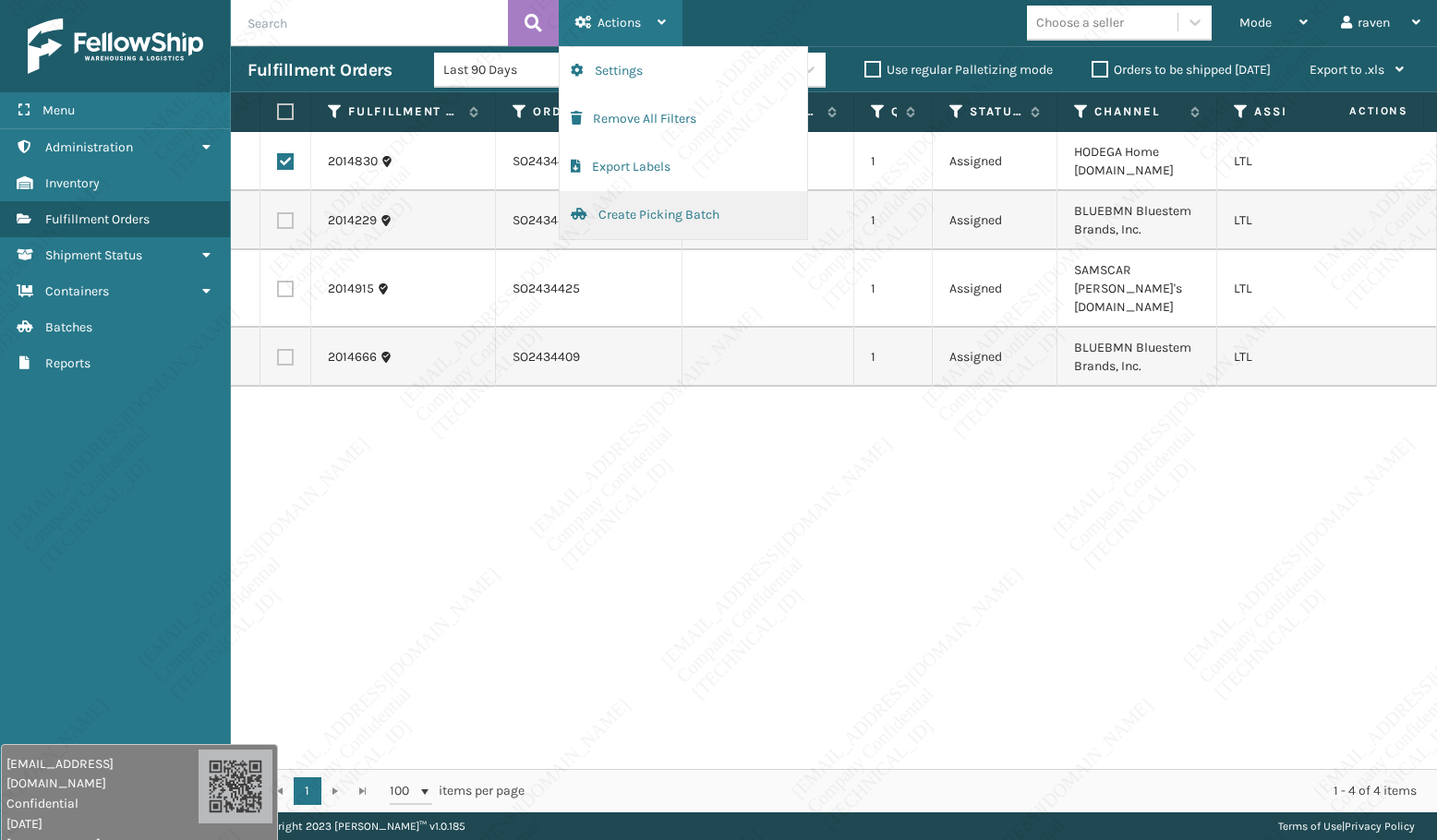
click at [663, 212] on button "Create Picking Batch" at bounding box center [683, 215] width 248 height 48
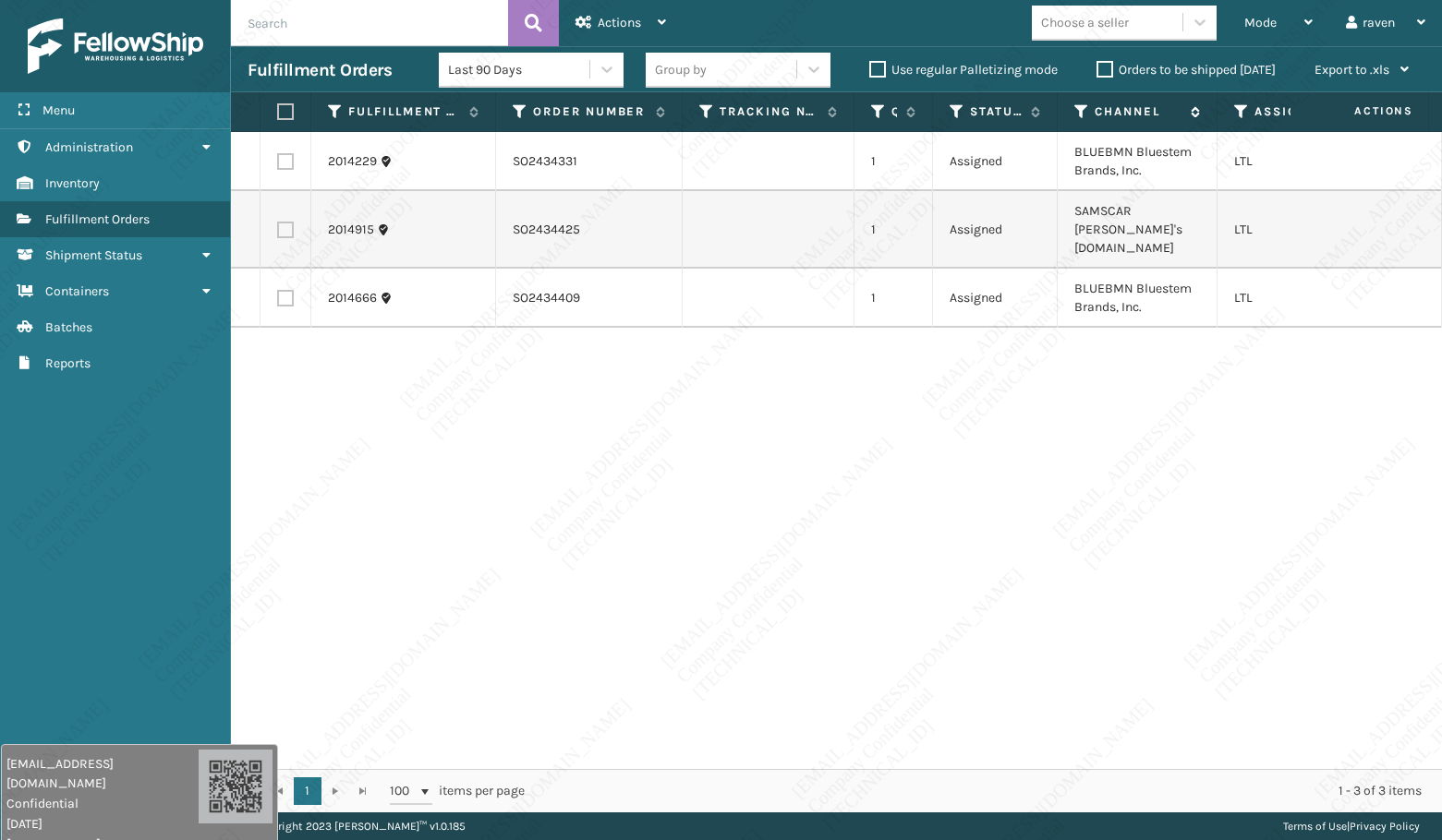
click at [1075, 108] on icon at bounding box center [1080, 111] width 14 height 16
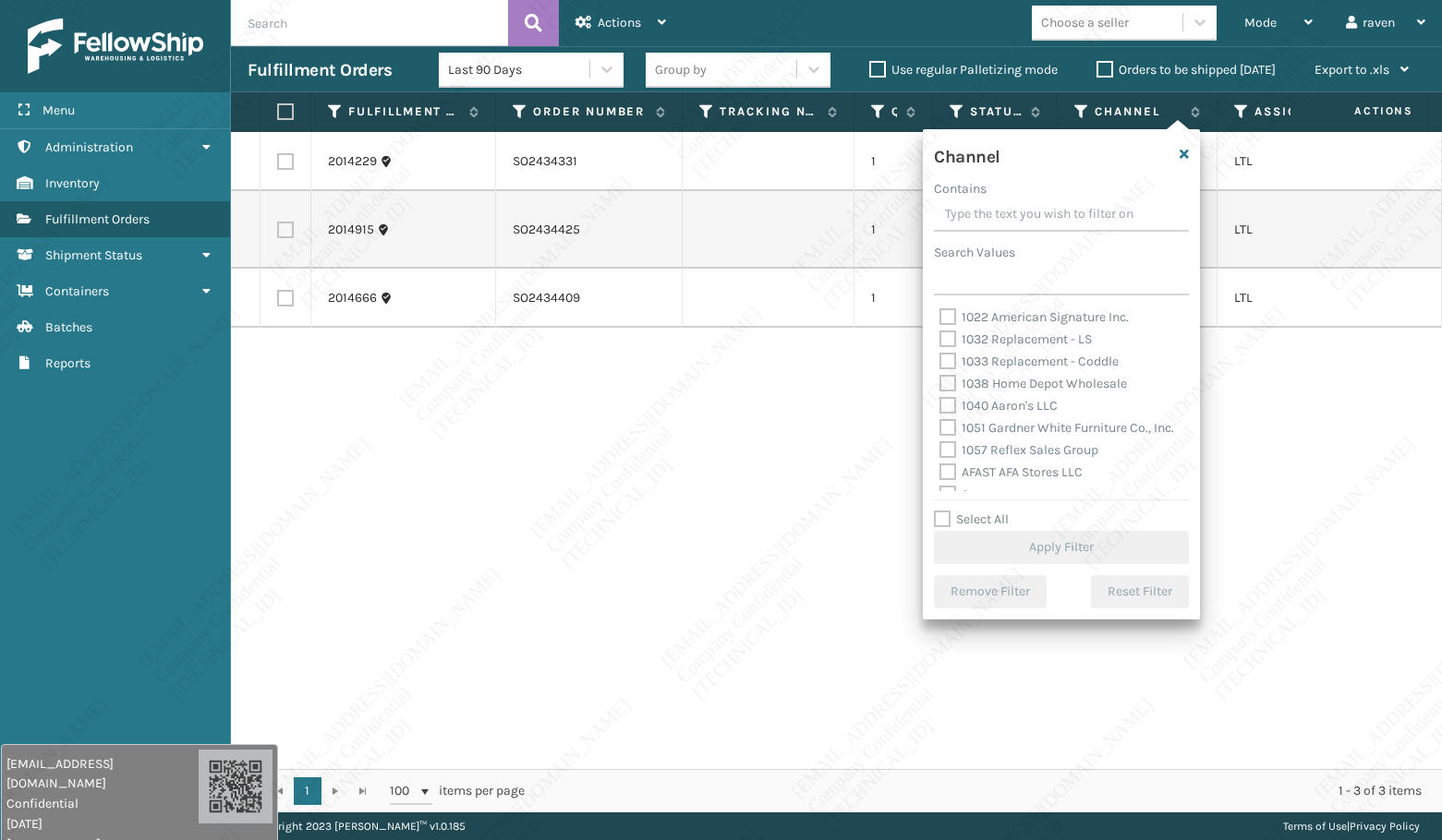
click at [1360, 435] on div "2014229 SO2434331 1 Assigned BLUEBMN Bluestem Brands, Inc. LTL 2014915 SO243442…" at bounding box center [835, 451] width 1210 height 637
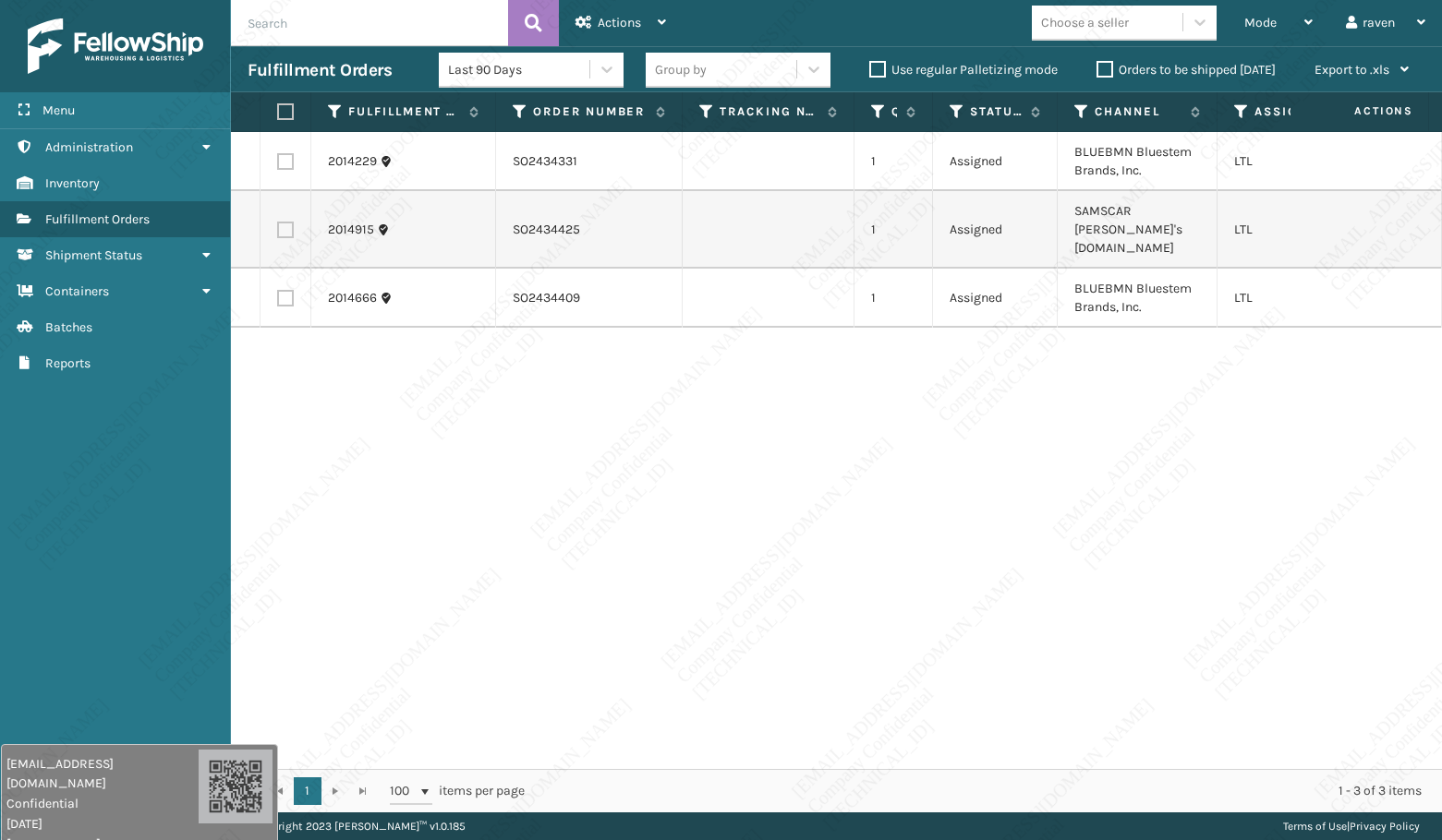
click at [286, 162] on label at bounding box center [285, 161] width 16 height 16
click at [277, 162] on input "checkbox" at bounding box center [277, 159] width 1 height 12
checkbox input "true"
click at [285, 290] on label at bounding box center [285, 298] width 16 height 16
click at [277, 290] on input "checkbox" at bounding box center [277, 296] width 1 height 12
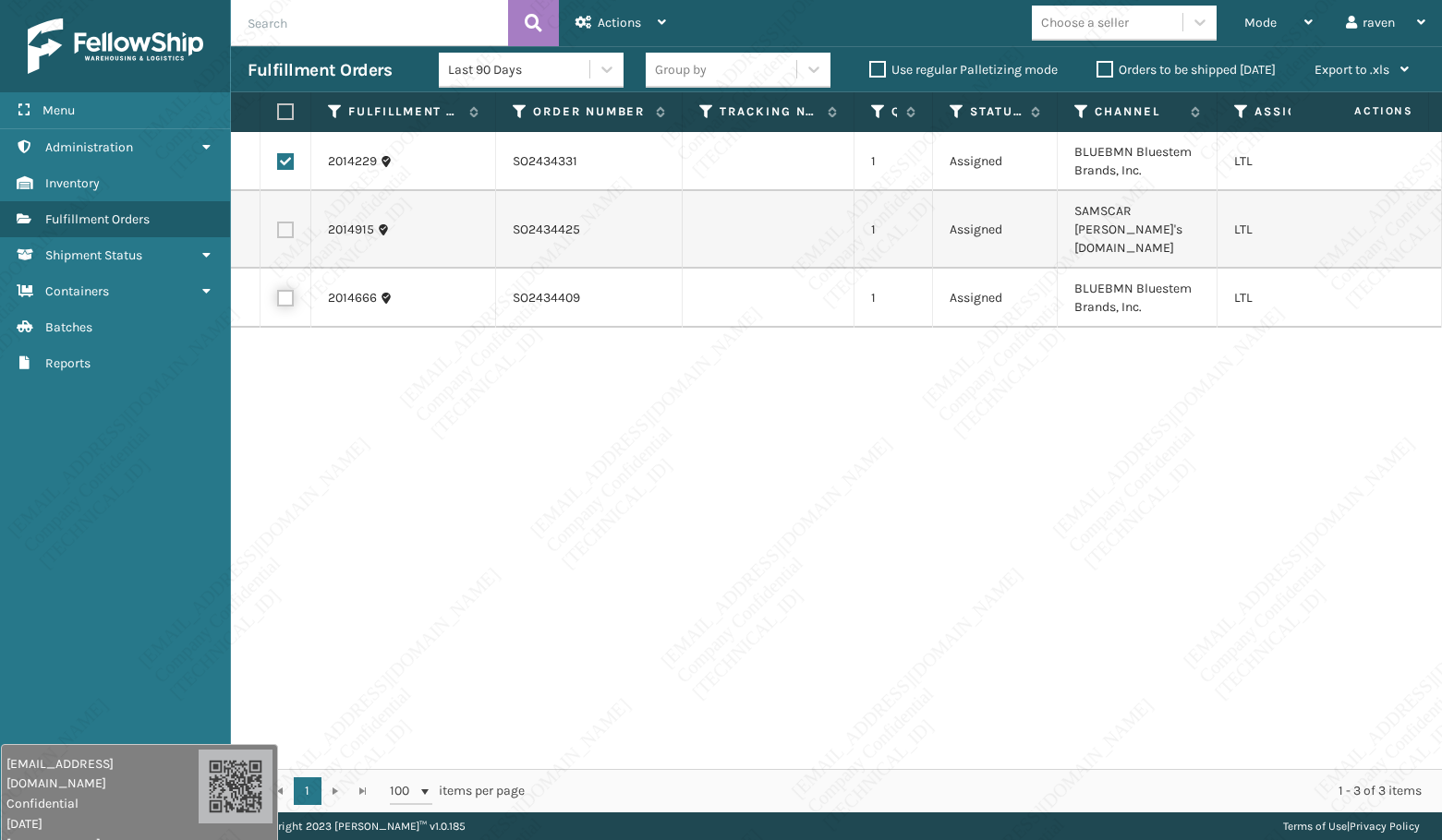
checkbox input "true"
click at [602, 16] on span "Actions" at bounding box center [618, 22] width 43 height 15
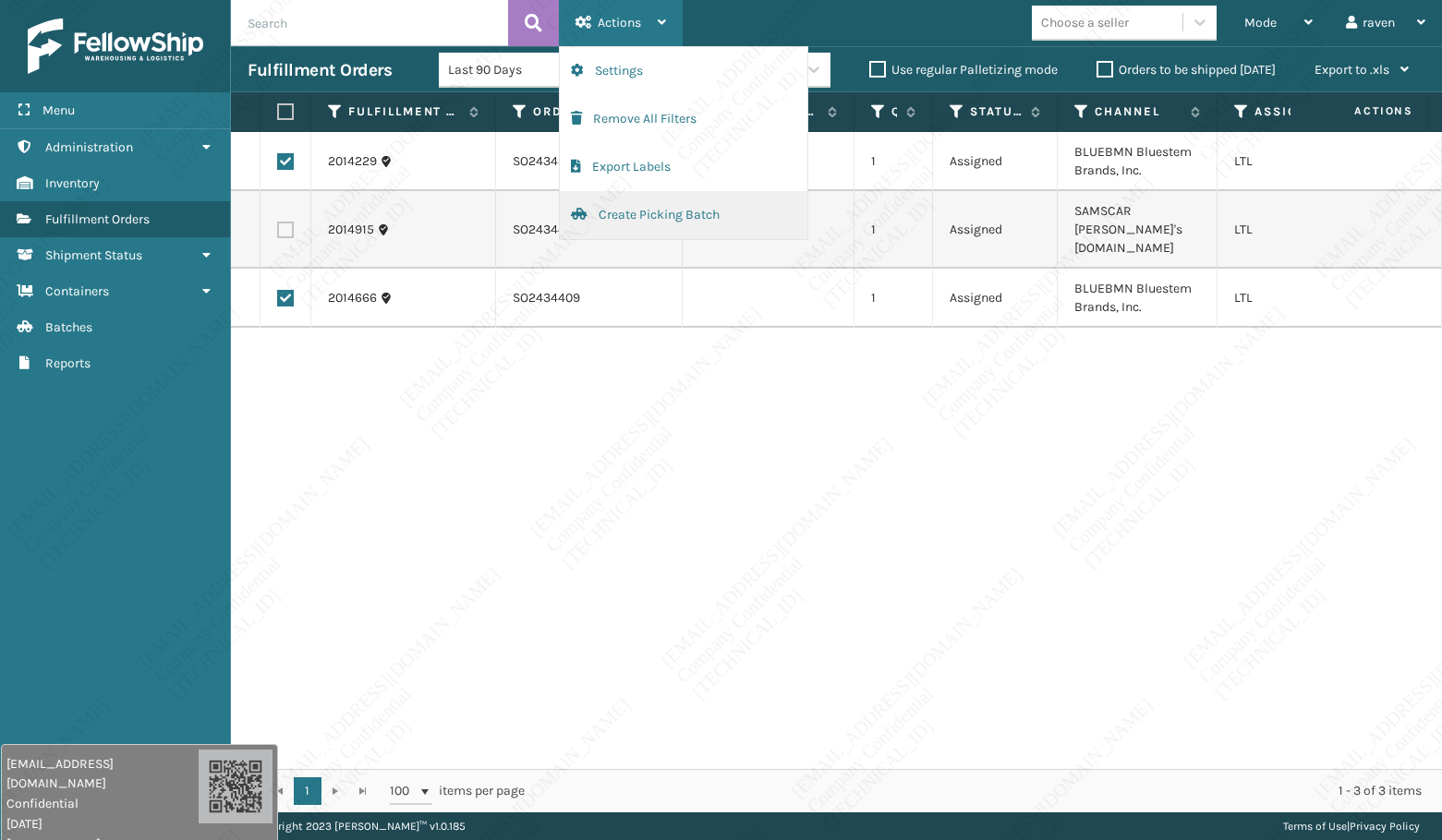
click at [661, 211] on button "Create Picking Batch" at bounding box center [683, 215] width 248 height 48
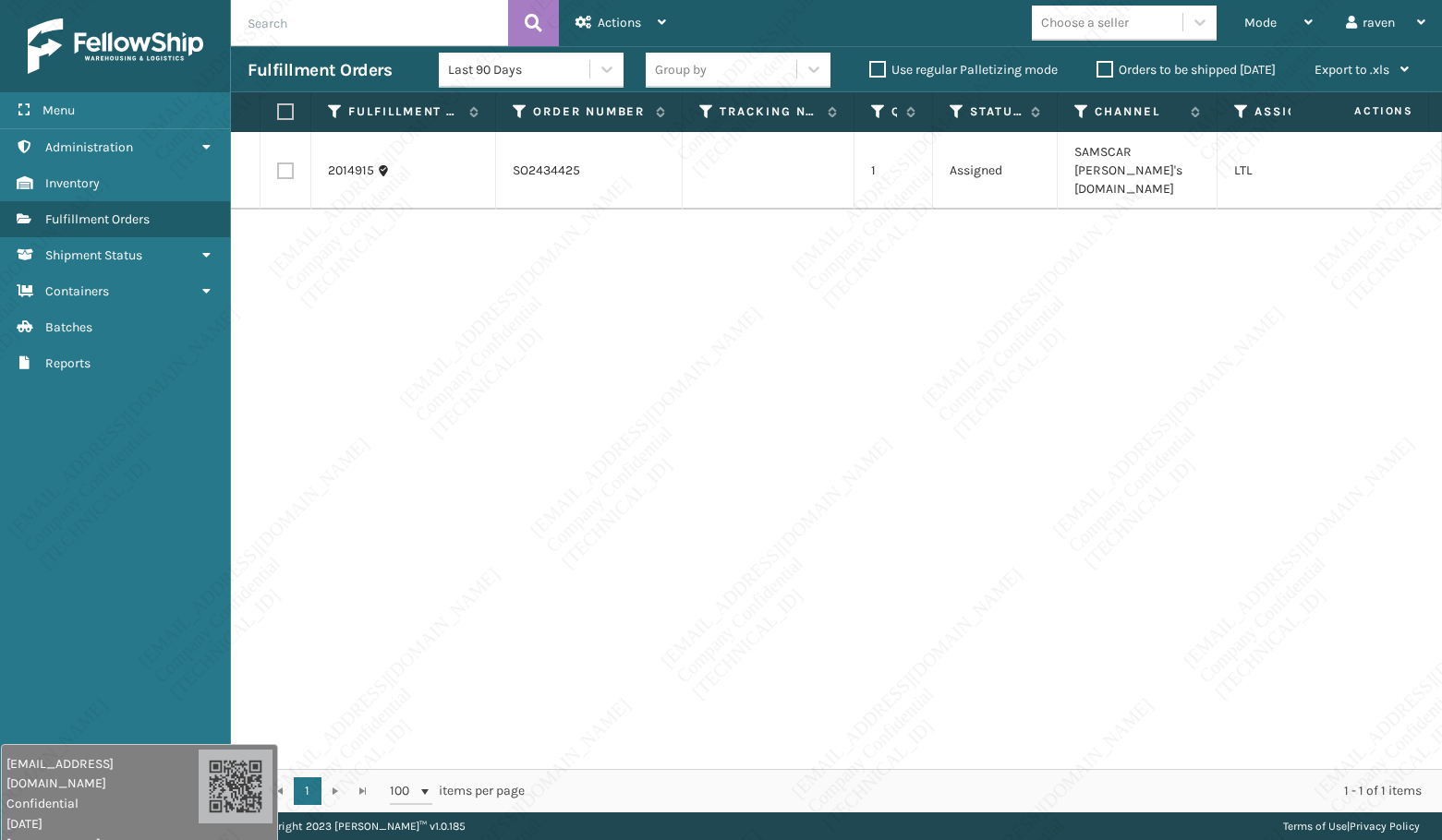
drag, startPoint x: 410, startPoint y: 352, endPoint x: 399, endPoint y: 328, distance: 26.4
click at [410, 346] on div "2014915 SO2434425 1 Assigned SAMSCAR [PERSON_NAME]'s [DOMAIN_NAME] LTL" at bounding box center [835, 451] width 1210 height 637
click at [279, 111] on label at bounding box center [283, 111] width 11 height 16
click at [277, 111] on input "checkbox" at bounding box center [277, 112] width 1 height 12
checkbox input "true"
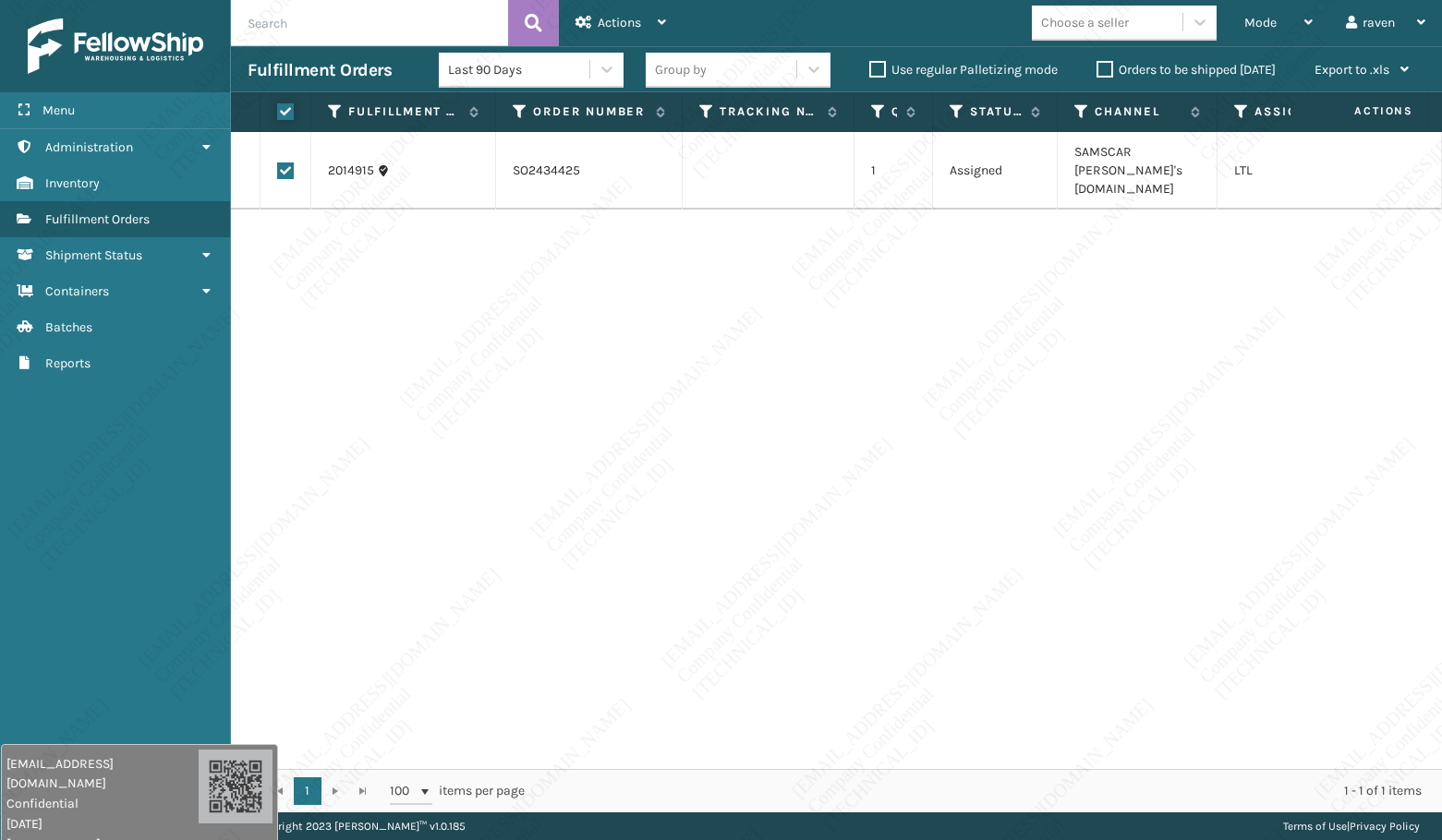
checkbox input "true"
click at [608, 17] on span "Actions" at bounding box center [618, 22] width 43 height 15
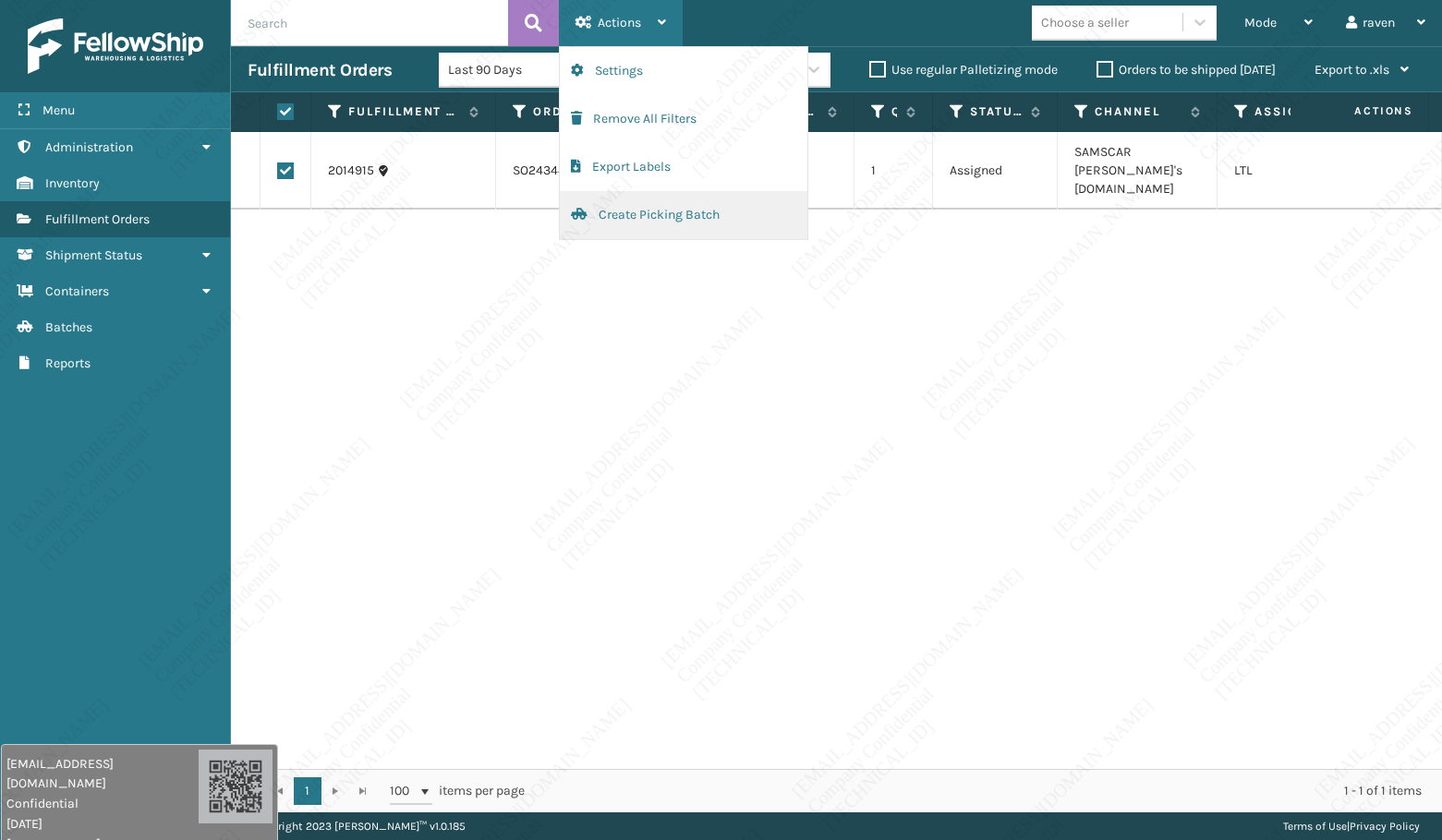
click at [694, 216] on button "Create Picking Batch" at bounding box center [683, 215] width 248 height 48
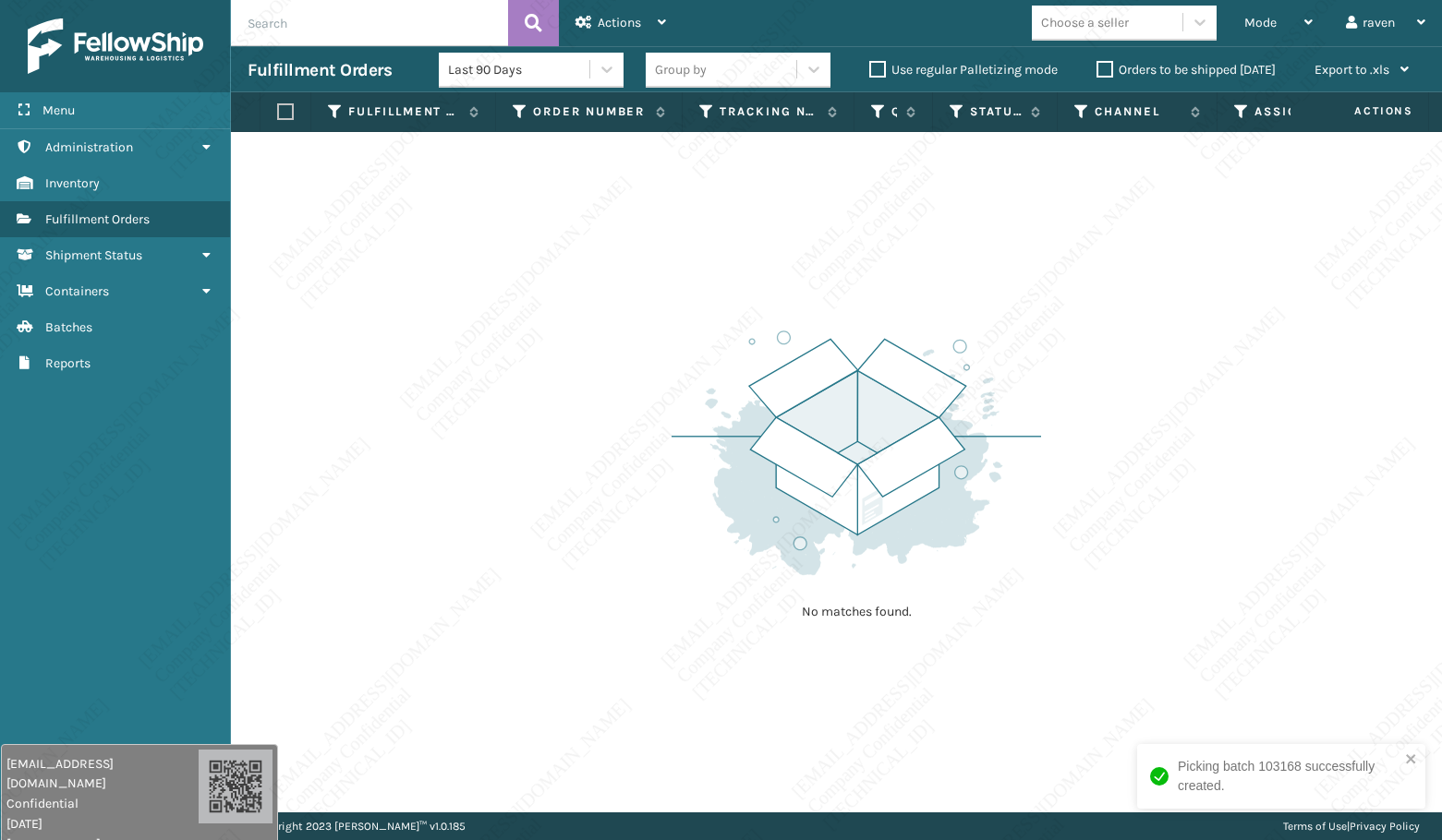
drag, startPoint x: 1232, startPoint y: 431, endPoint x: 1097, endPoint y: 344, distance: 160.6
click at [1233, 429] on div "No matches found." at bounding box center [835, 472] width 1210 height 680
click at [1290, 20] on div "Mode" at bounding box center [1277, 23] width 68 height 46
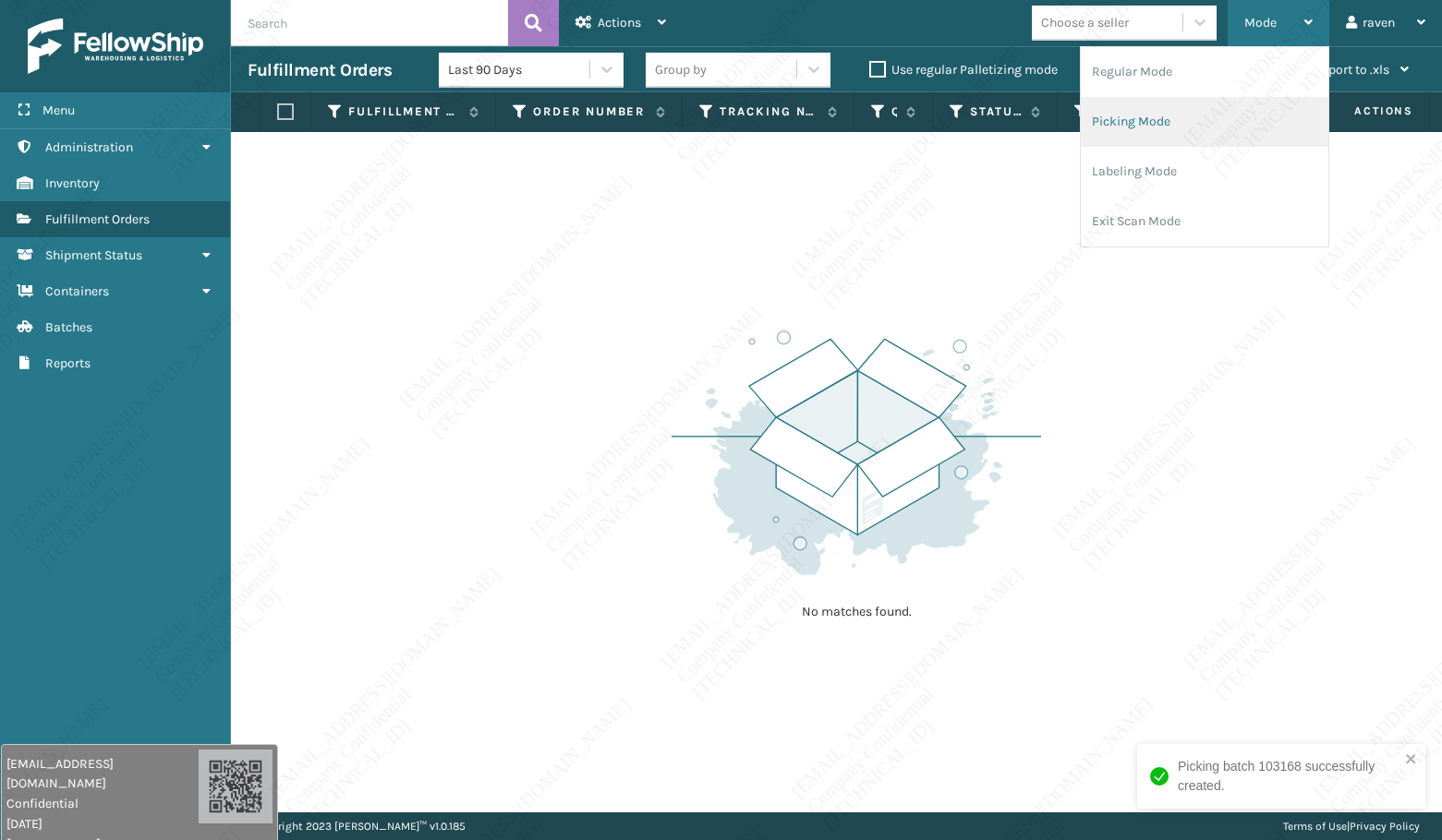
click at [1177, 124] on li "Picking Mode" at bounding box center [1204, 122] width 248 height 50
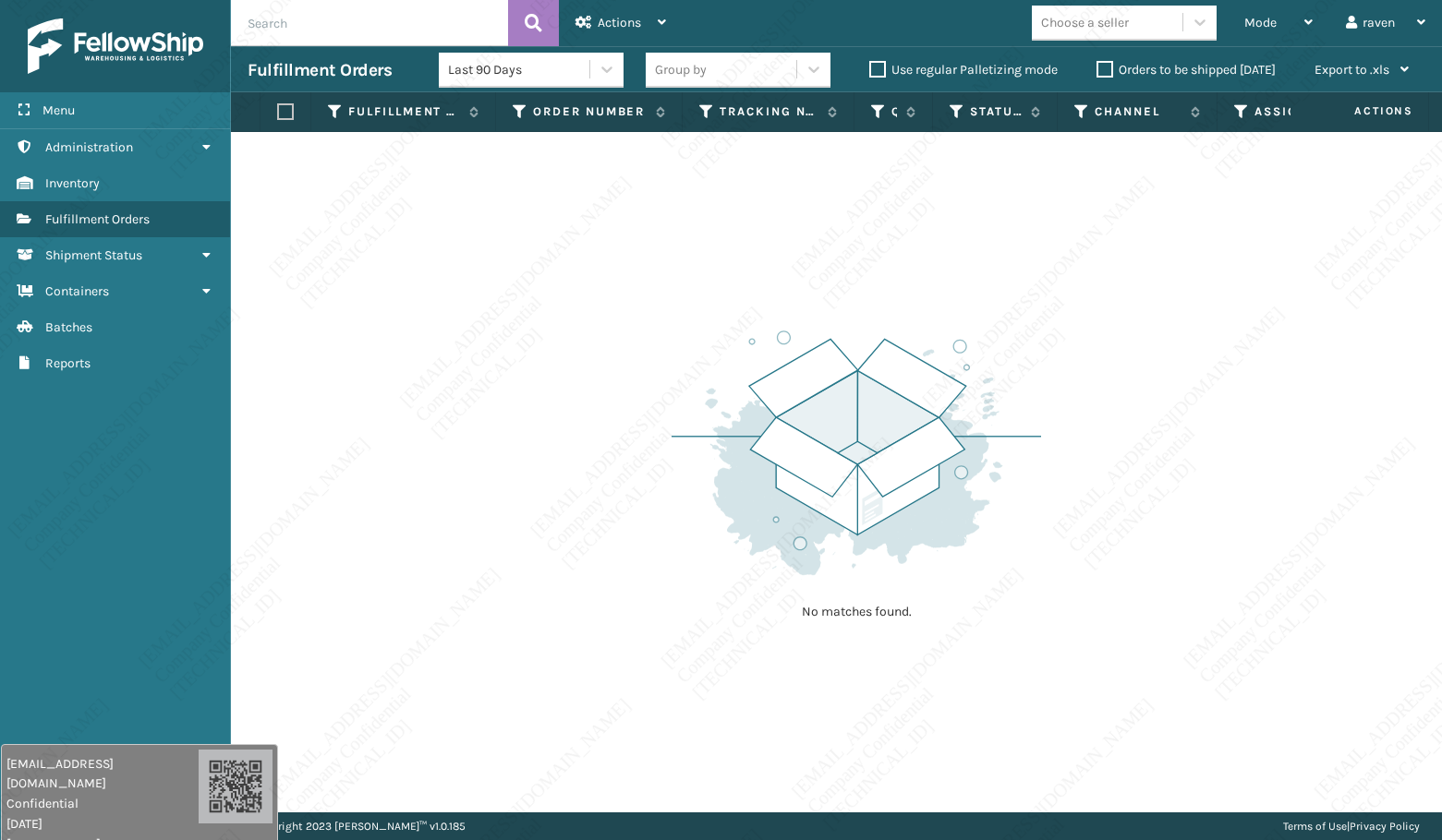
click at [981, 540] on img at bounding box center [856, 453] width 369 height 255
click at [982, 519] on img at bounding box center [856, 453] width 369 height 255
drag, startPoint x: 979, startPoint y: 530, endPoint x: 898, endPoint y: 588, distance: 99.6
click at [979, 528] on img at bounding box center [856, 453] width 369 height 255
click at [898, 588] on div "No matches found." at bounding box center [856, 474] width 369 height 341
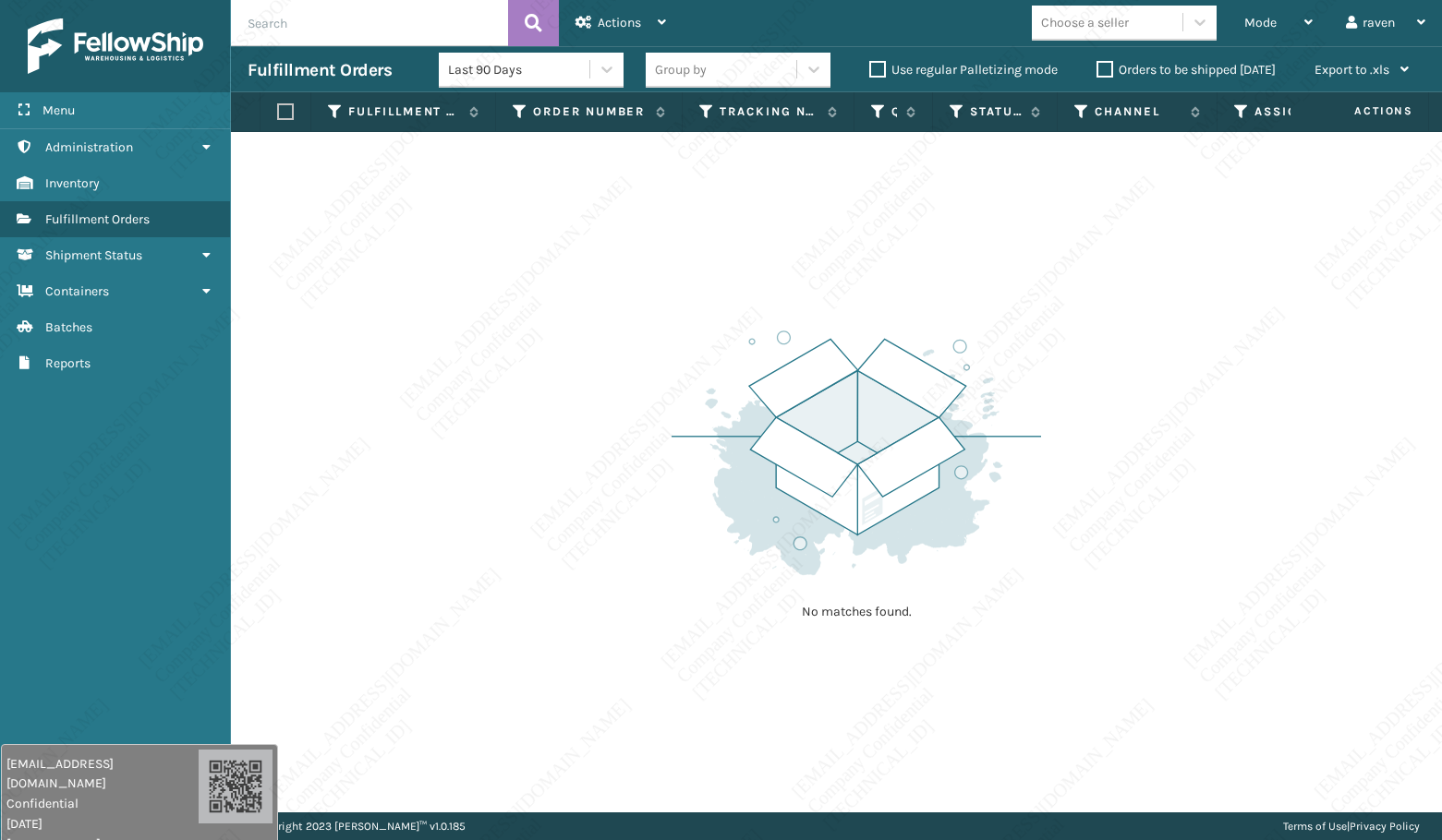
click at [1344, 429] on div "No matches found." at bounding box center [835, 472] width 1210 height 680
click at [1171, 328] on div "No matches found." at bounding box center [835, 472] width 1210 height 680
click at [1086, 373] on div "No matches found." at bounding box center [835, 472] width 1210 height 680
click at [1183, 416] on div "No matches found." at bounding box center [835, 472] width 1210 height 680
click at [1173, 422] on div "No matches found." at bounding box center [835, 472] width 1210 height 680
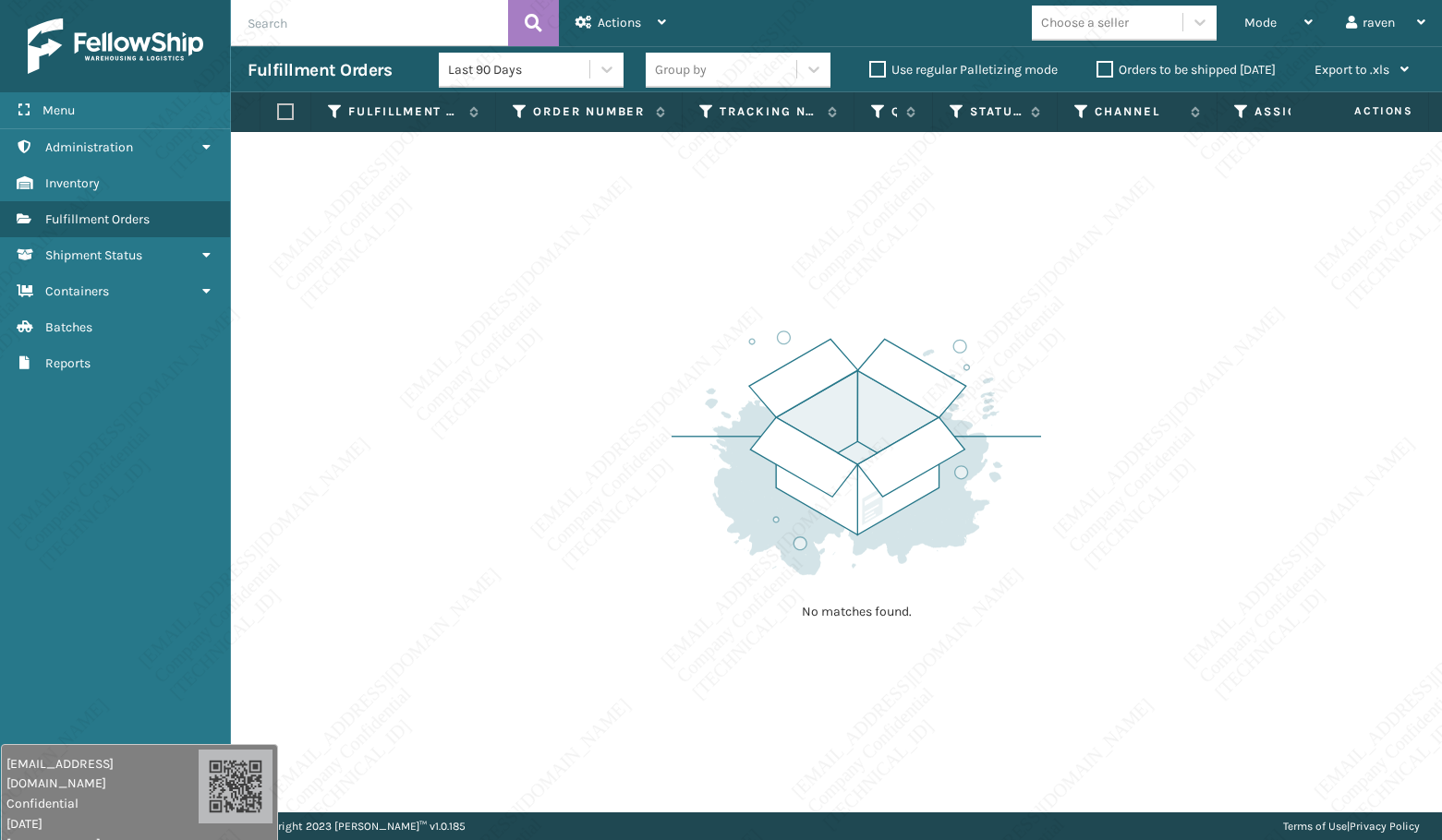
click at [1172, 415] on div "No matches found." at bounding box center [835, 472] width 1210 height 680
click at [1167, 418] on div "No matches found." at bounding box center [835, 472] width 1210 height 680
click at [1167, 419] on div "No matches found." at bounding box center [835, 472] width 1210 height 680
click at [1079, 513] on div "No matches found." at bounding box center [835, 472] width 1210 height 680
click at [941, 518] on img at bounding box center [856, 453] width 369 height 255
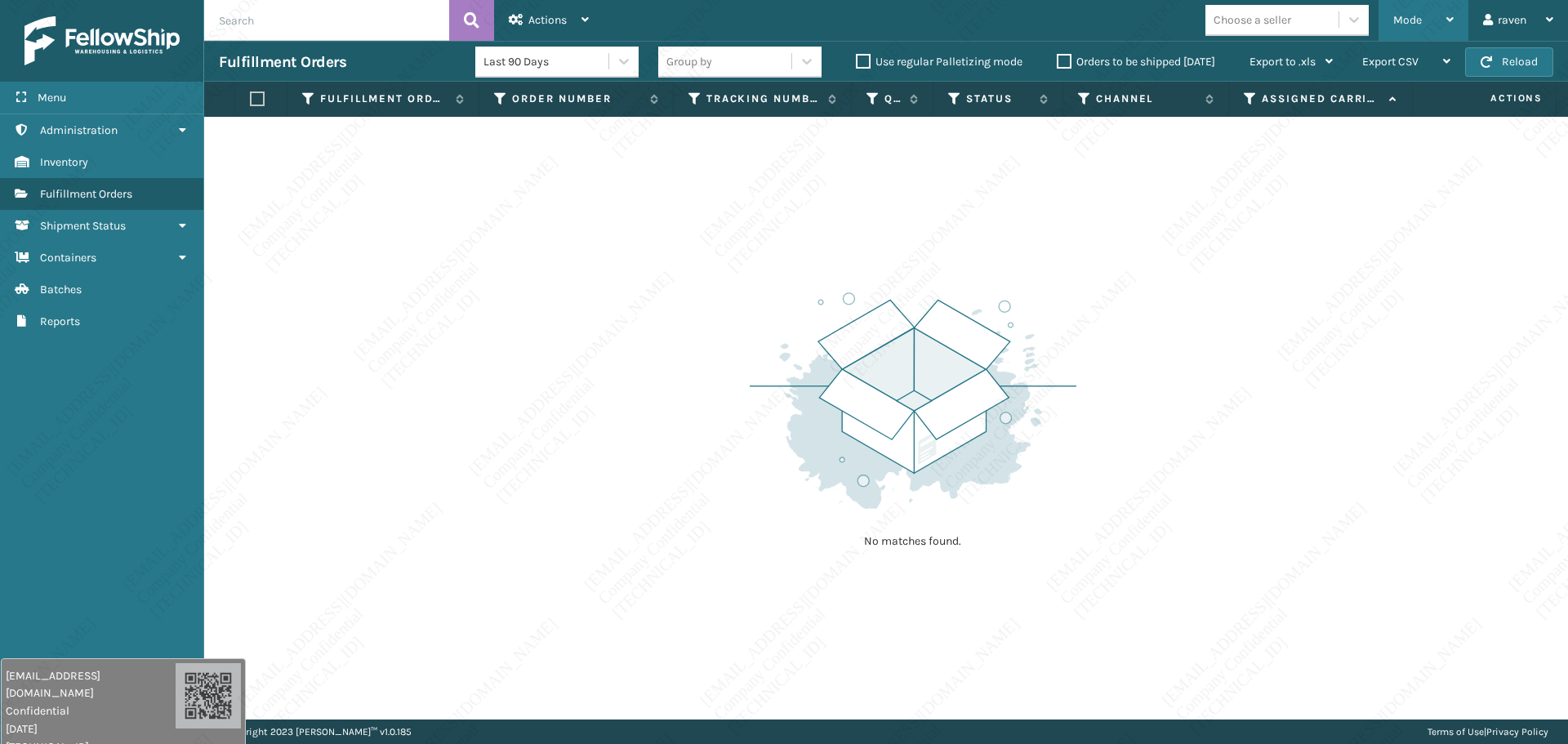
click at [1252, 21] on div "Mode" at bounding box center [1422, 20] width 60 height 41
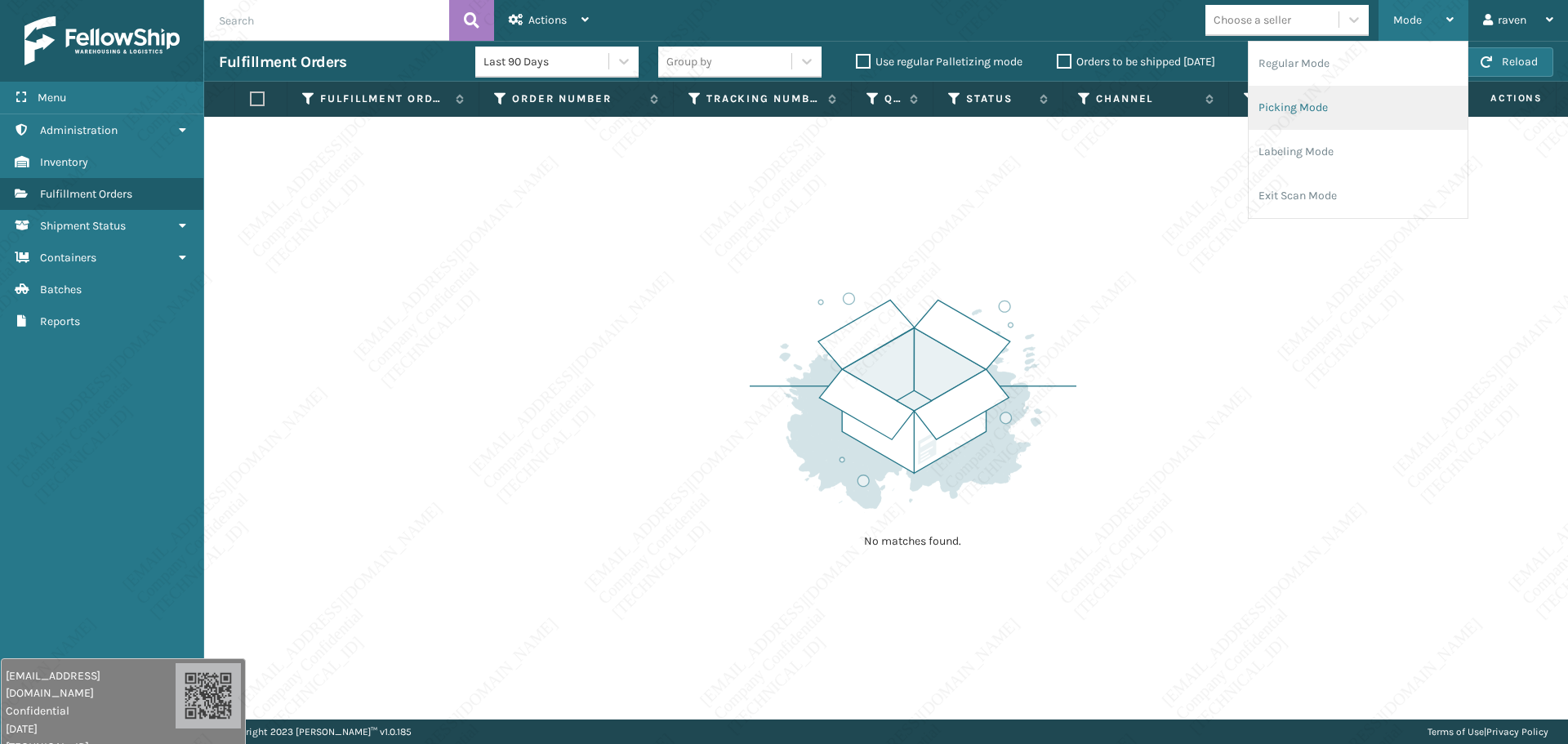
click at [1252, 94] on li "Picking Mode" at bounding box center [1358, 107] width 219 height 44
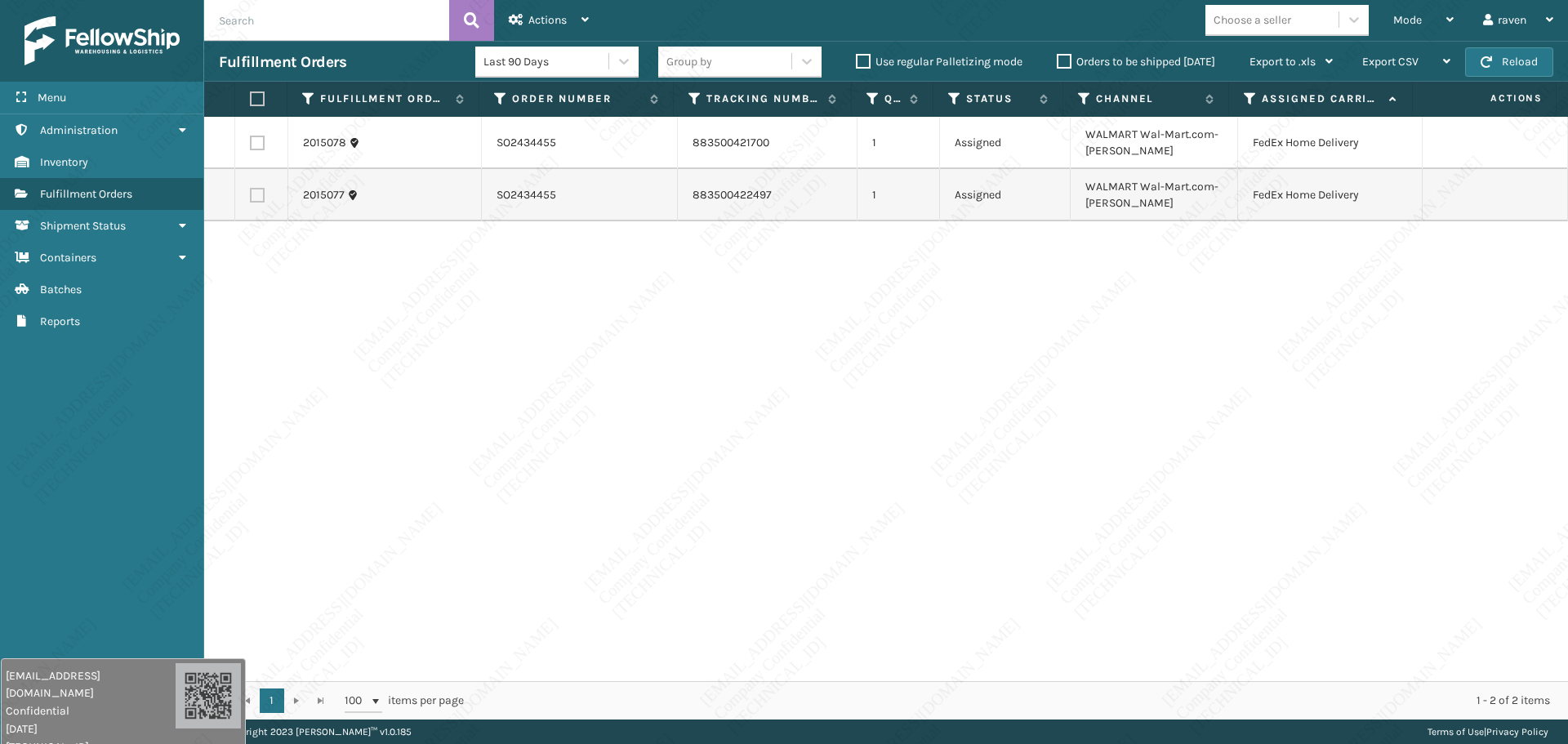
click at [1252, 451] on div "2015078 SO2434455 883500421700 1 Assigned WALMART Wal-Mart.com-[PERSON_NAME] Fe…" at bounding box center [886, 399] width 1364 height 565
click at [253, 98] on label at bounding box center [256, 98] width 14 height 14
click at [250, 98] on input "checkbox" at bounding box center [250, 99] width 1 height 11
checkbox input "true"
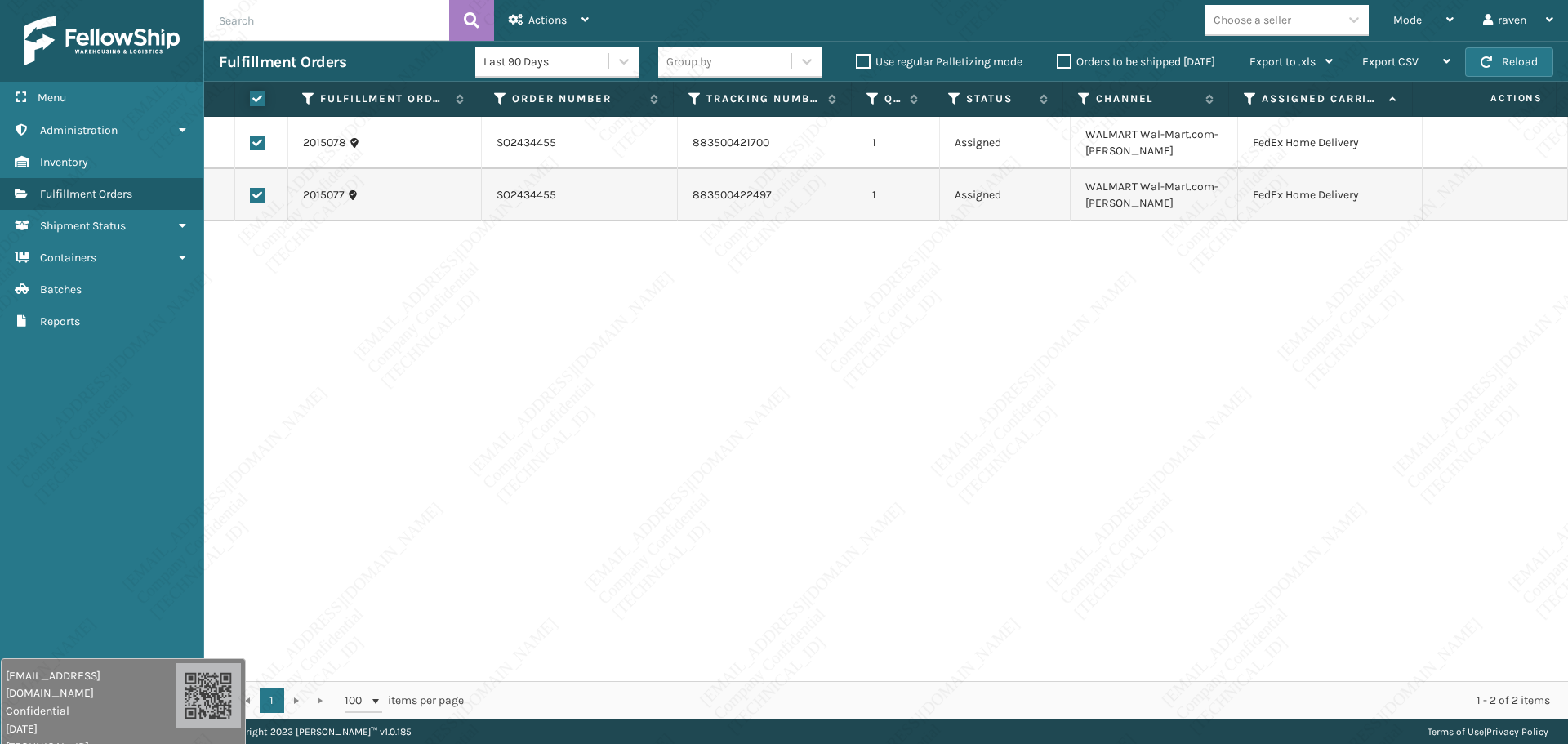
checkbox input "true"
click at [569, 14] on div "Actions" at bounding box center [548, 20] width 80 height 41
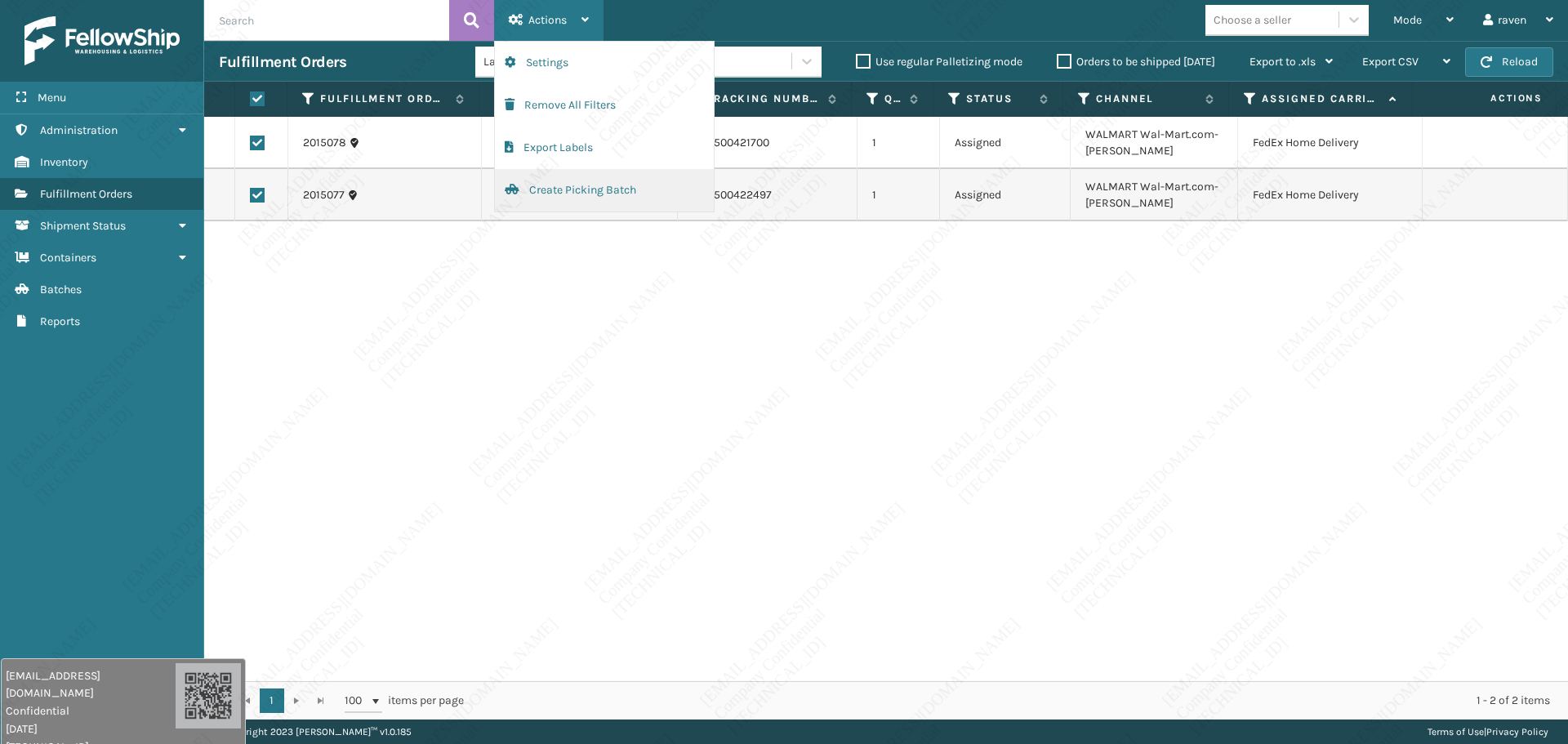
click at [601, 183] on button "Create Picking Batch" at bounding box center [604, 190] width 219 height 42
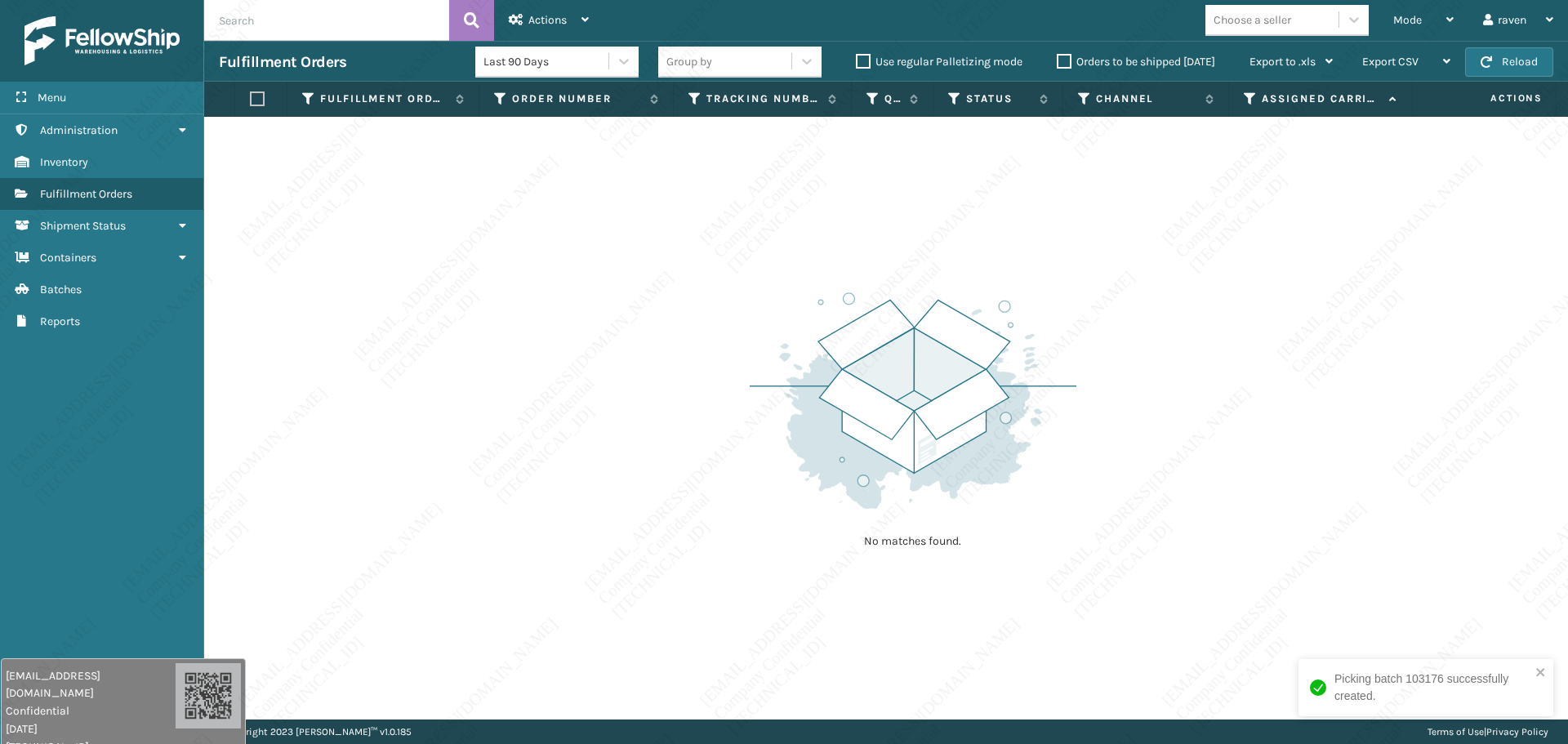
click at [745, 366] on div "No matches found." at bounding box center [886, 418] width 1364 height 603
click at [721, 628] on div "No matches found." at bounding box center [886, 418] width 1364 height 603
click at [828, 339] on img at bounding box center [913, 400] width 327 height 226
click at [1252, 27] on div "Mode" at bounding box center [1422, 20] width 60 height 41
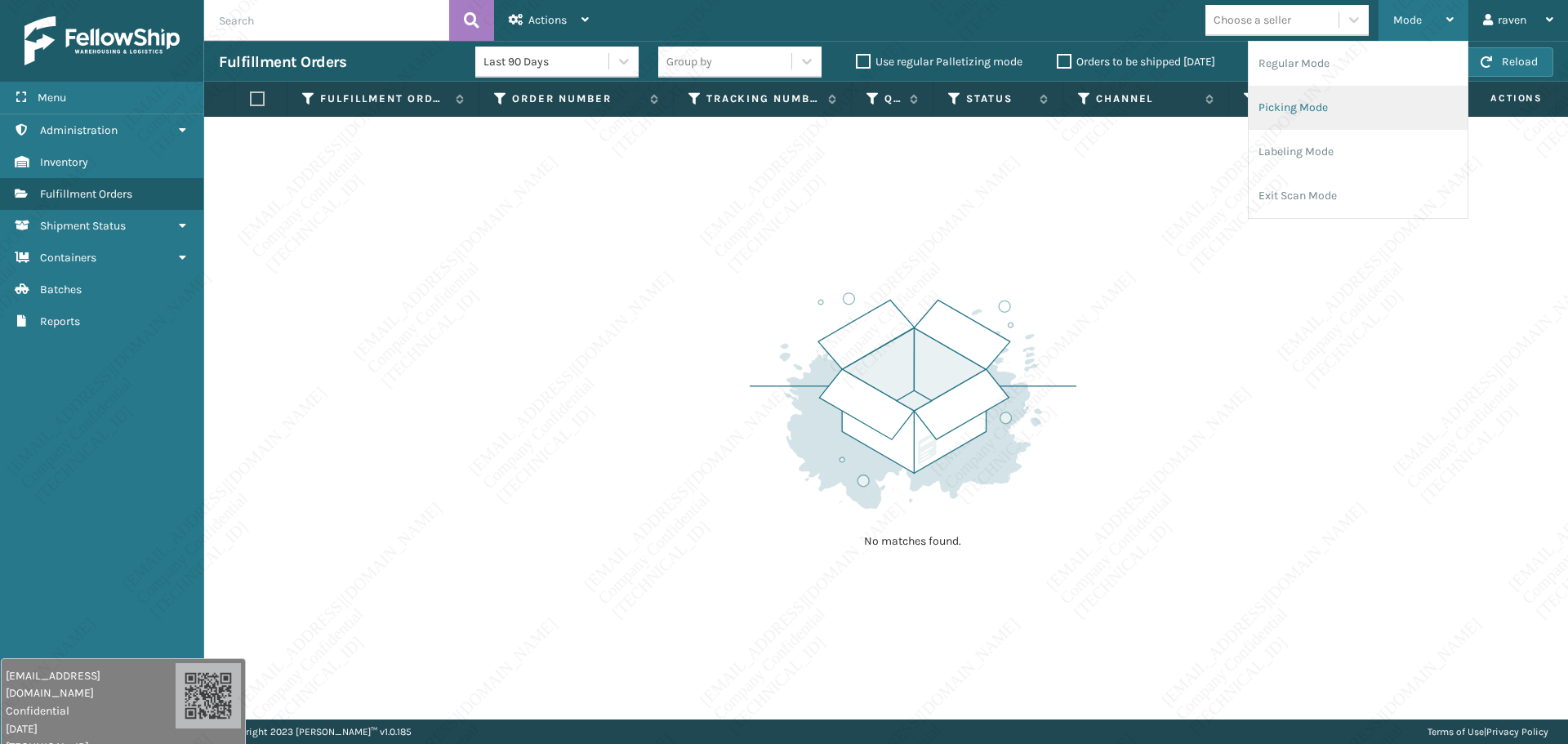
click at [1252, 101] on li "Picking Mode" at bounding box center [1358, 107] width 219 height 44
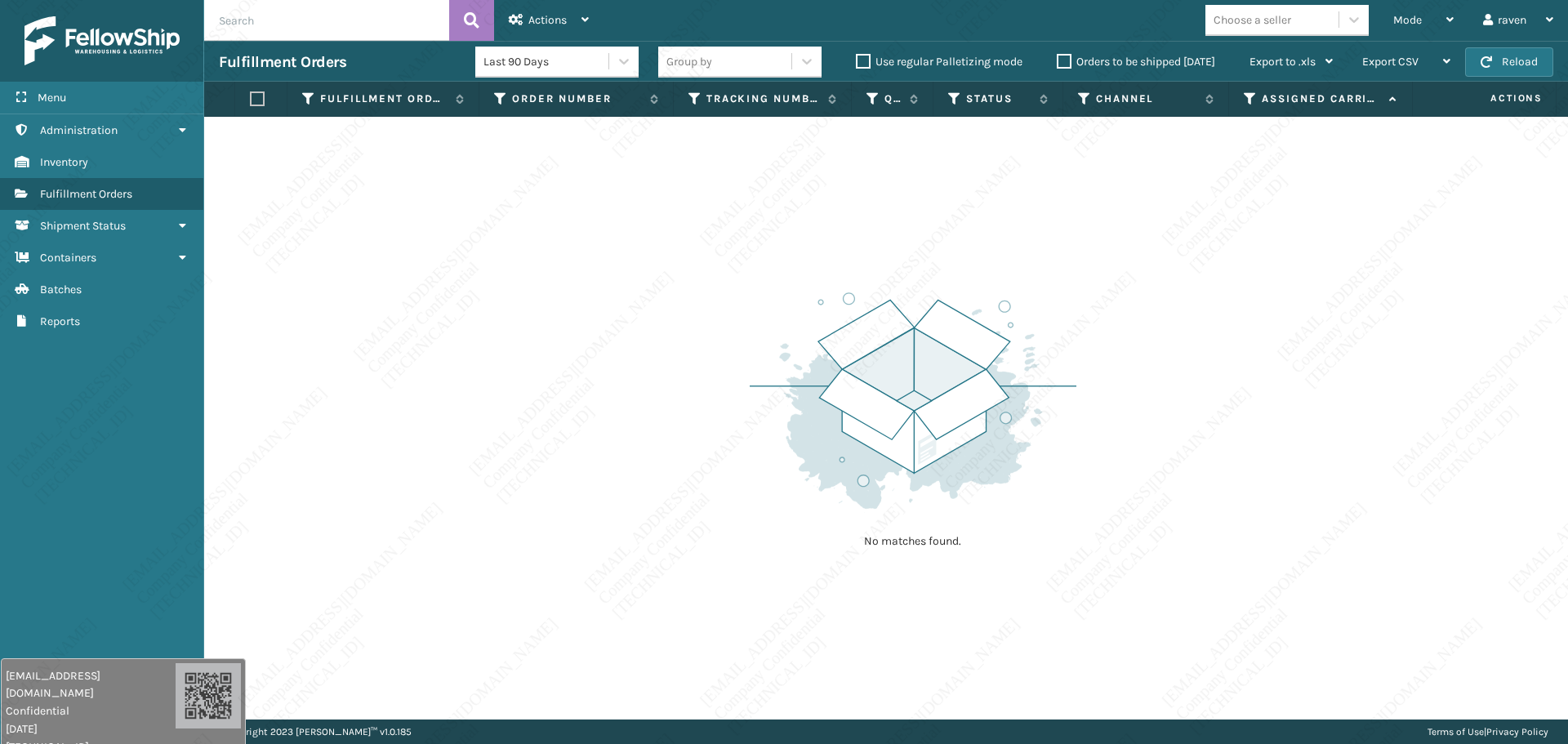
click at [337, 19] on input "text" at bounding box center [327, 20] width 245 height 41
paste input "SO2433686"
type input "SO2433686"
click at [1252, 35] on div "Mode" at bounding box center [1422, 20] width 60 height 41
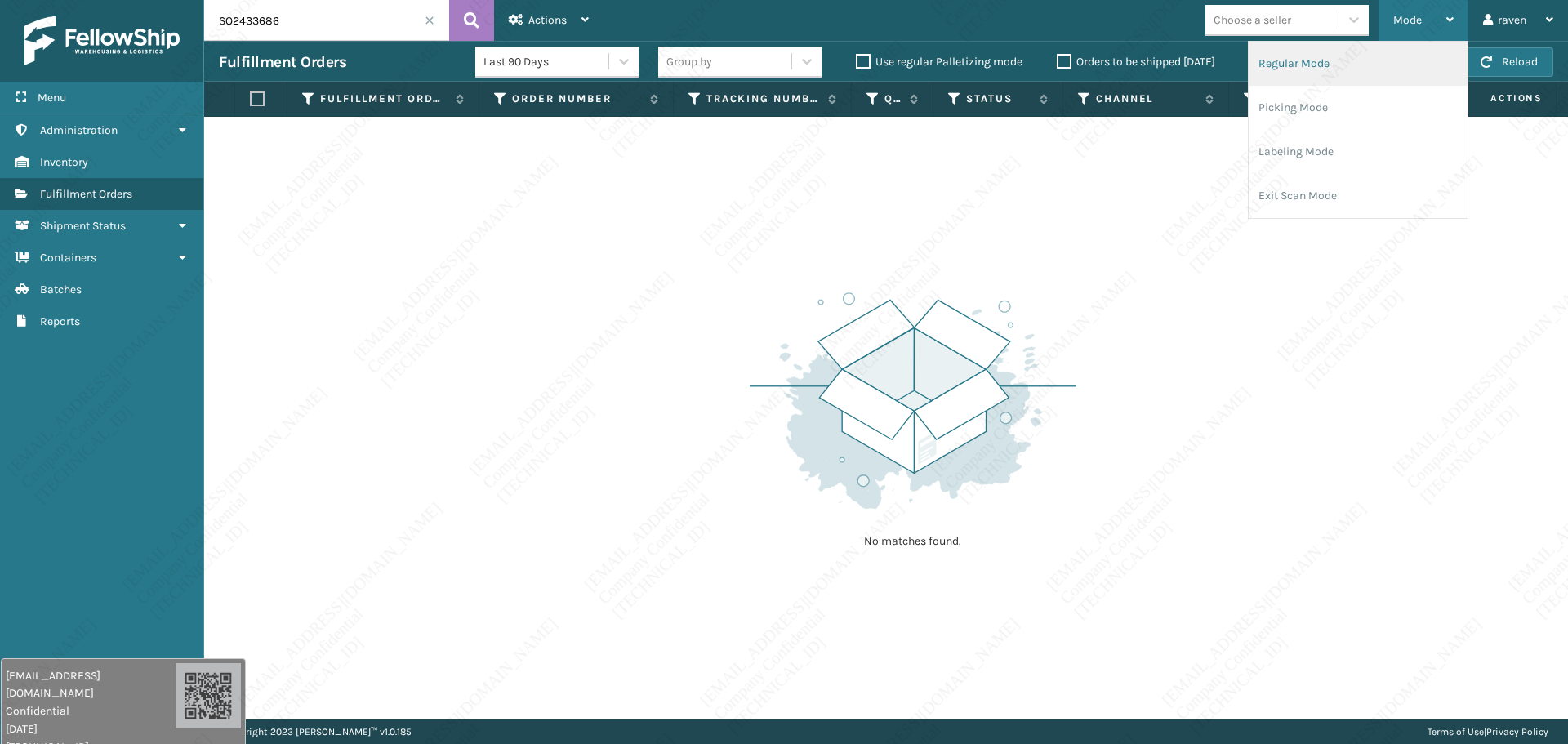
click at [1252, 68] on li "Regular Mode" at bounding box center [1358, 63] width 219 height 44
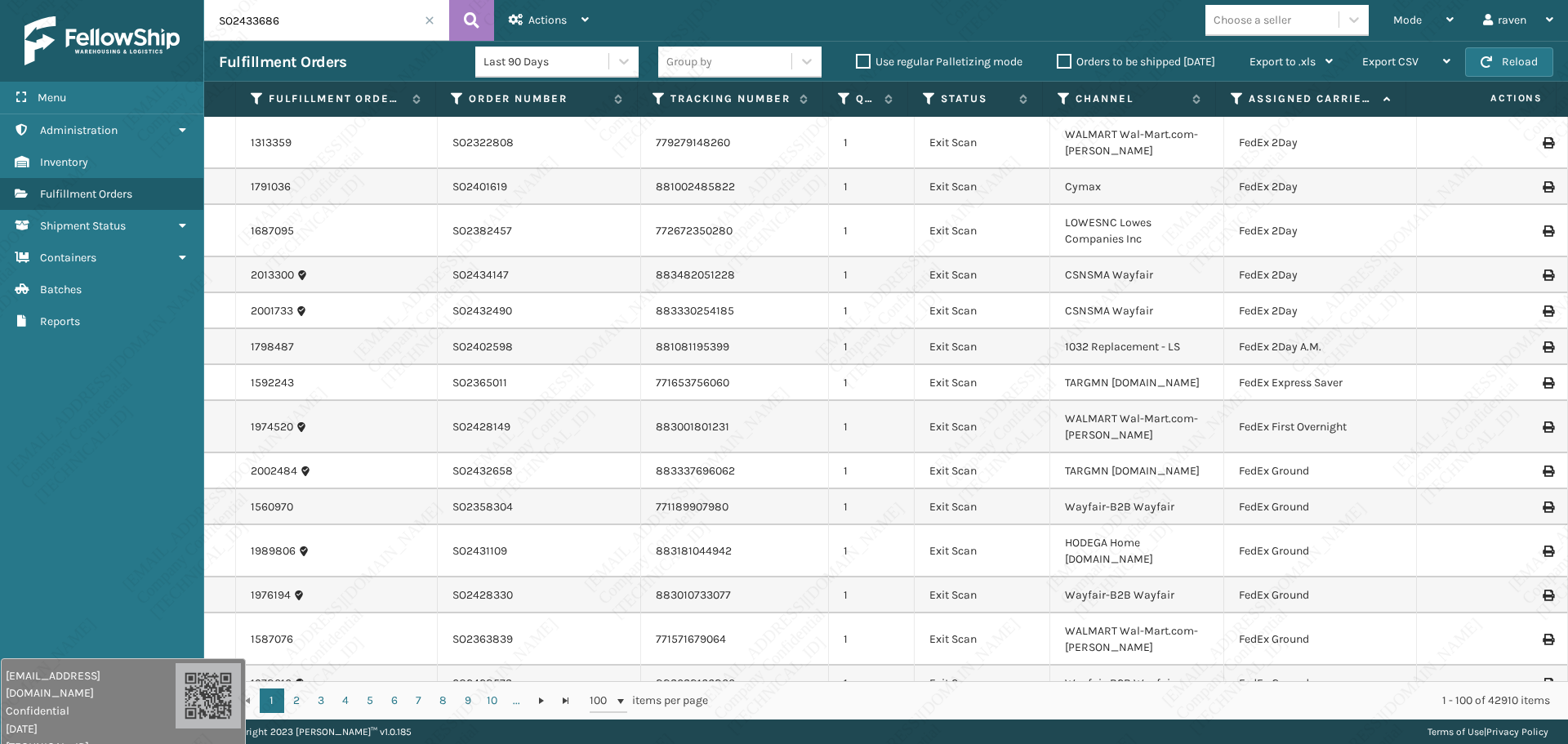
click at [316, 26] on input "SO2433686" at bounding box center [327, 20] width 245 height 41
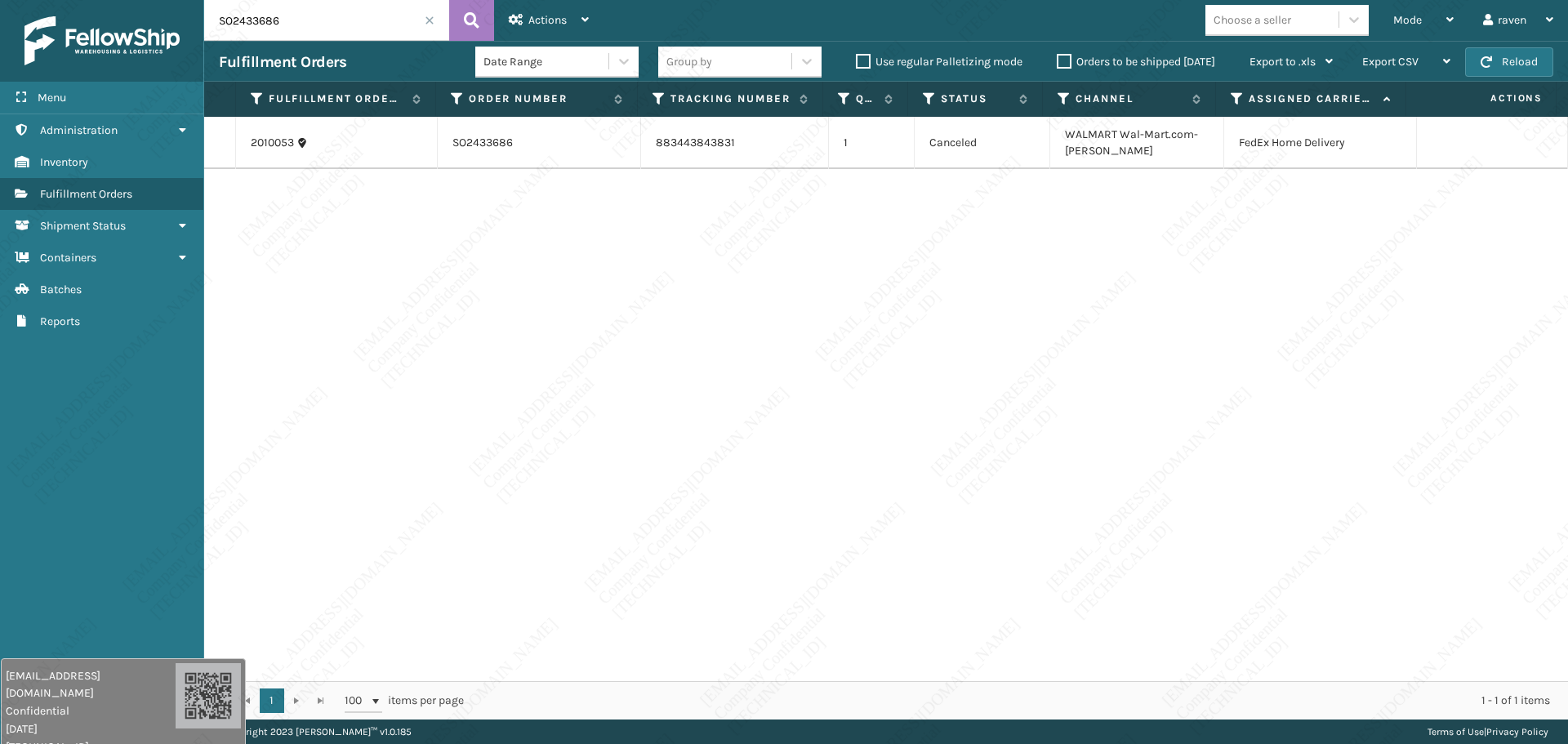
click at [1113, 345] on div "2010053 SO2433686 883443843831 1 Canceled WALMART Wal-Mart.com-[PERSON_NAME] Fe…" at bounding box center [886, 399] width 1364 height 565
